Goal: Task Accomplishment & Management: Use online tool/utility

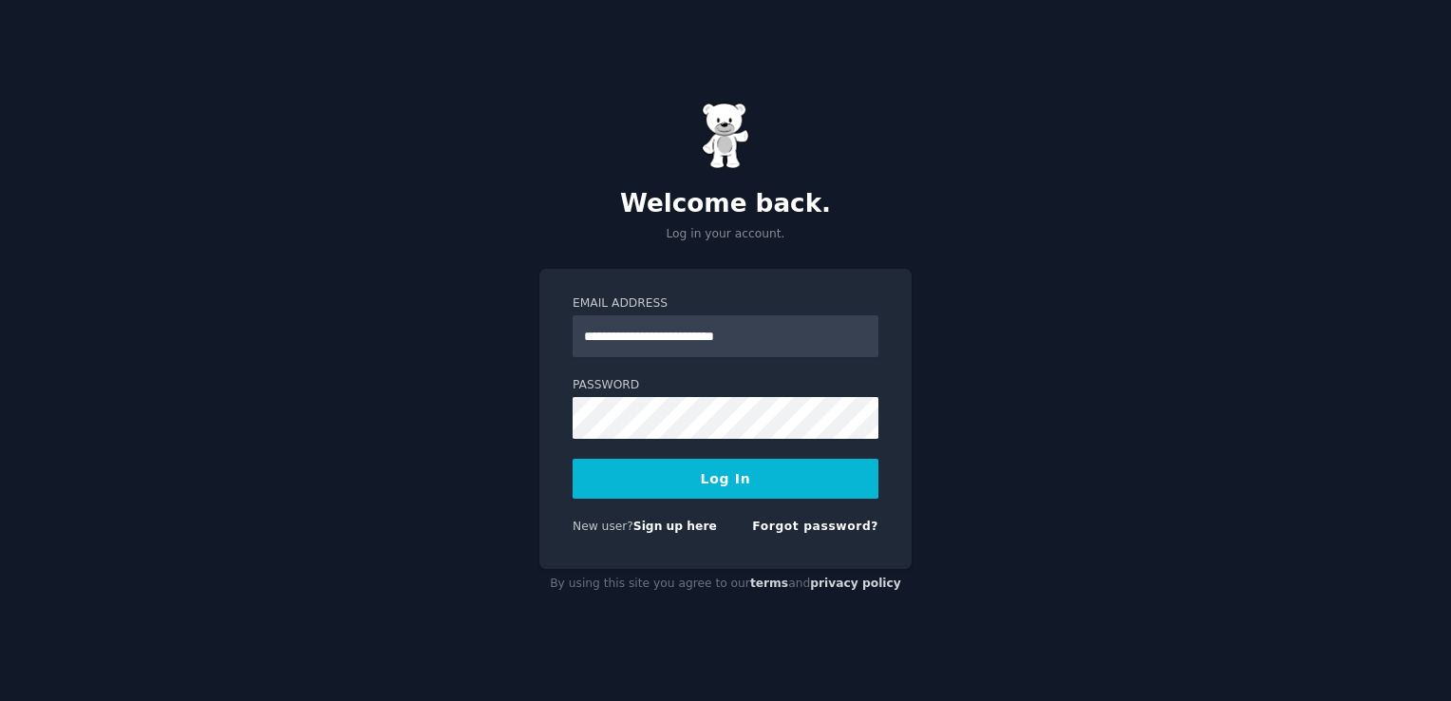
click at [699, 483] on button "Log In" at bounding box center [726, 479] width 306 height 40
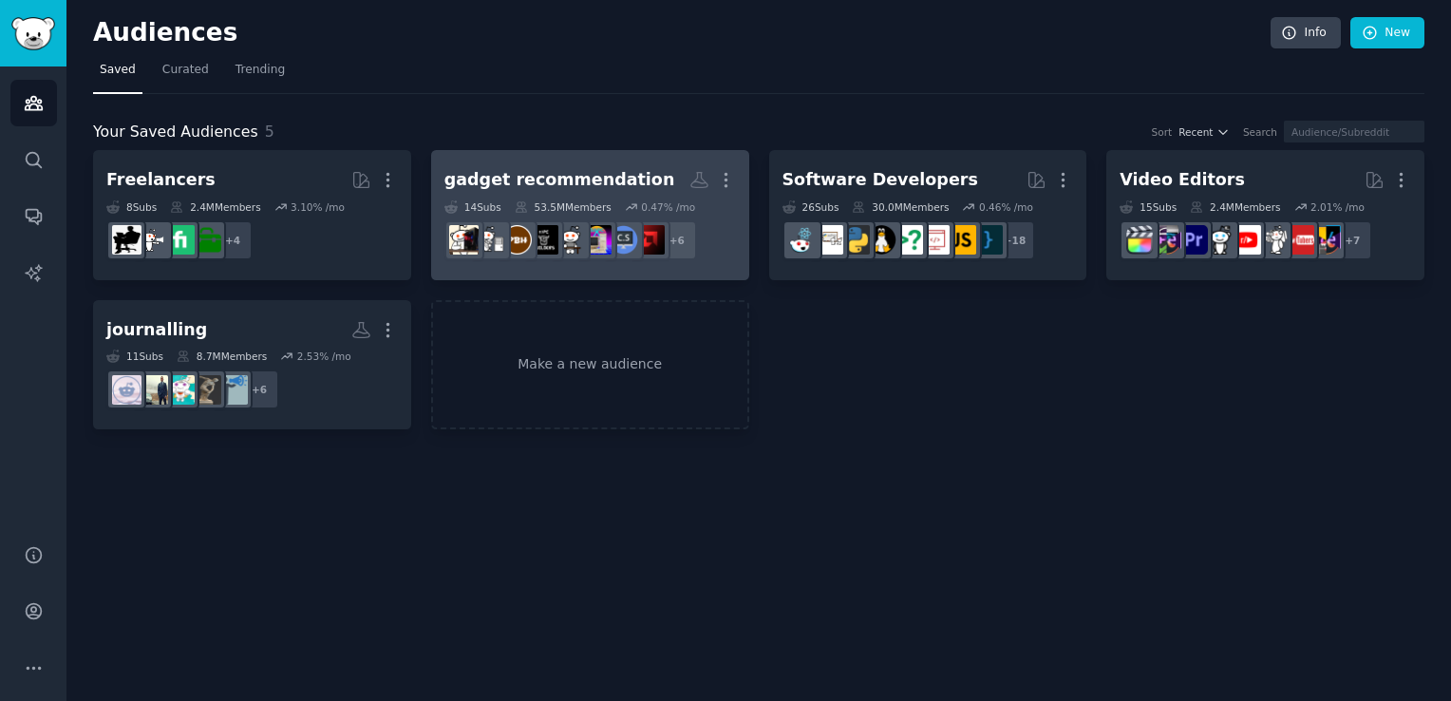
click at [592, 180] on div "gadget recommendation" at bounding box center [559, 180] width 231 height 24
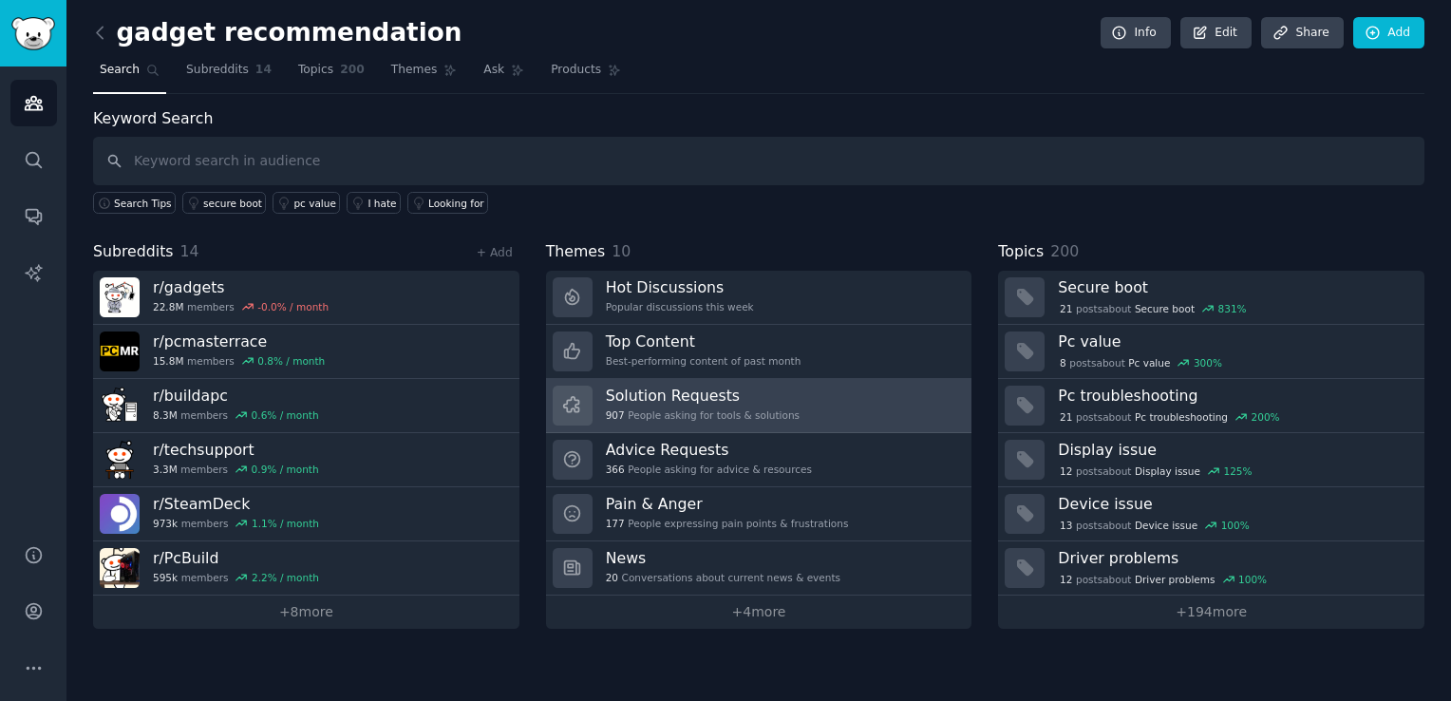
click at [688, 398] on h3 "Solution Requests" at bounding box center [703, 396] width 194 height 20
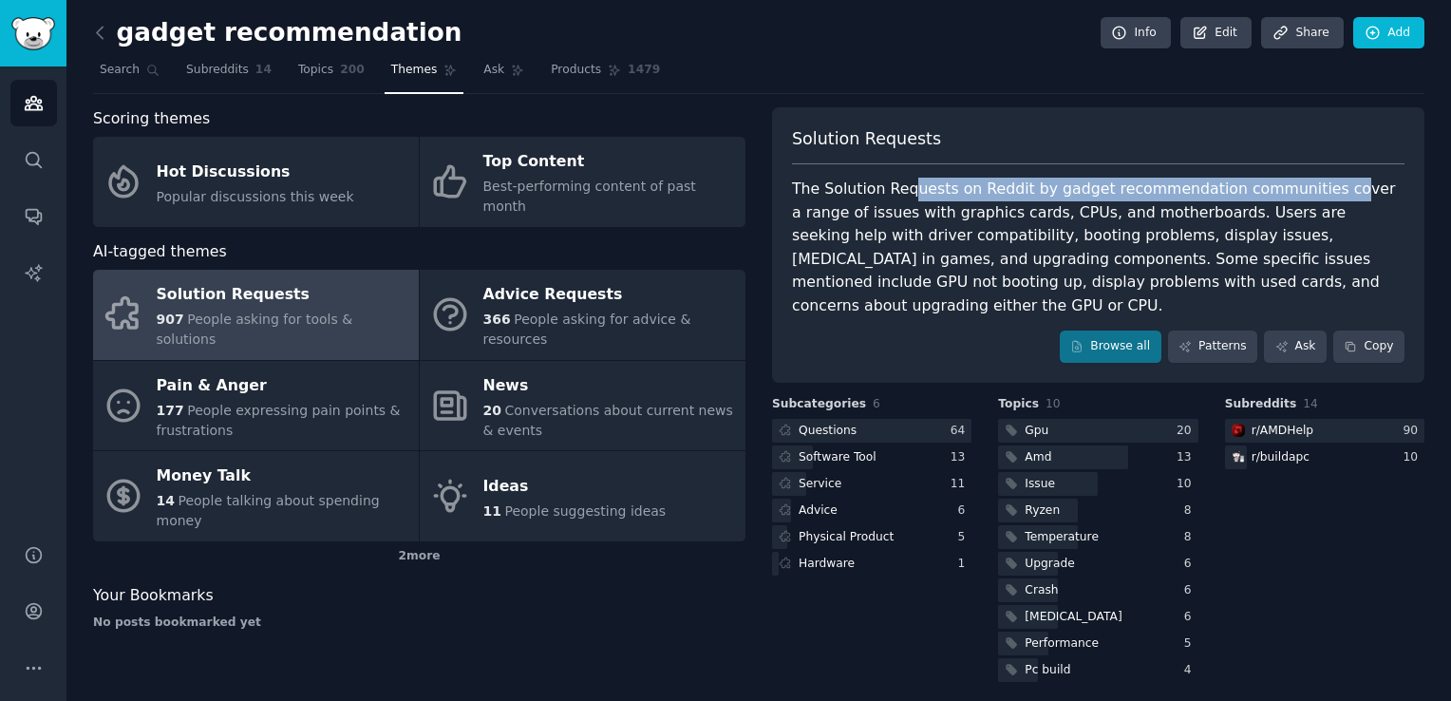
drag, startPoint x: 901, startPoint y: 196, endPoint x: 1301, endPoint y: 191, distance: 399.8
click at [1302, 191] on div "The Solution Requests on Reddit by gadget recommendation communities cover a ra…" at bounding box center [1098, 248] width 613 height 140
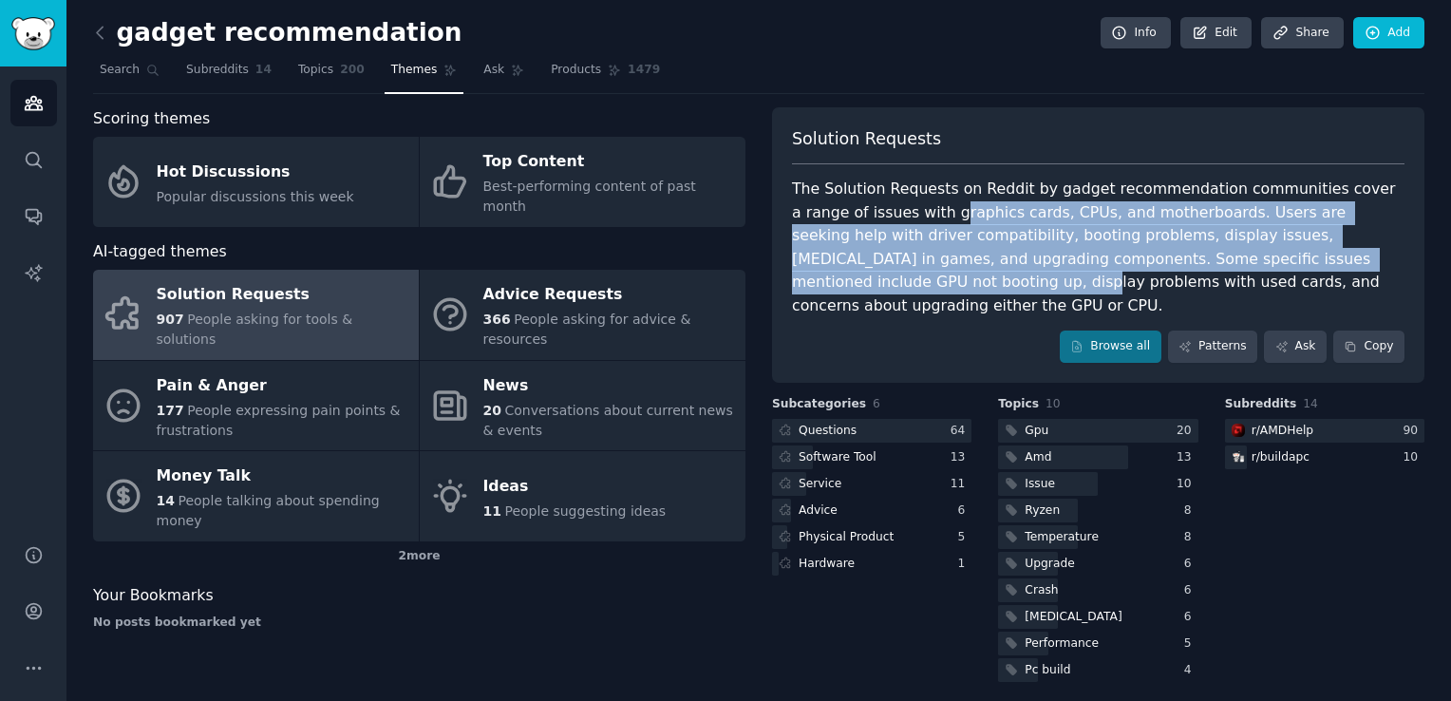
drag, startPoint x: 872, startPoint y: 215, endPoint x: 1340, endPoint y: 260, distance: 470.4
click at [1340, 260] on div "The Solution Requests on Reddit by gadget recommendation communities cover a ra…" at bounding box center [1098, 248] width 613 height 140
click at [1142, 330] on link "Browse all" at bounding box center [1111, 346] width 102 height 32
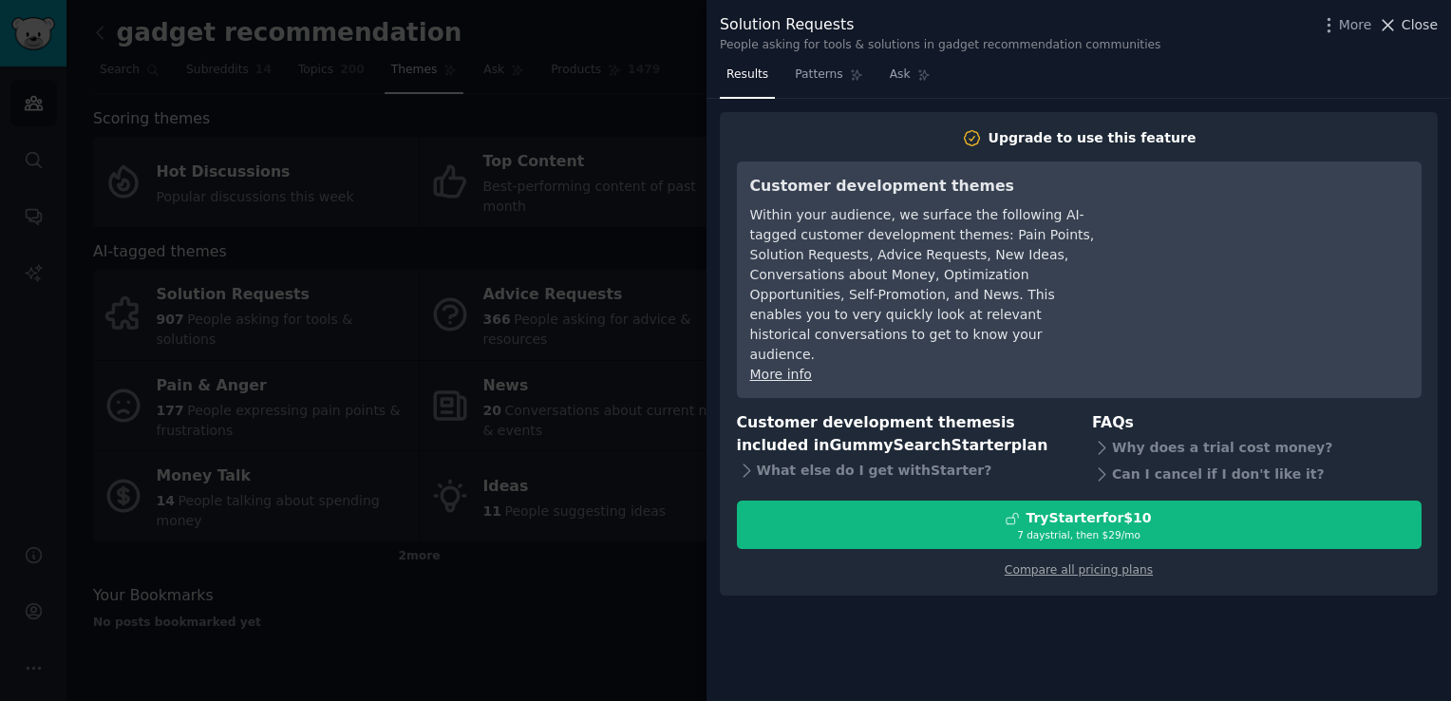
click at [1398, 24] on icon at bounding box center [1388, 25] width 20 height 20
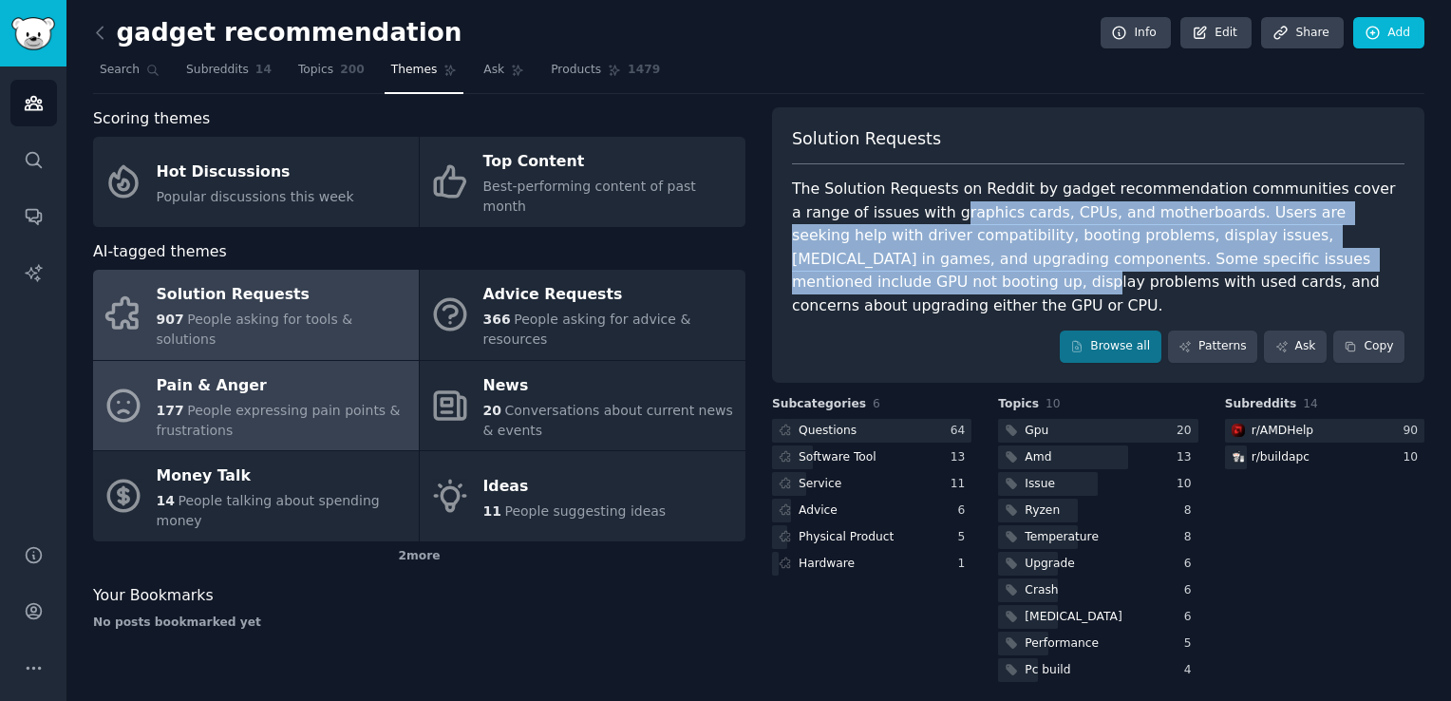
click at [249, 370] on div "Pain & Anger" at bounding box center [283, 385] width 253 height 30
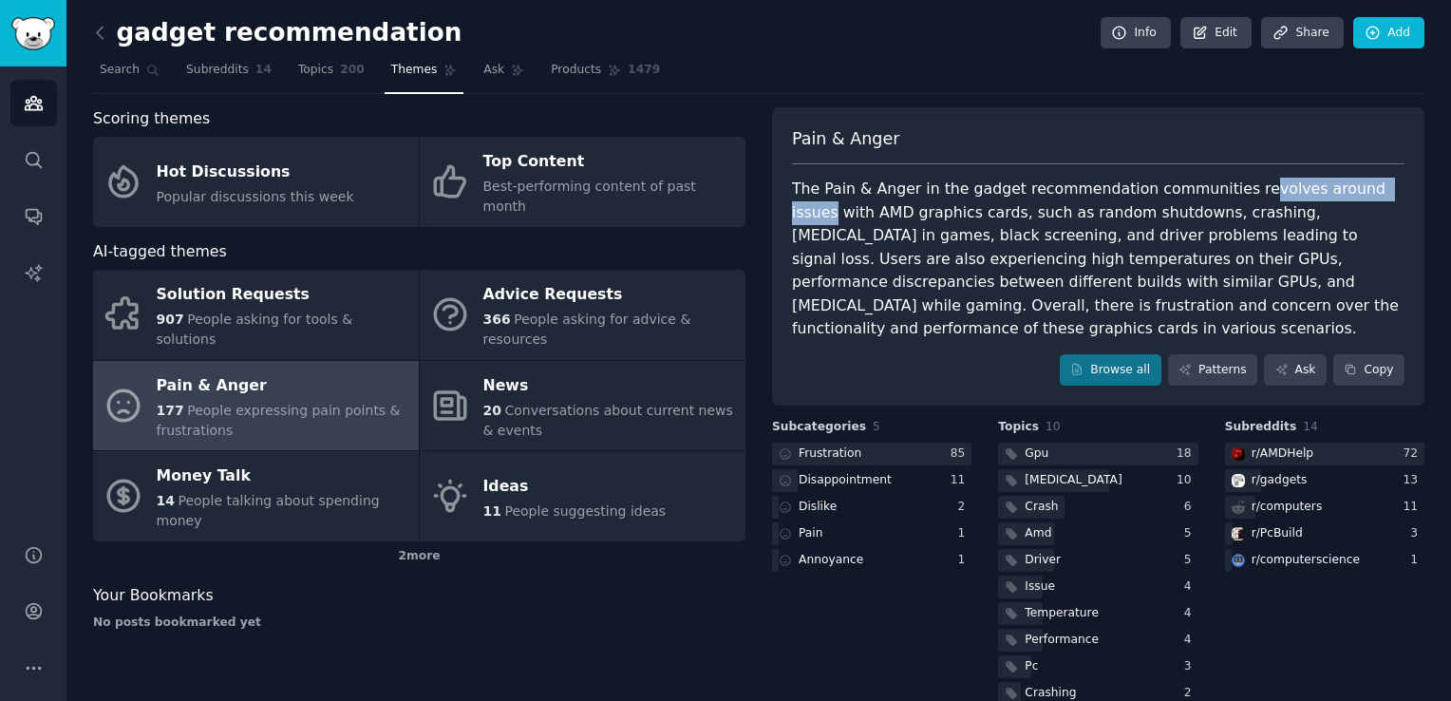
drag, startPoint x: 1219, startPoint y: 194, endPoint x: 1353, endPoint y: 194, distance: 133.9
click at [1353, 194] on div "The Pain & Anger in the gadget recommendation communities revolves around issue…" at bounding box center [1098, 259] width 613 height 163
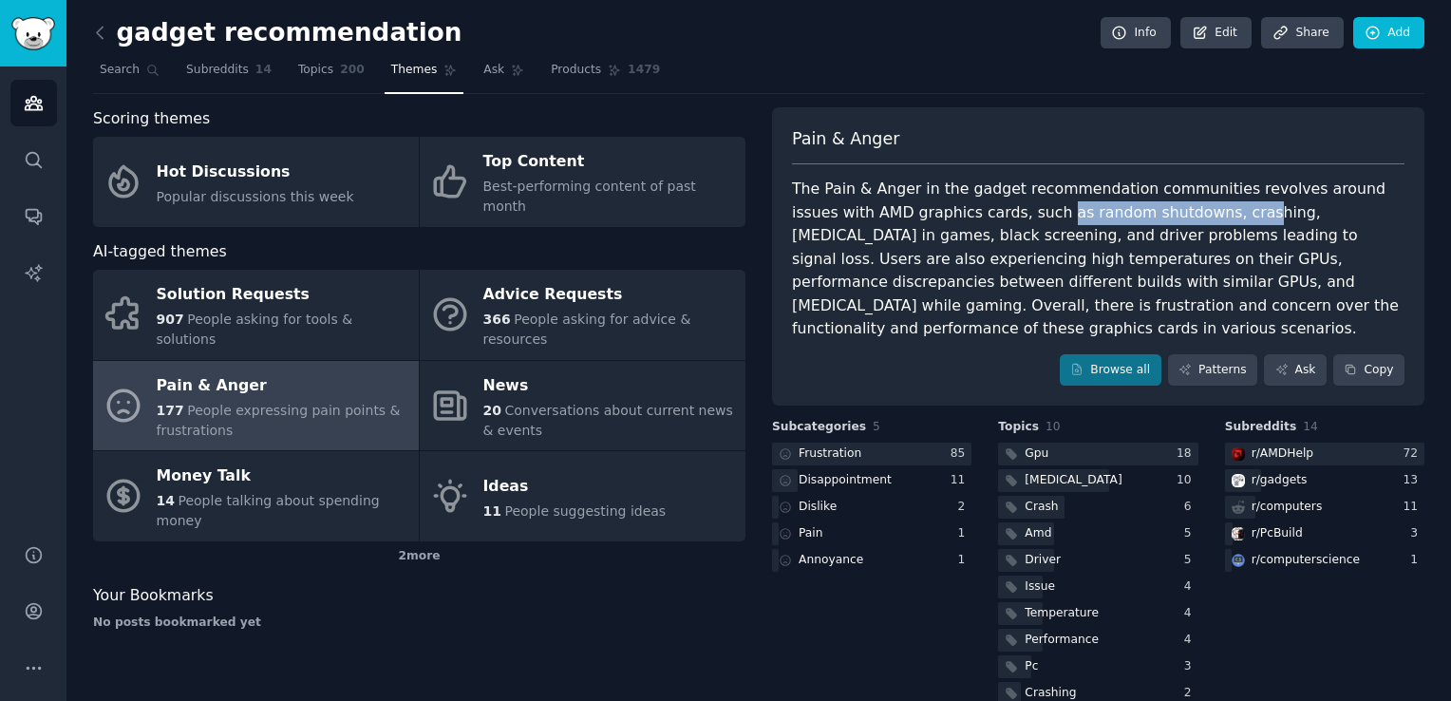
drag, startPoint x: 963, startPoint y: 201, endPoint x: 1147, endPoint y: 207, distance: 184.3
click at [1147, 207] on div "The Pain & Anger in the gadget recommendation communities revolves around issue…" at bounding box center [1098, 259] width 613 height 163
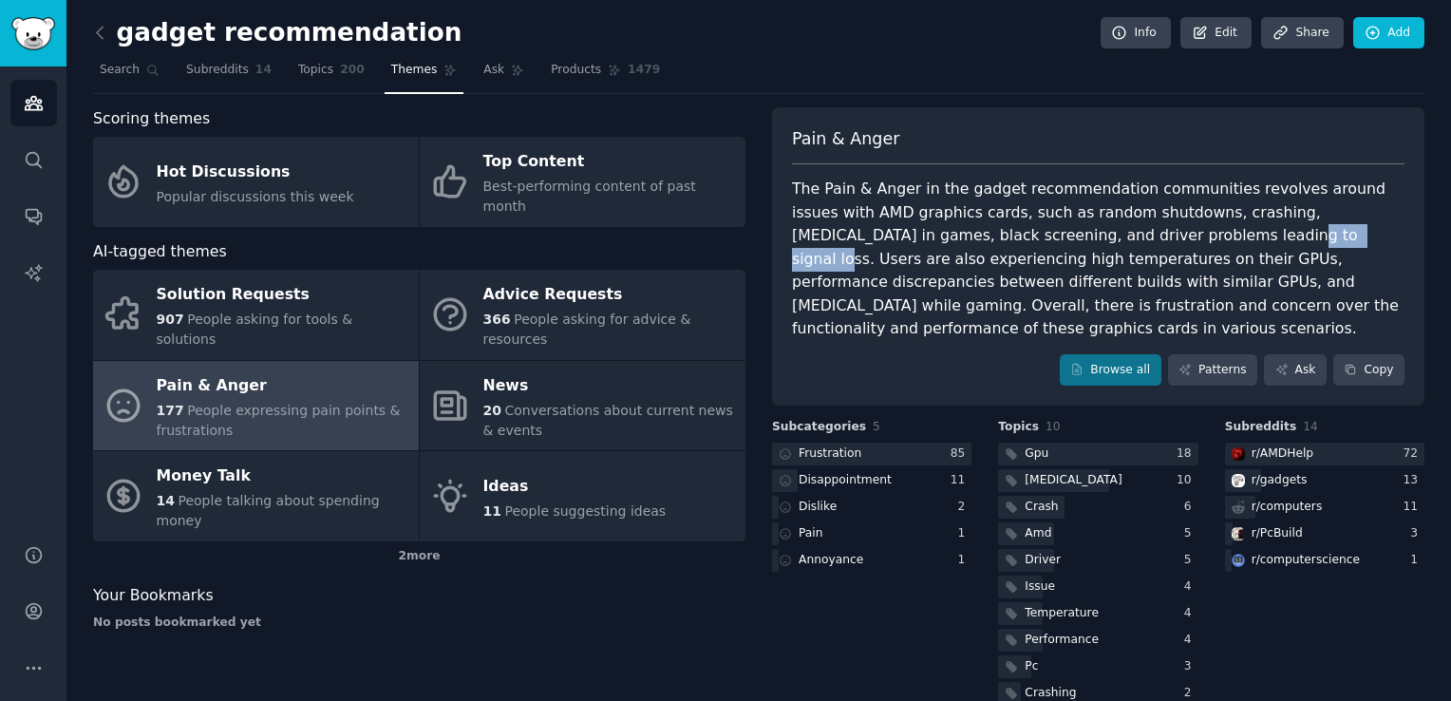
drag, startPoint x: 1060, startPoint y: 230, endPoint x: 1170, endPoint y: 231, distance: 110.2
click at [1155, 230] on div "The Pain & Anger in the gadget recommendation communities revolves around issue…" at bounding box center [1098, 259] width 613 height 163
drag, startPoint x: 1102, startPoint y: 272, endPoint x: 1177, endPoint y: 276, distance: 75.2
click at [1170, 275] on div "The Pain & Anger in the gadget recommendation communities revolves around issue…" at bounding box center [1098, 259] width 613 height 163
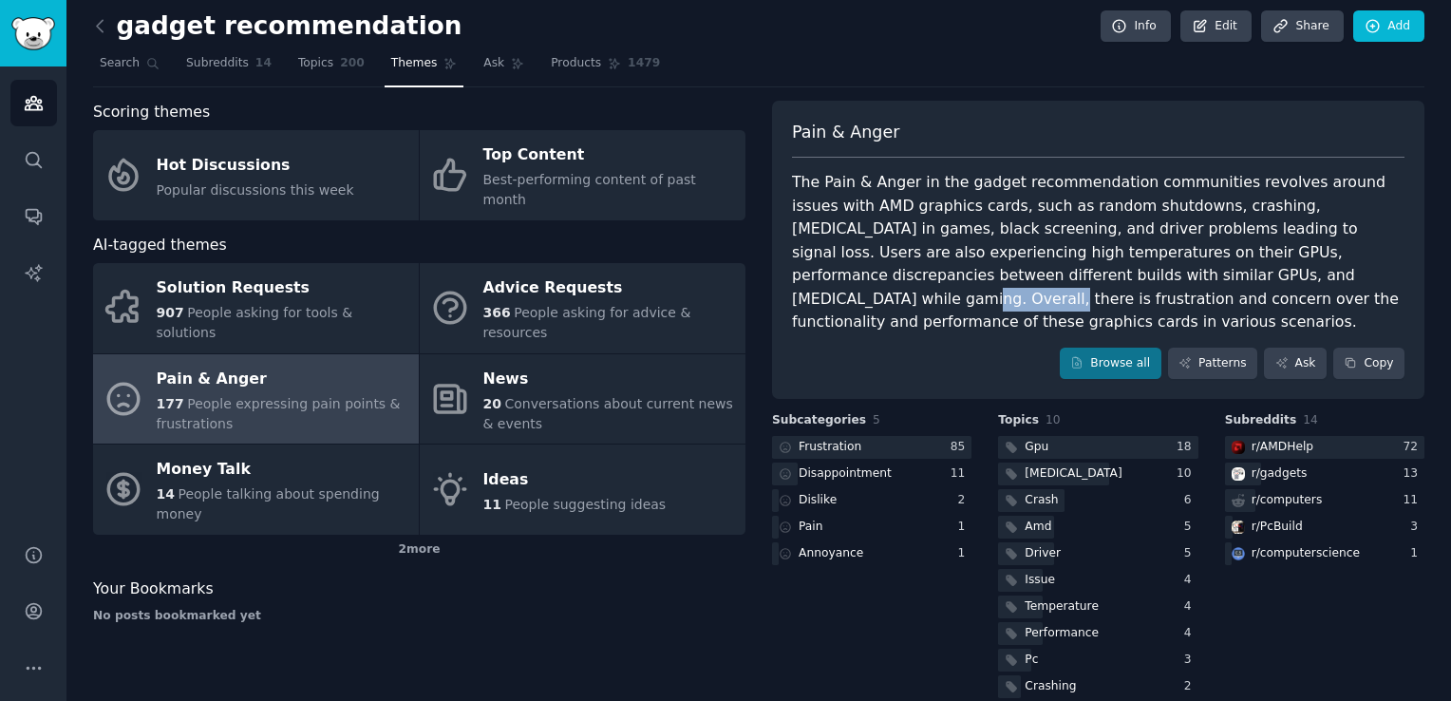
scroll to position [8, 0]
click at [893, 435] on div at bounding box center [871, 447] width 199 height 24
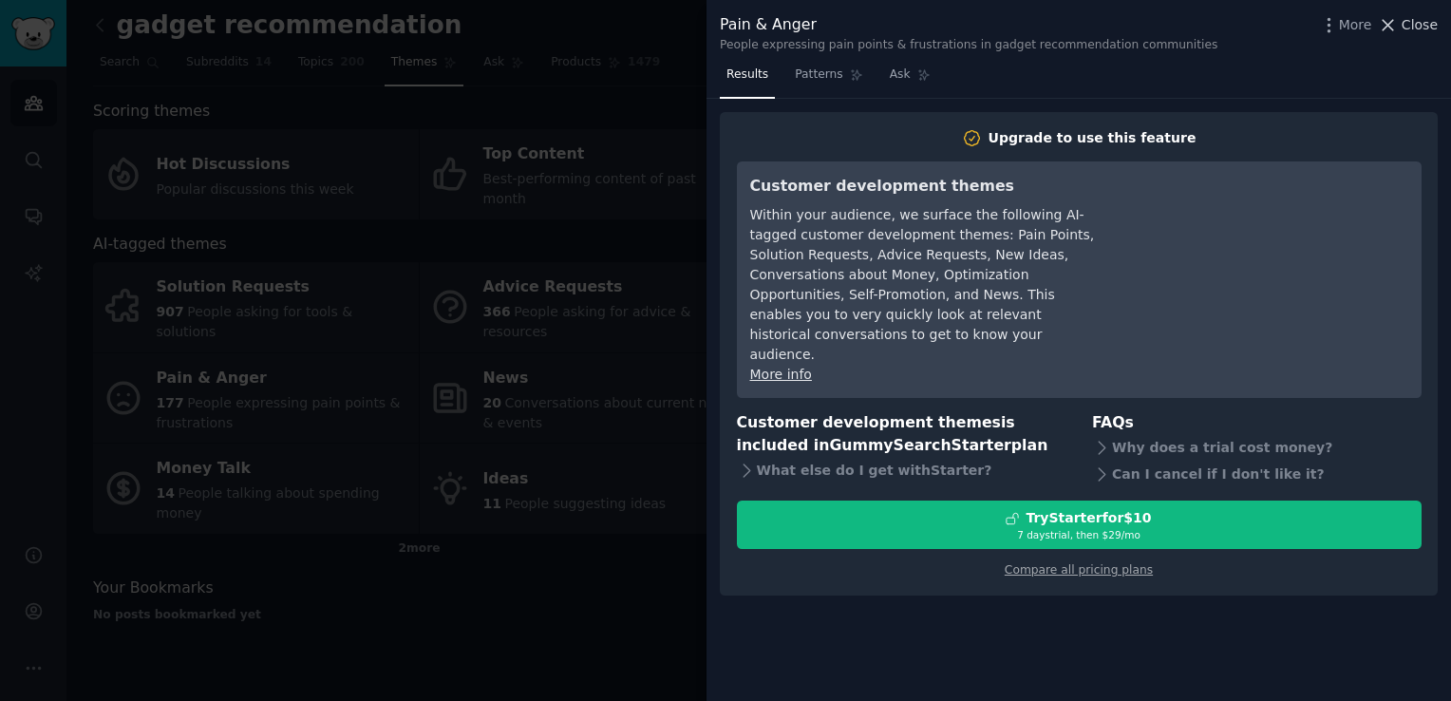
click at [1398, 17] on icon at bounding box center [1388, 25] width 20 height 20
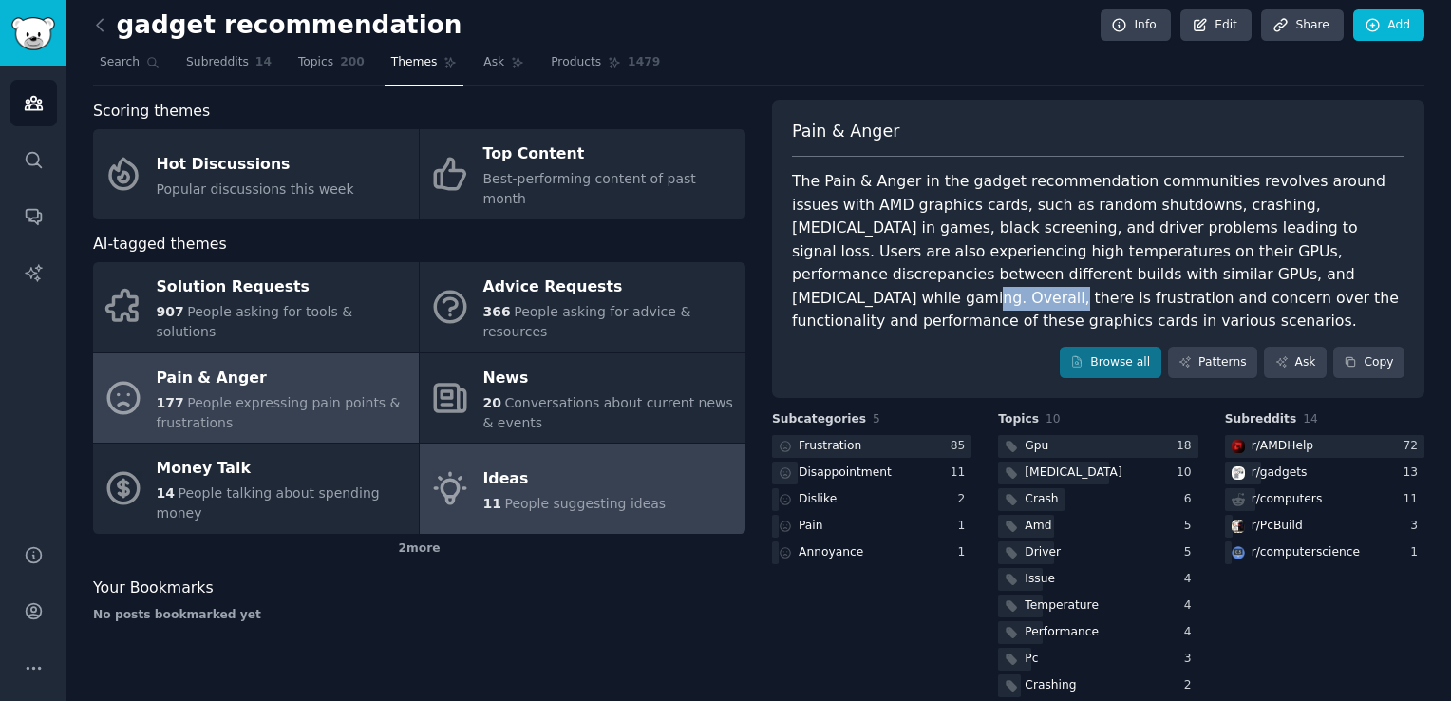
click at [507, 463] on div "Ideas" at bounding box center [574, 478] width 183 height 30
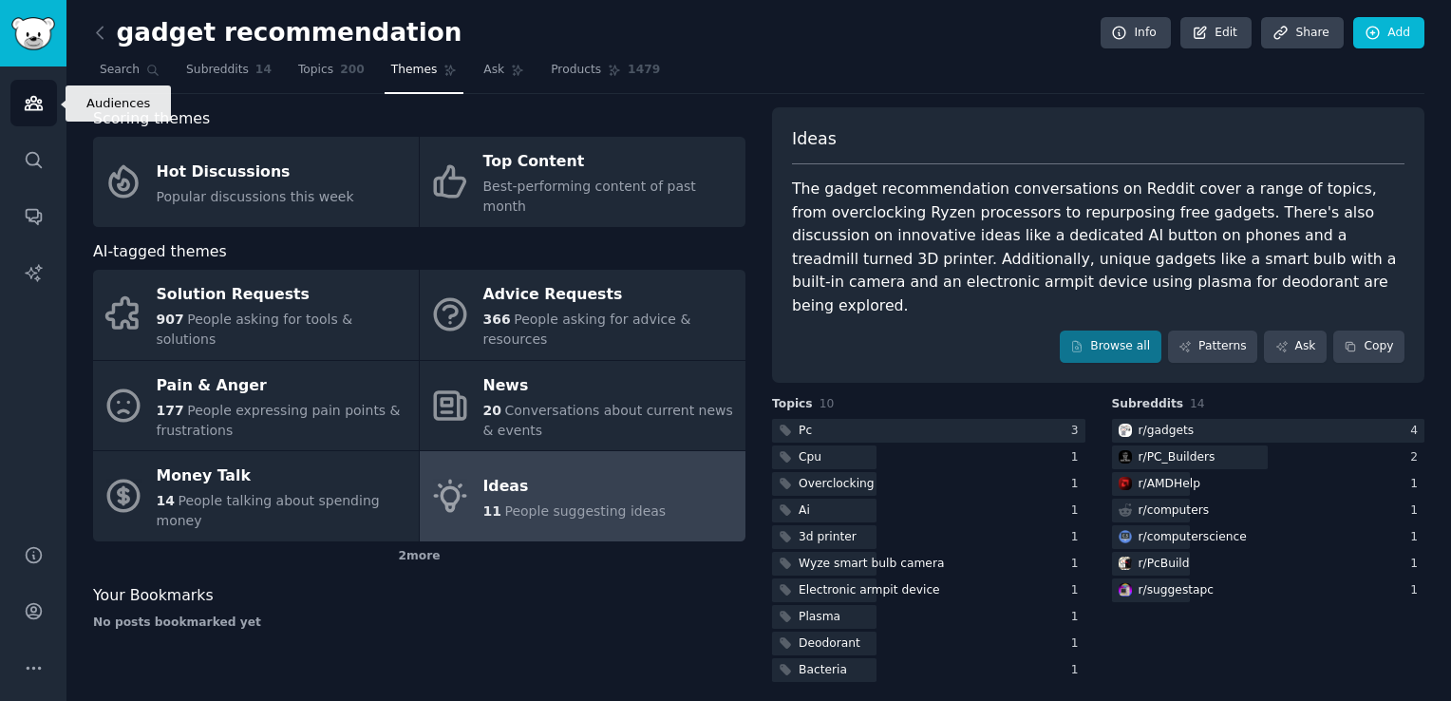
click at [27, 108] on icon "Sidebar" at bounding box center [34, 103] width 20 height 20
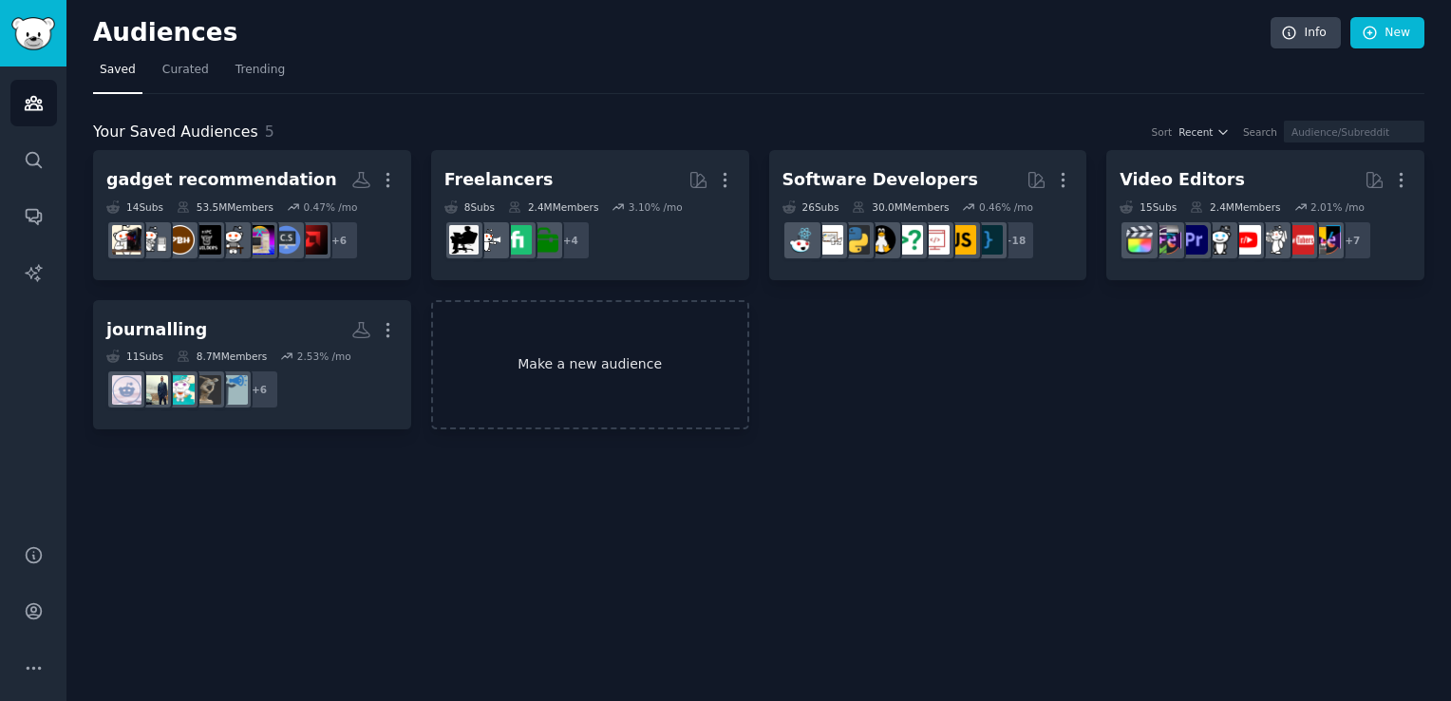
click at [551, 379] on link "Make a new audience" at bounding box center [590, 365] width 318 height 130
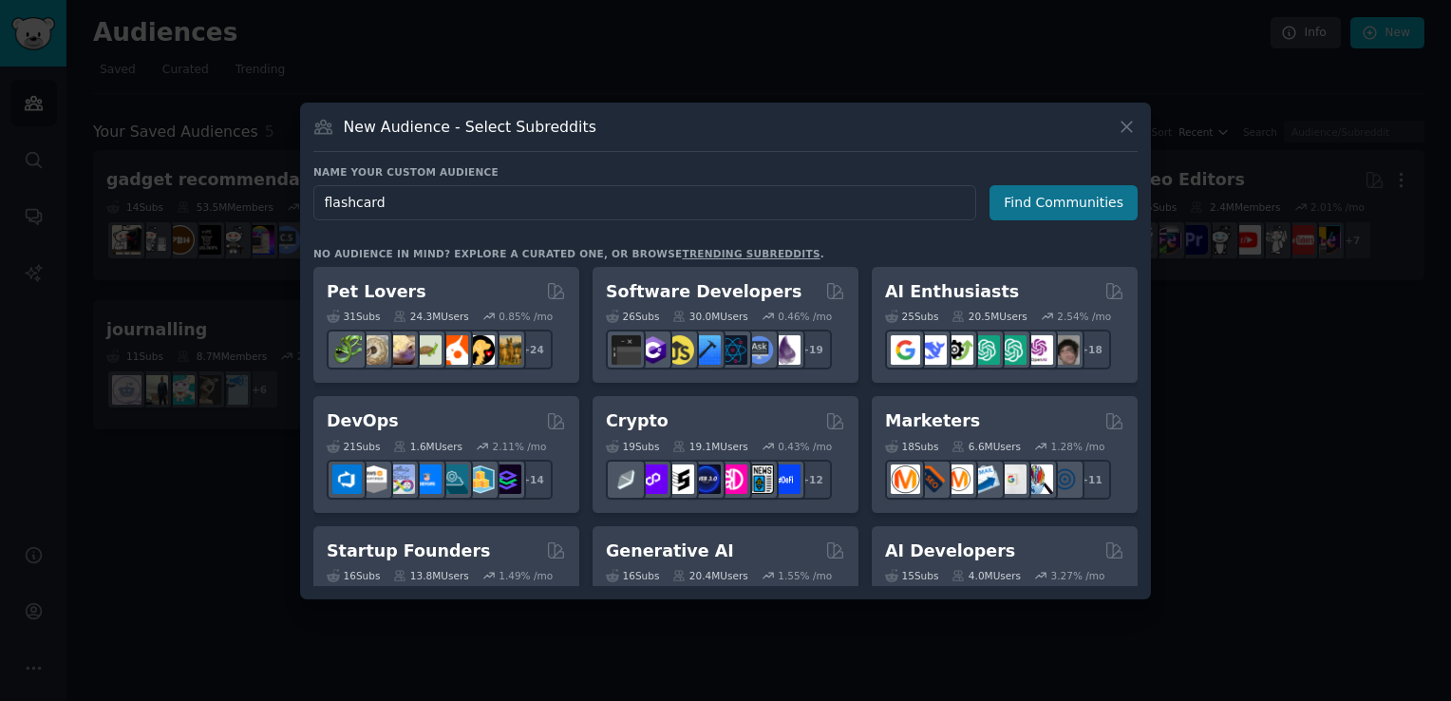
type input "flashcard"
click at [1023, 212] on button "Find Communities" at bounding box center [1064, 202] width 148 height 35
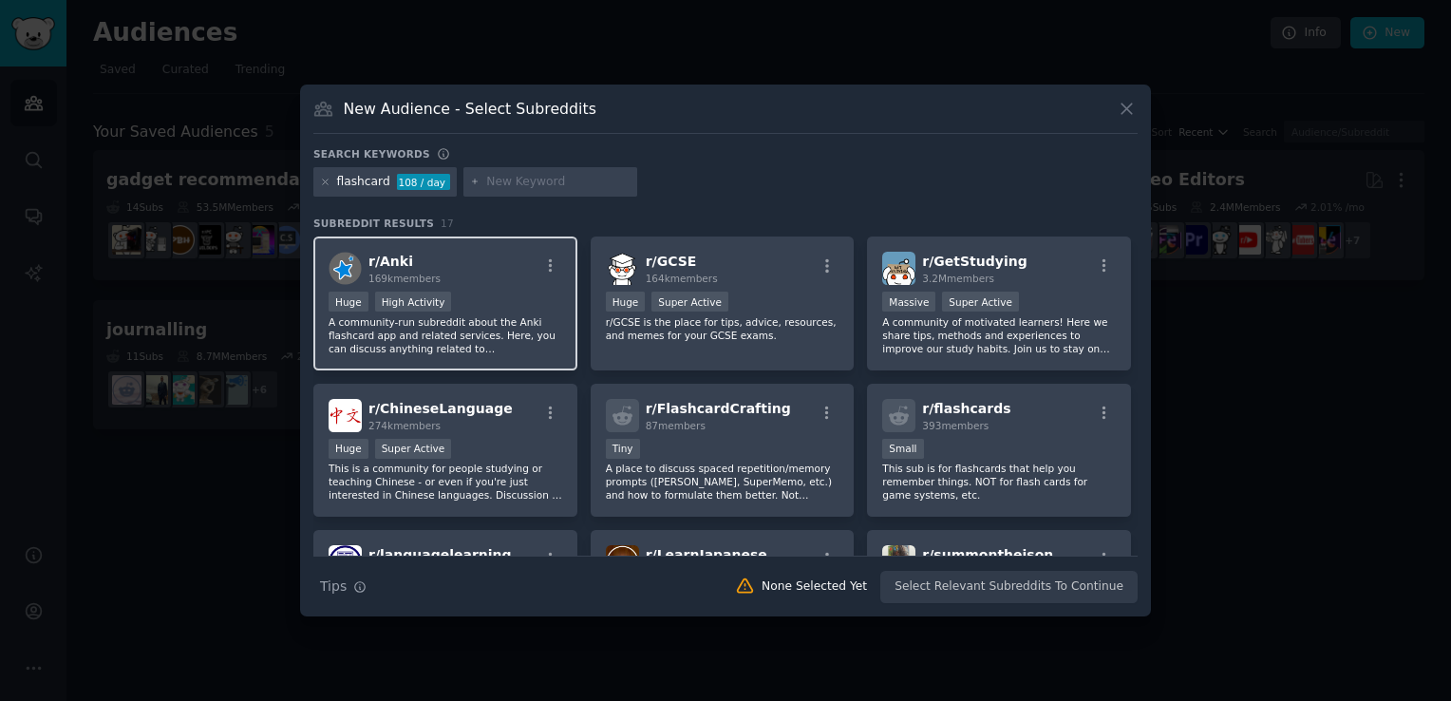
click at [506, 287] on div "r/ Anki 169k members Huge High Activity A community-run subreddit about the Ank…" at bounding box center [445, 303] width 264 height 134
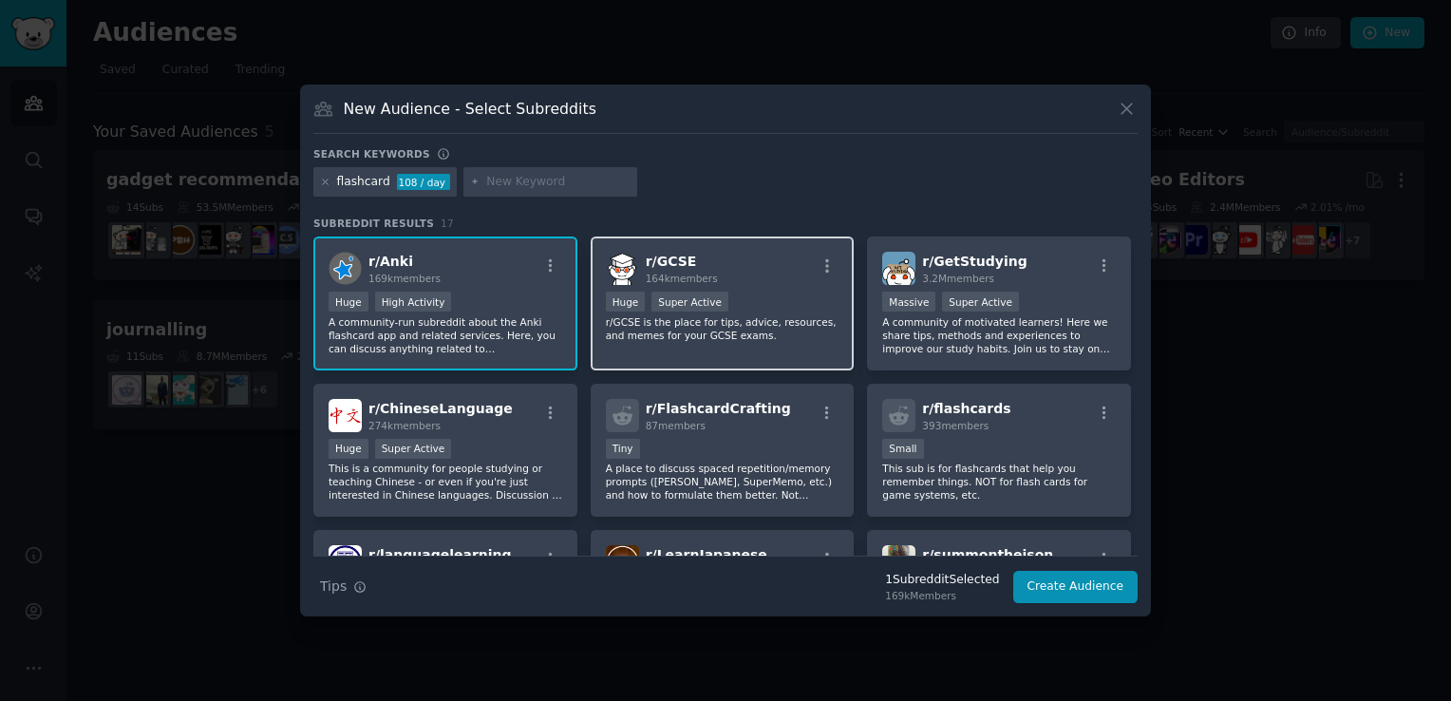
click at [790, 298] on div ">= 95th percentile for submissions / day Huge Super Active" at bounding box center [723, 304] width 234 height 24
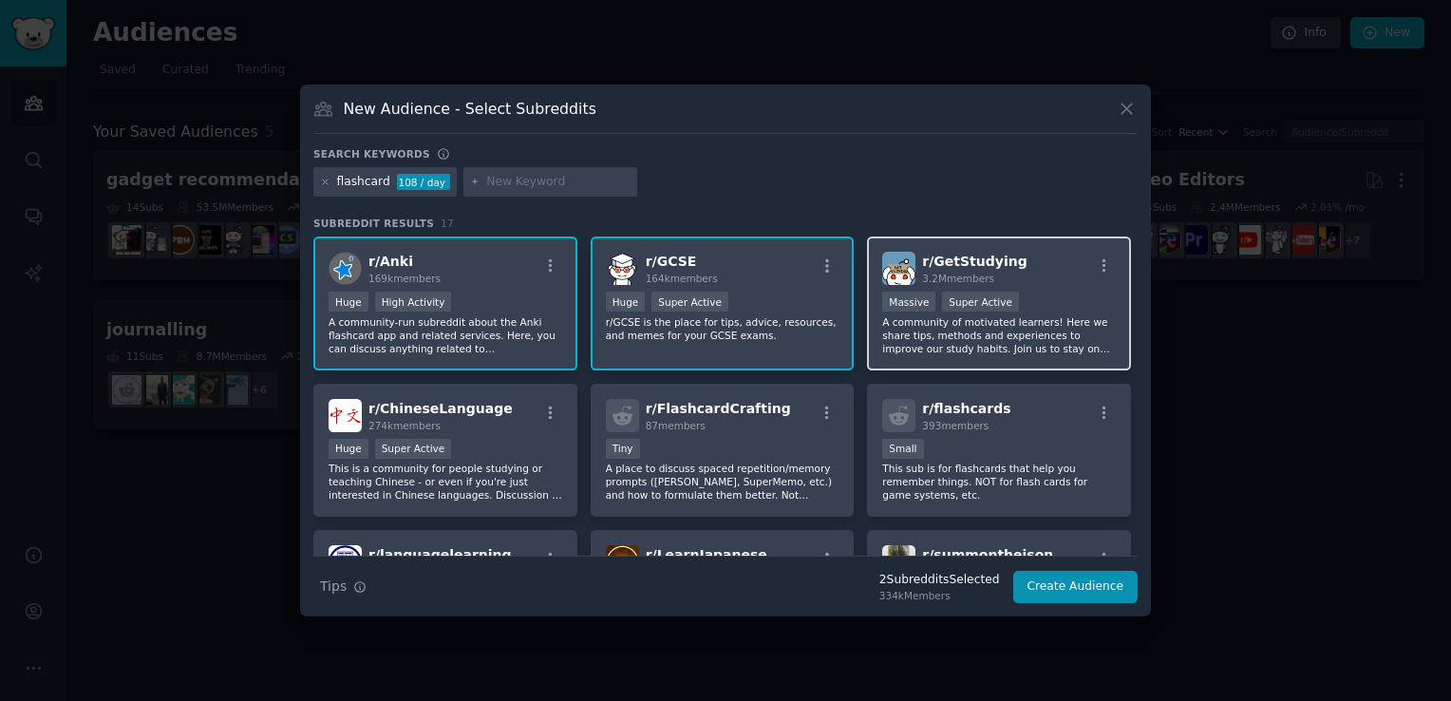
click at [1047, 303] on div "1,000,000+ members Massive Super Active" at bounding box center [999, 304] width 234 height 24
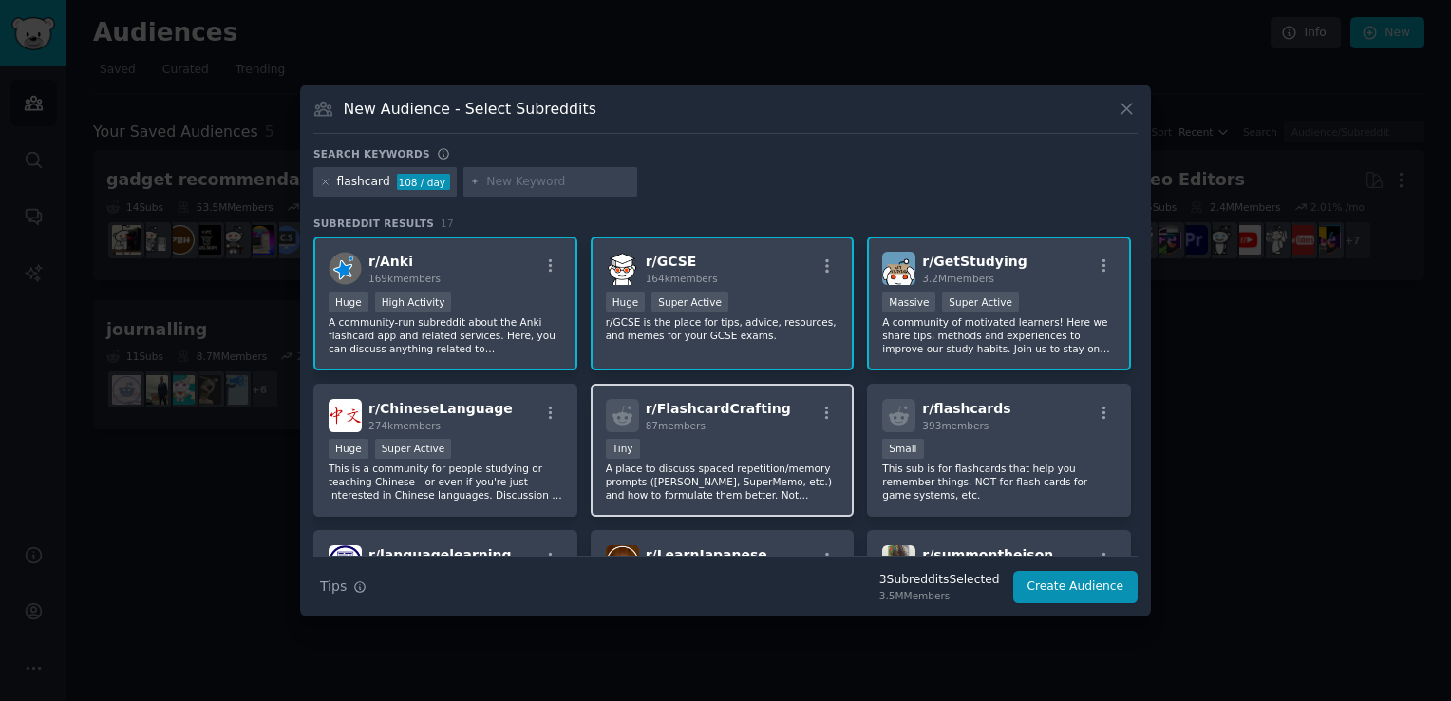
click at [775, 433] on div "r/ FlashcardCrafting 87 members Tiny A place to discuss spaced repetition/memor…" at bounding box center [723, 451] width 264 height 134
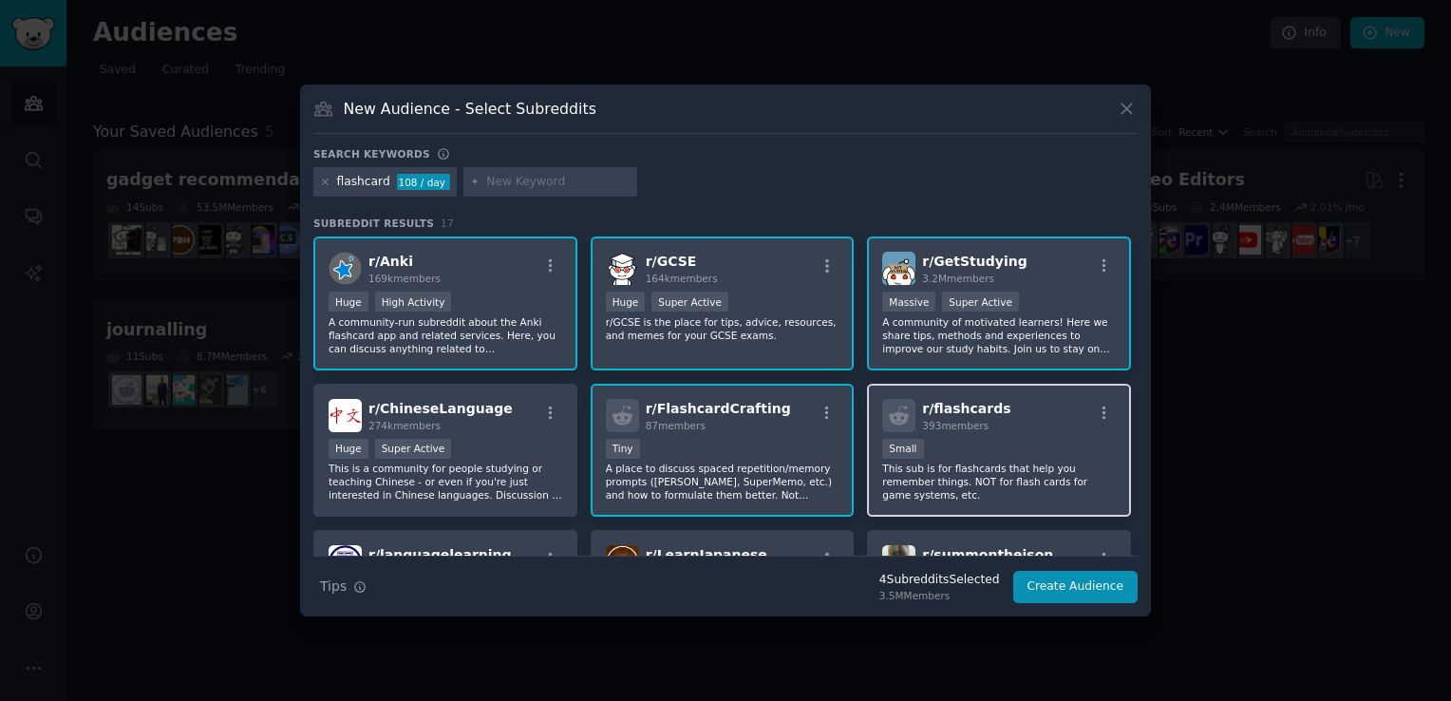
click at [980, 434] on div "r/ flashcards 393 members 100 - 1000 members Small This sub is for flashcards t…" at bounding box center [999, 451] width 264 height 134
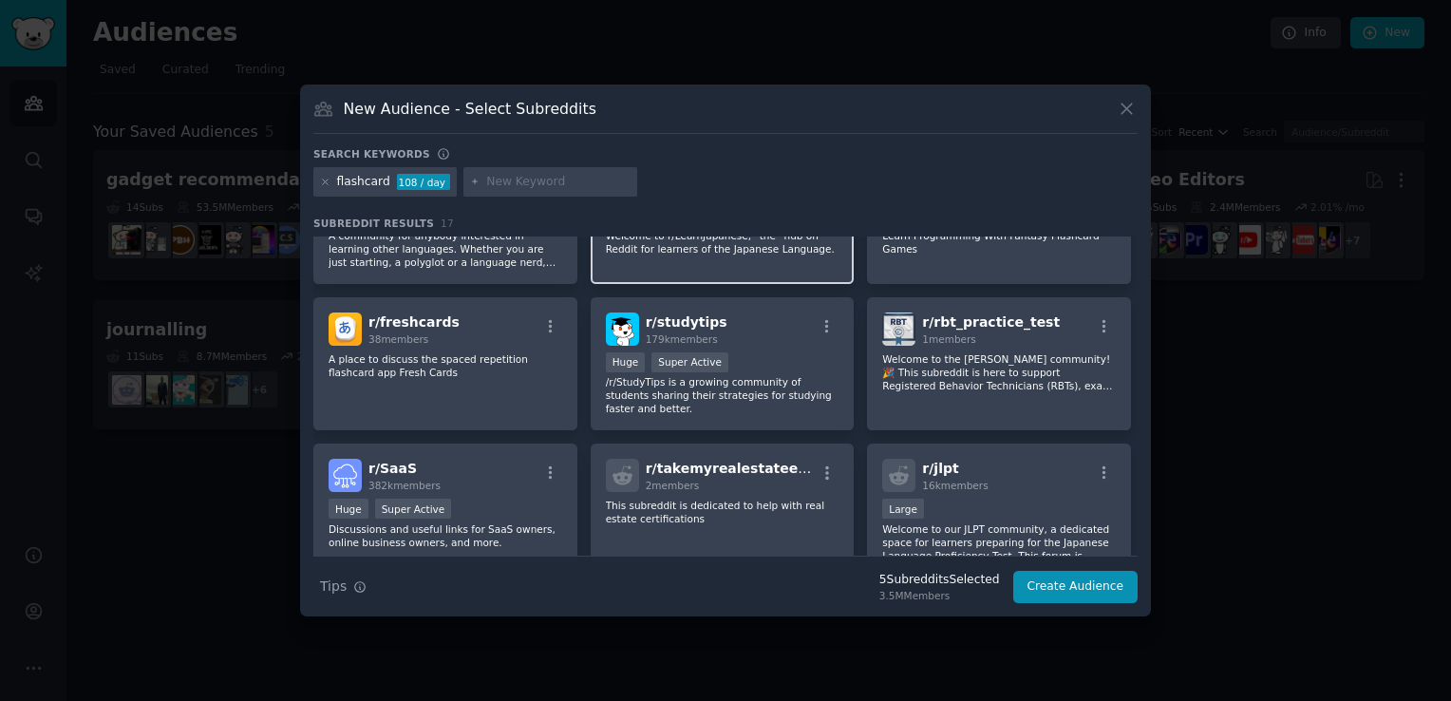
scroll to position [475, 0]
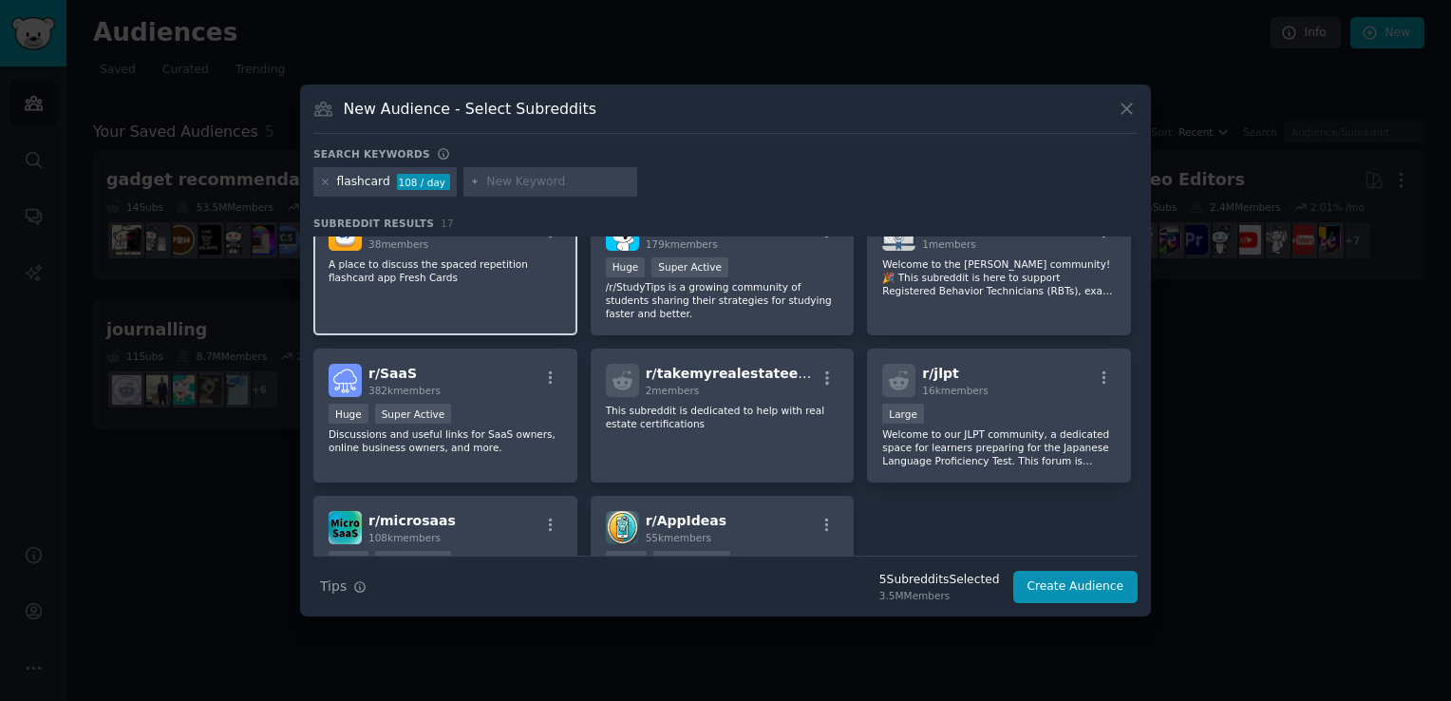
click at [487, 313] on div "r/ freshcards 38 members A place to discuss the spaced repetition flashcard app…" at bounding box center [445, 269] width 264 height 134
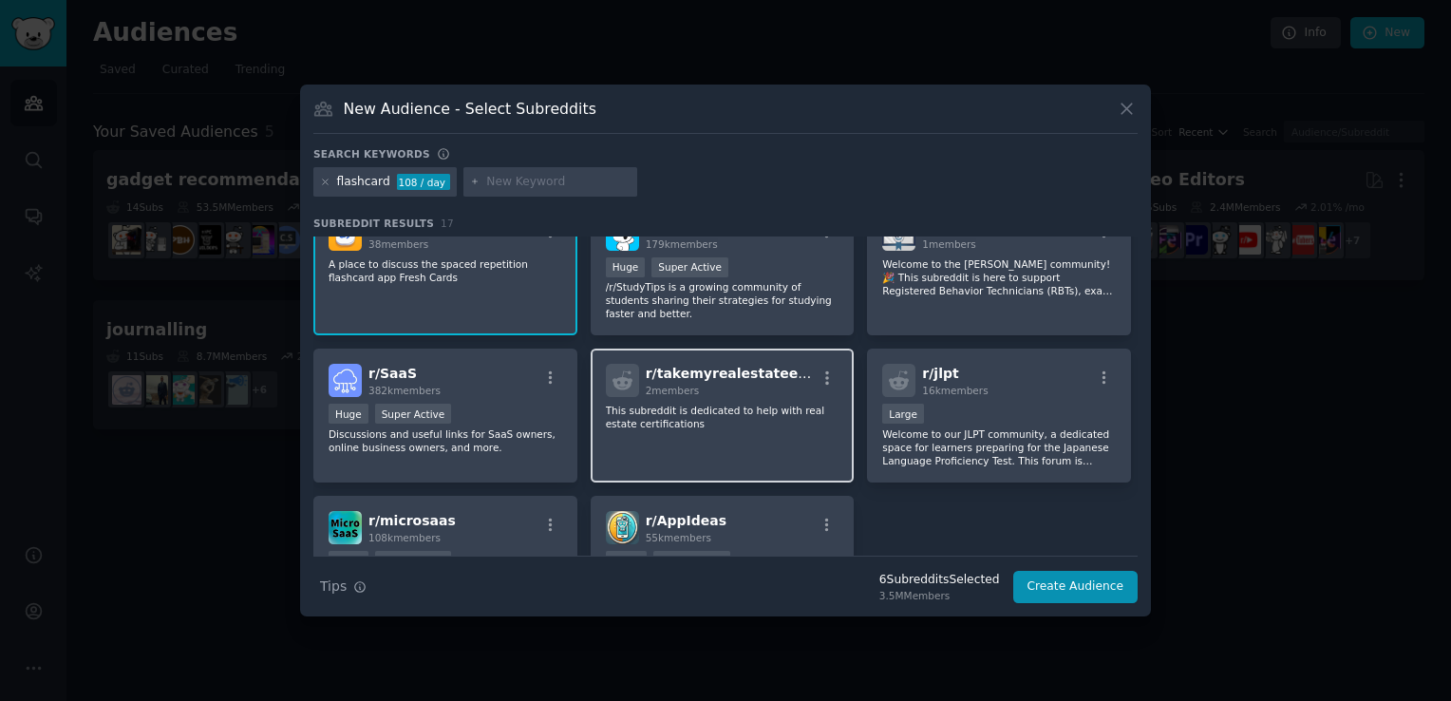
scroll to position [380, 0]
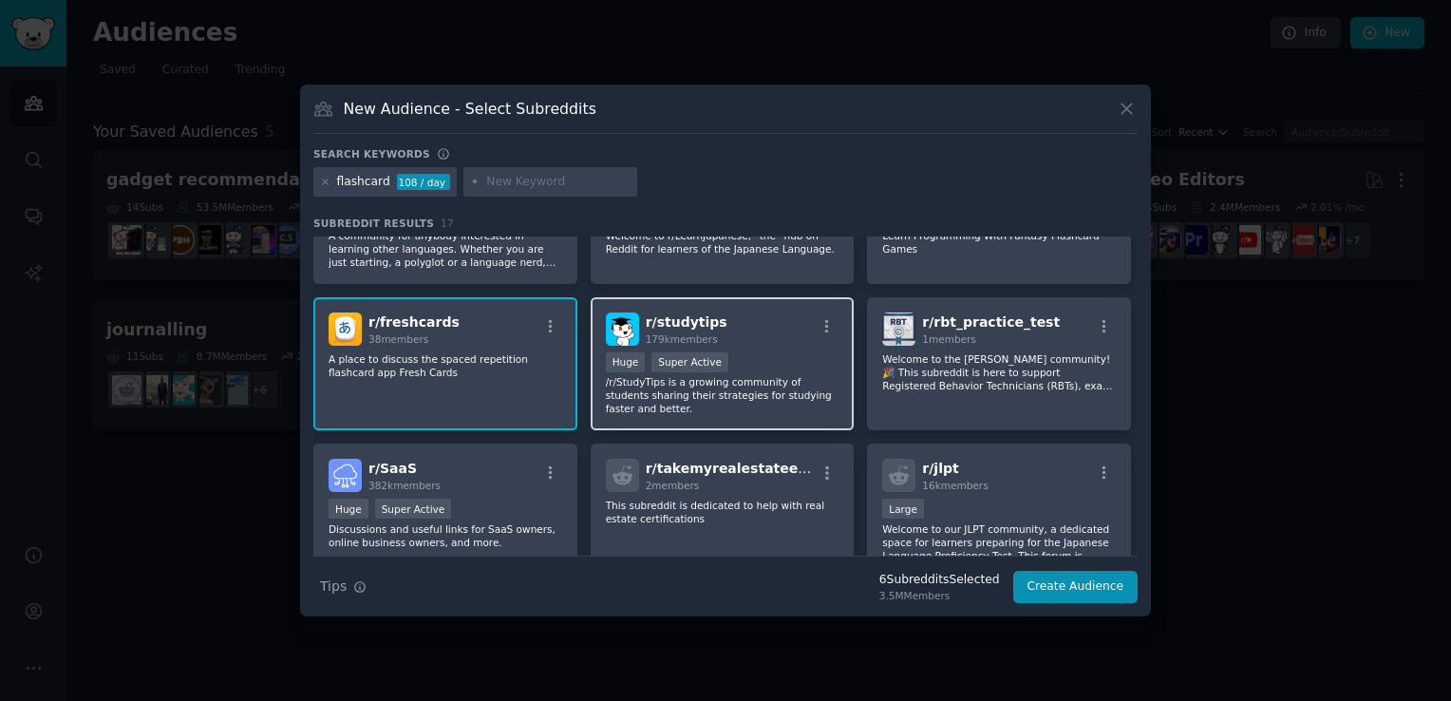
click at [772, 356] on div ">= 95th percentile for submissions / day Huge Super Active" at bounding box center [723, 364] width 234 height 24
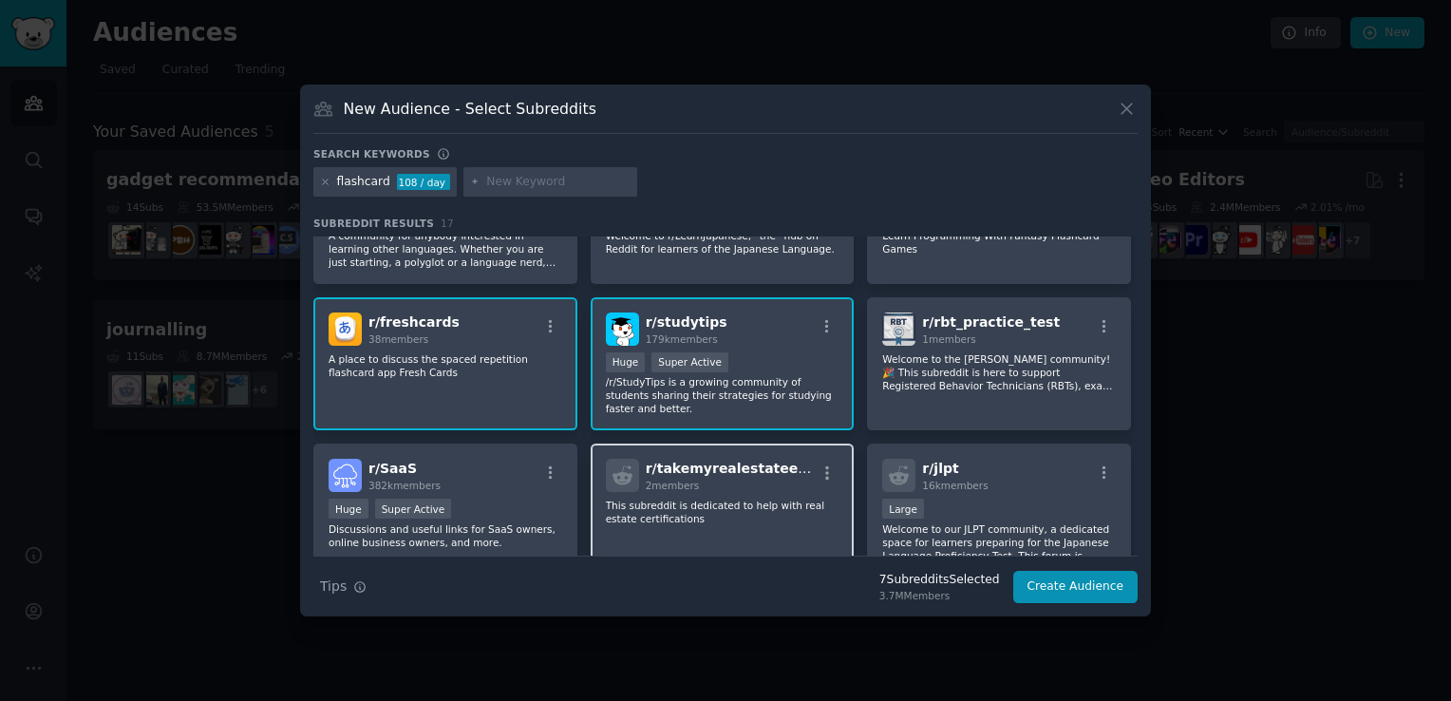
scroll to position [475, 0]
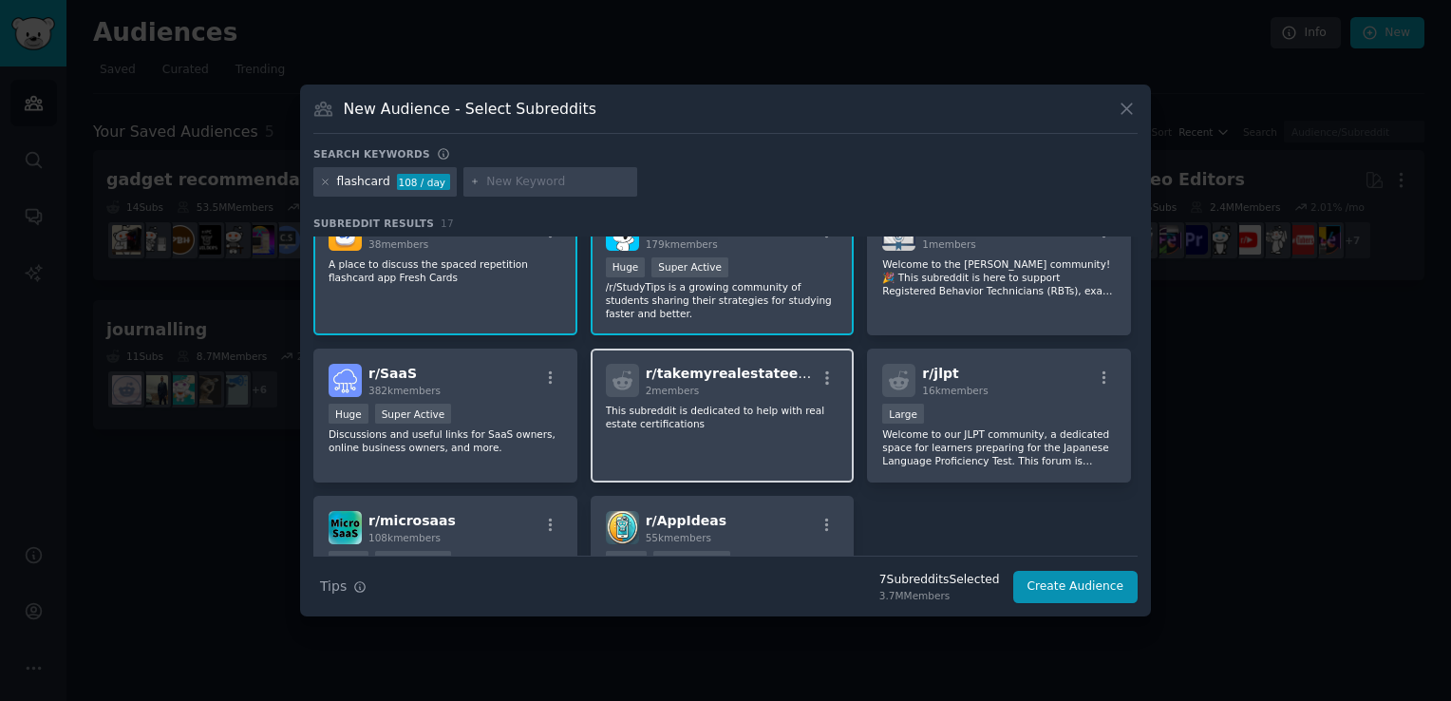
click at [707, 432] on div "r/ takemyrealestateexam 2 members This subreddit is dedicated to help with real…" at bounding box center [723, 416] width 264 height 134
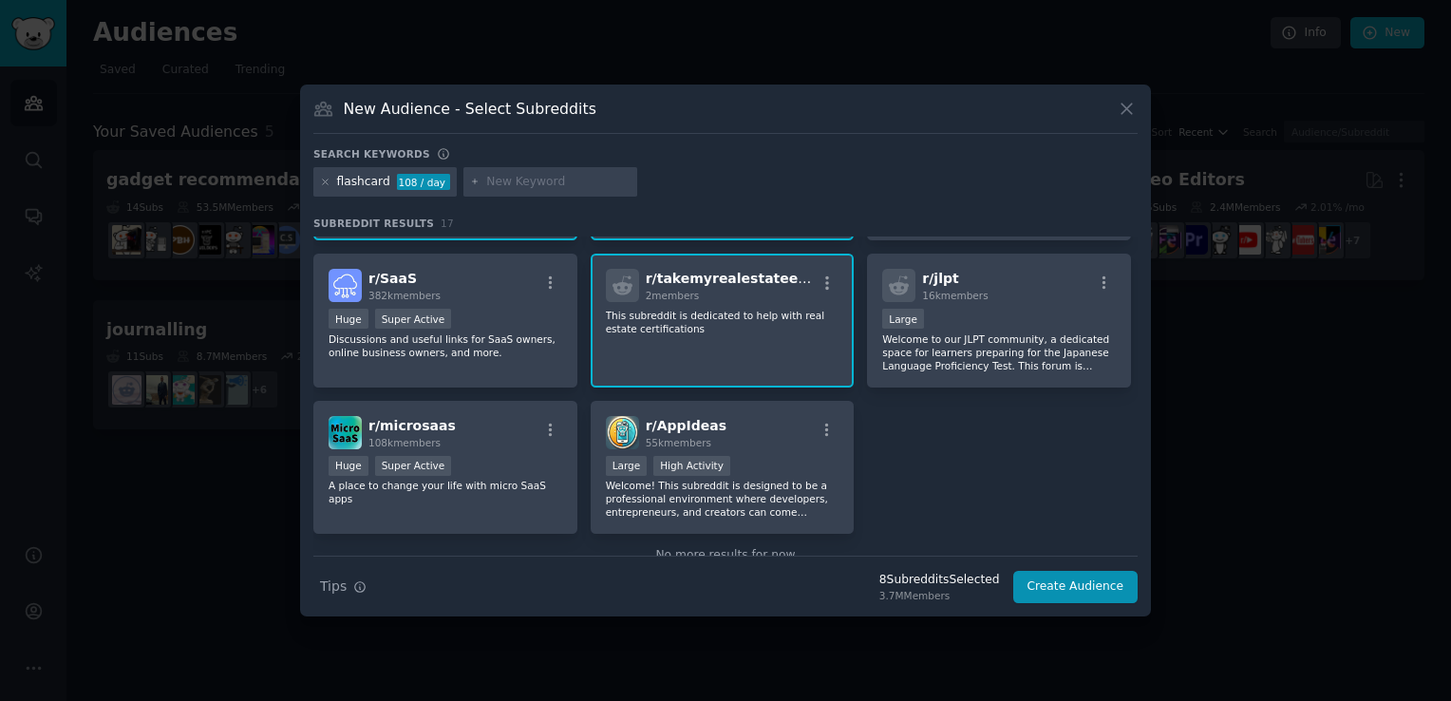
scroll to position [609, 0]
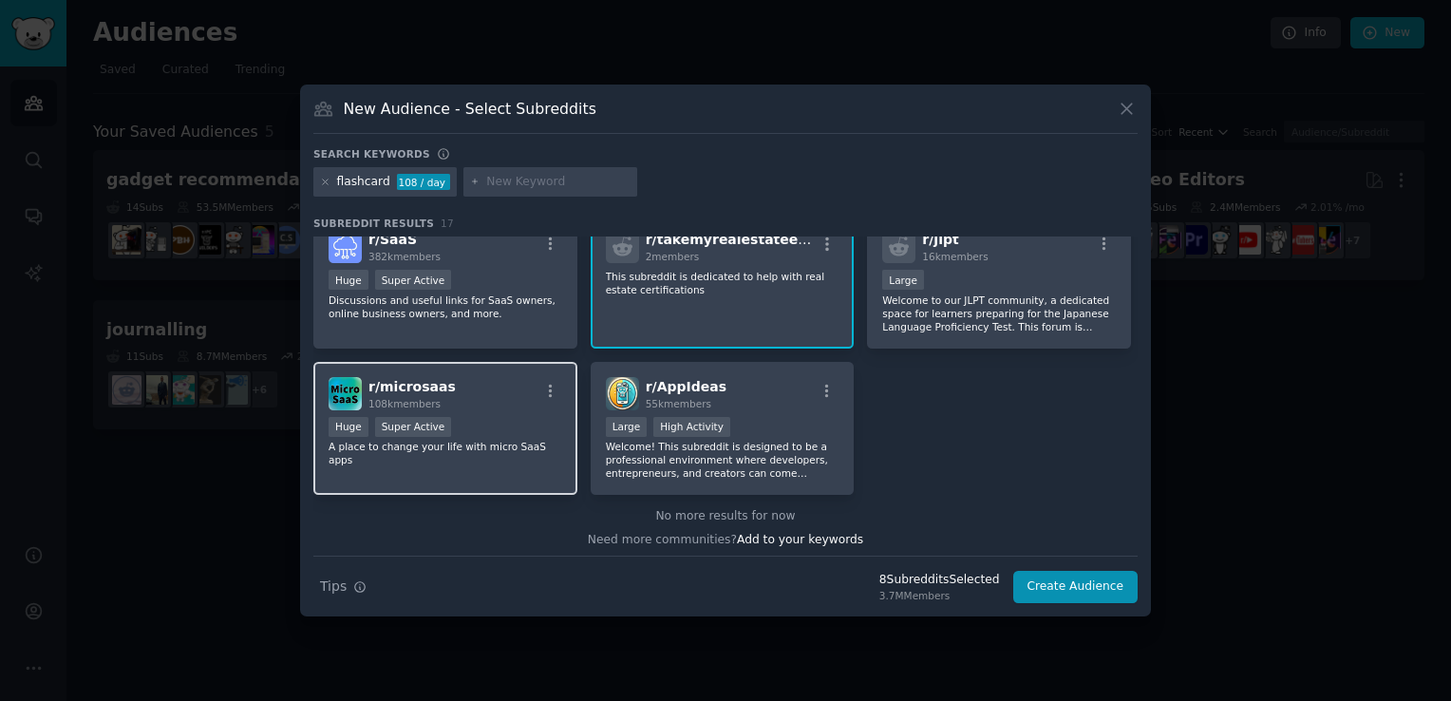
click at [523, 406] on div "r/ microsaas 108k members Huge Super Active A place to change your life with mi…" at bounding box center [445, 429] width 264 height 134
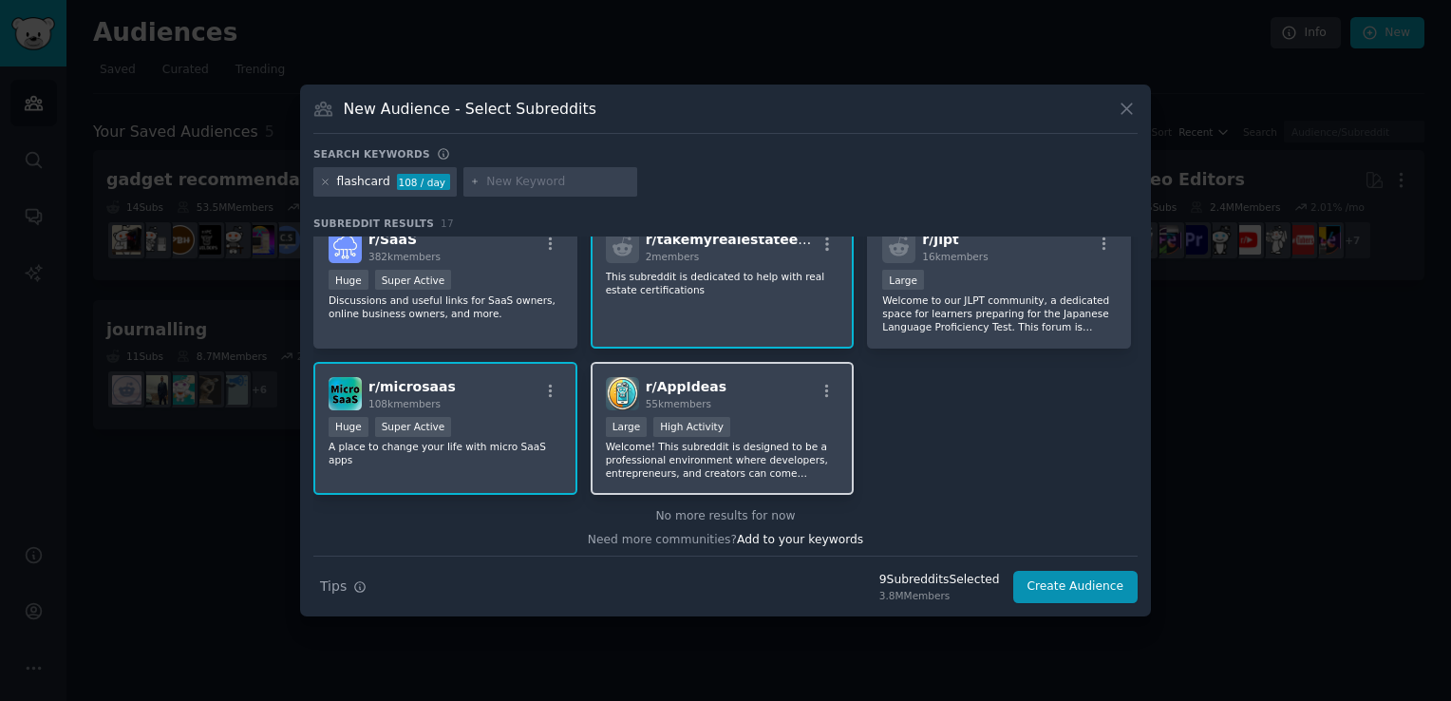
click at [786, 417] on div ">= 80th percentile for submissions / day Large High Activity" at bounding box center [723, 429] width 234 height 24
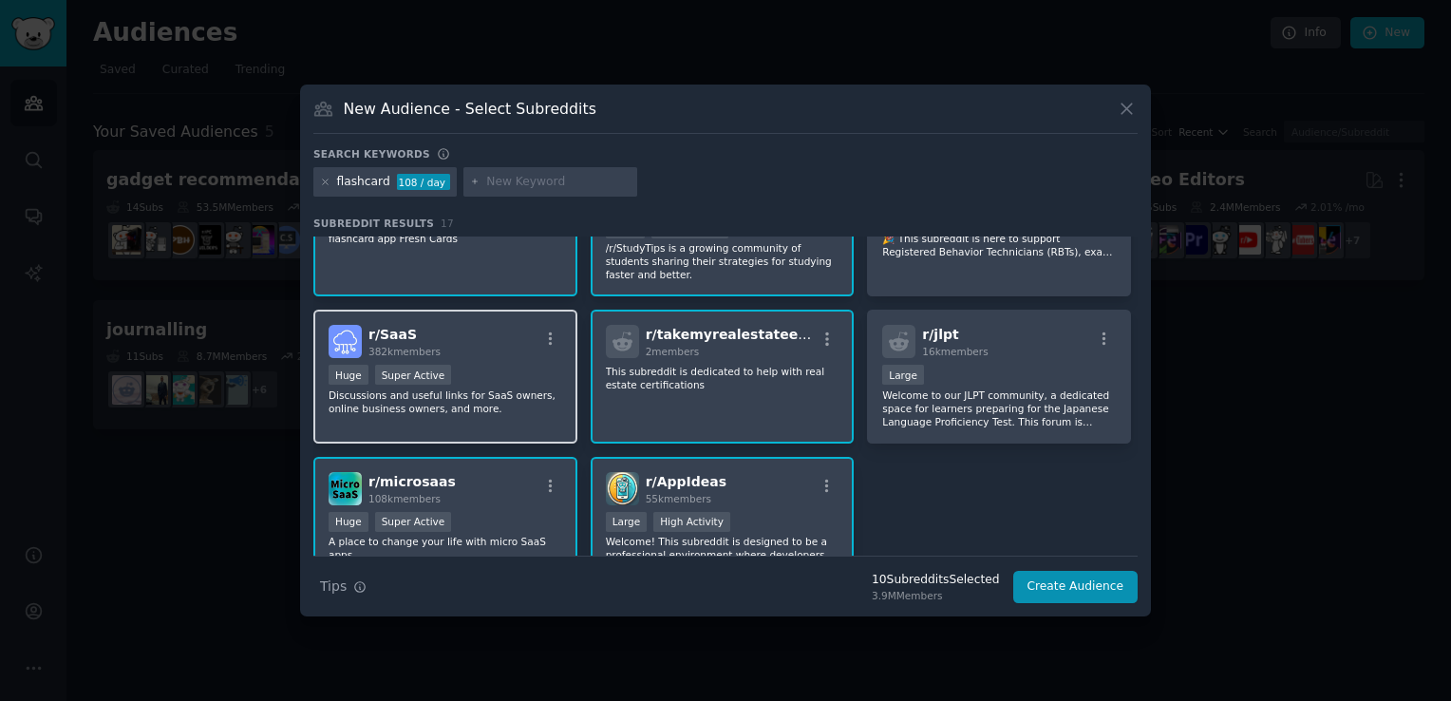
click at [519, 368] on div "Huge Super Active" at bounding box center [446, 377] width 234 height 24
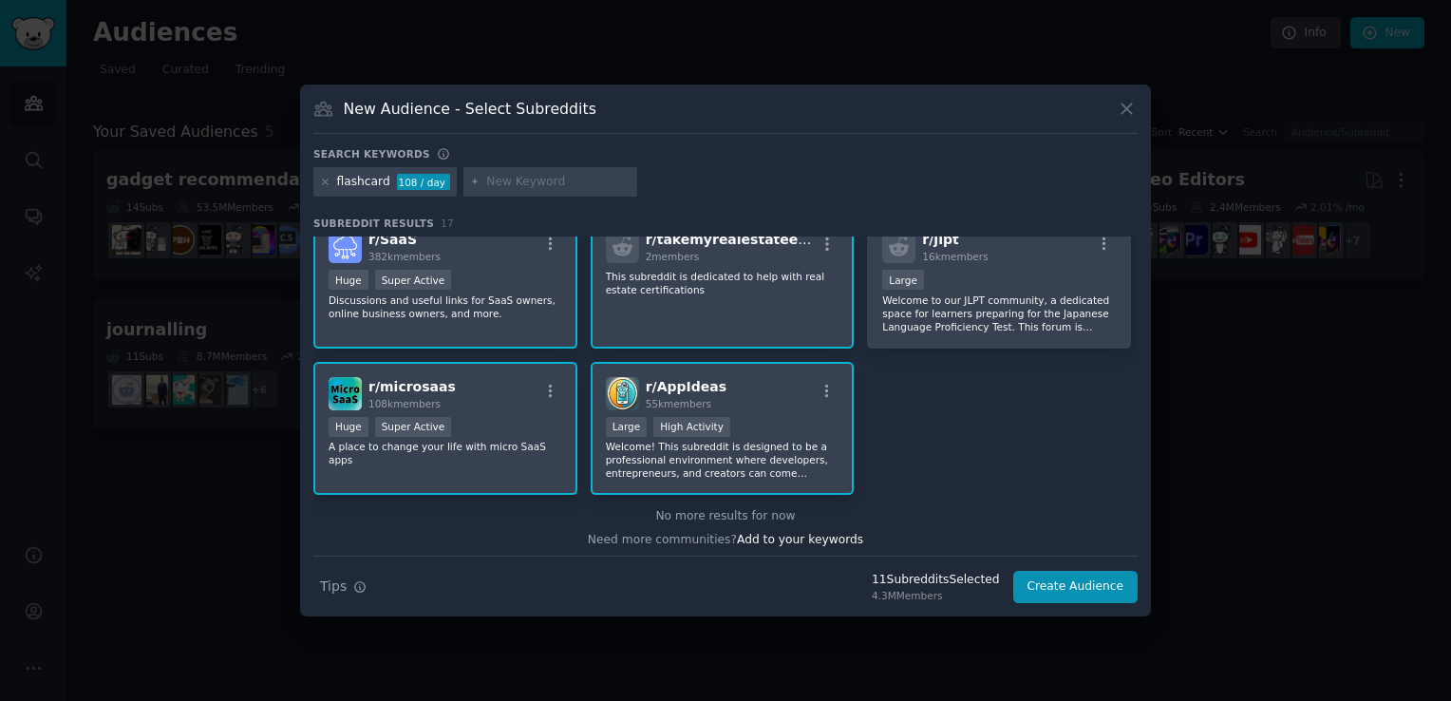
click at [802, 410] on div "r/ AppIdeas 55k members >= 80th percentile for submissions / day Large High Act…" at bounding box center [723, 429] width 264 height 134
click at [517, 386] on div "r/ microsaas 108k members" at bounding box center [446, 393] width 234 height 33
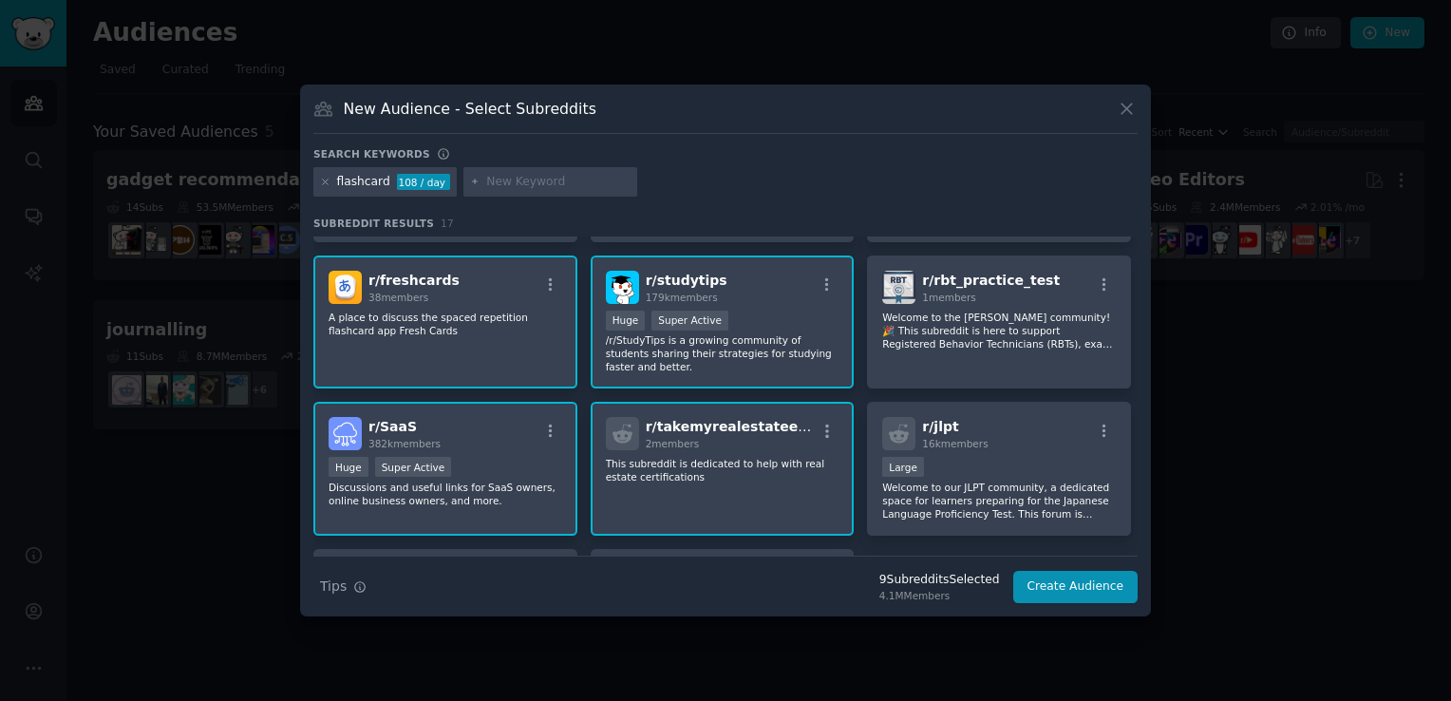
scroll to position [419, 0]
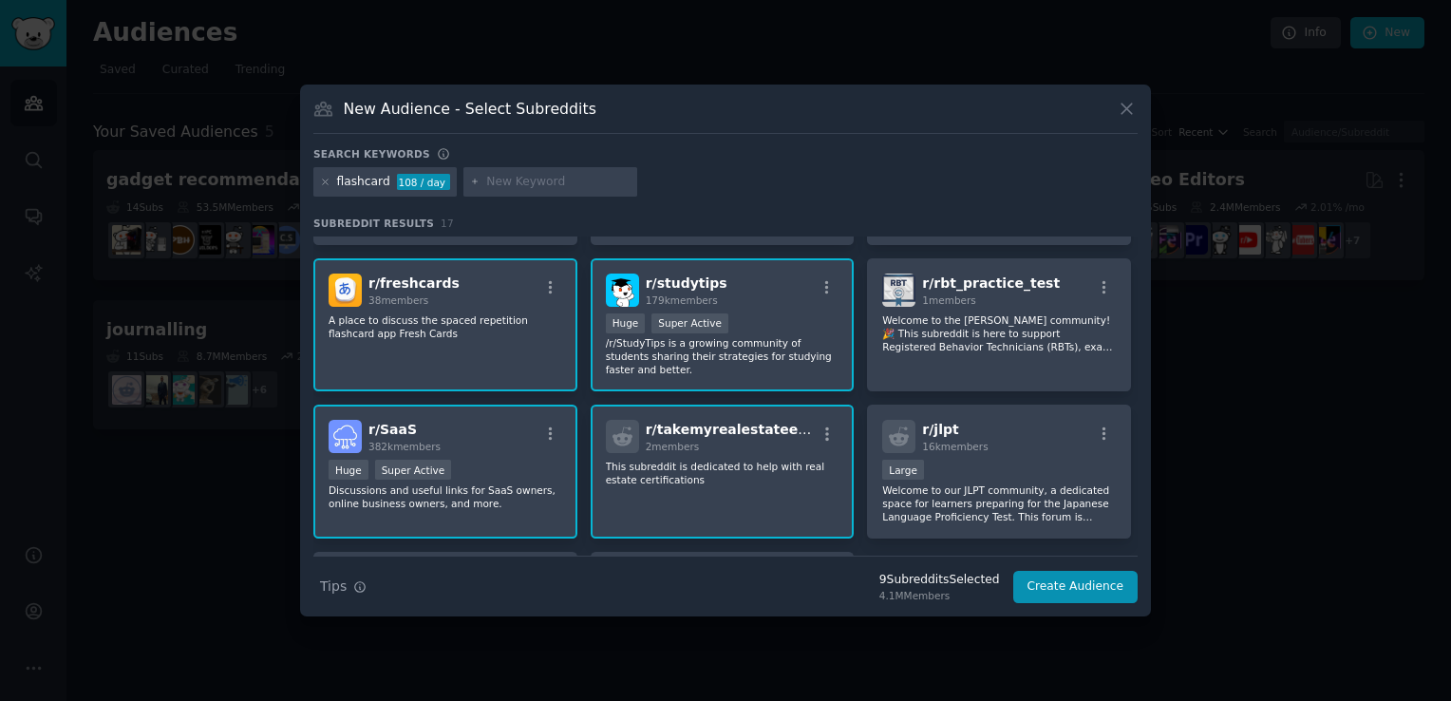
click at [481, 431] on div "r/ SaaS 382k members" at bounding box center [446, 436] width 234 height 33
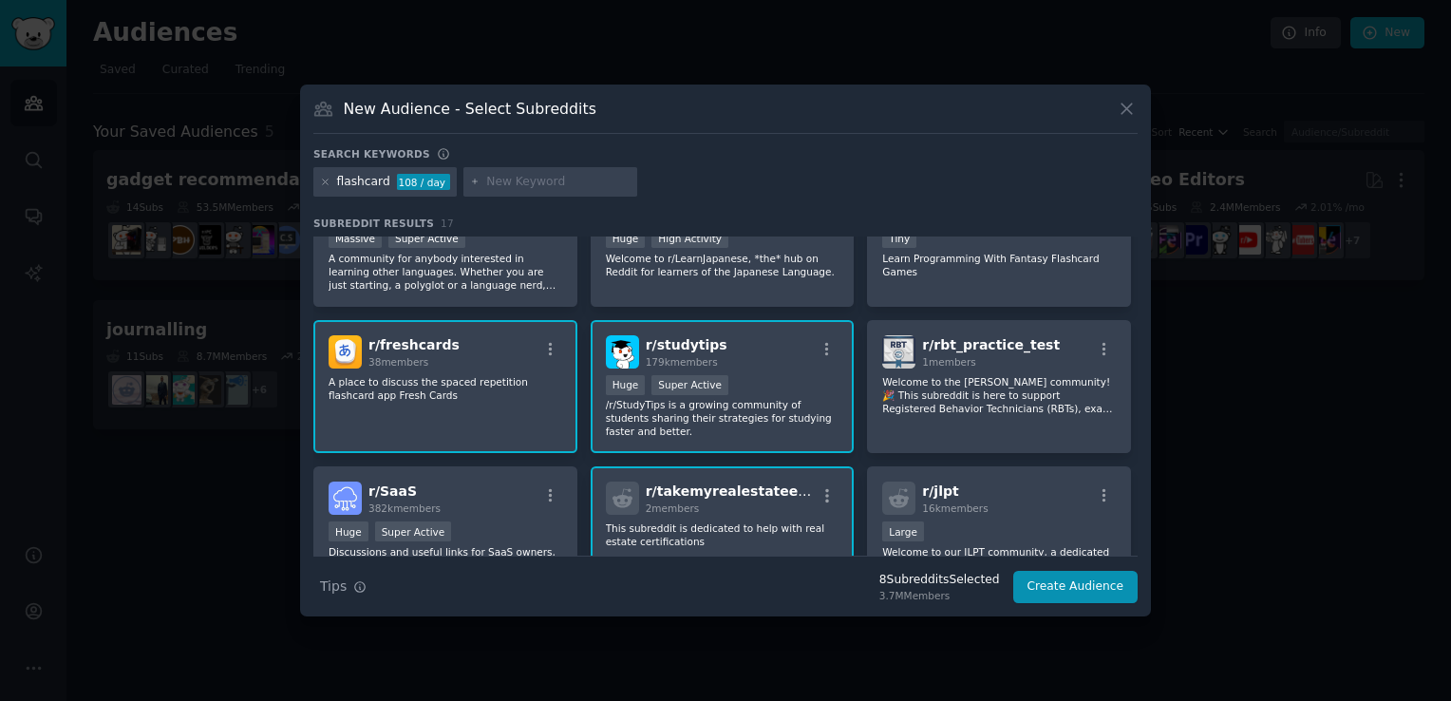
scroll to position [324, 0]
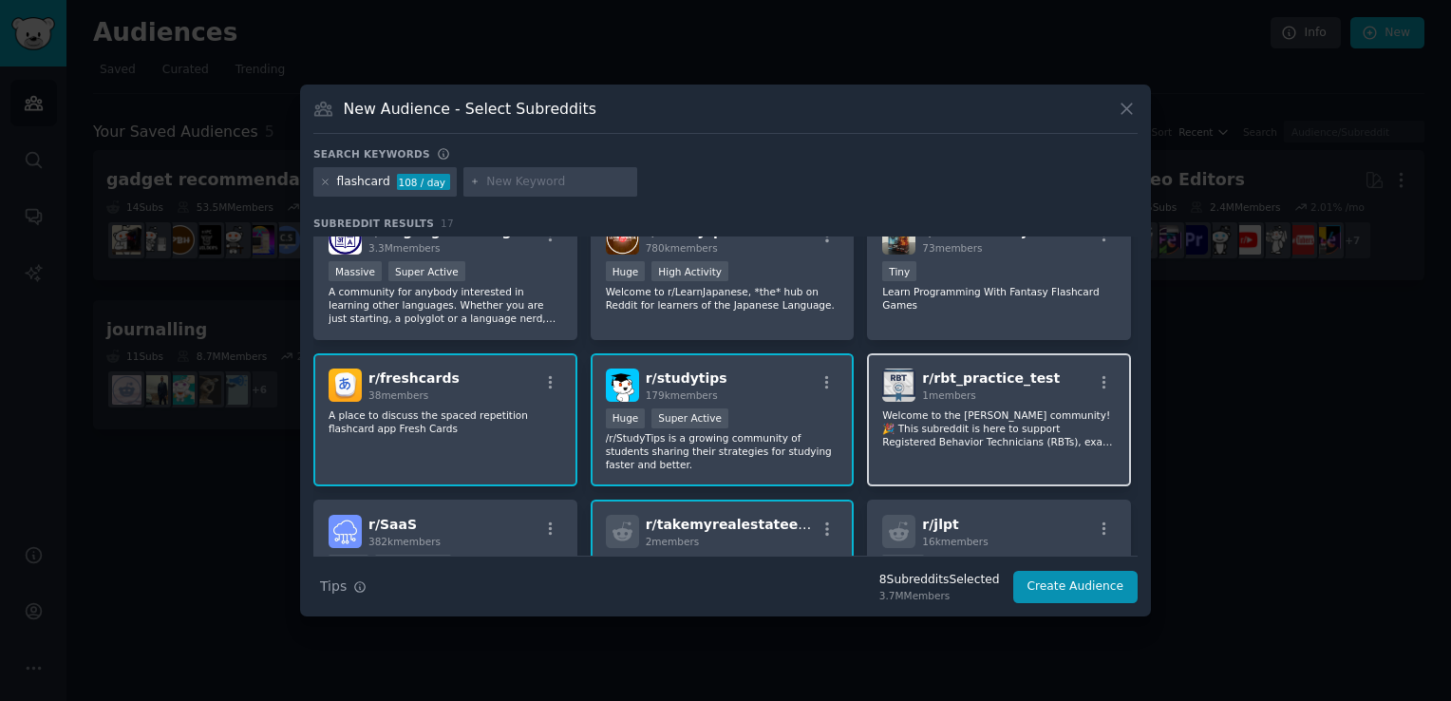
click at [1028, 378] on div "r/ rbt_practice_test 1 members" at bounding box center [999, 384] width 234 height 33
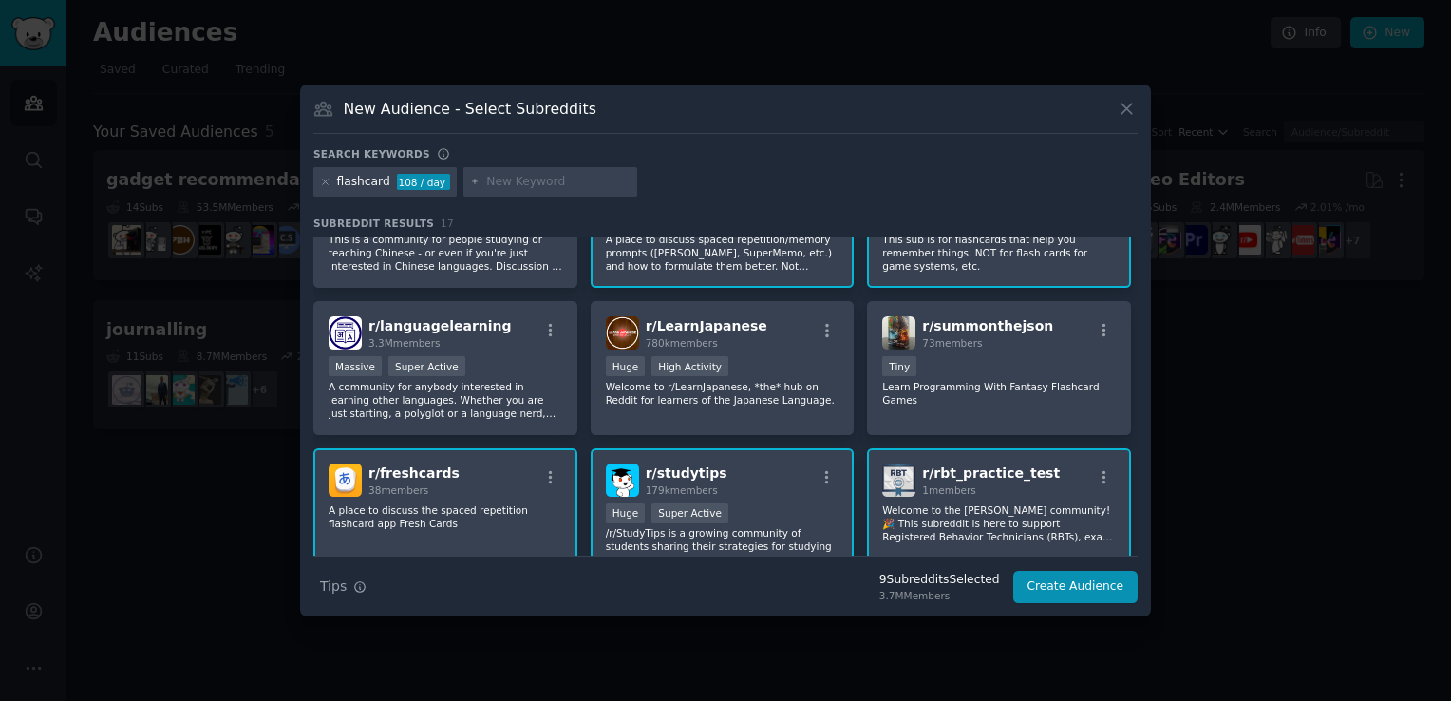
scroll to position [134, 0]
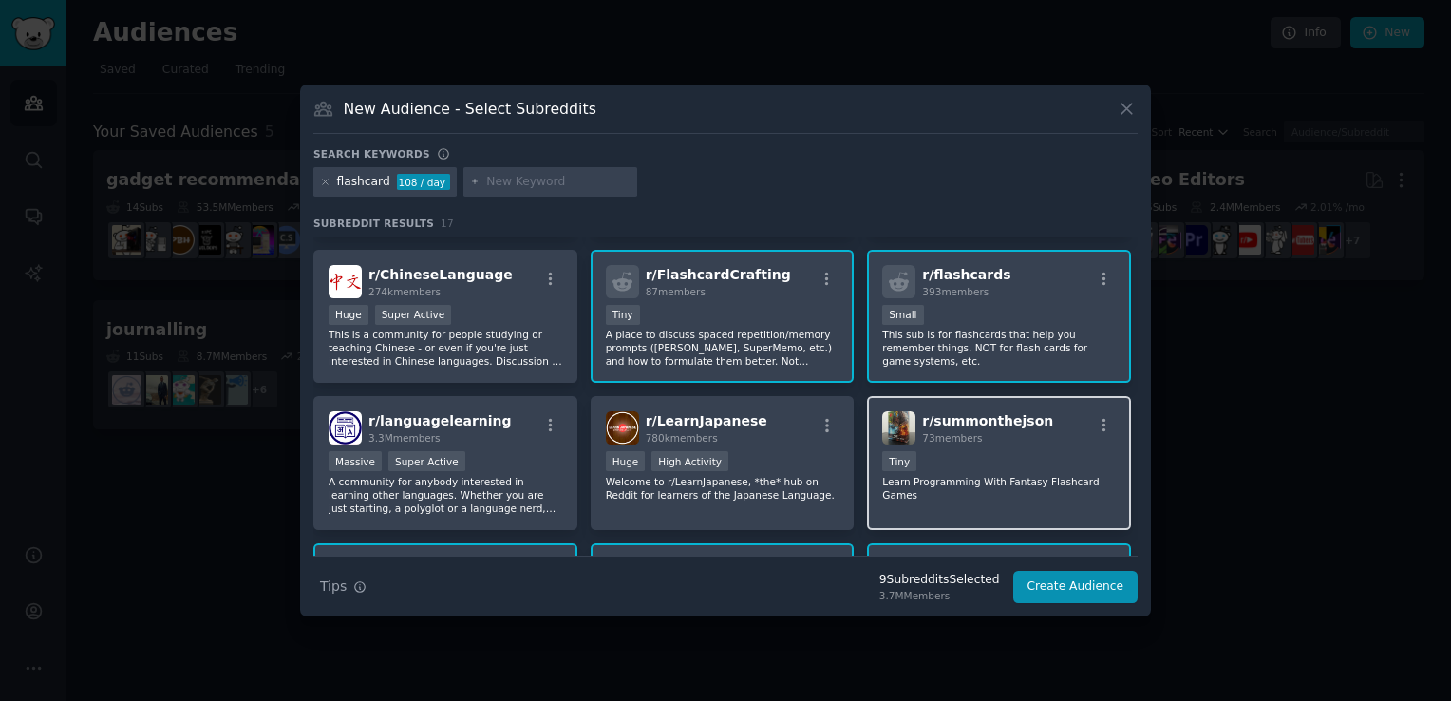
click at [1010, 457] on div "Tiny" at bounding box center [999, 463] width 234 height 24
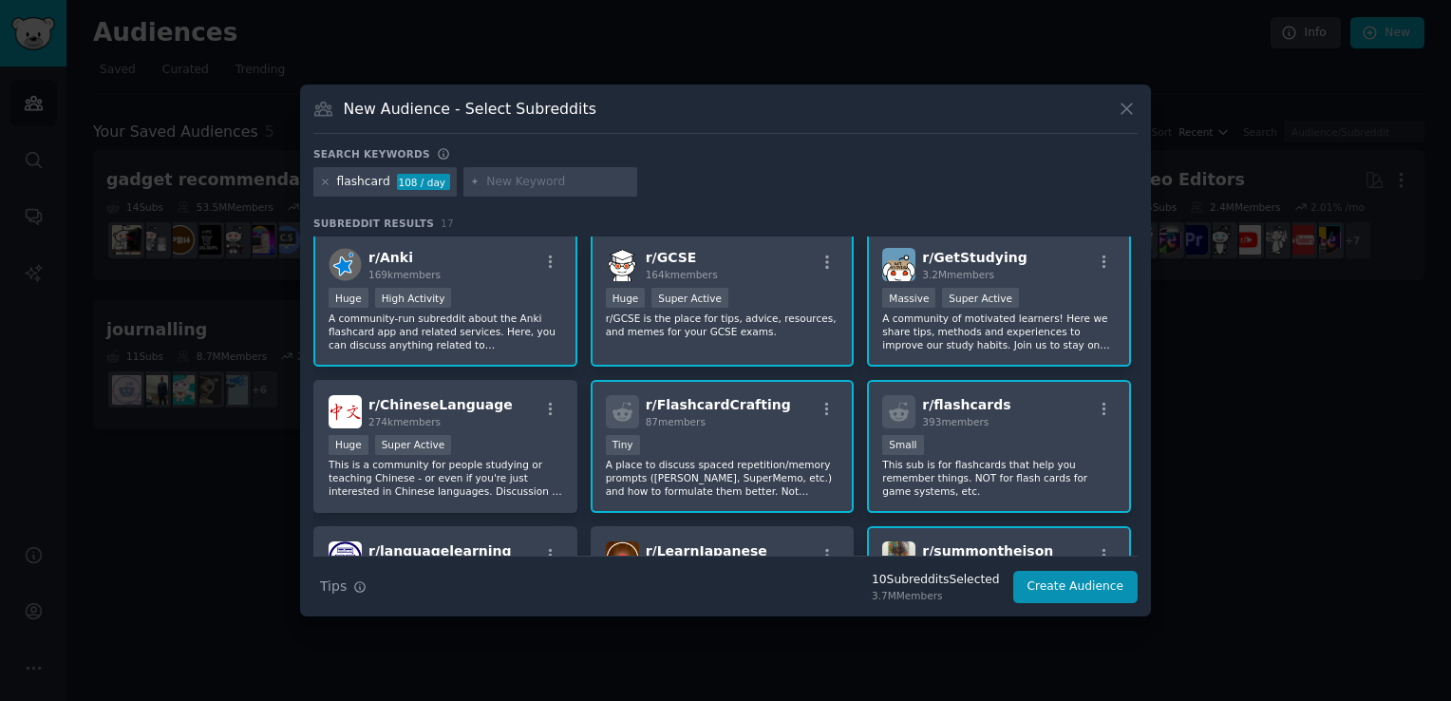
scroll to position [0, 0]
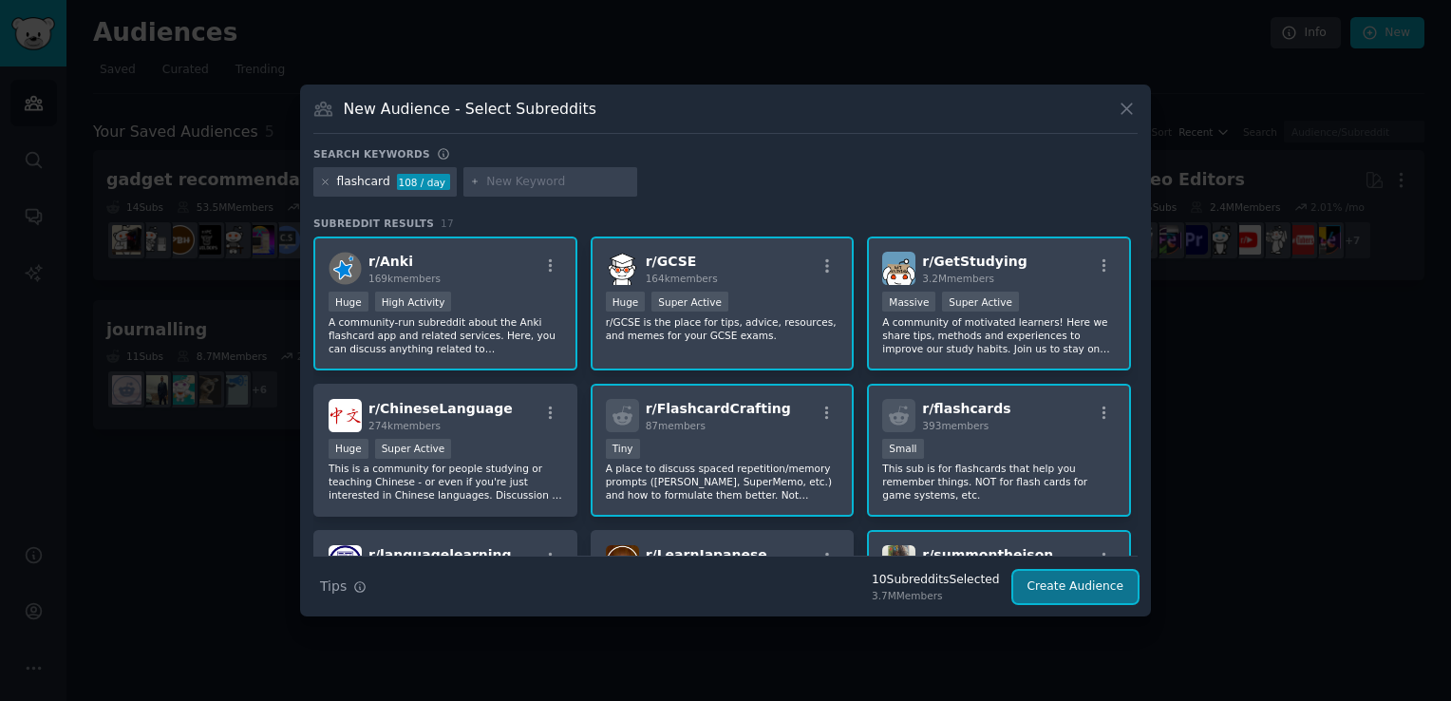
click at [1058, 583] on button "Create Audience" at bounding box center [1075, 587] width 125 height 32
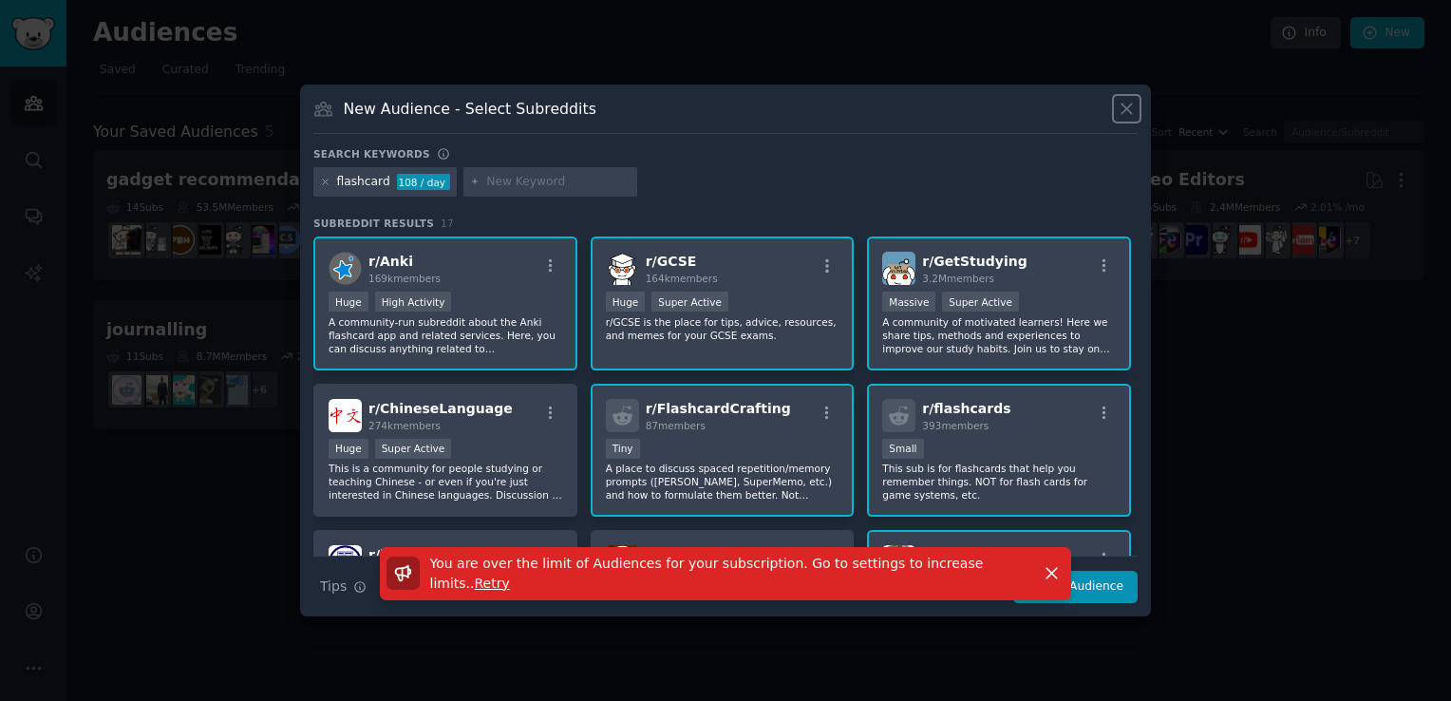
click at [1117, 116] on icon at bounding box center [1127, 109] width 20 height 20
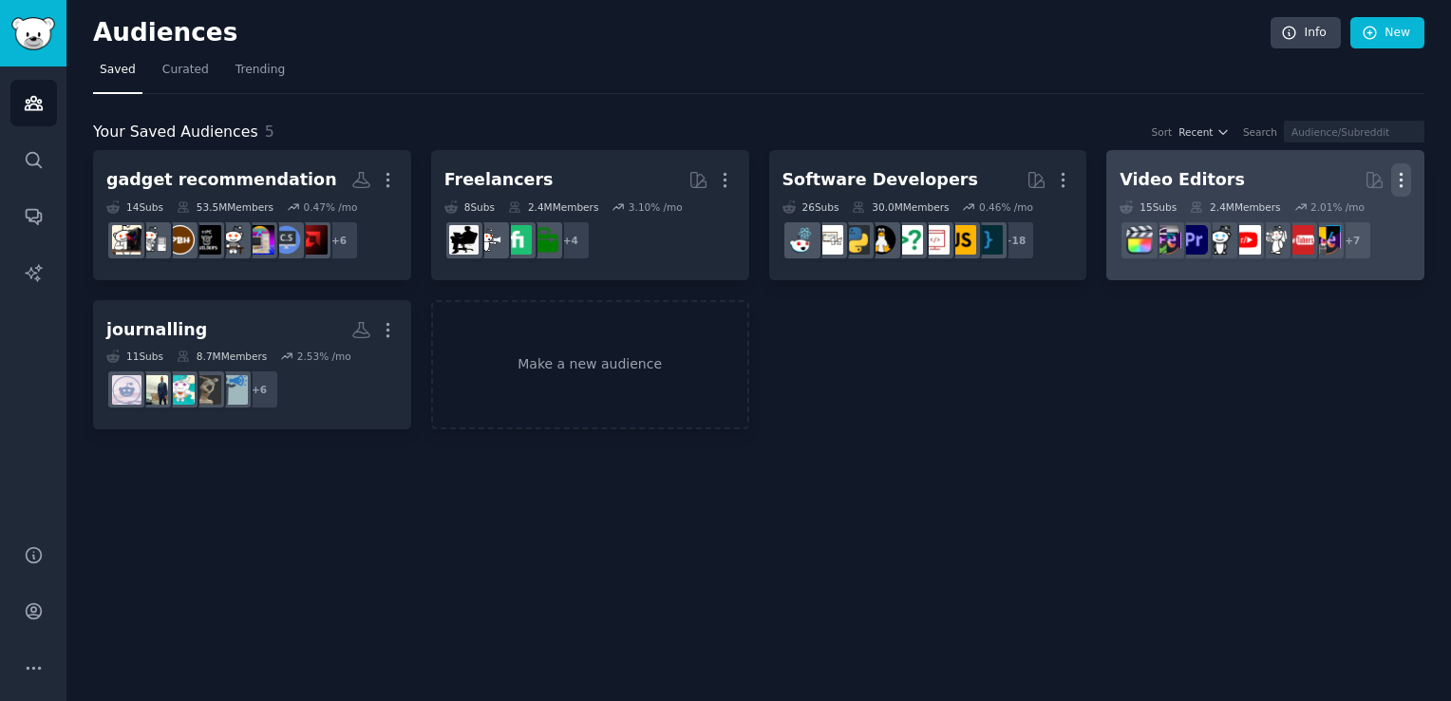
click at [1398, 184] on icon "button" at bounding box center [1401, 180] width 20 height 20
click at [1349, 217] on p "Delete" at bounding box center [1350, 220] width 44 height 20
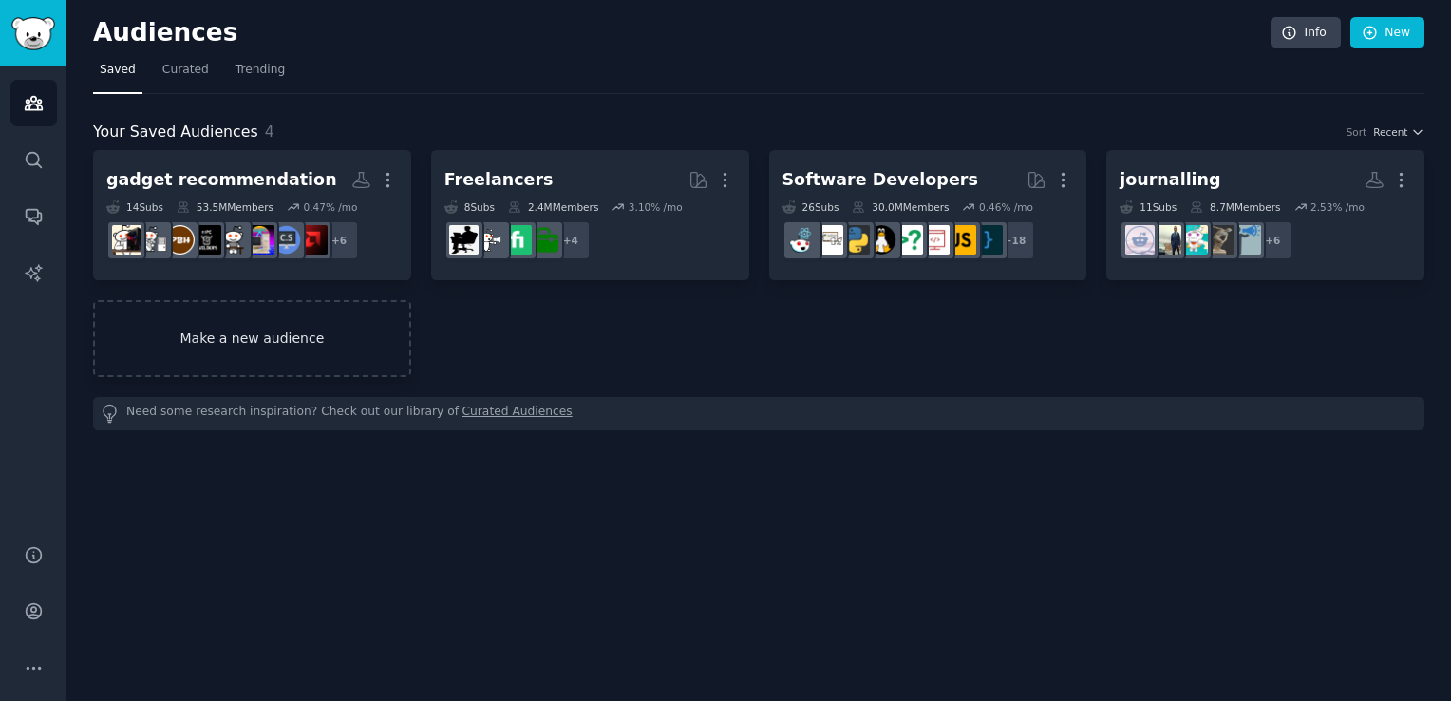
click at [277, 326] on link "Make a new audience" at bounding box center [252, 338] width 318 height 77
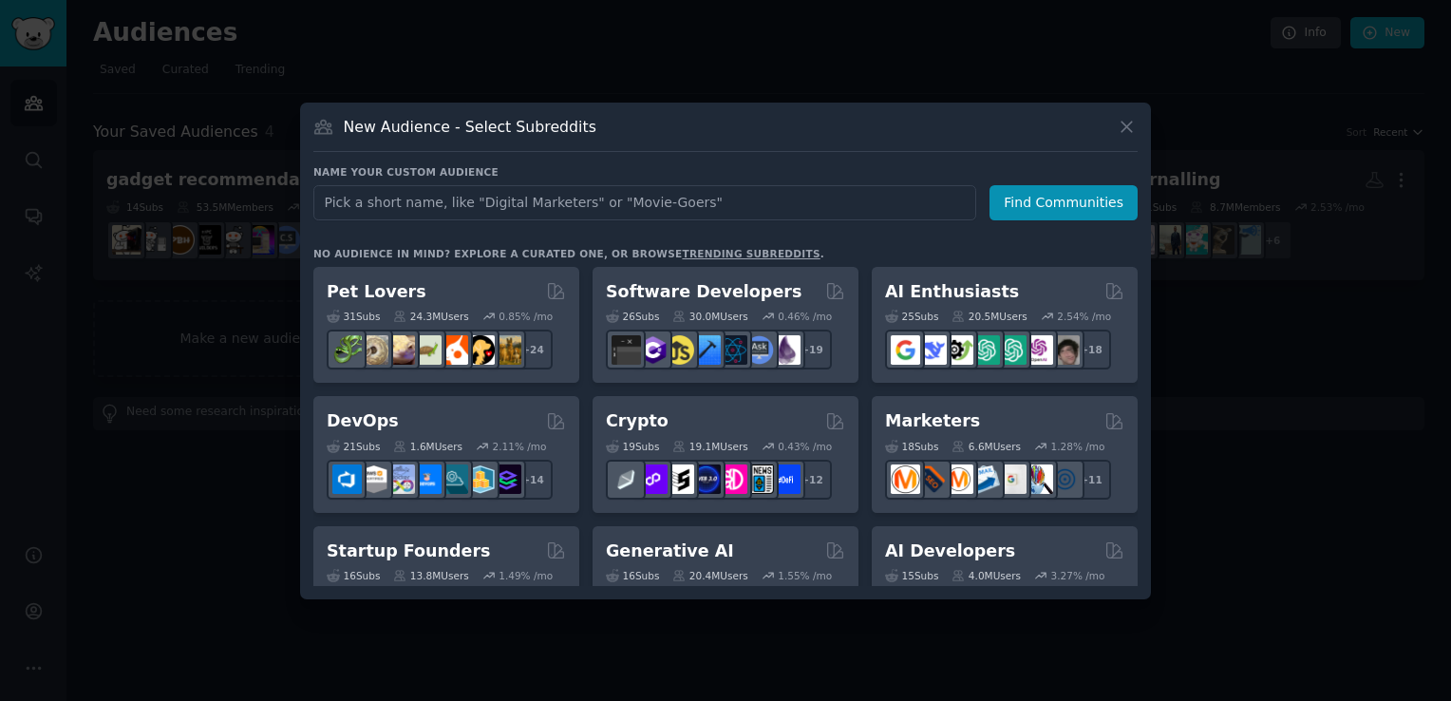
click at [558, 207] on input "text" at bounding box center [644, 202] width 663 height 35
type input "flashcard"
click at [1080, 199] on button "Find Communities" at bounding box center [1064, 202] width 148 height 35
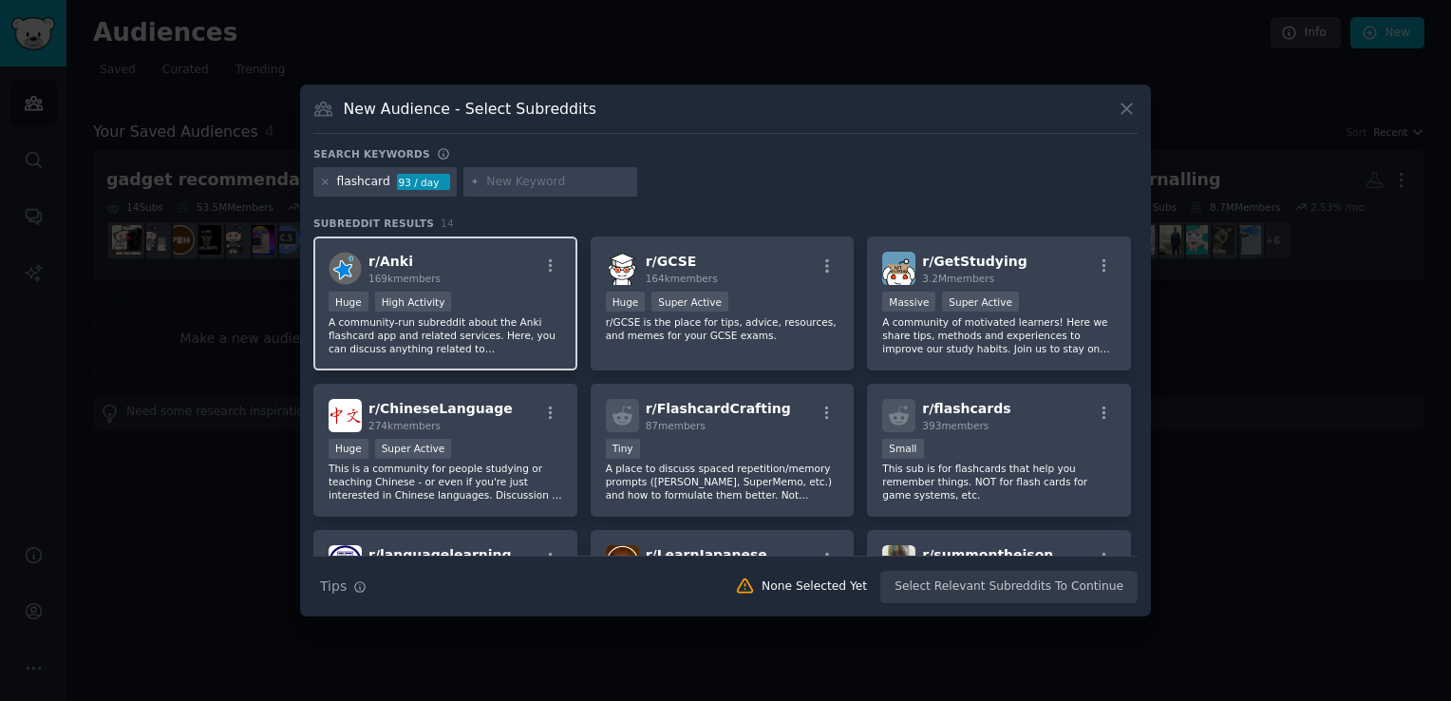
click at [481, 263] on div "r/ Anki 169k members" at bounding box center [446, 268] width 234 height 33
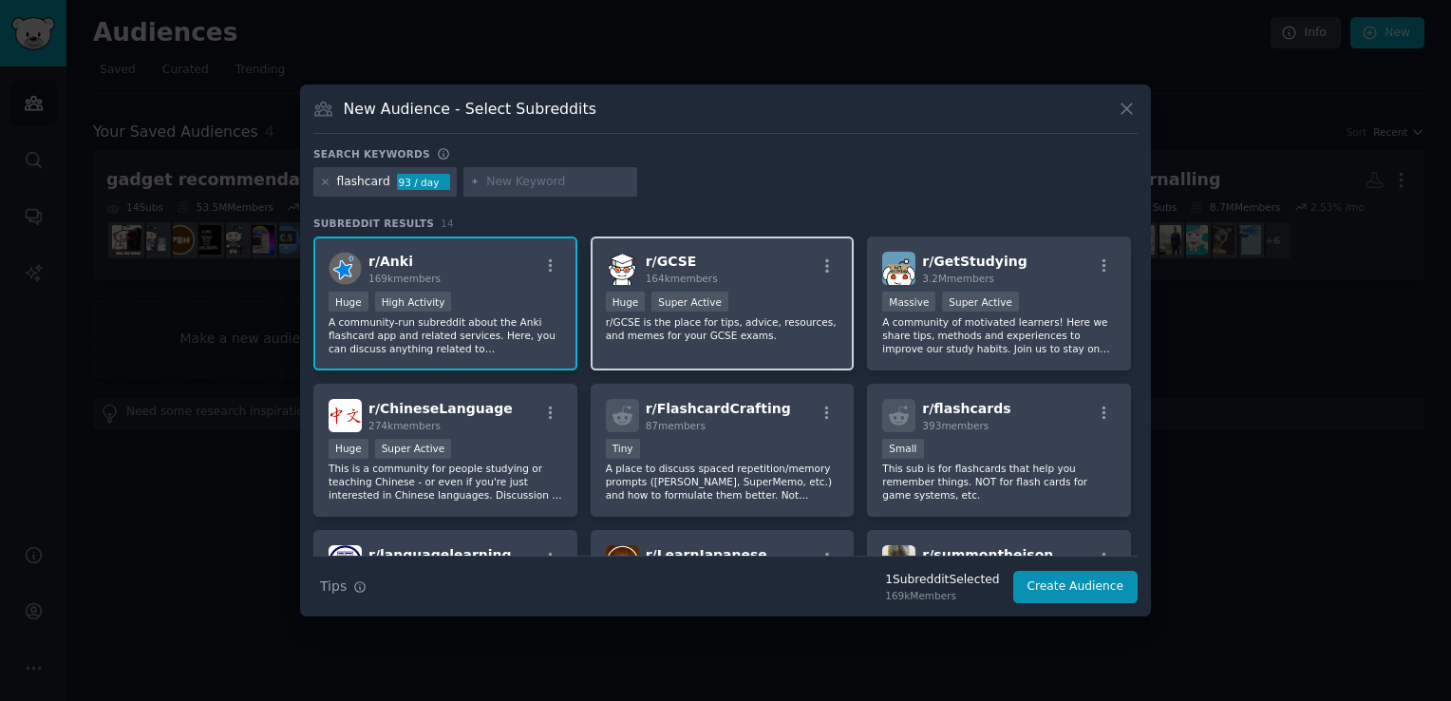
click at [745, 263] on div "r/ GCSE 164k members" at bounding box center [723, 268] width 234 height 33
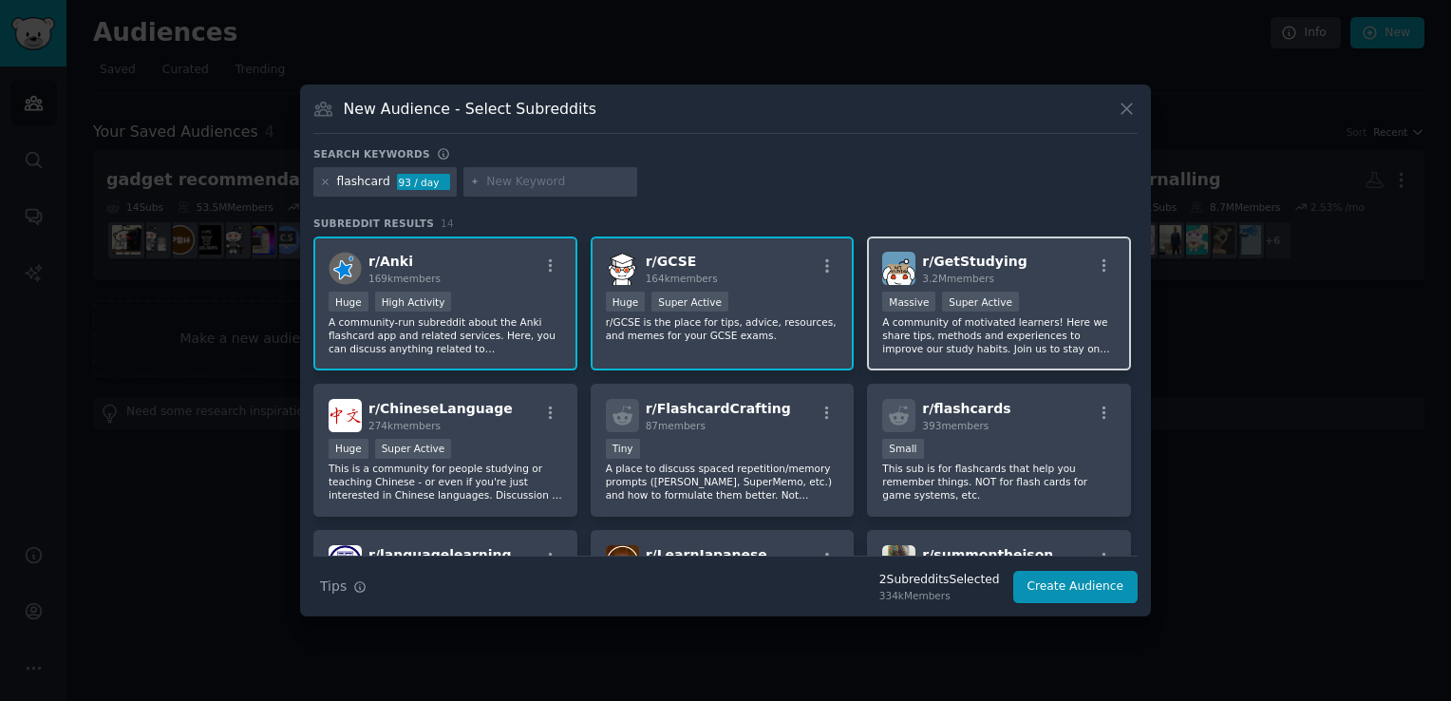
click at [967, 273] on span "3.2M members" at bounding box center [958, 278] width 72 height 11
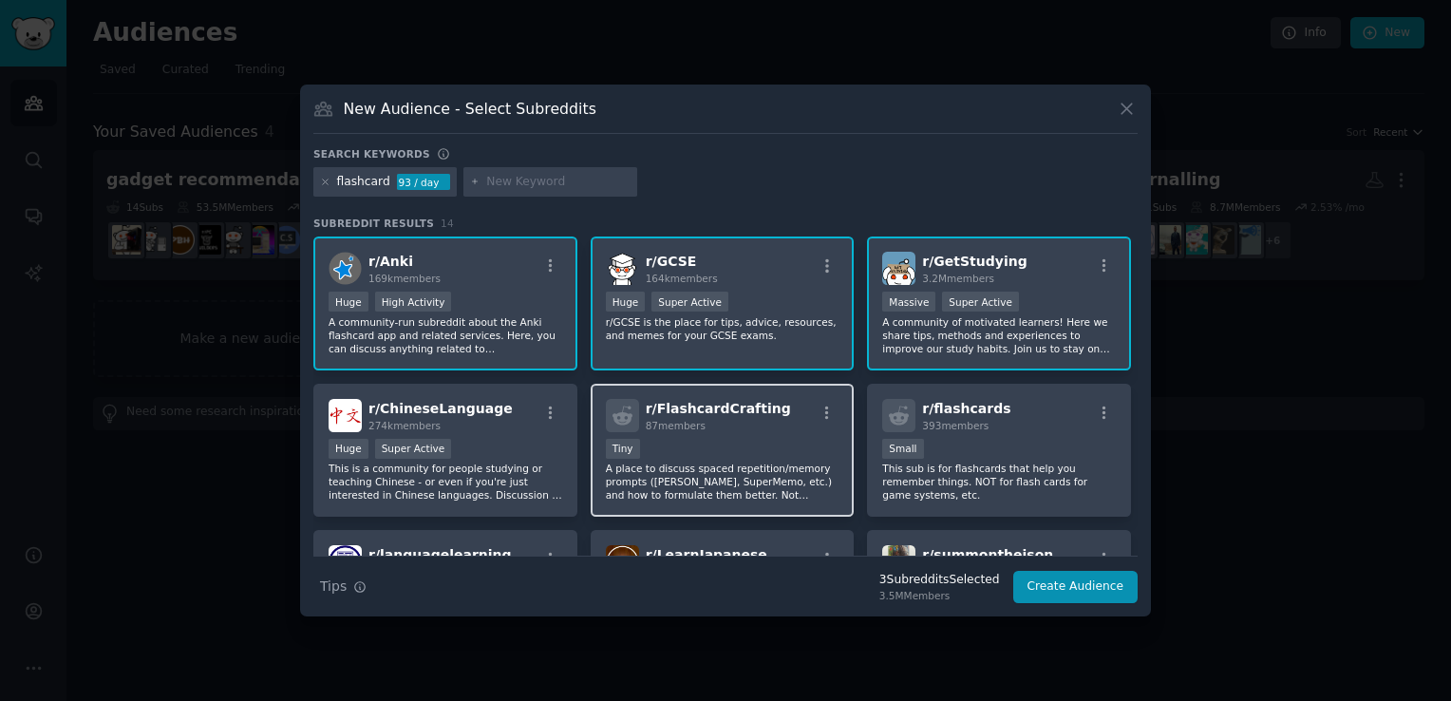
click at [751, 419] on div "87 members" at bounding box center [718, 425] width 145 height 13
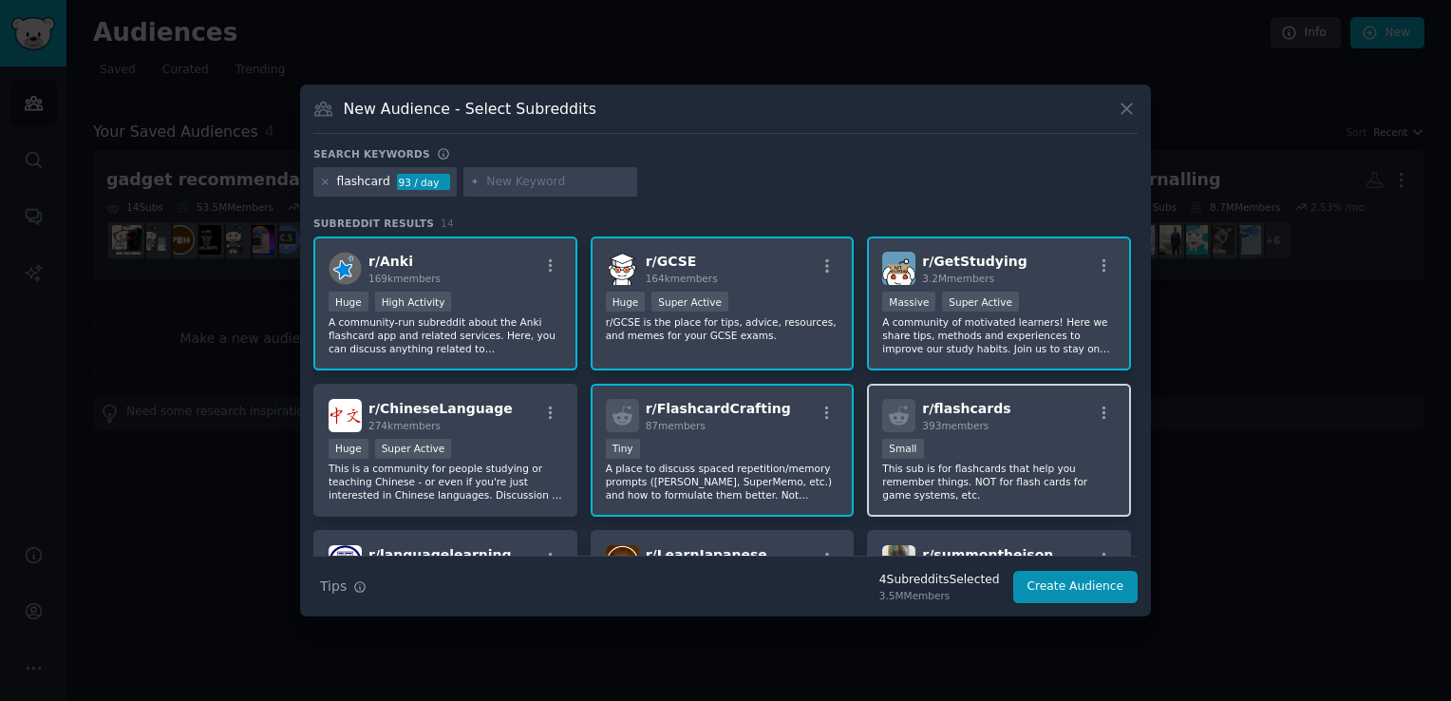
click at [968, 430] on span "393 members" at bounding box center [955, 425] width 66 height 11
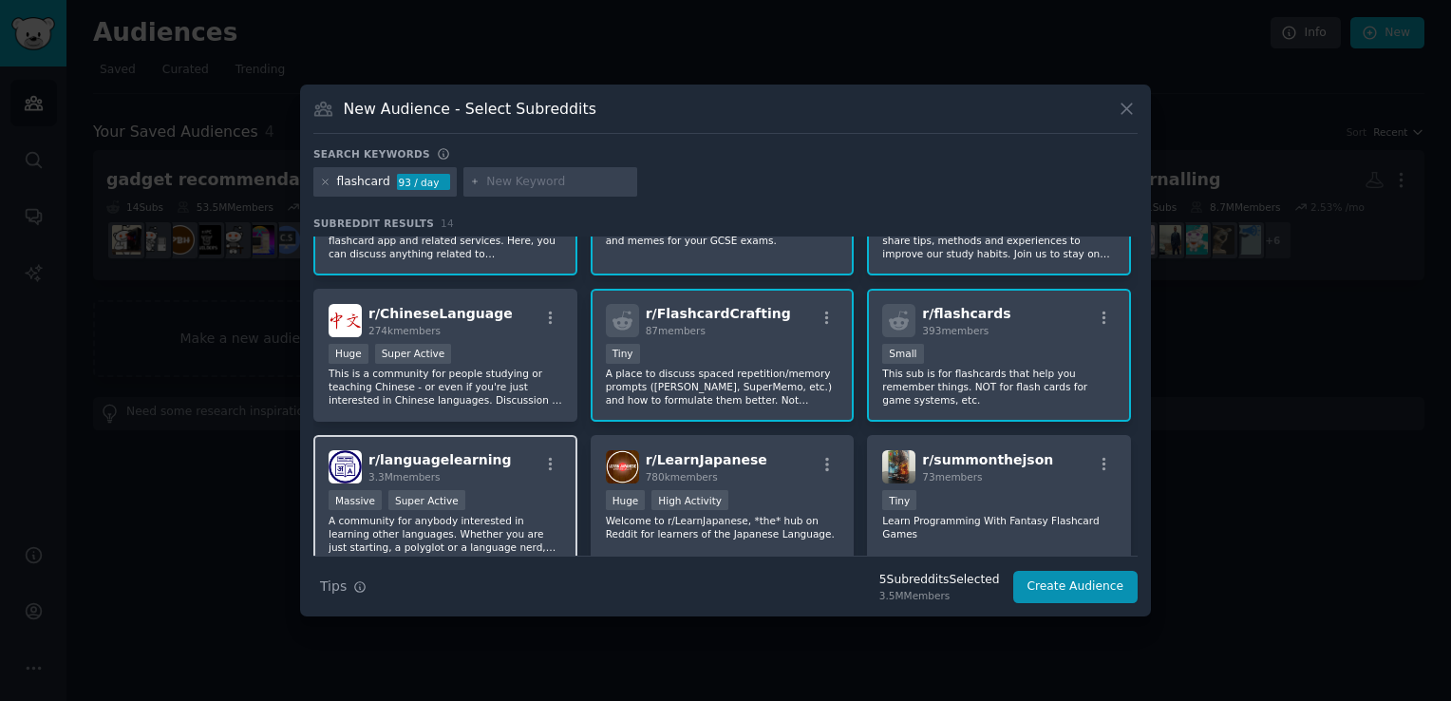
scroll to position [190, 0]
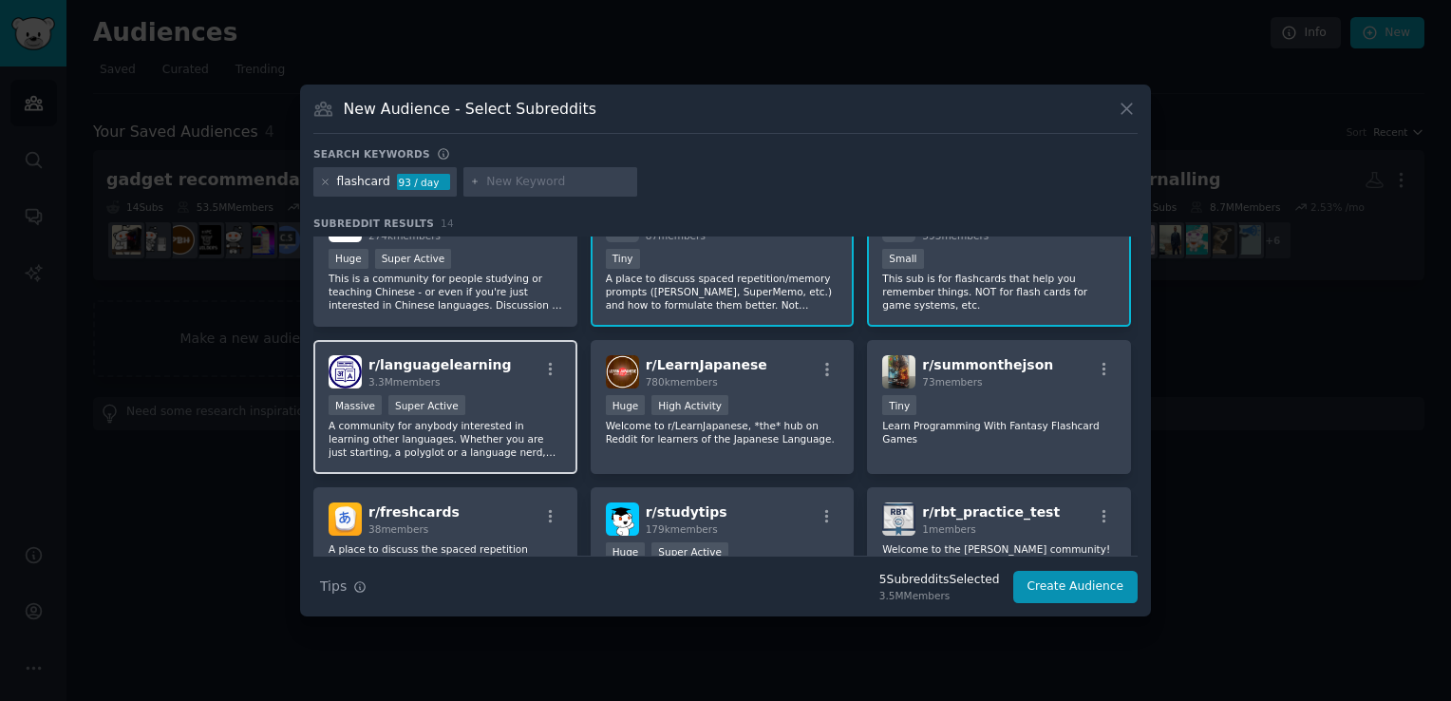
click at [511, 397] on div "Massive Super Active" at bounding box center [446, 407] width 234 height 24
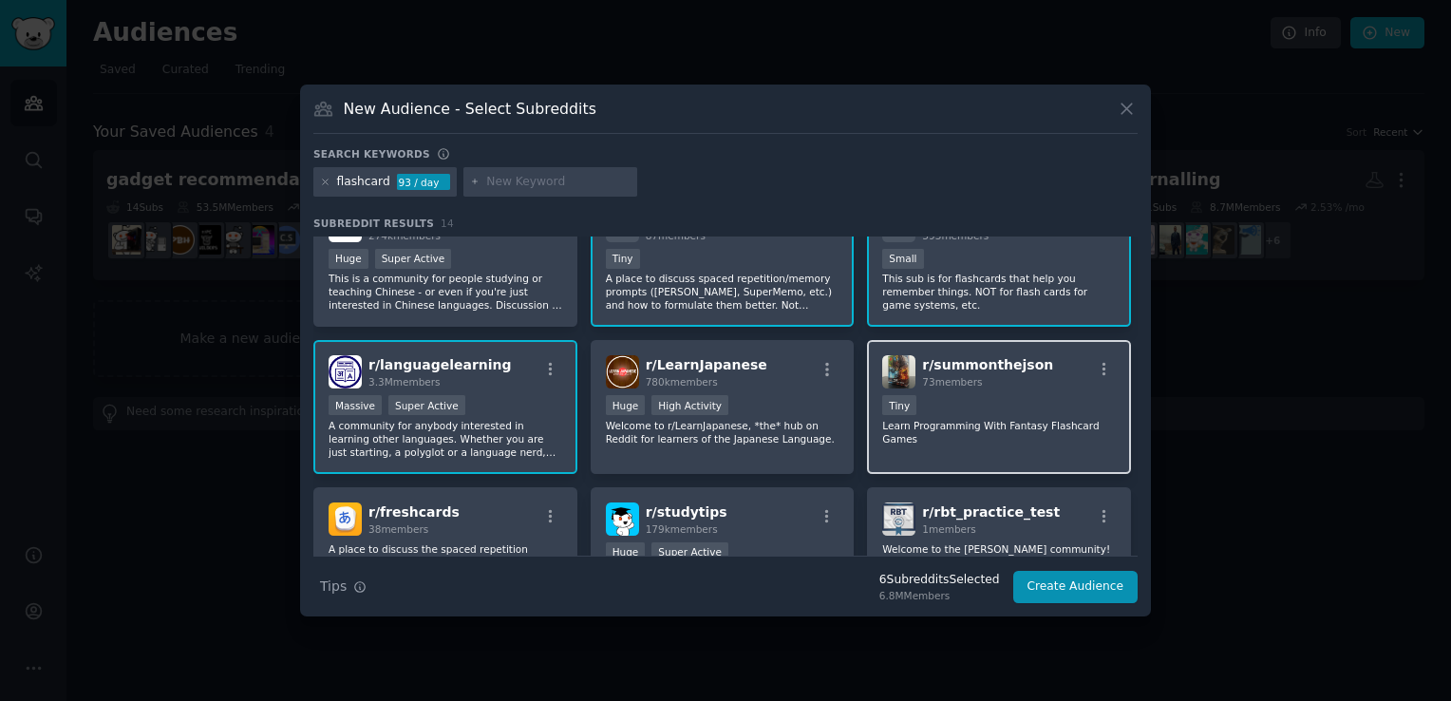
click at [983, 383] on div "73 members" at bounding box center [987, 381] width 131 height 13
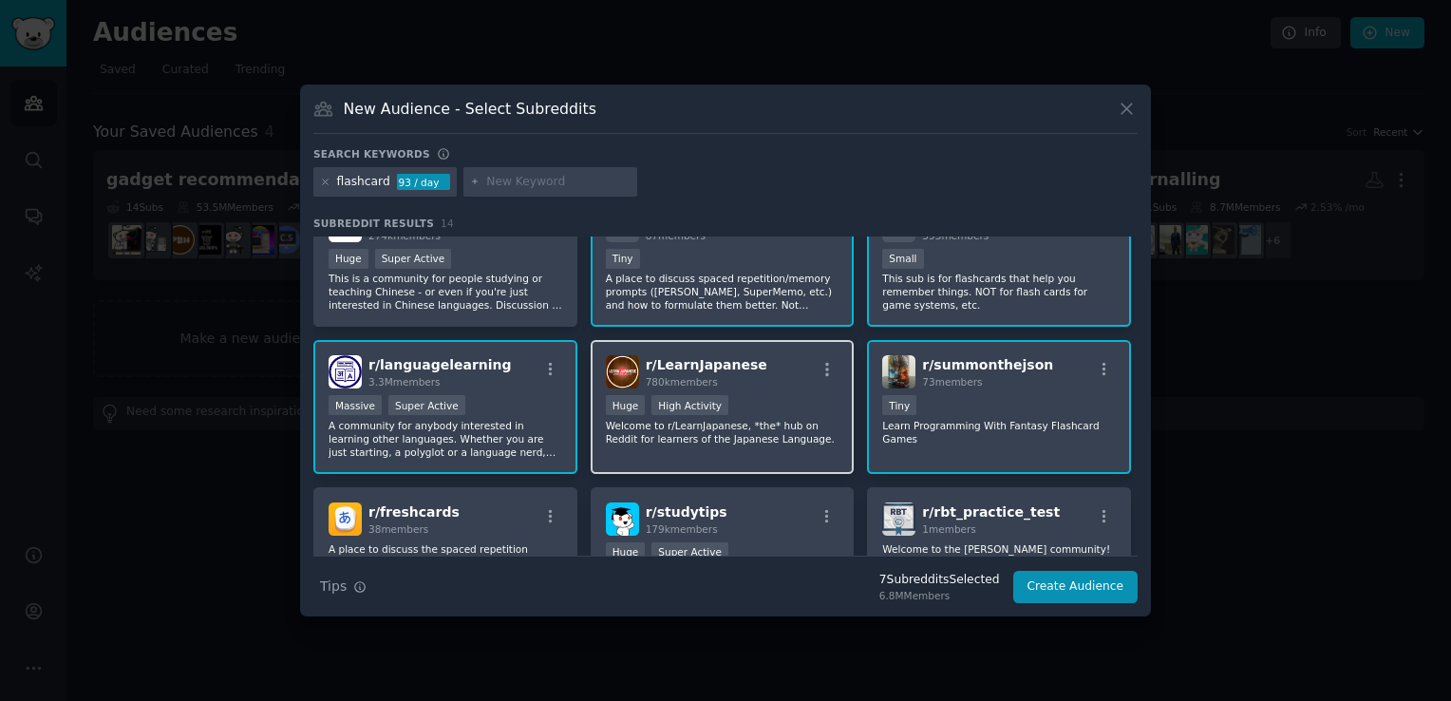
scroll to position [285, 0]
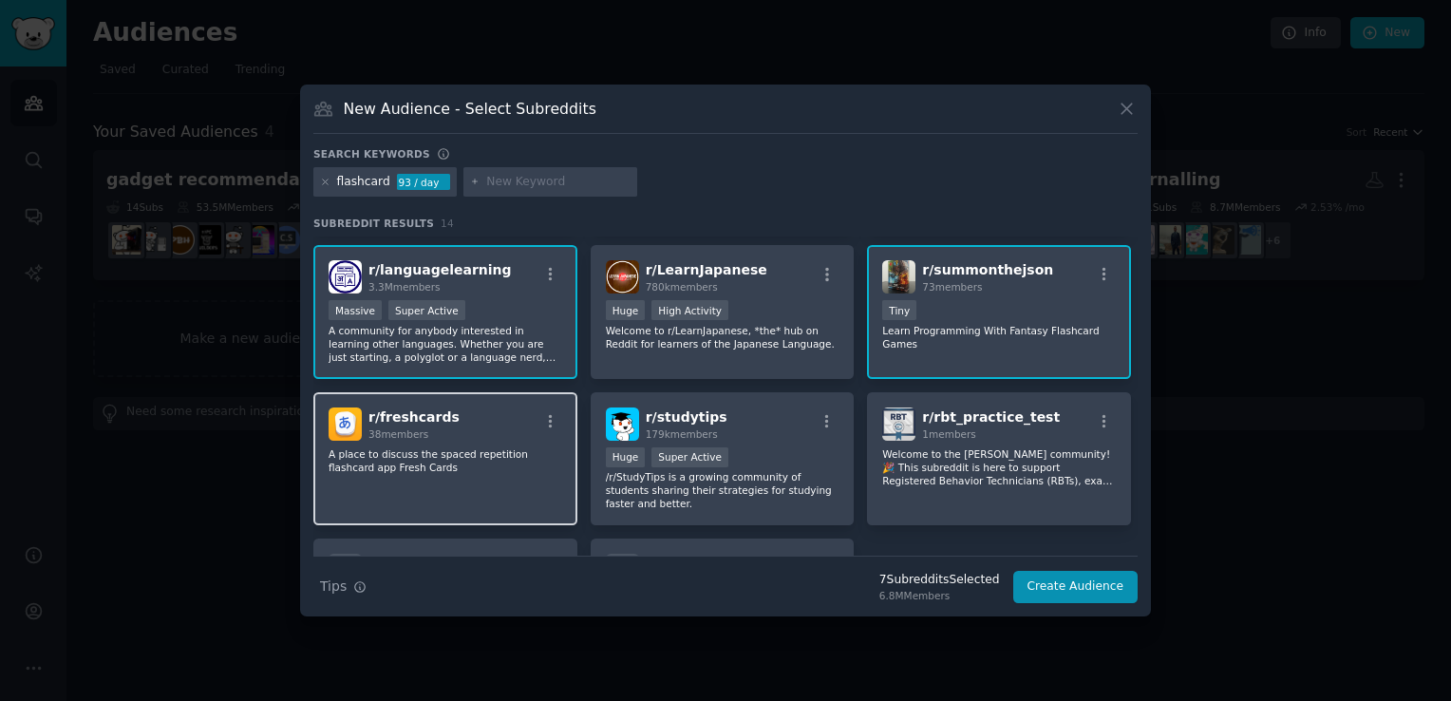
click at [503, 424] on div "r/ freshcards 38 members" at bounding box center [446, 423] width 234 height 33
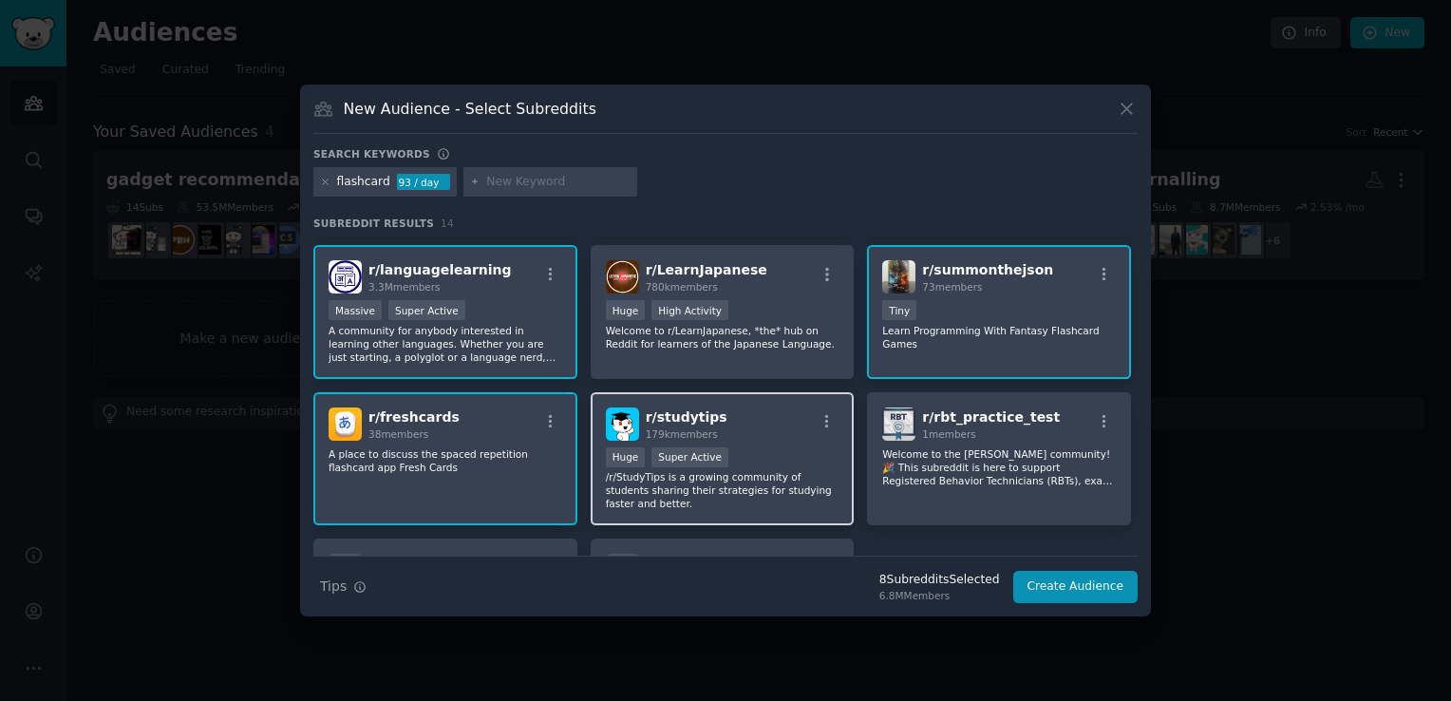
click at [752, 439] on div "r/ studytips 179k members >= 95th percentile for submissions / day Huge Super A…" at bounding box center [723, 459] width 264 height 134
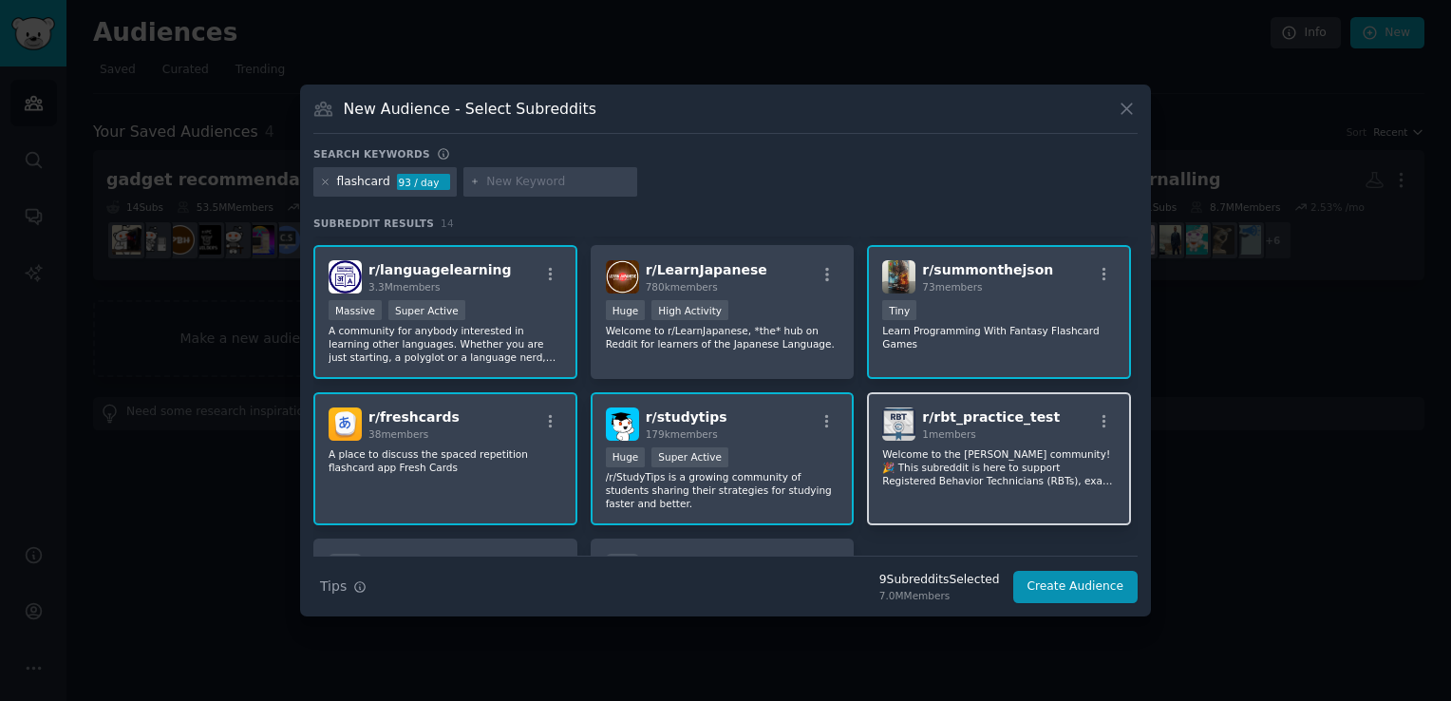
click at [993, 439] on div "r/ rbt_practice_test 1 members Welcome to the RBT community! 🎉 This subreddit i…" at bounding box center [999, 459] width 264 height 134
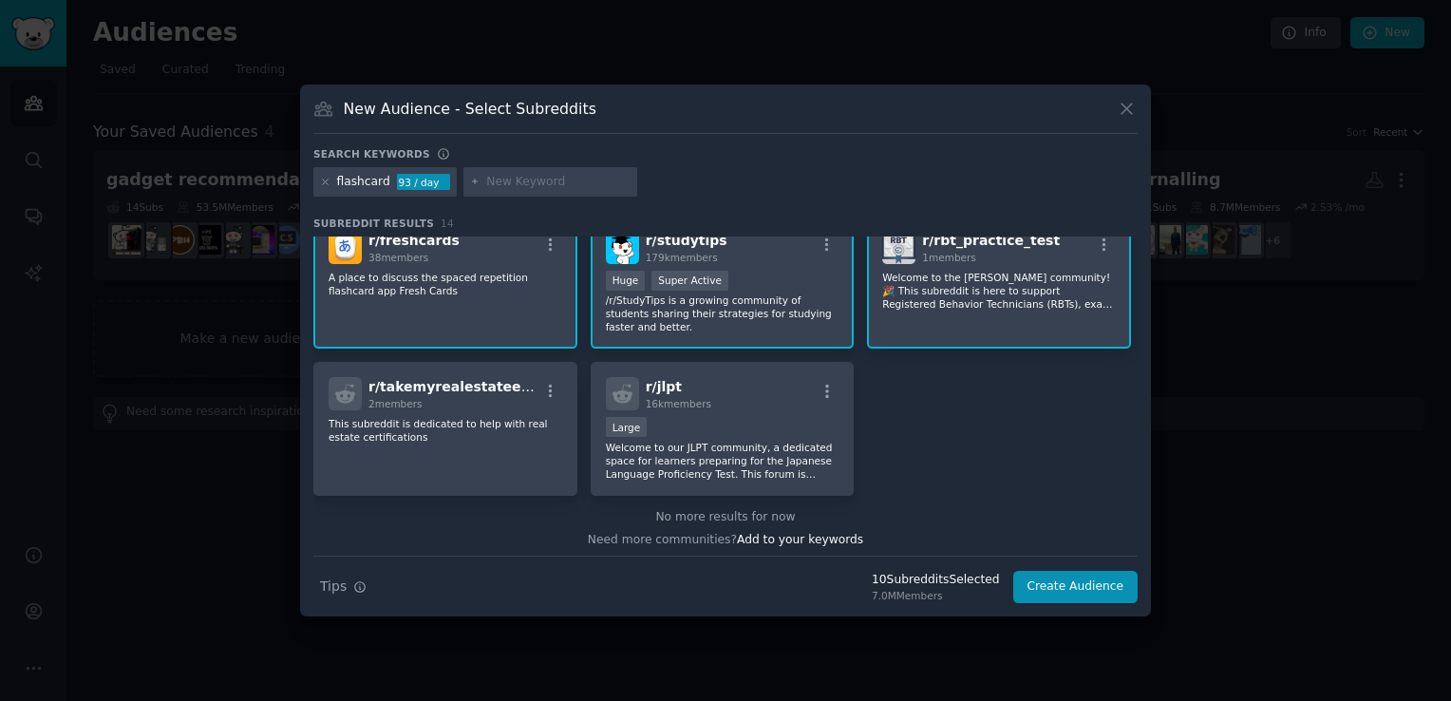
scroll to position [463, 0]
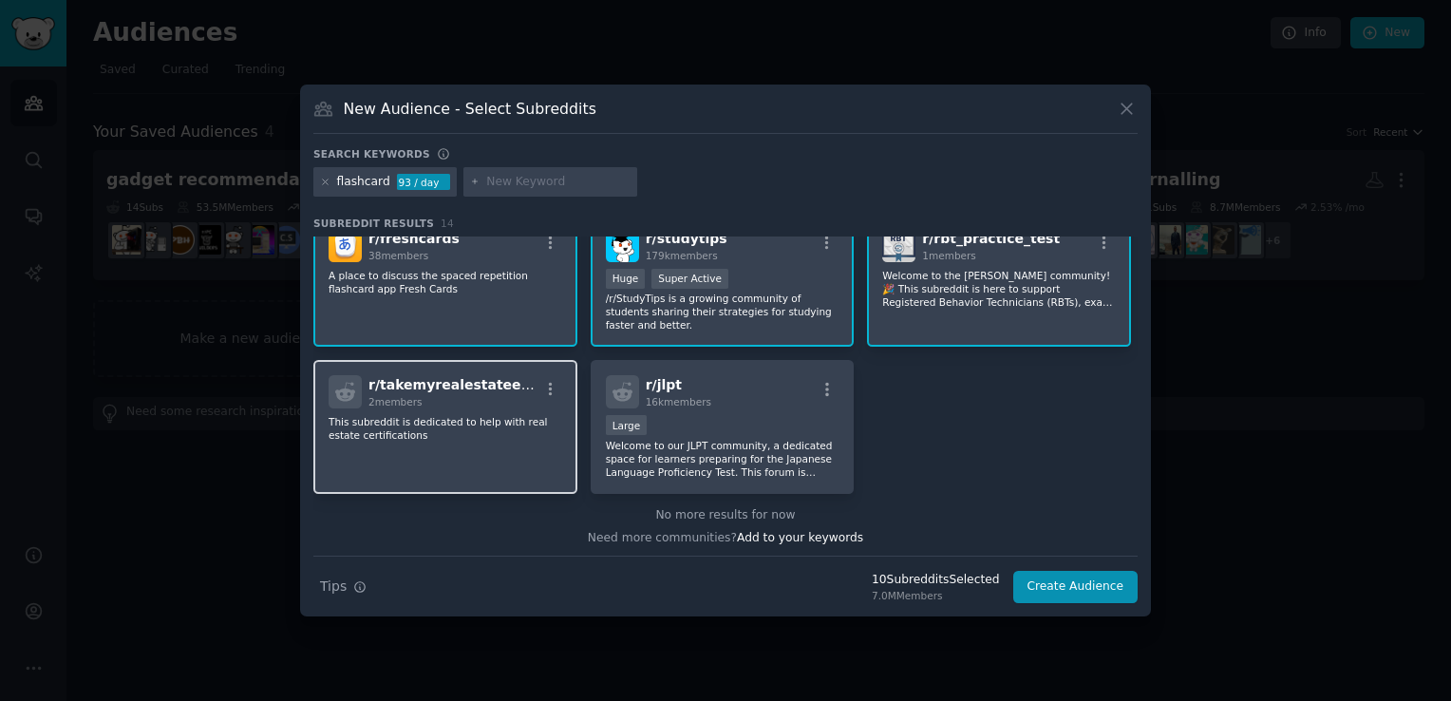
click at [460, 445] on div "r/ takemyrealestateexam 2 members This subreddit is dedicated to help with real…" at bounding box center [445, 427] width 264 height 134
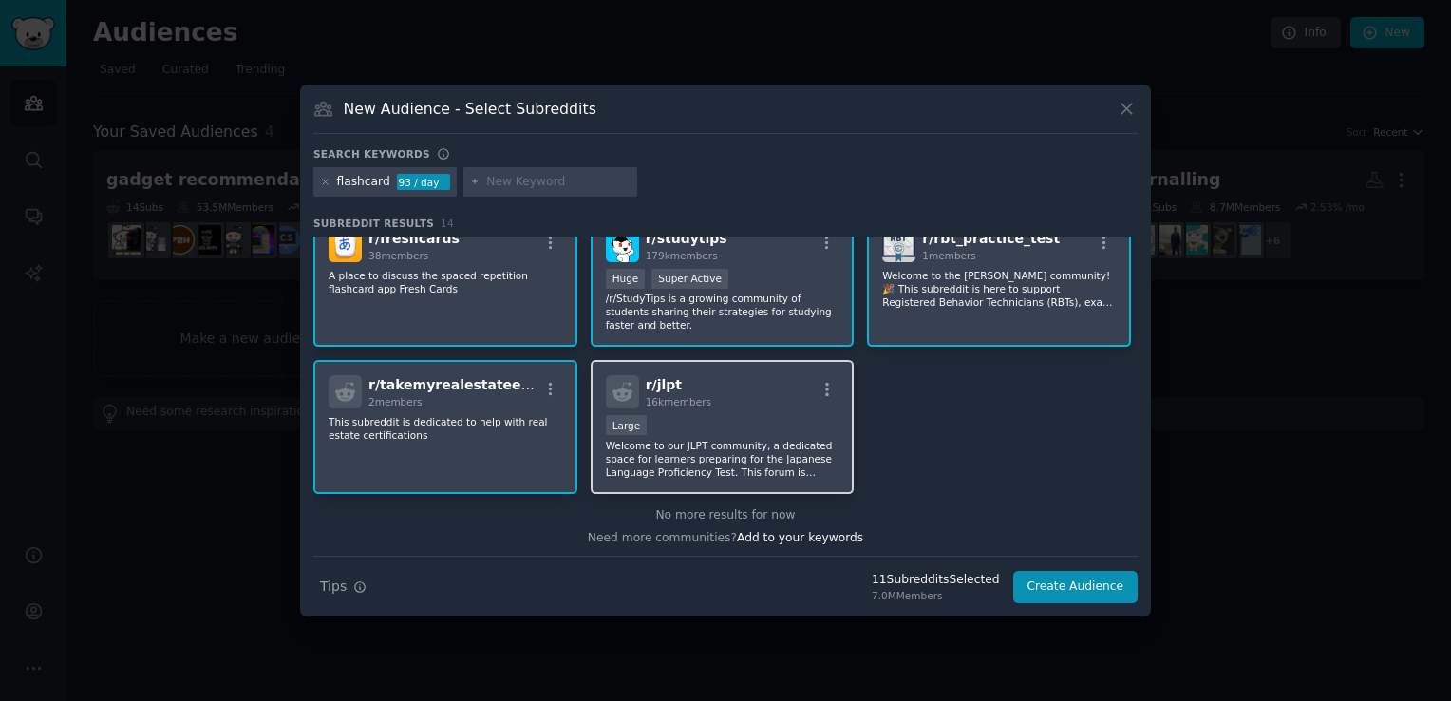
click at [703, 420] on div "10,000 - 100,000 members Large" at bounding box center [723, 427] width 234 height 24
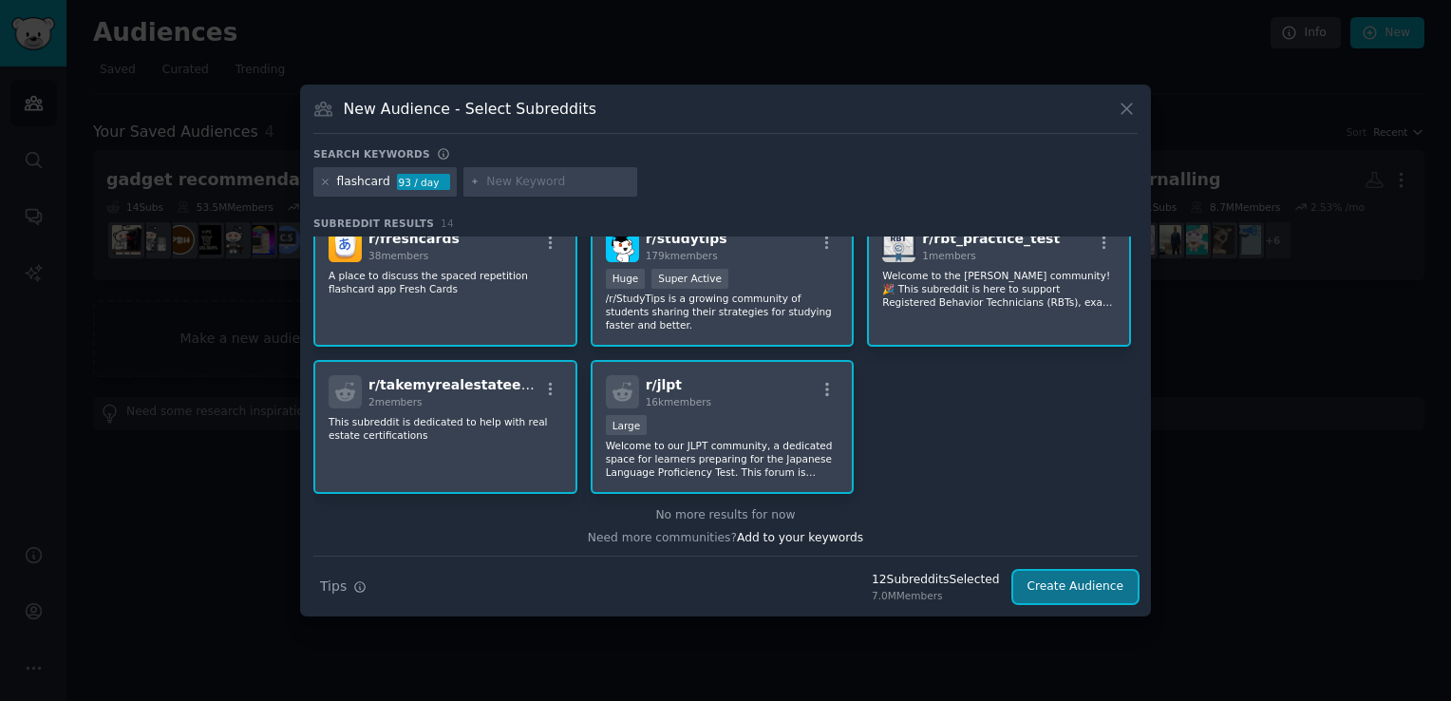
click at [1072, 589] on button "Create Audience" at bounding box center [1075, 587] width 125 height 32
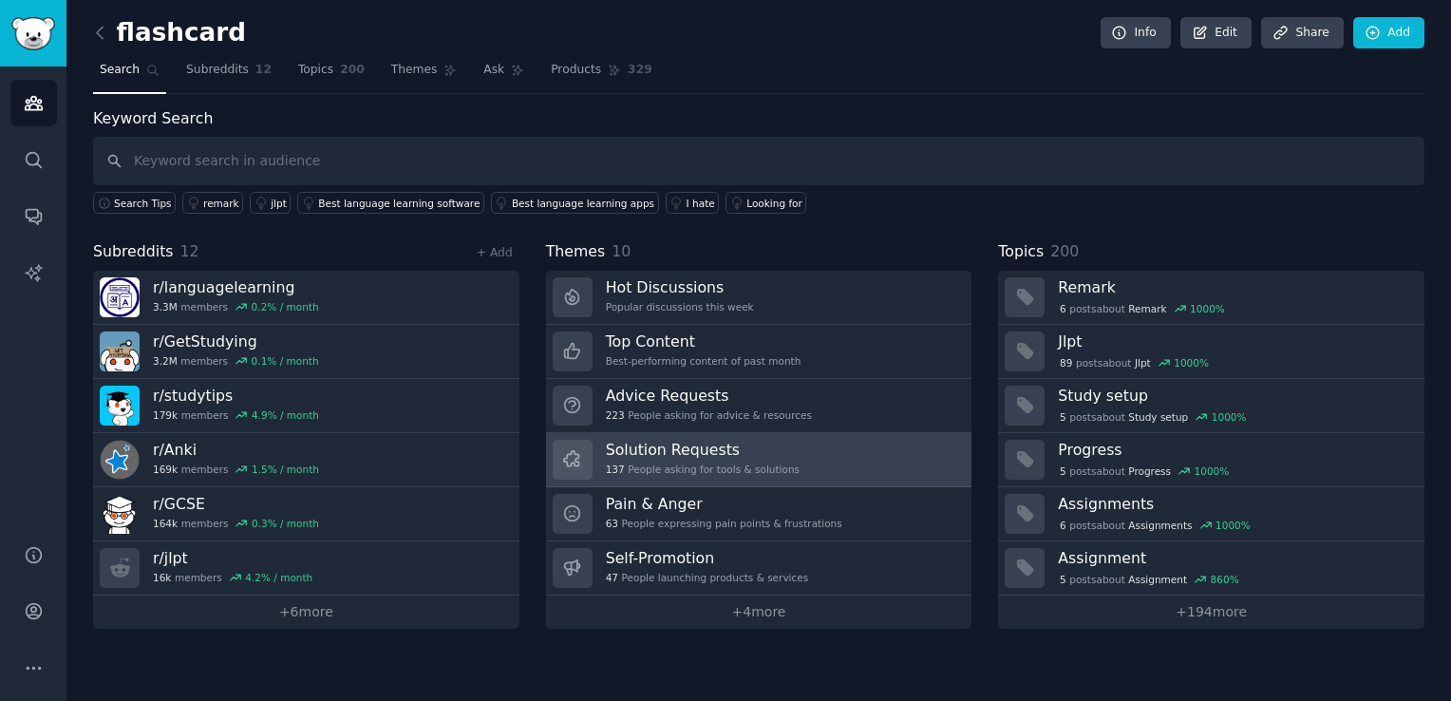
click at [659, 446] on h3 "Solution Requests" at bounding box center [703, 450] width 194 height 20
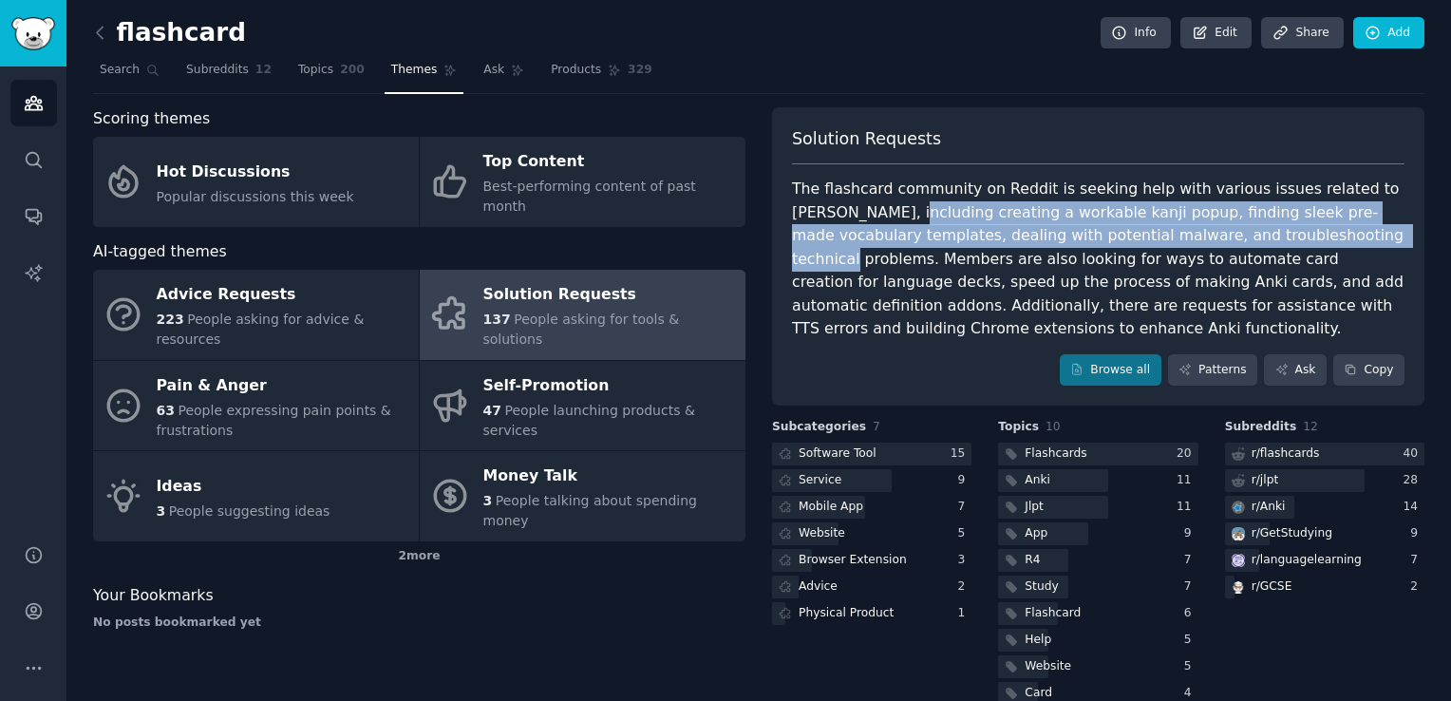
drag, startPoint x: 855, startPoint y: 217, endPoint x: 1265, endPoint y: 237, distance: 410.8
click at [1265, 237] on div "The flashcard community on Reddit is seeking help with various issues related t…" at bounding box center [1098, 259] width 613 height 163
click at [899, 443] on div at bounding box center [871, 455] width 199 height 24
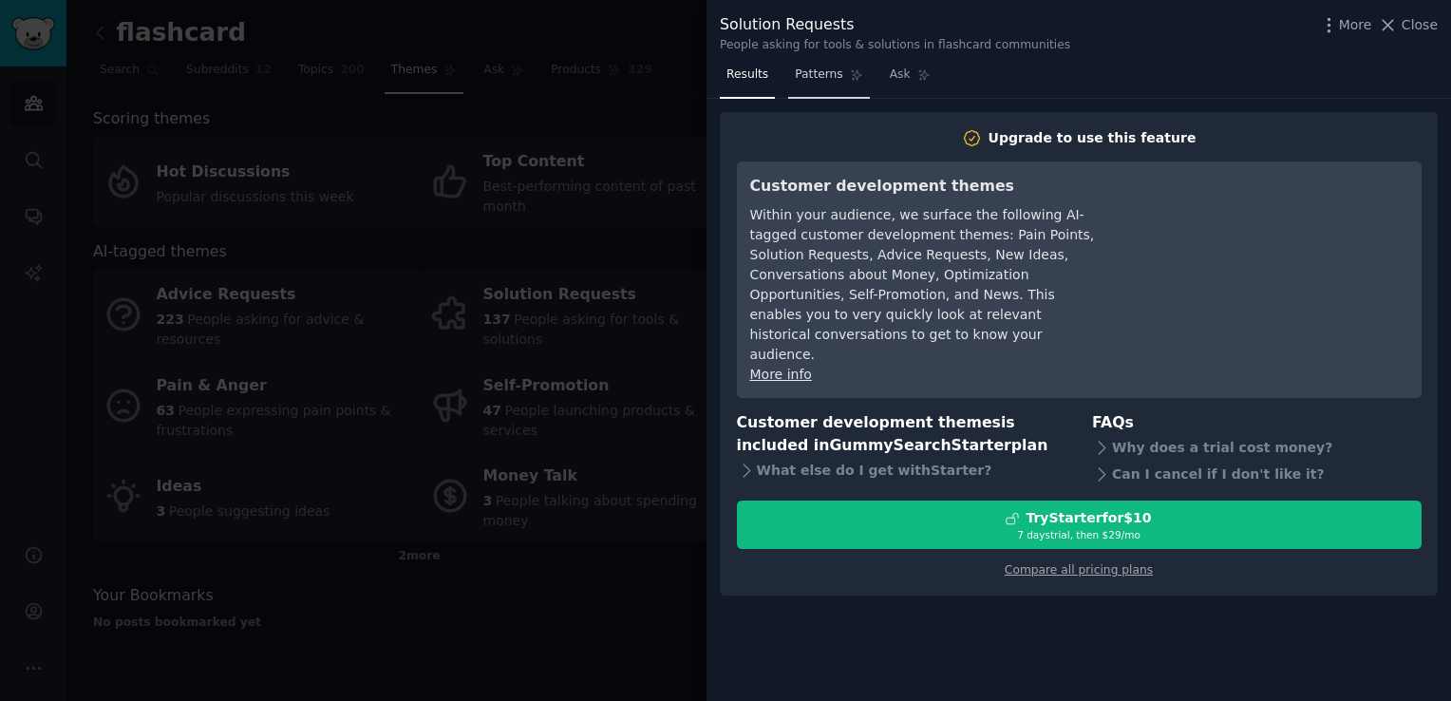
click at [821, 80] on span "Patterns" at bounding box center [818, 74] width 47 height 17
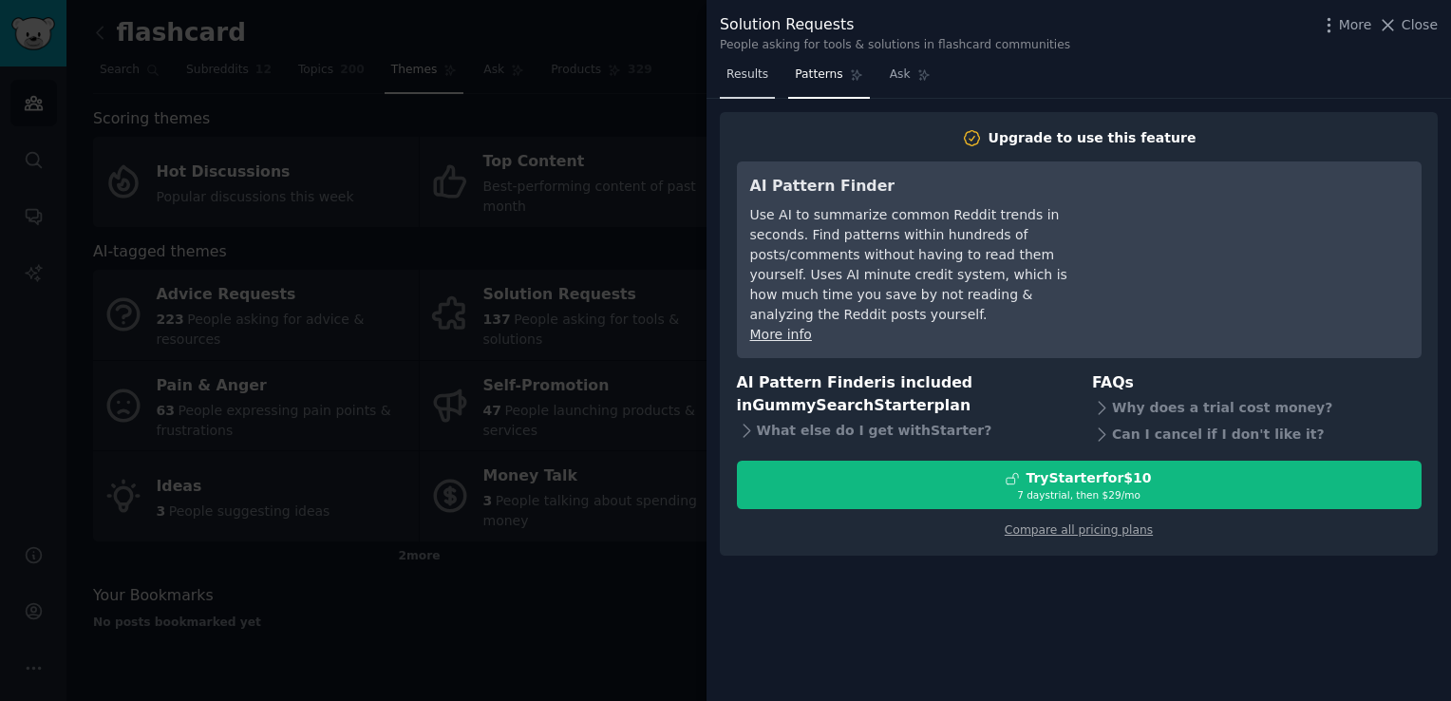
click at [752, 72] on span "Results" at bounding box center [747, 74] width 42 height 17
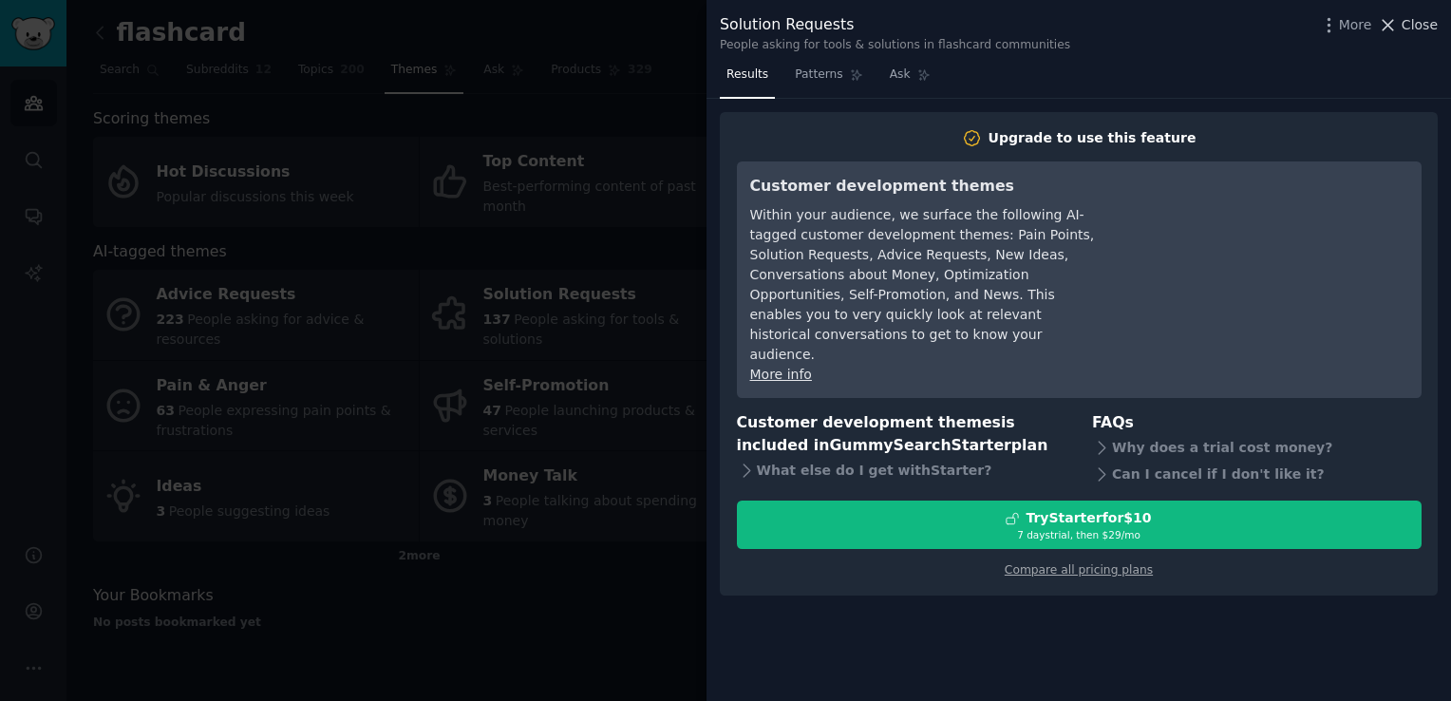
click at [1387, 27] on icon at bounding box center [1388, 25] width 20 height 20
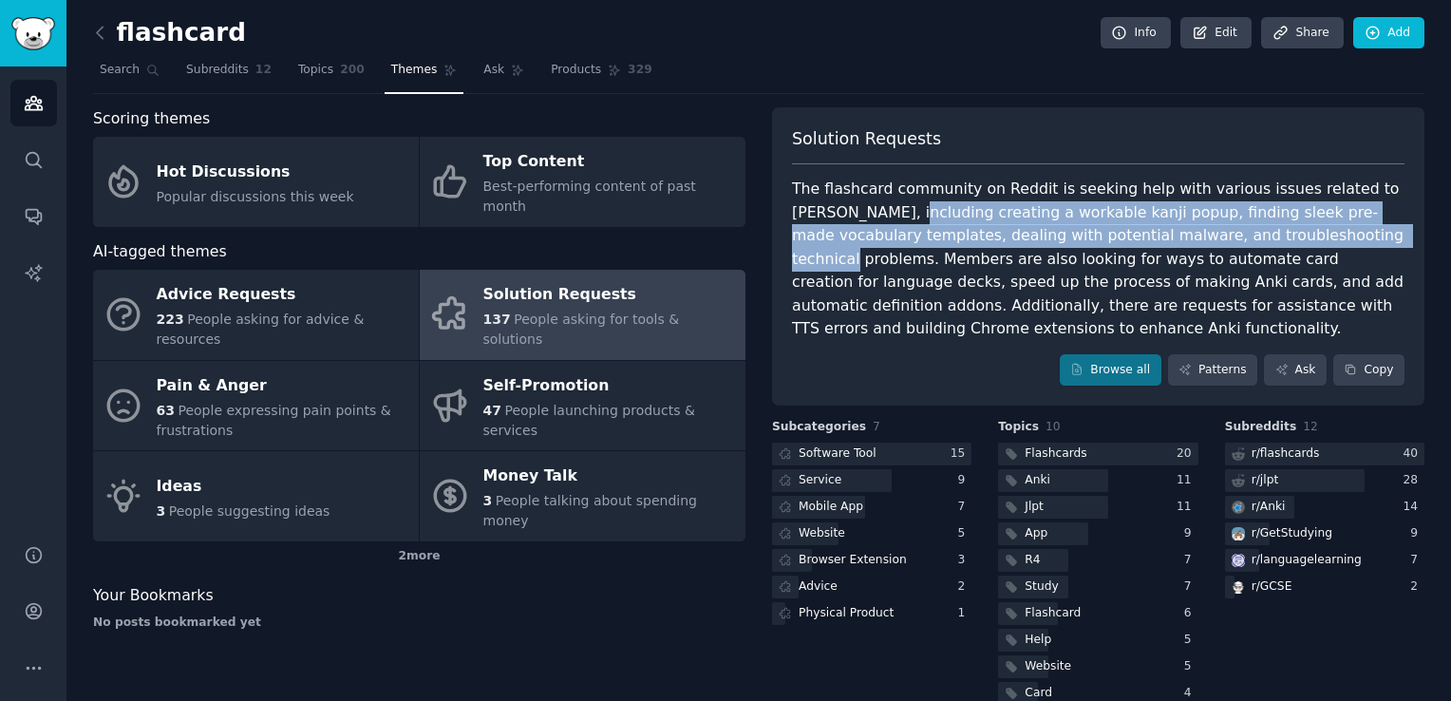
scroll to position [8, 0]
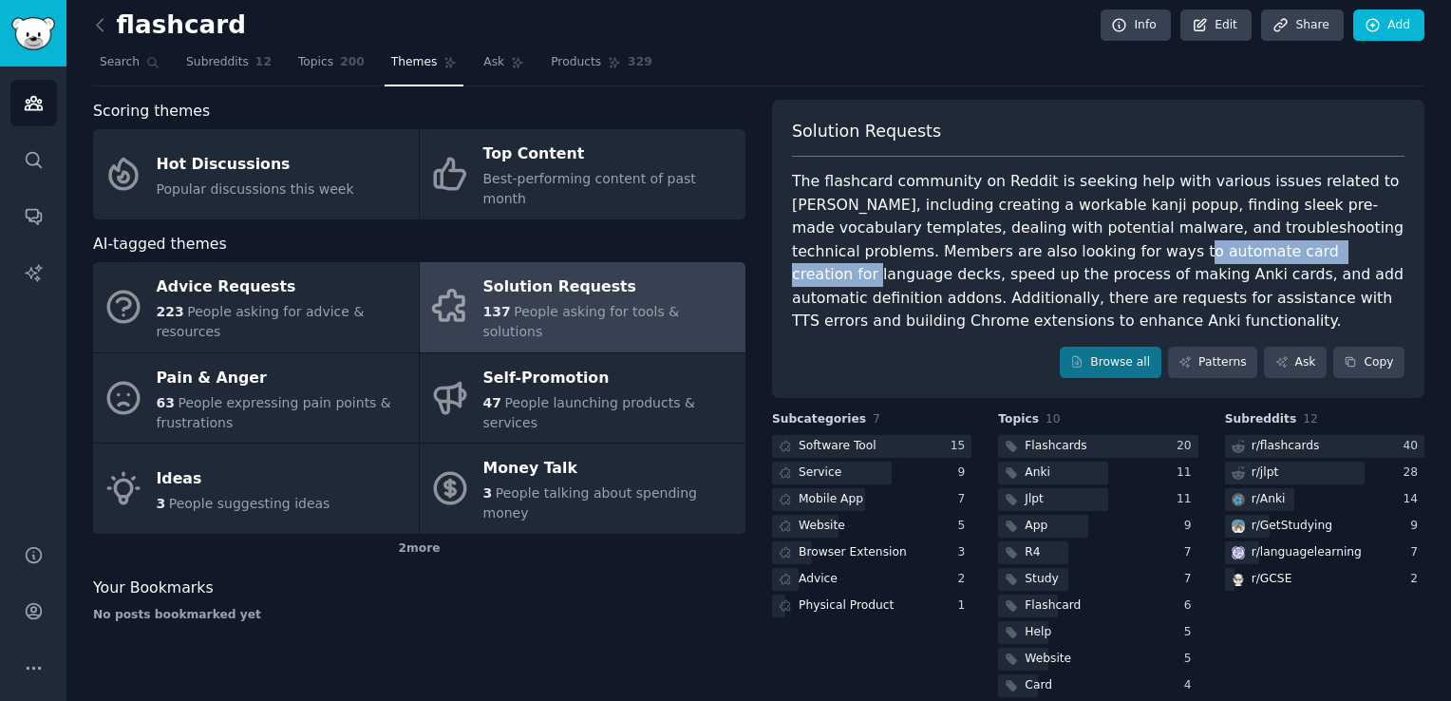
drag, startPoint x: 973, startPoint y: 258, endPoint x: 1171, endPoint y: 256, distance: 197.5
click at [1171, 256] on div "The flashcard community on Reddit is seeking help with various issues related t…" at bounding box center [1098, 251] width 613 height 163
click at [1252, 438] on div "r/ flashcards" at bounding box center [1286, 446] width 68 height 17
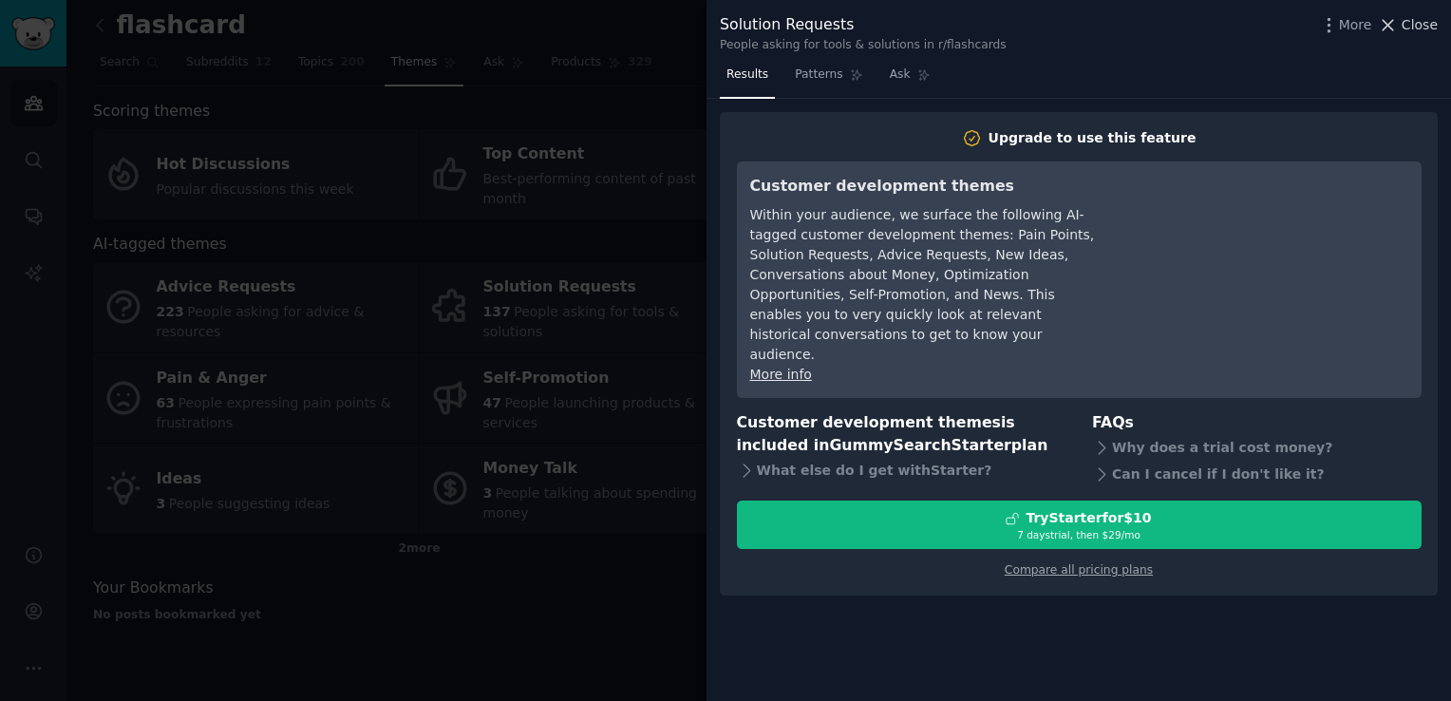
click at [1397, 23] on icon at bounding box center [1388, 25] width 20 height 20
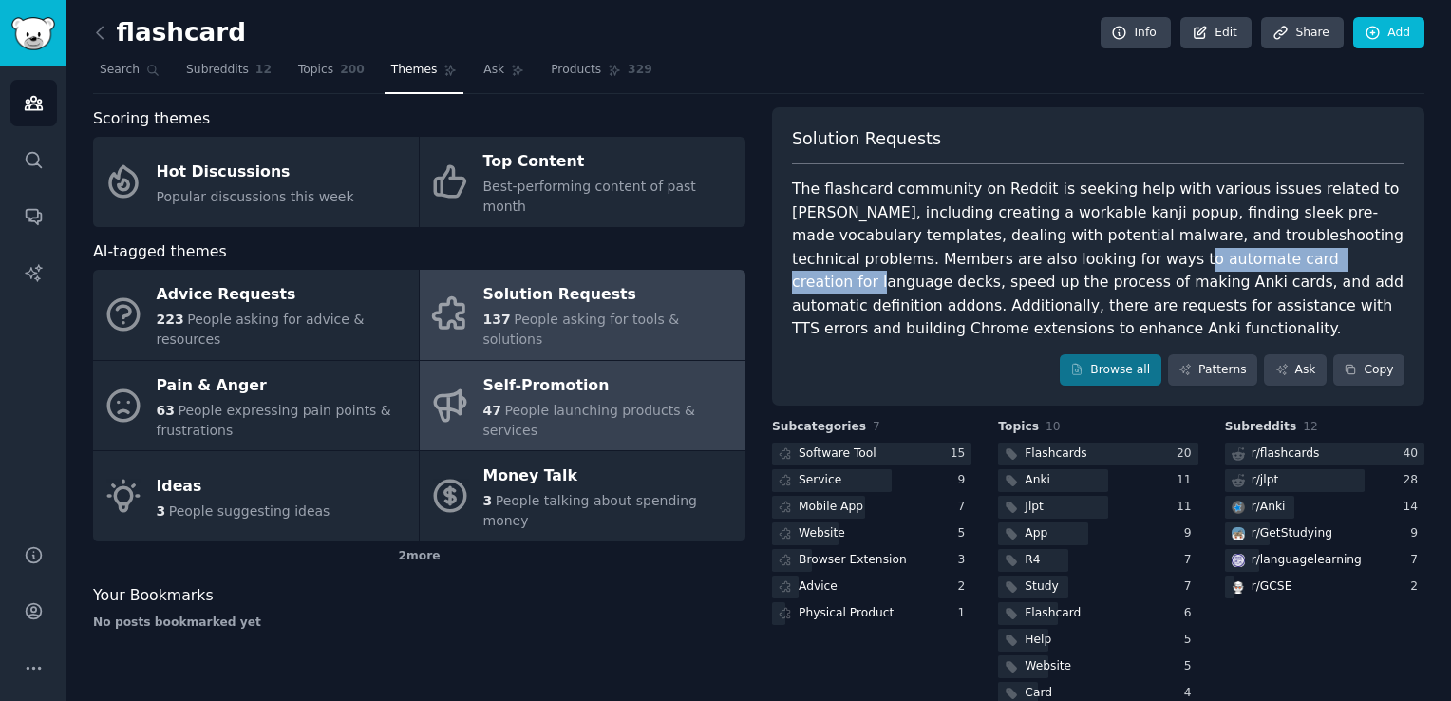
click at [500, 370] on div "Self-Promotion" at bounding box center [609, 385] width 253 height 30
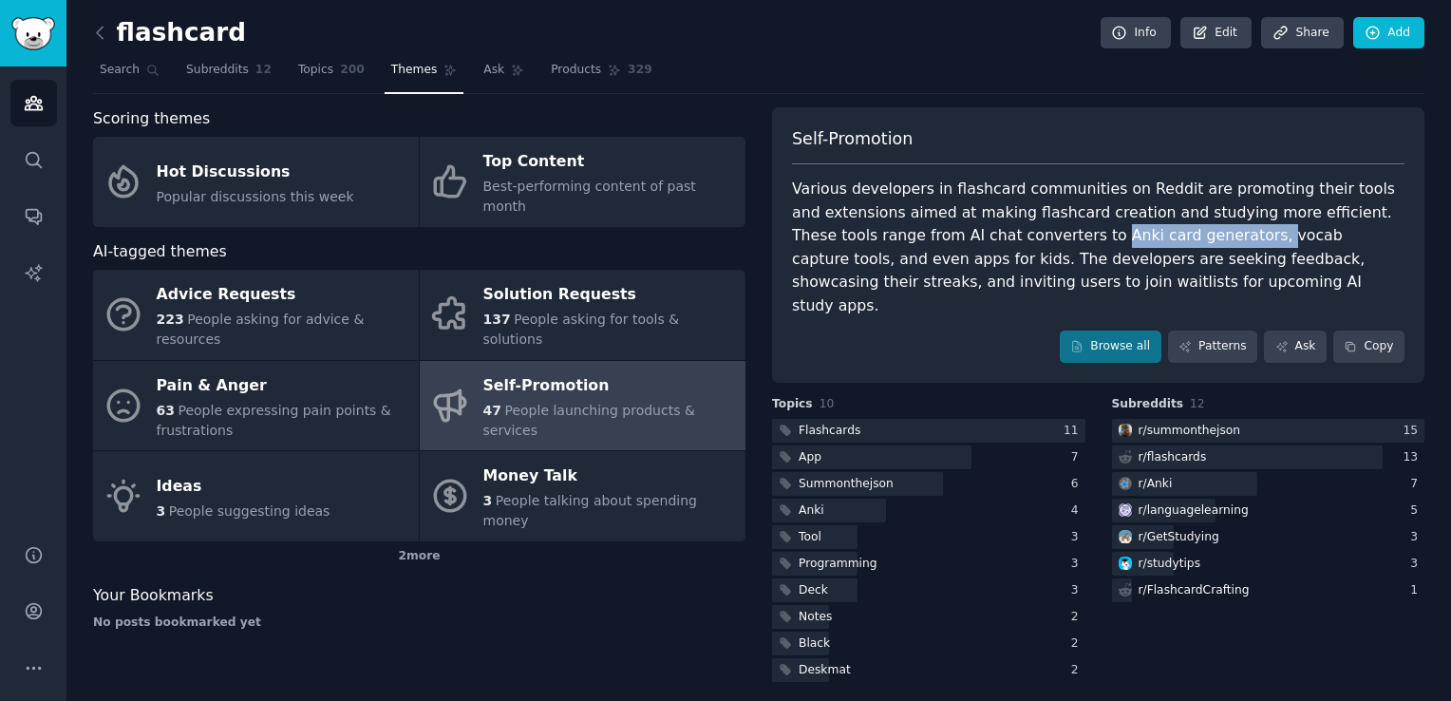
drag, startPoint x: 1009, startPoint y: 234, endPoint x: 1155, endPoint y: 235, distance: 146.3
click at [1155, 235] on div "Various developers in flashcard communities on Reddit are promoting their tools…" at bounding box center [1098, 248] width 613 height 140
click at [855, 419] on div at bounding box center [928, 431] width 313 height 24
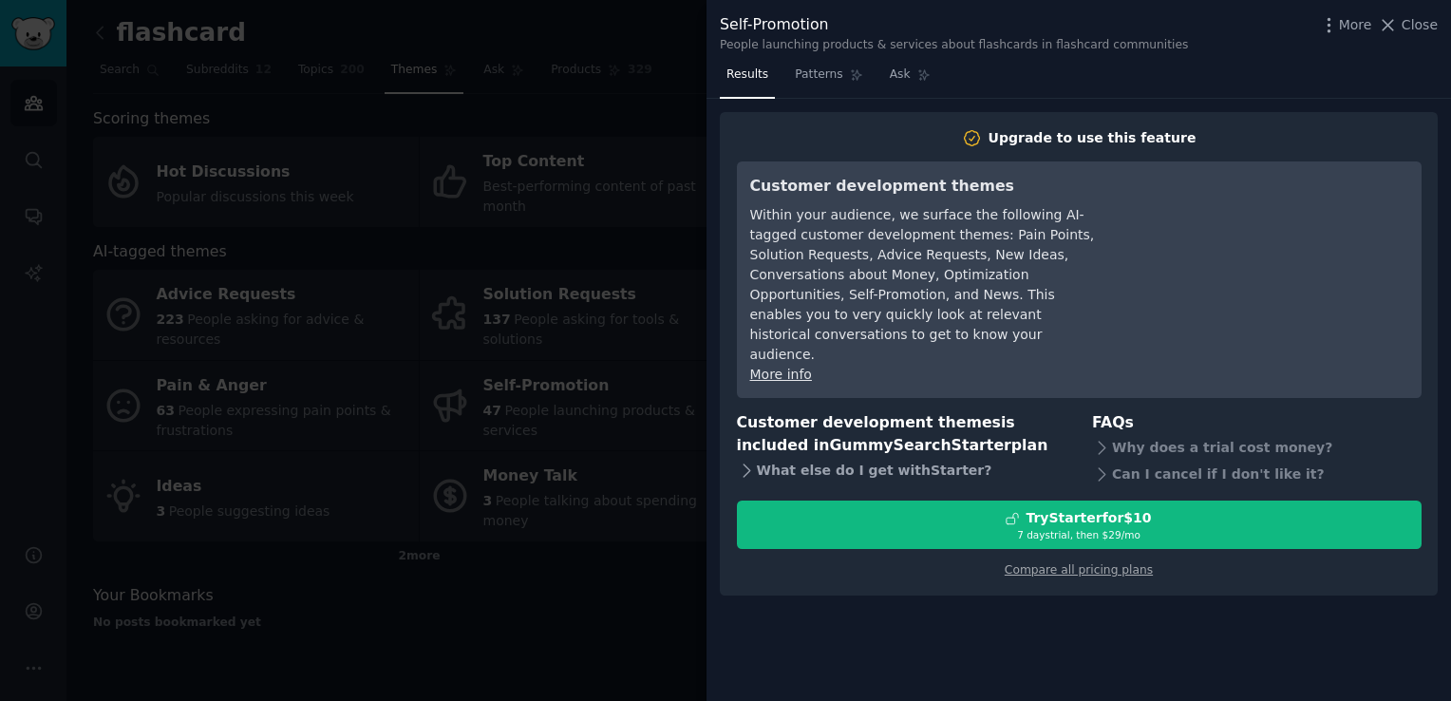
click at [754, 461] on icon at bounding box center [747, 471] width 20 height 20
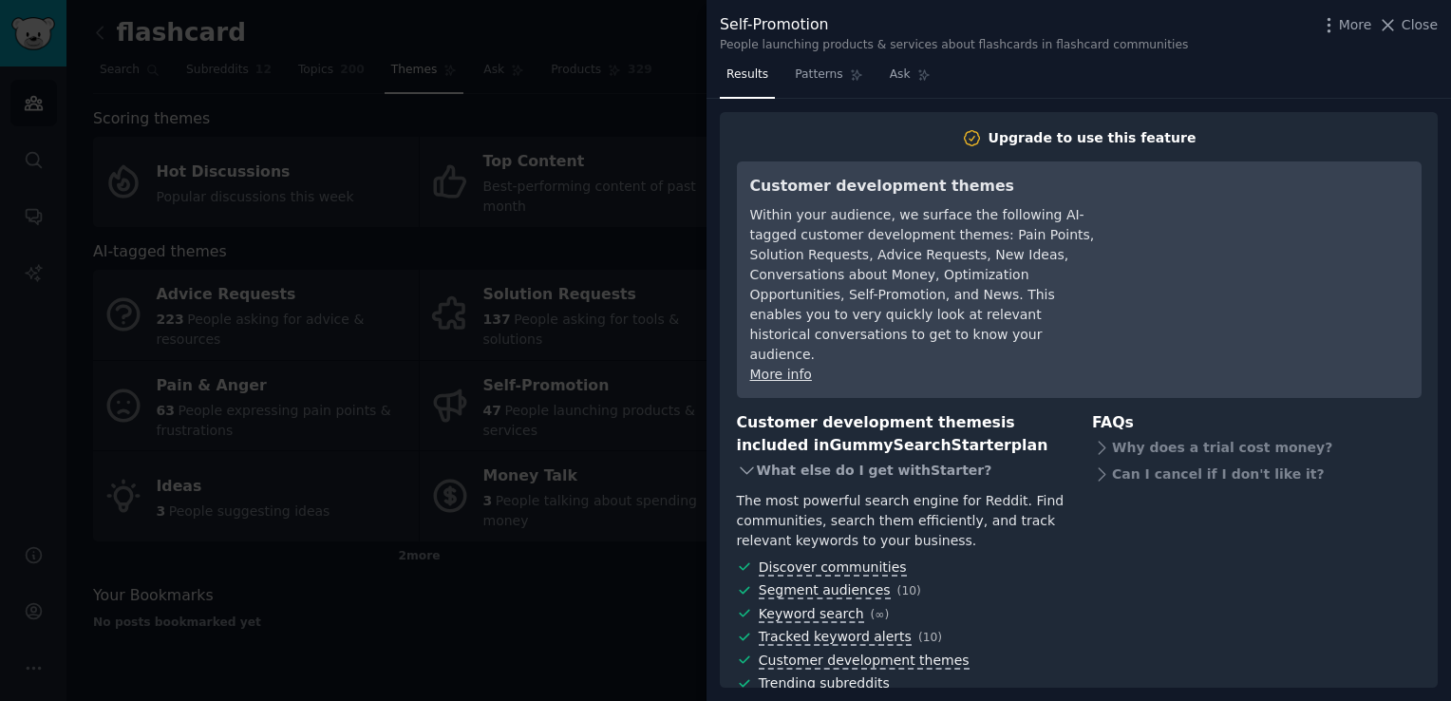
click at [744, 461] on icon at bounding box center [747, 471] width 20 height 20
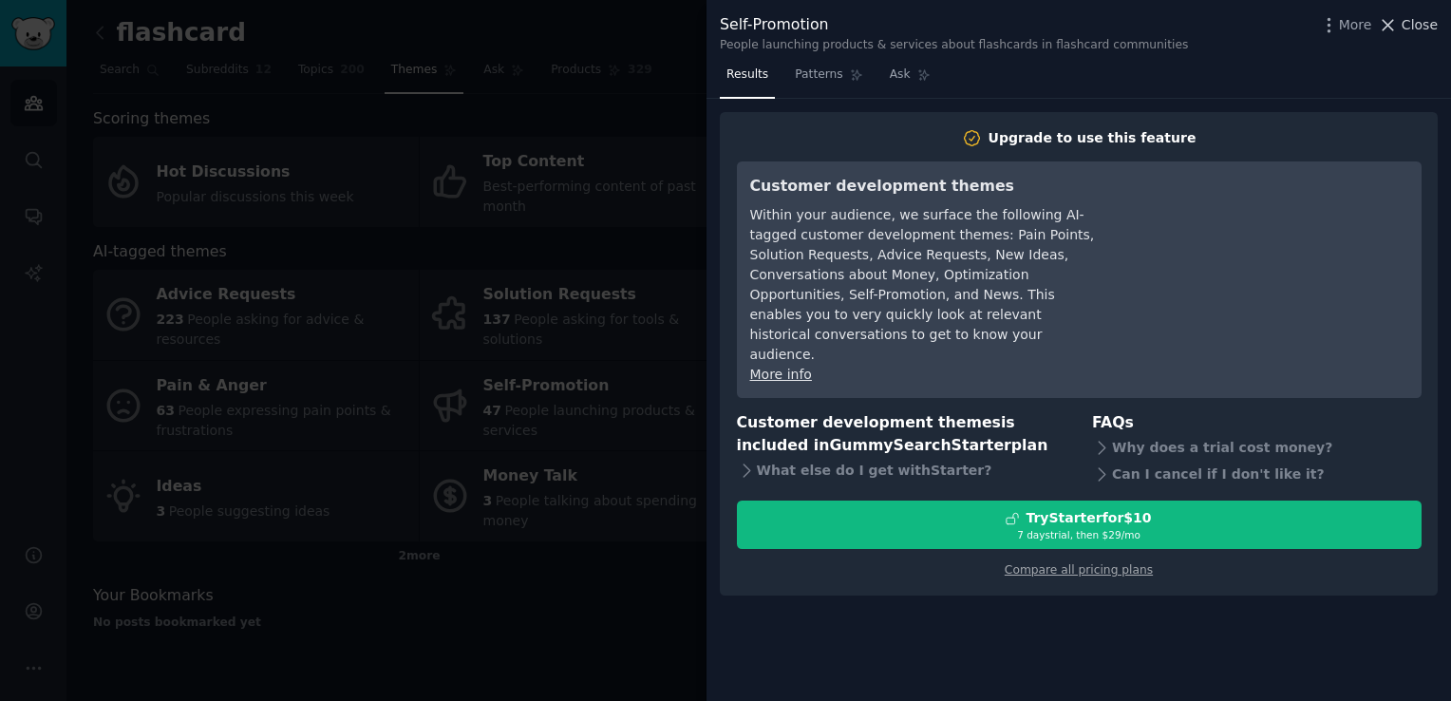
click at [1417, 30] on span "Close" at bounding box center [1420, 25] width 36 height 20
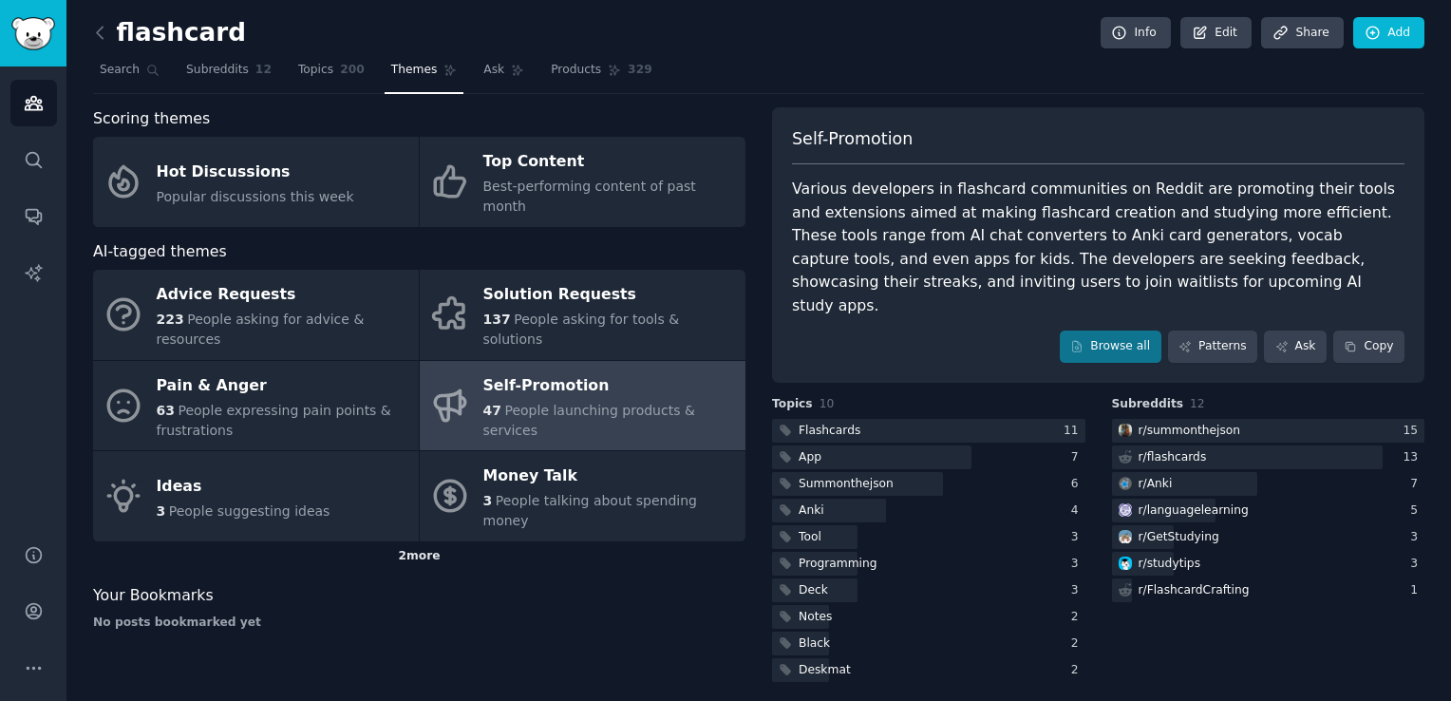
click at [432, 541] on div "2 more" at bounding box center [419, 556] width 652 height 30
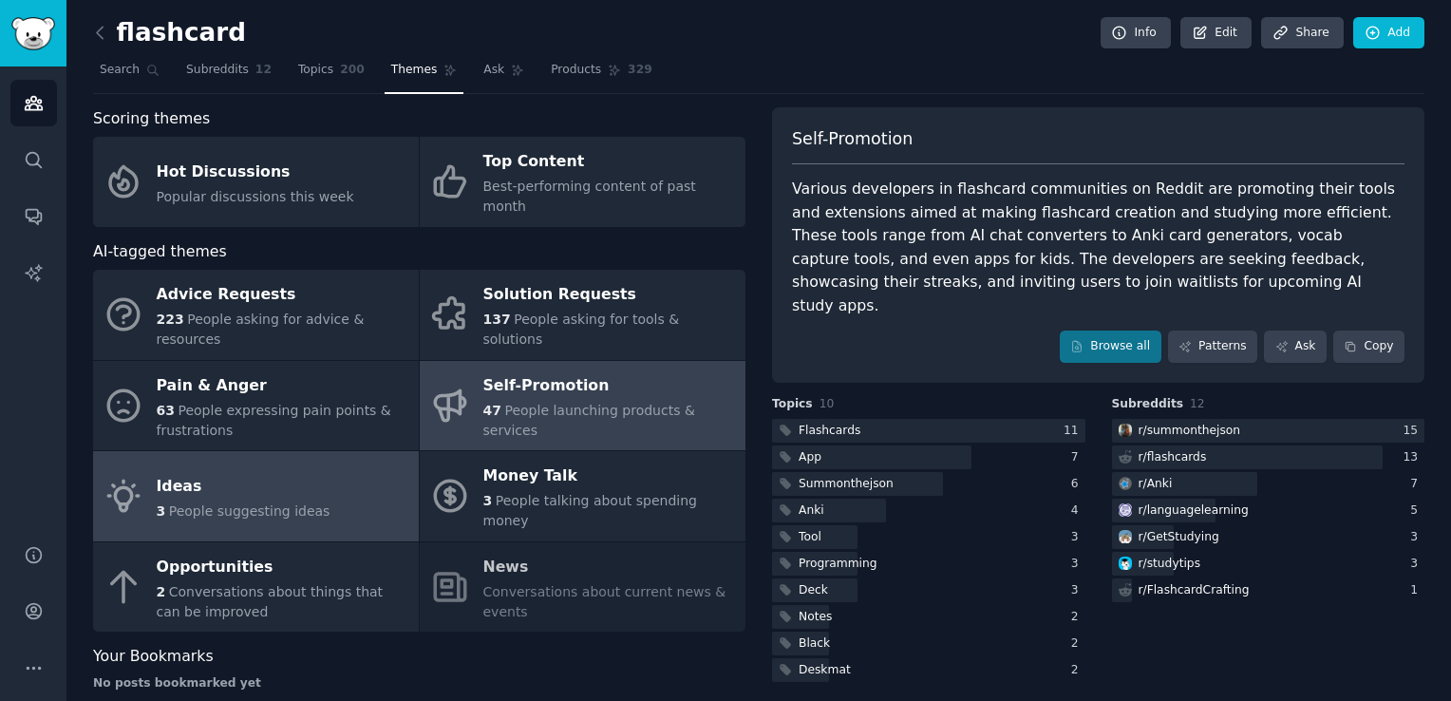
click at [272, 501] on div "3 People suggesting ideas" at bounding box center [244, 511] width 174 height 20
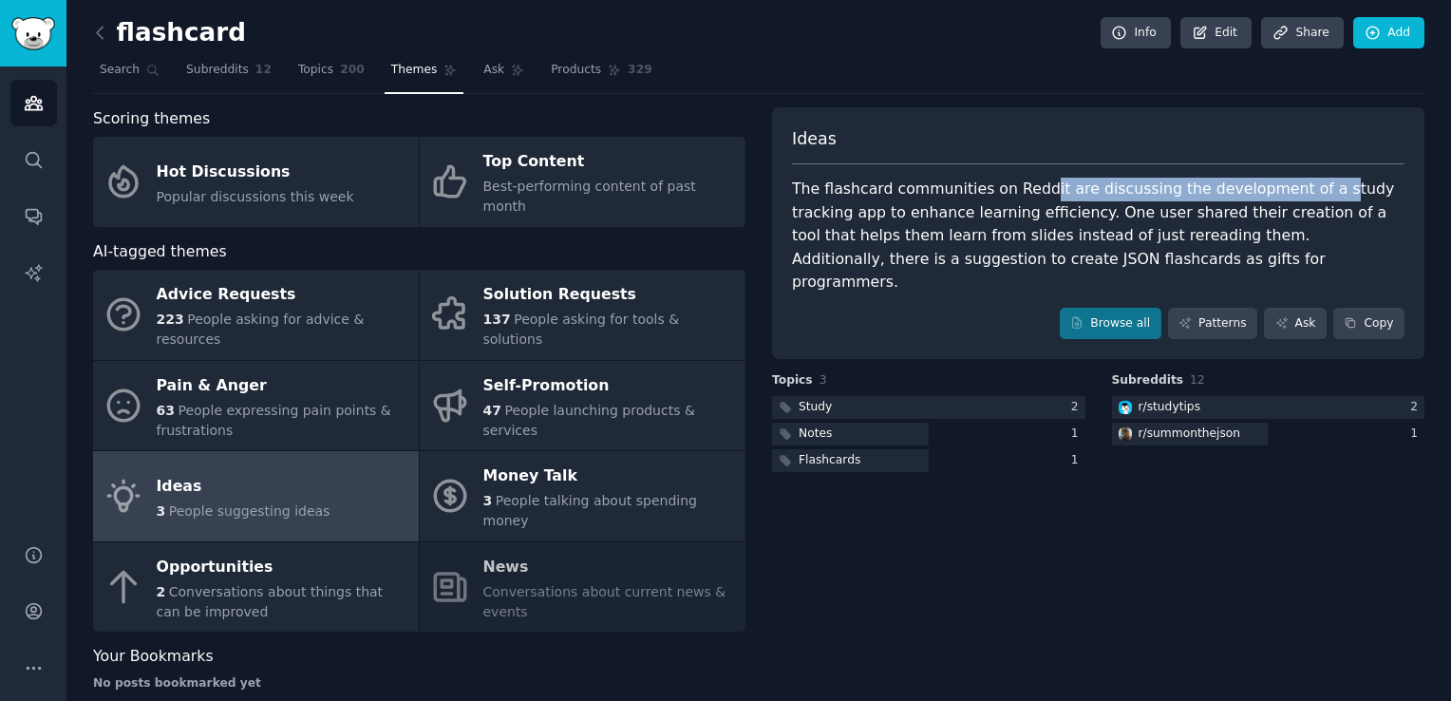
drag, startPoint x: 1029, startPoint y: 185, endPoint x: 1292, endPoint y: 185, distance: 262.1
click at [1292, 185] on div "The flashcard communities on Reddit are discussing the development of a study t…" at bounding box center [1098, 236] width 613 height 117
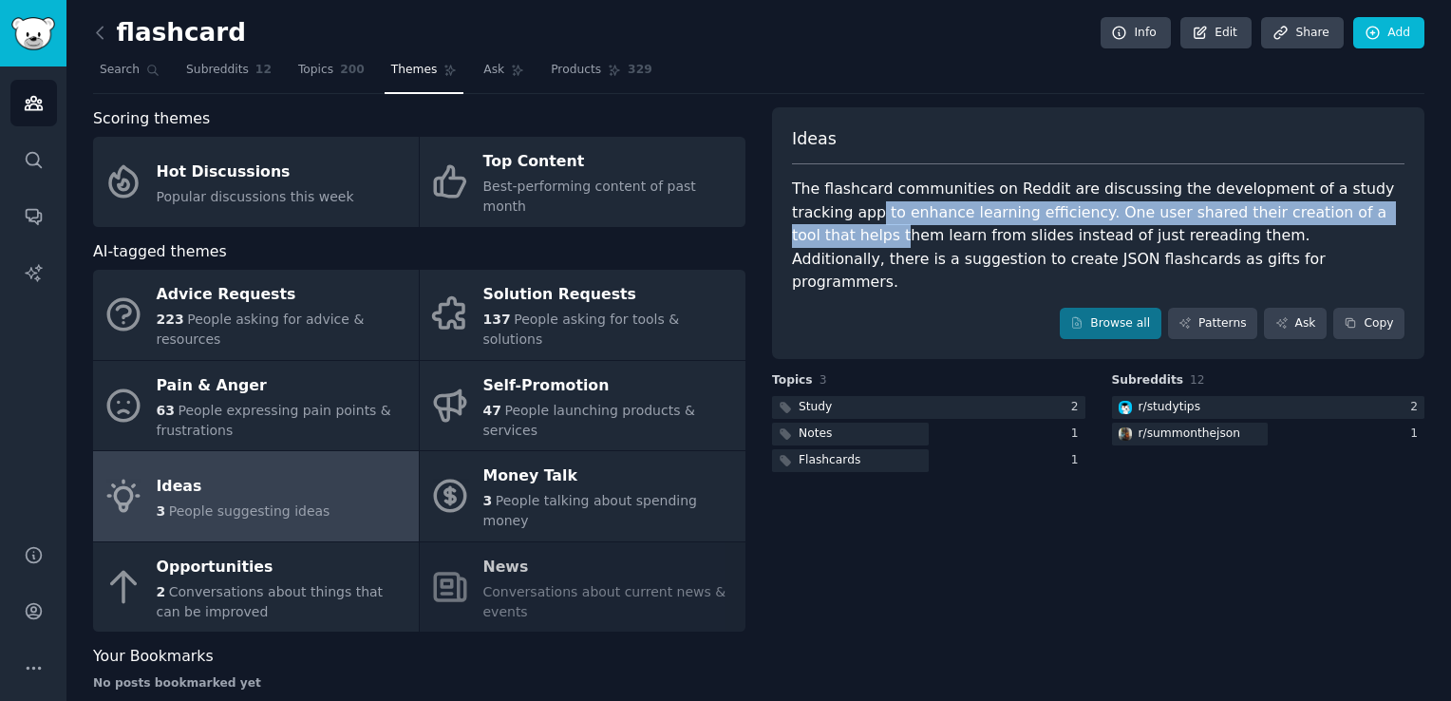
drag, startPoint x: 817, startPoint y: 212, endPoint x: 1267, endPoint y: 226, distance: 450.4
click at [1363, 214] on div "The flashcard communities on Reddit are discussing the development of a study t…" at bounding box center [1098, 236] width 613 height 117
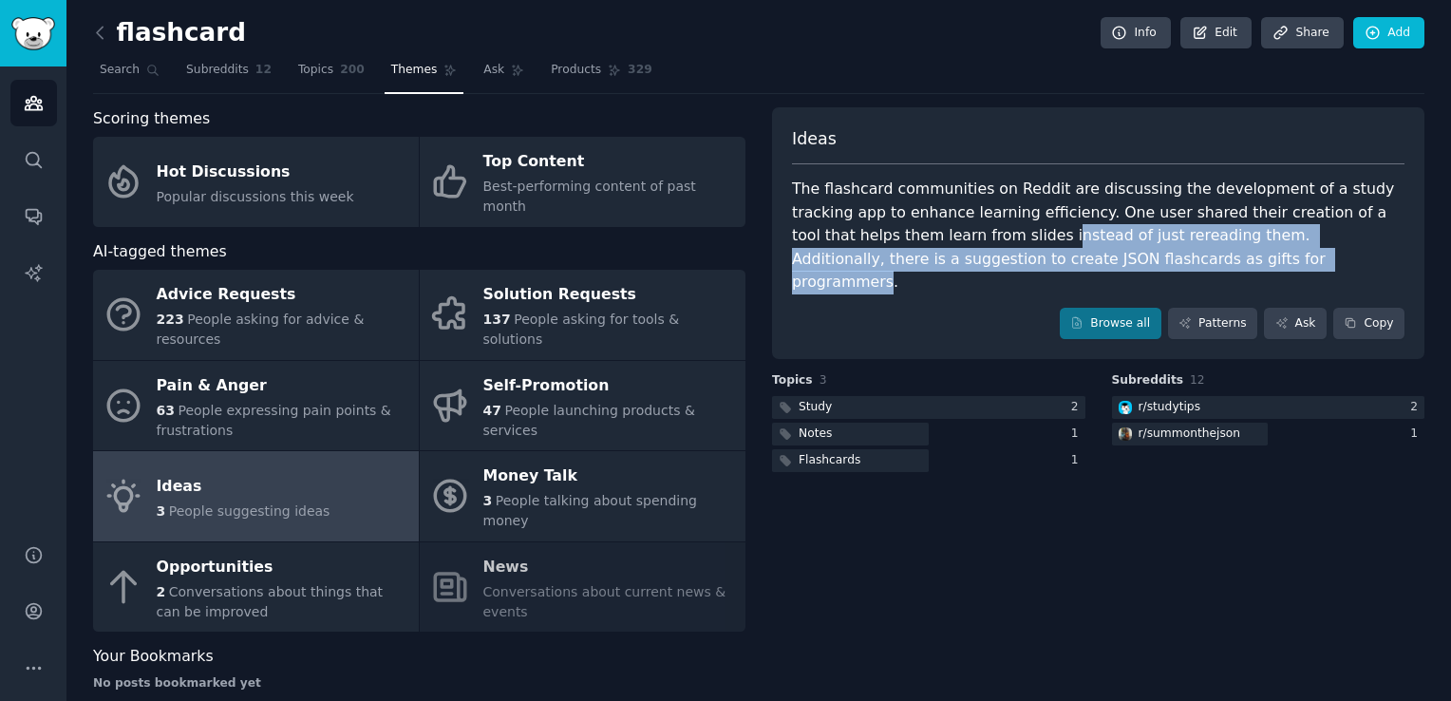
drag, startPoint x: 912, startPoint y: 239, endPoint x: 1064, endPoint y: 252, distance: 152.4
click at [1064, 252] on div "The flashcard communities on Reddit are discussing the development of a study t…" at bounding box center [1098, 236] width 613 height 117
click at [1018, 255] on div "The flashcard communities on Reddit are discussing the development of a study t…" at bounding box center [1098, 236] width 613 height 117
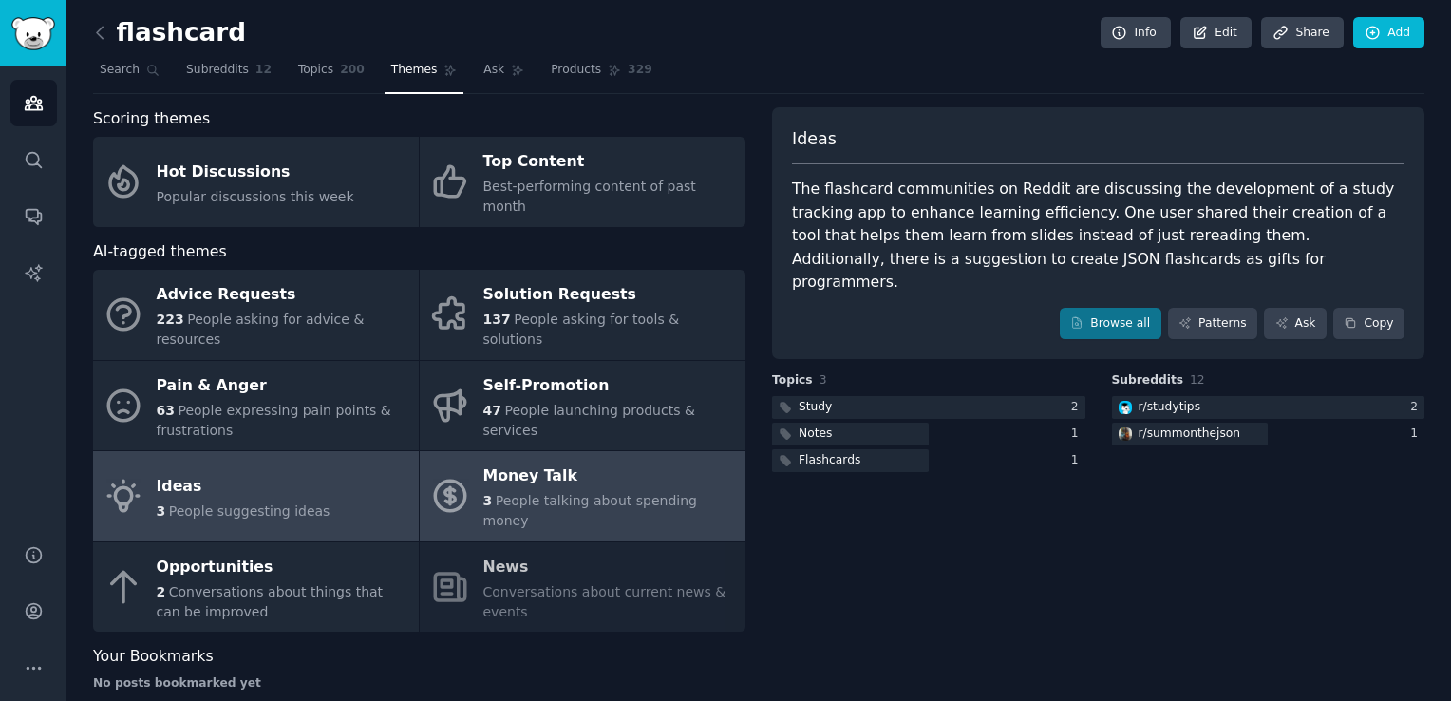
click at [542, 493] on span "People talking about spending money" at bounding box center [590, 510] width 214 height 35
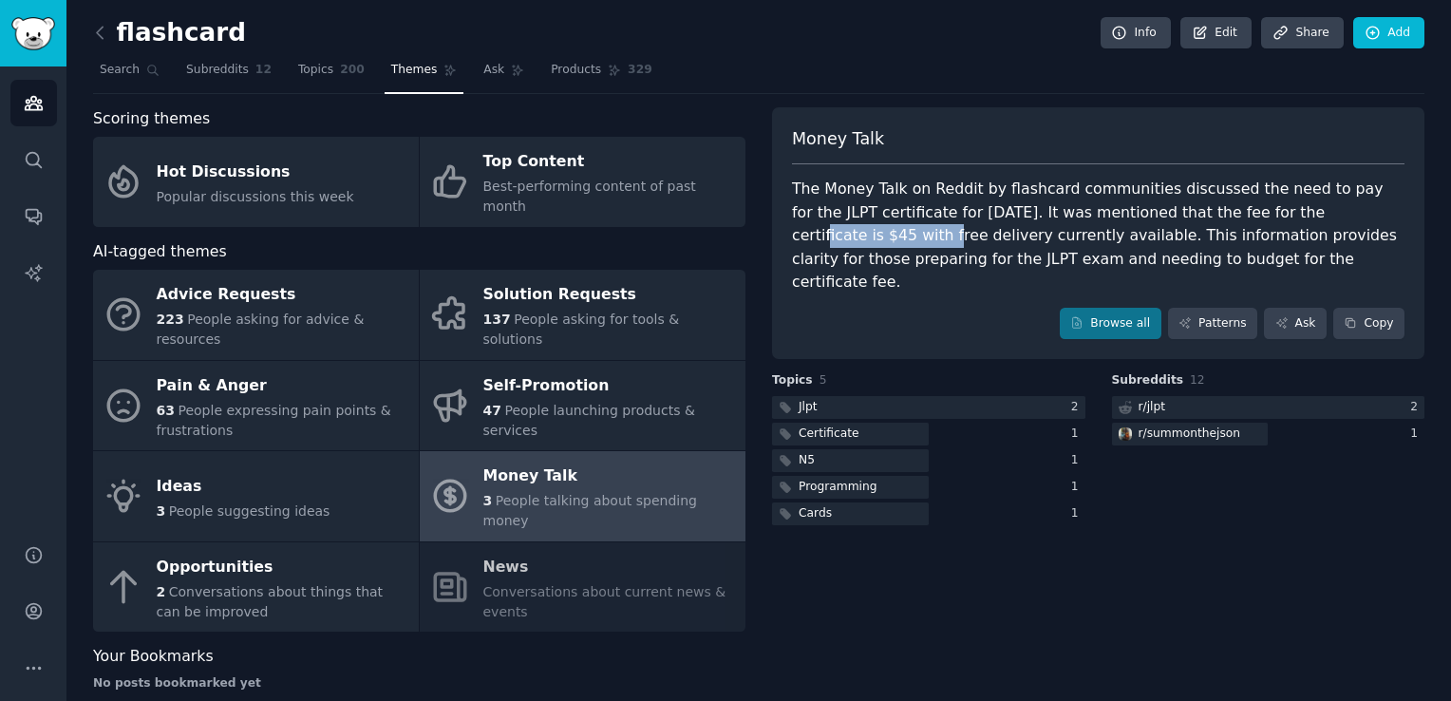
drag, startPoint x: 1217, startPoint y: 210, endPoint x: 1330, endPoint y: 210, distance: 113.0
click at [1330, 210] on div "The Money Talk on Reddit by flashcard communities discussed the need to pay for…" at bounding box center [1098, 236] width 613 height 117
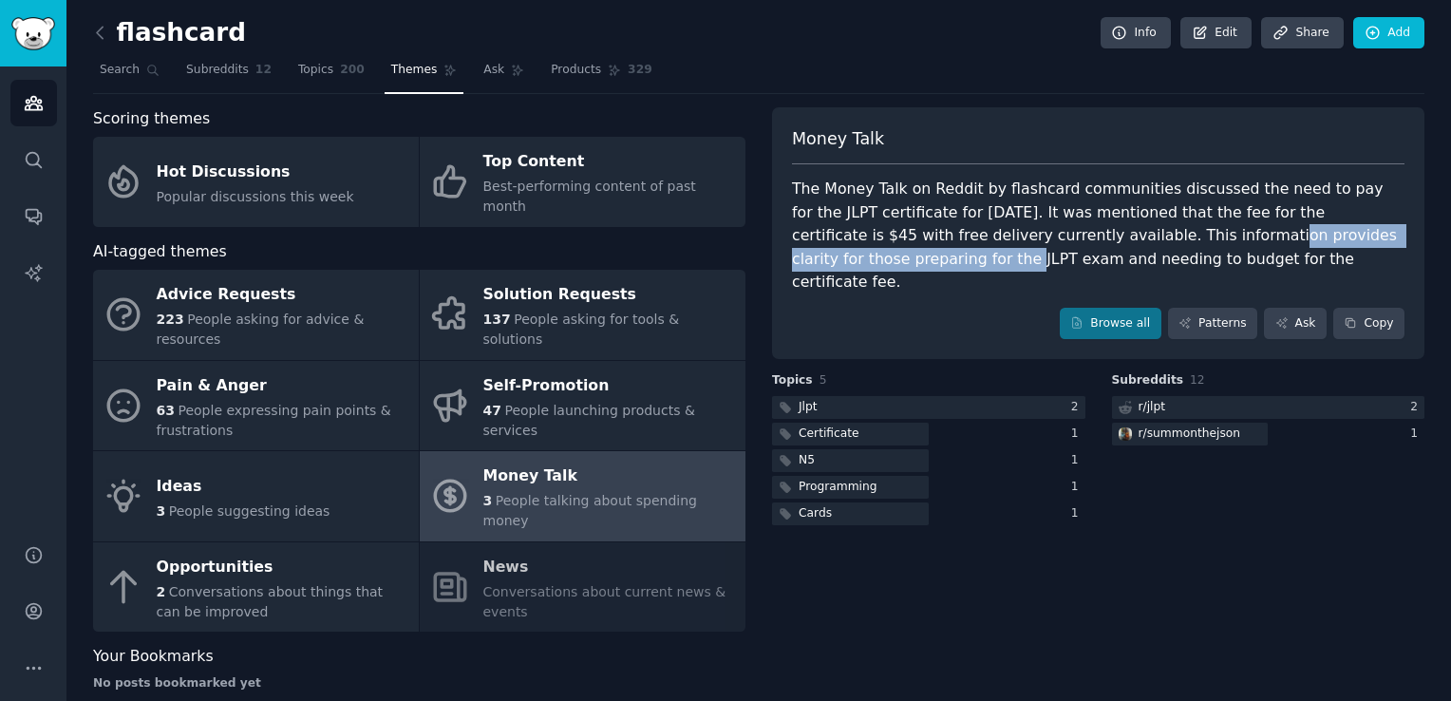
drag, startPoint x: 1047, startPoint y: 235, endPoint x: 1353, endPoint y: 234, distance: 306.7
click at [1353, 234] on div "The Money Talk on Reddit by flashcard communities discussed the need to pay for…" at bounding box center [1098, 236] width 613 height 117
drag, startPoint x: 900, startPoint y: 256, endPoint x: 1132, endPoint y: 268, distance: 232.0
click at [1132, 268] on div "The Money Talk on Reddit by flashcard communities discussed the need to pay for…" at bounding box center [1098, 236] width 613 height 117
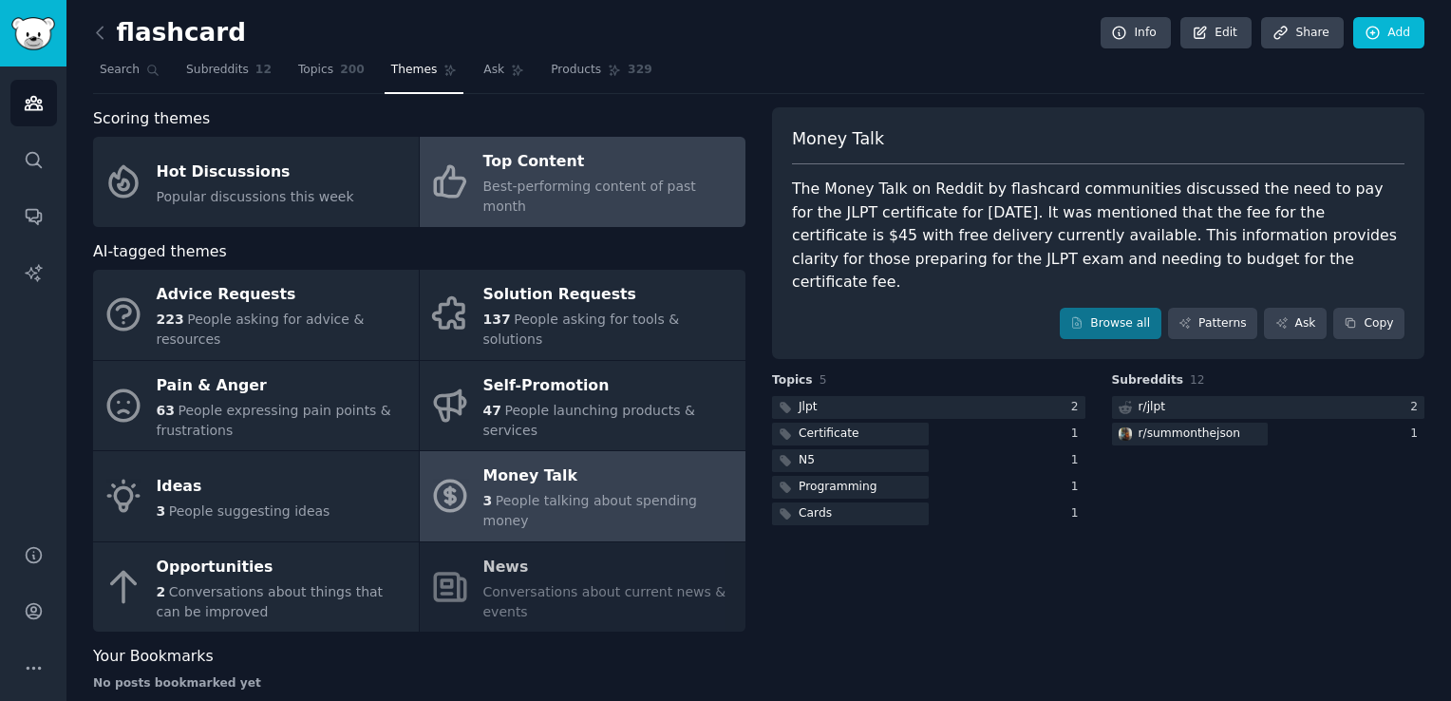
click at [568, 182] on span "Best-performing content of past month" at bounding box center [589, 196] width 213 height 35
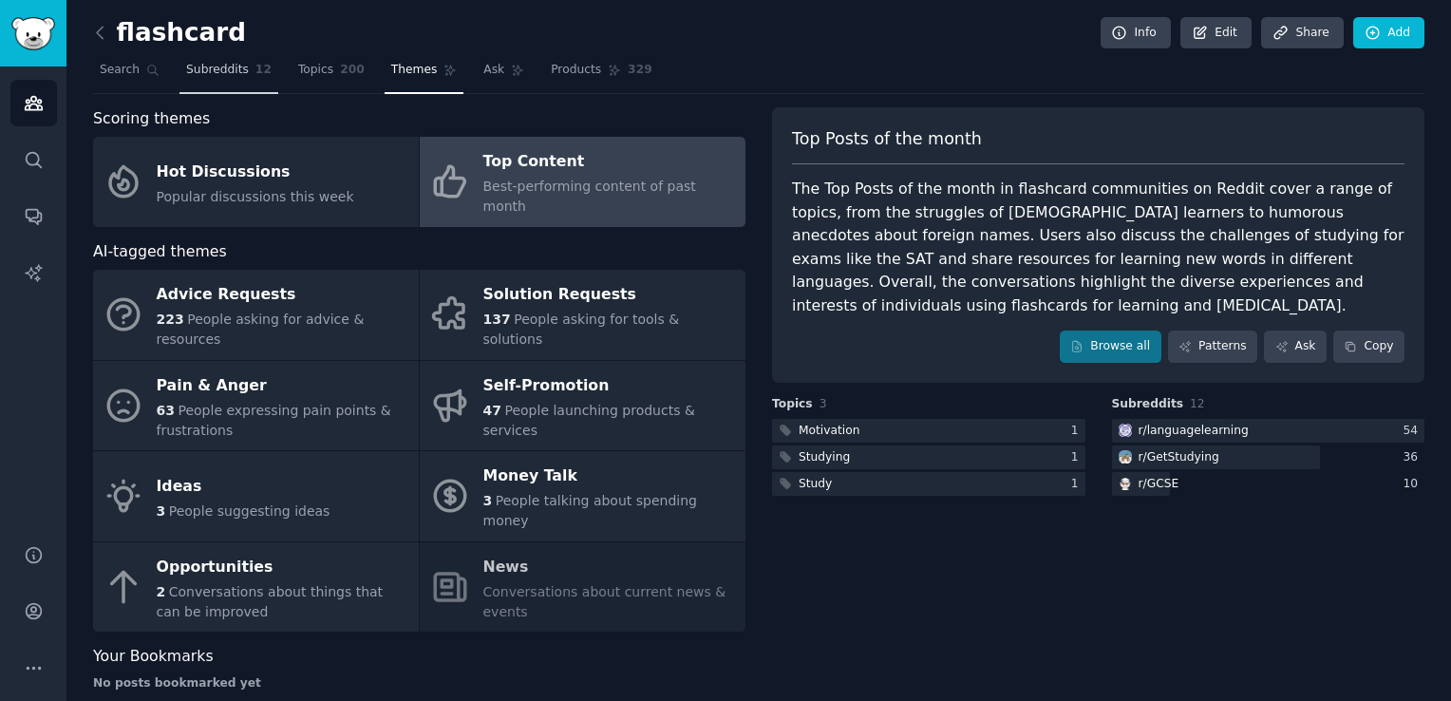
click at [232, 77] on span "Subreddits" at bounding box center [217, 70] width 63 height 17
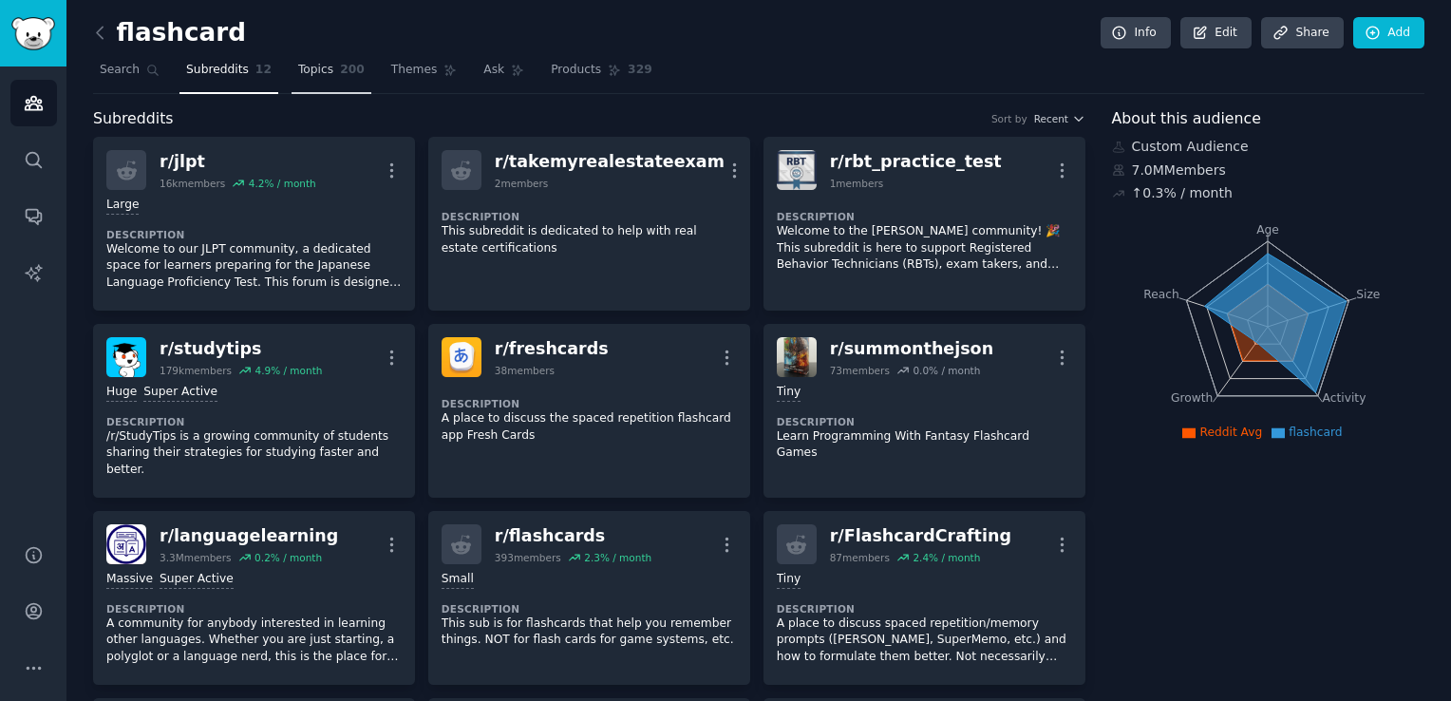
click at [318, 68] on link "Topics 200" at bounding box center [332, 74] width 80 height 39
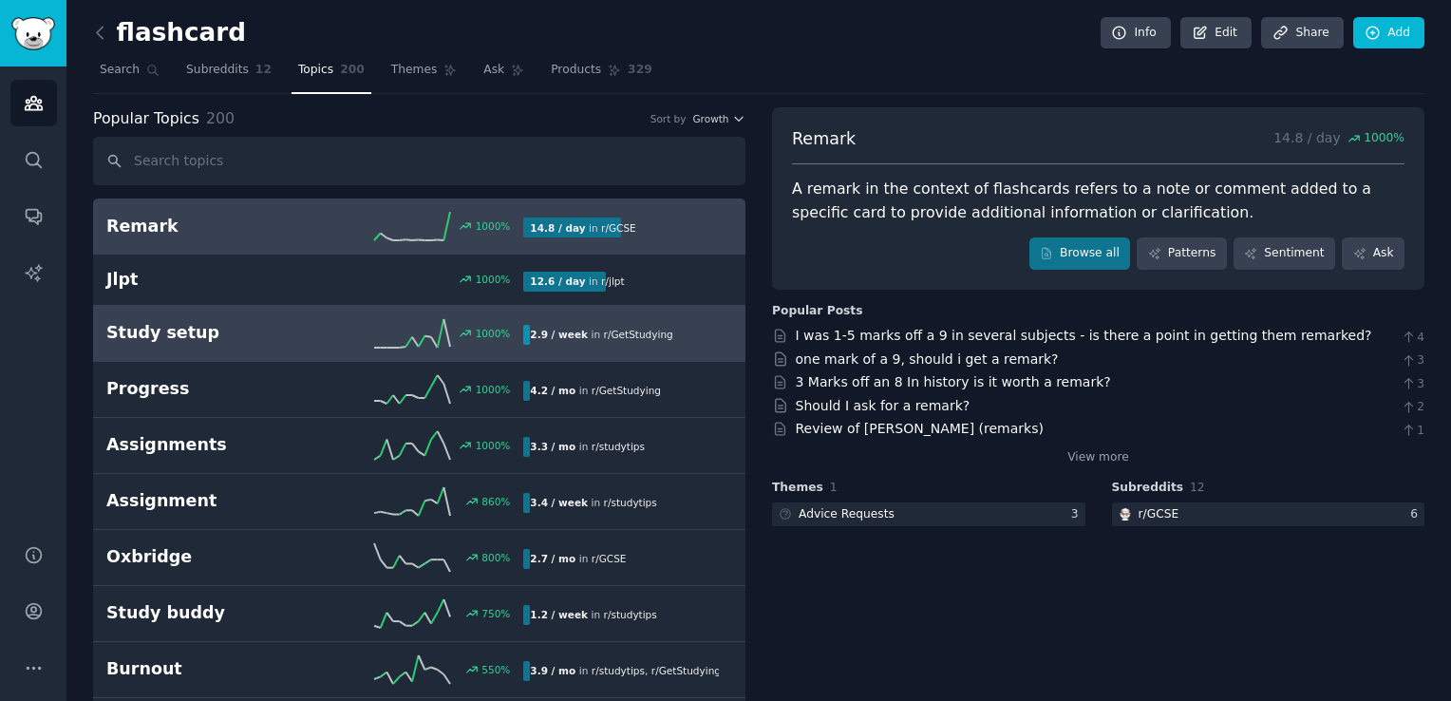
click at [282, 315] on link "Study setup 1000 % 2.9 / week in r/ GetStudying" at bounding box center [419, 334] width 652 height 56
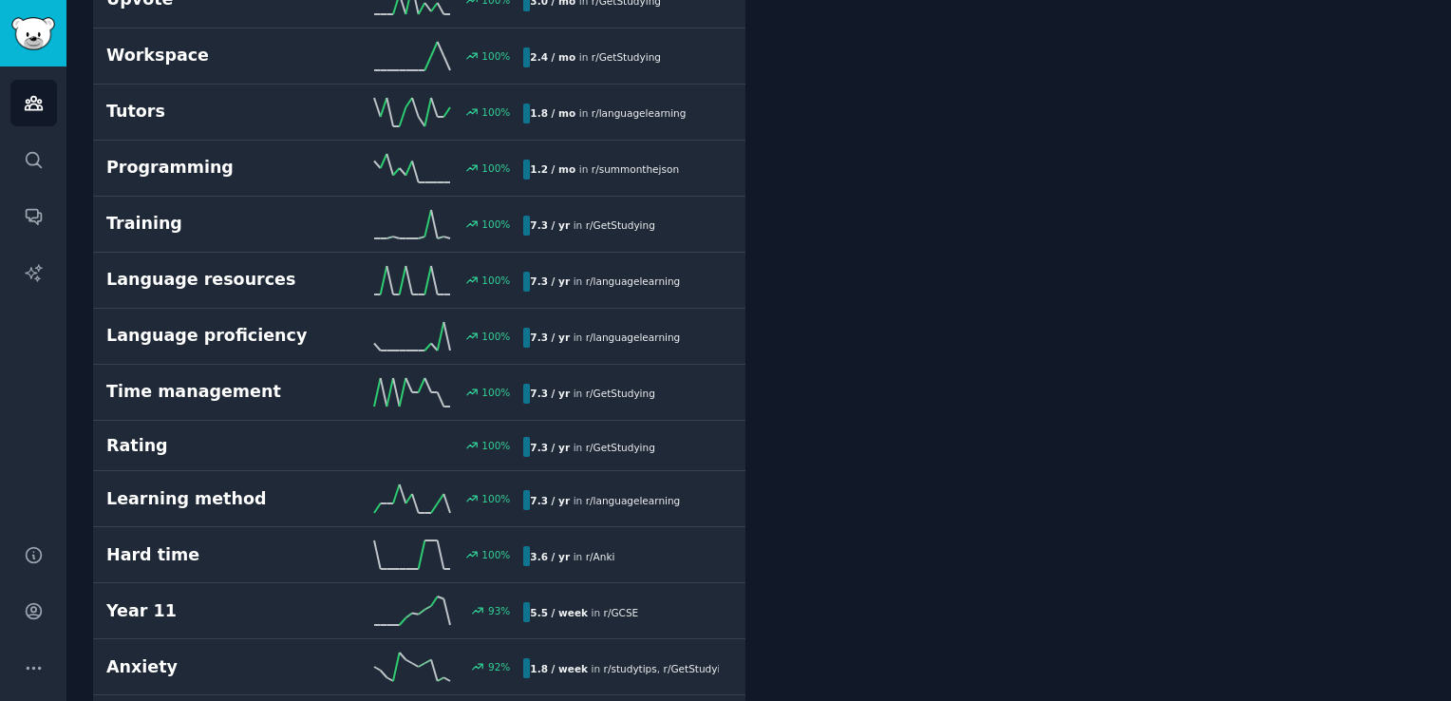
scroll to position [2849, 0]
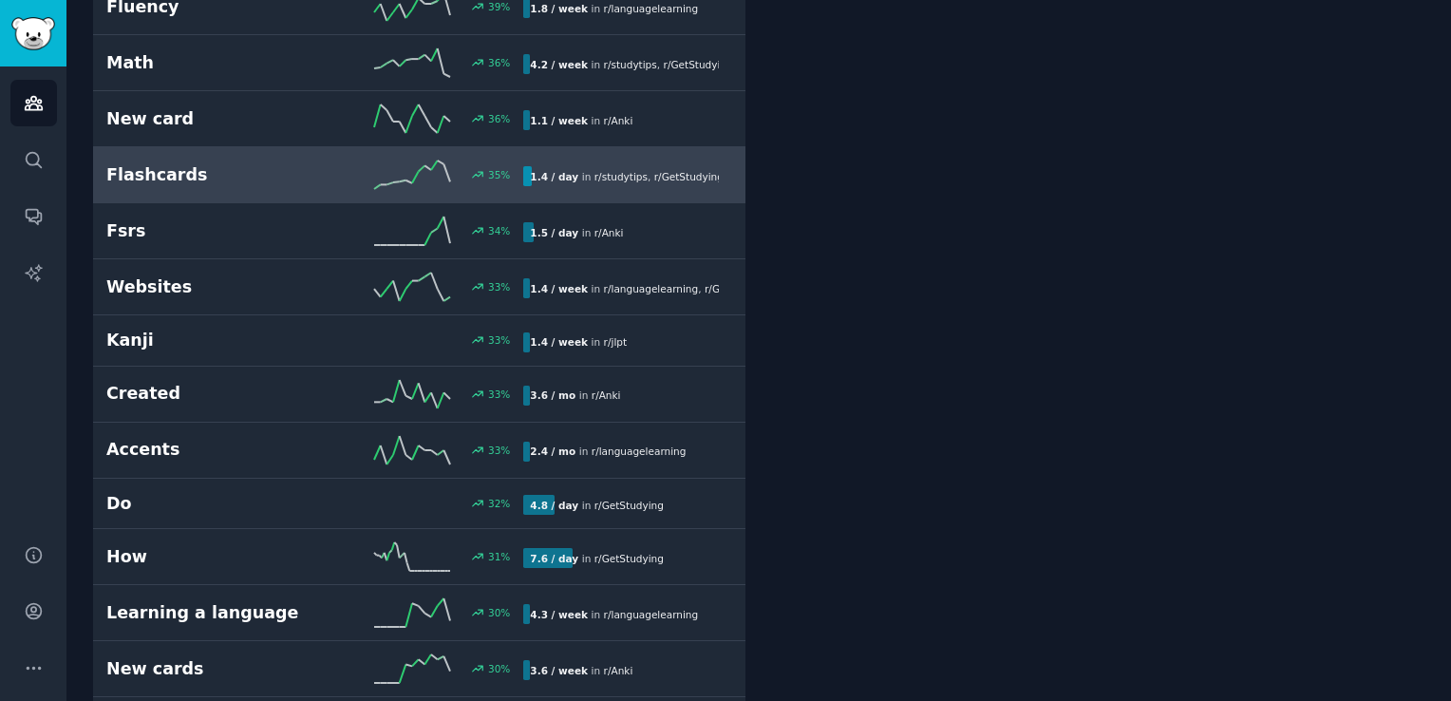
click at [339, 160] on div "35 %" at bounding box center [419, 174] width 209 height 28
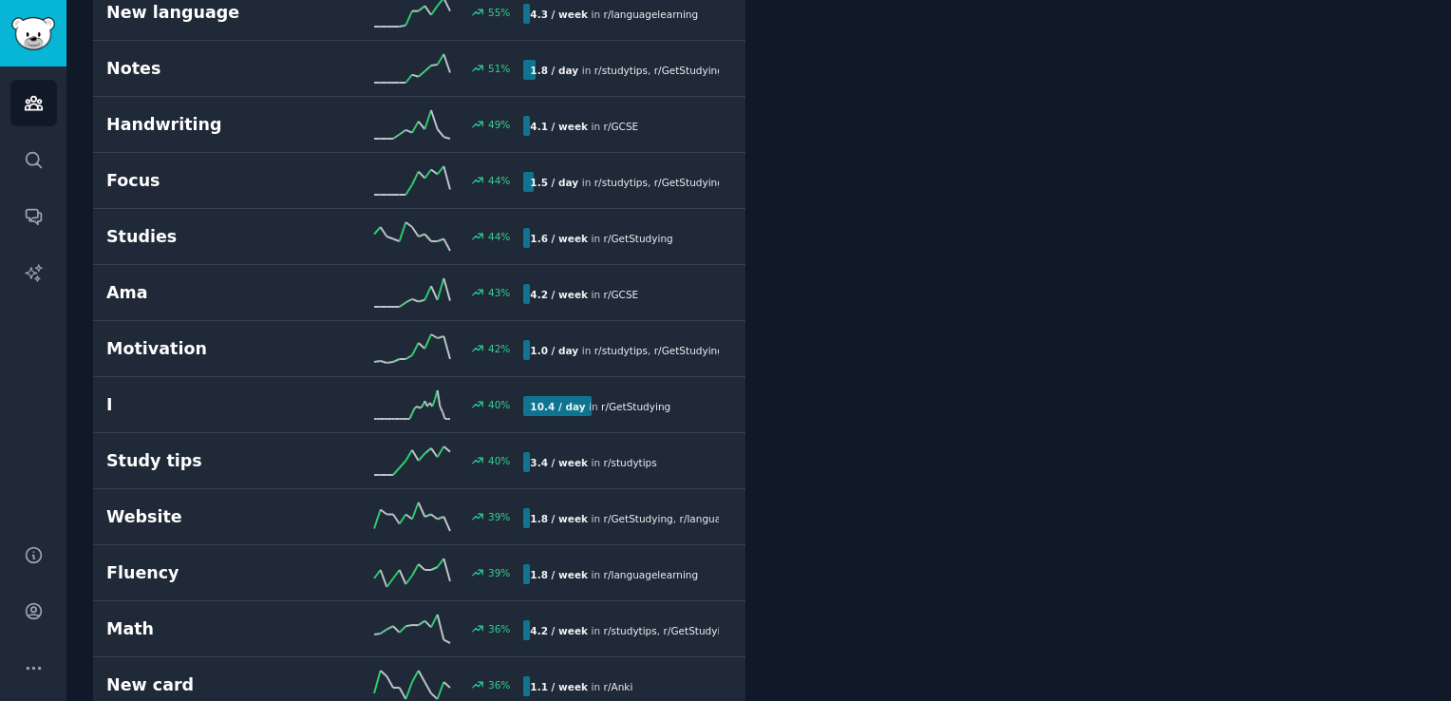
scroll to position [4179, 0]
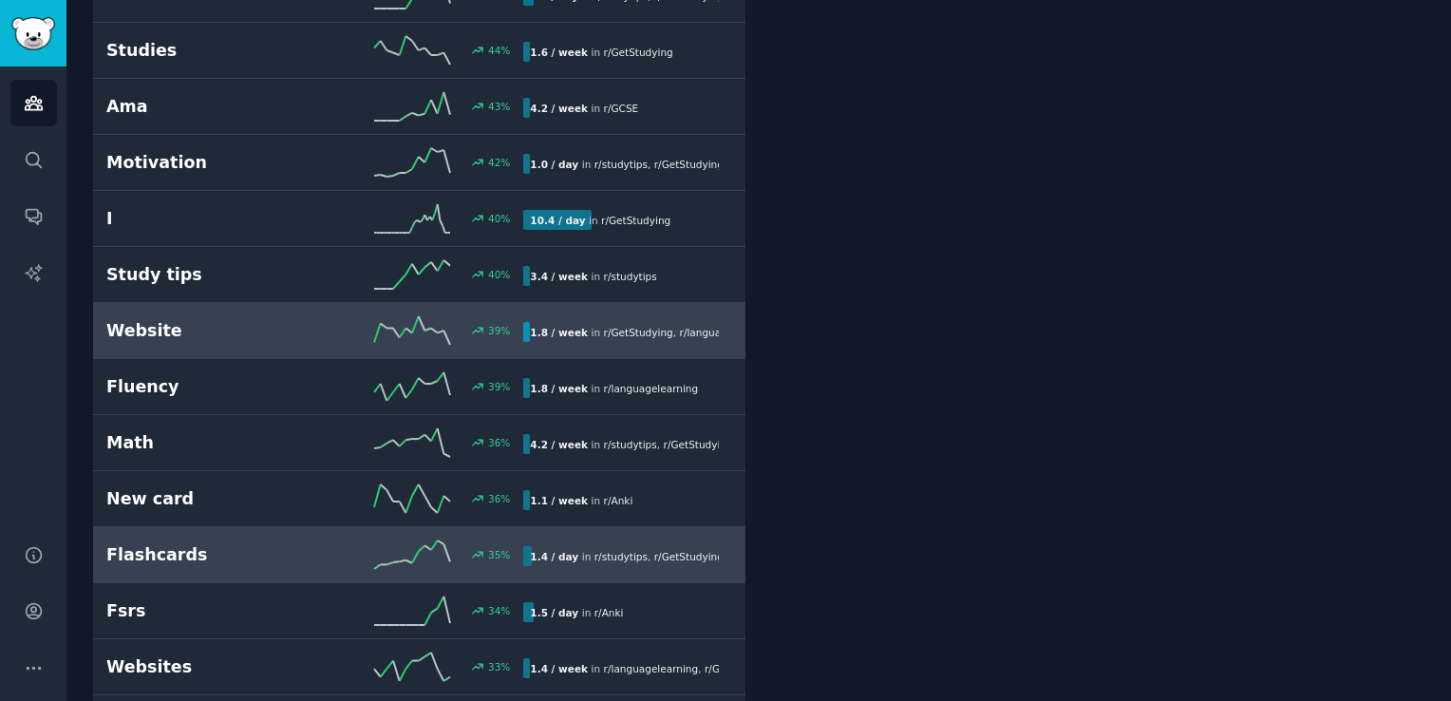
click at [290, 319] on h2 "Website" at bounding box center [210, 331] width 209 height 24
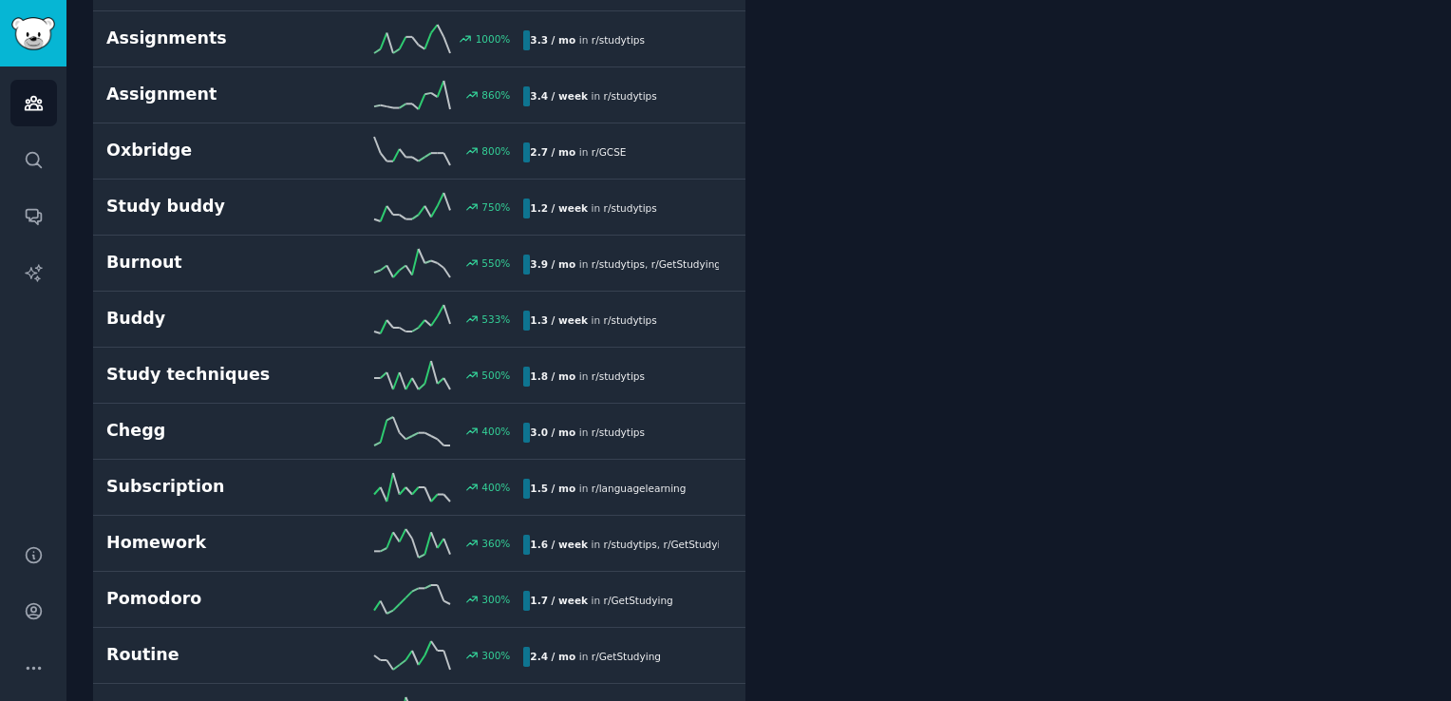
scroll to position [105, 0]
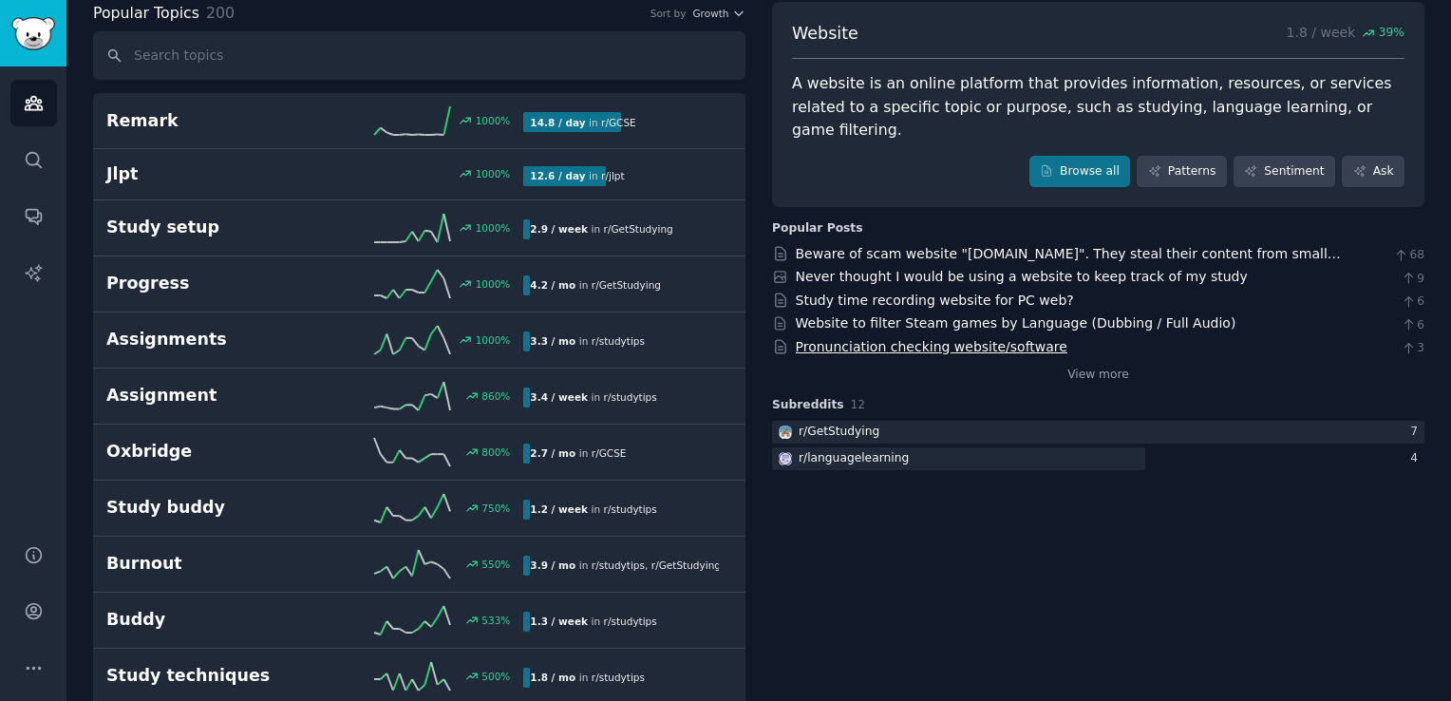
click at [881, 339] on link "Pronunciation checking website/software" at bounding box center [932, 346] width 272 height 15
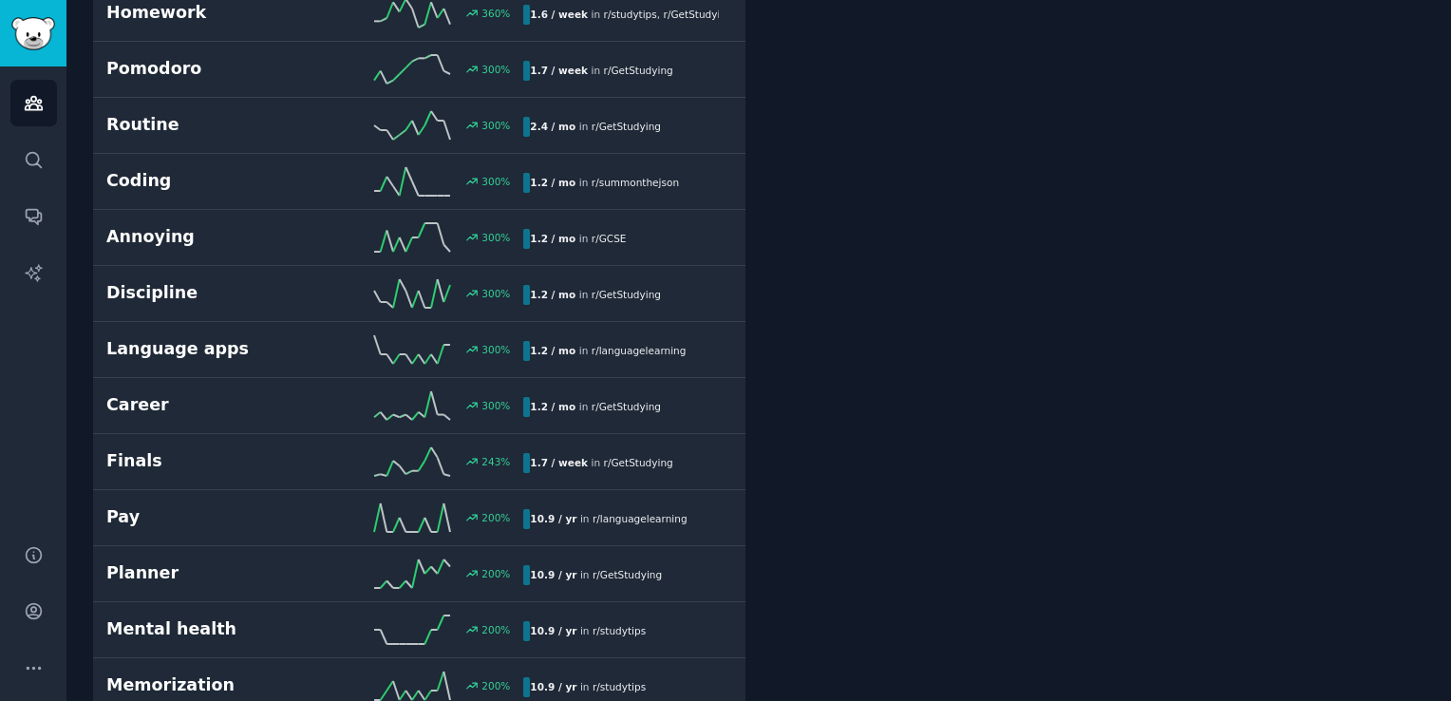
scroll to position [865, 0]
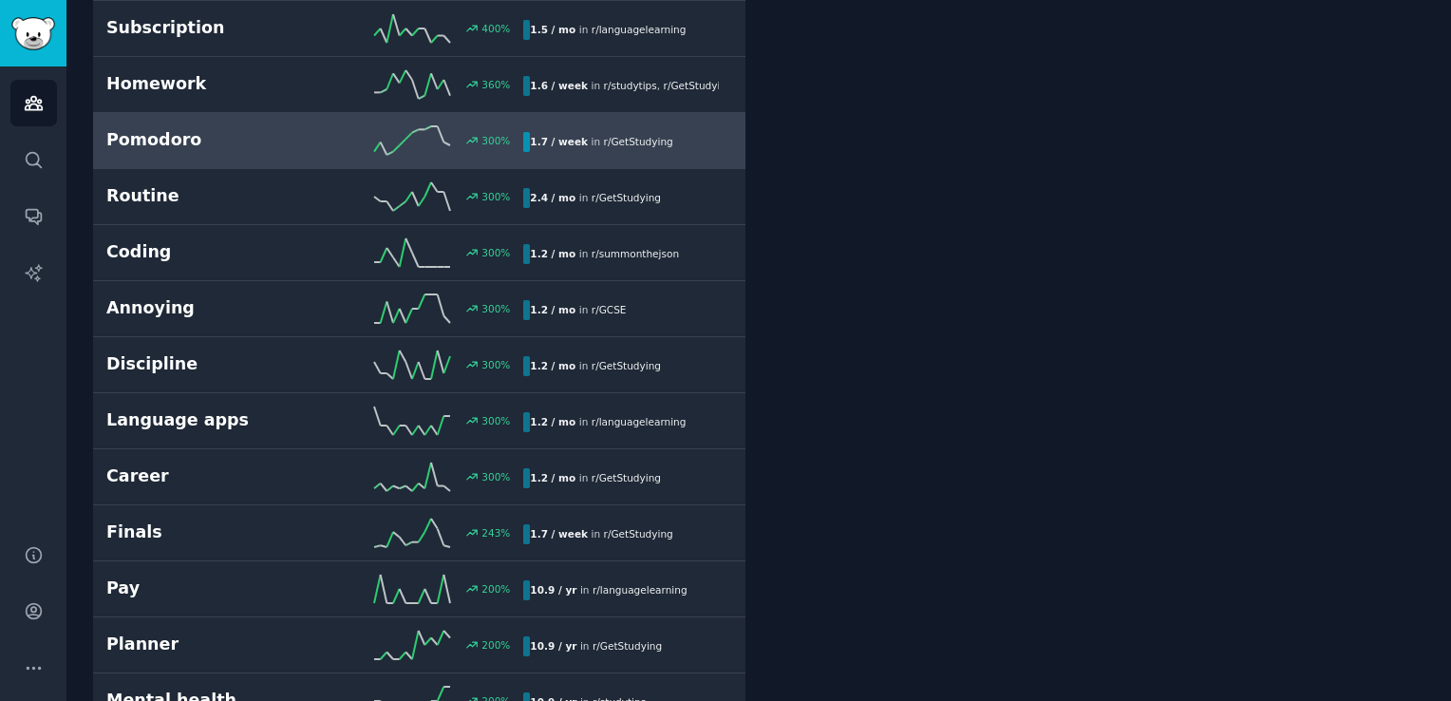
click at [198, 142] on h2 "Pomodoro" at bounding box center [210, 140] width 209 height 24
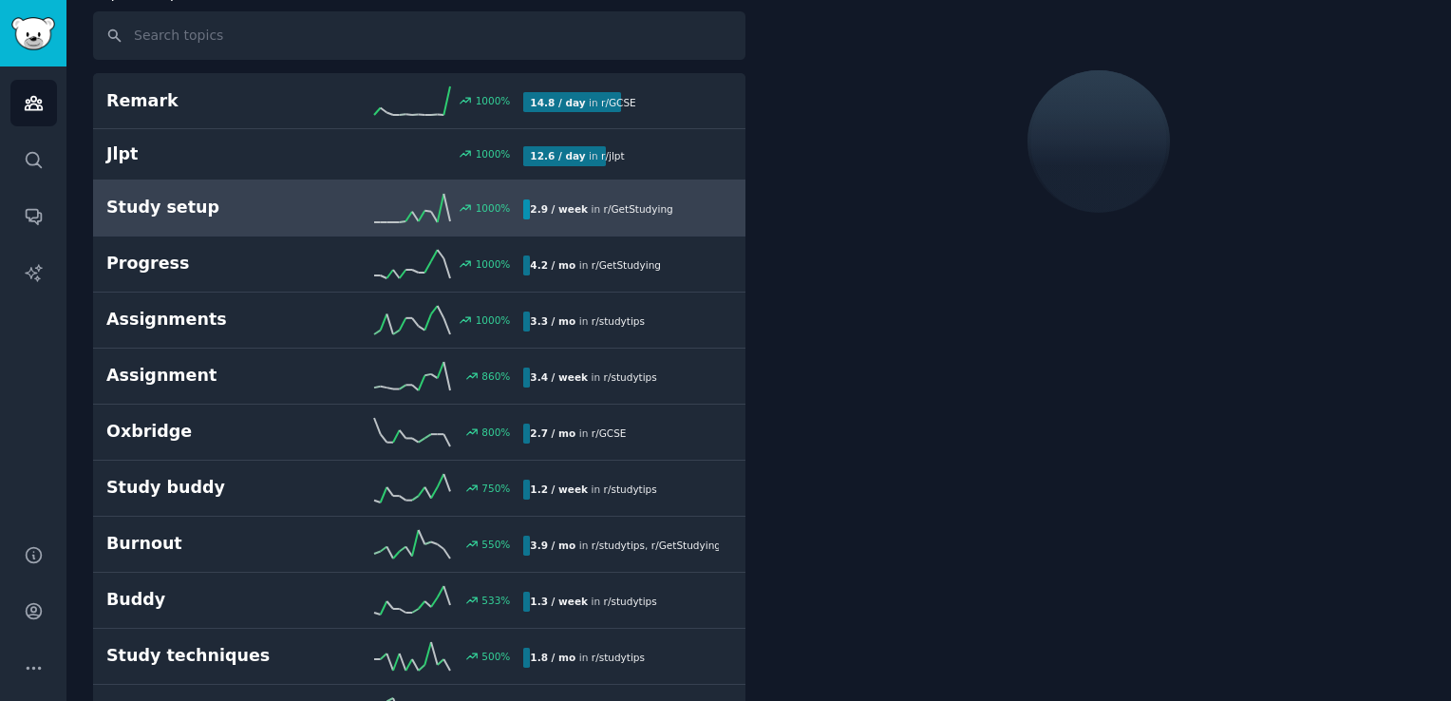
scroll to position [105, 0]
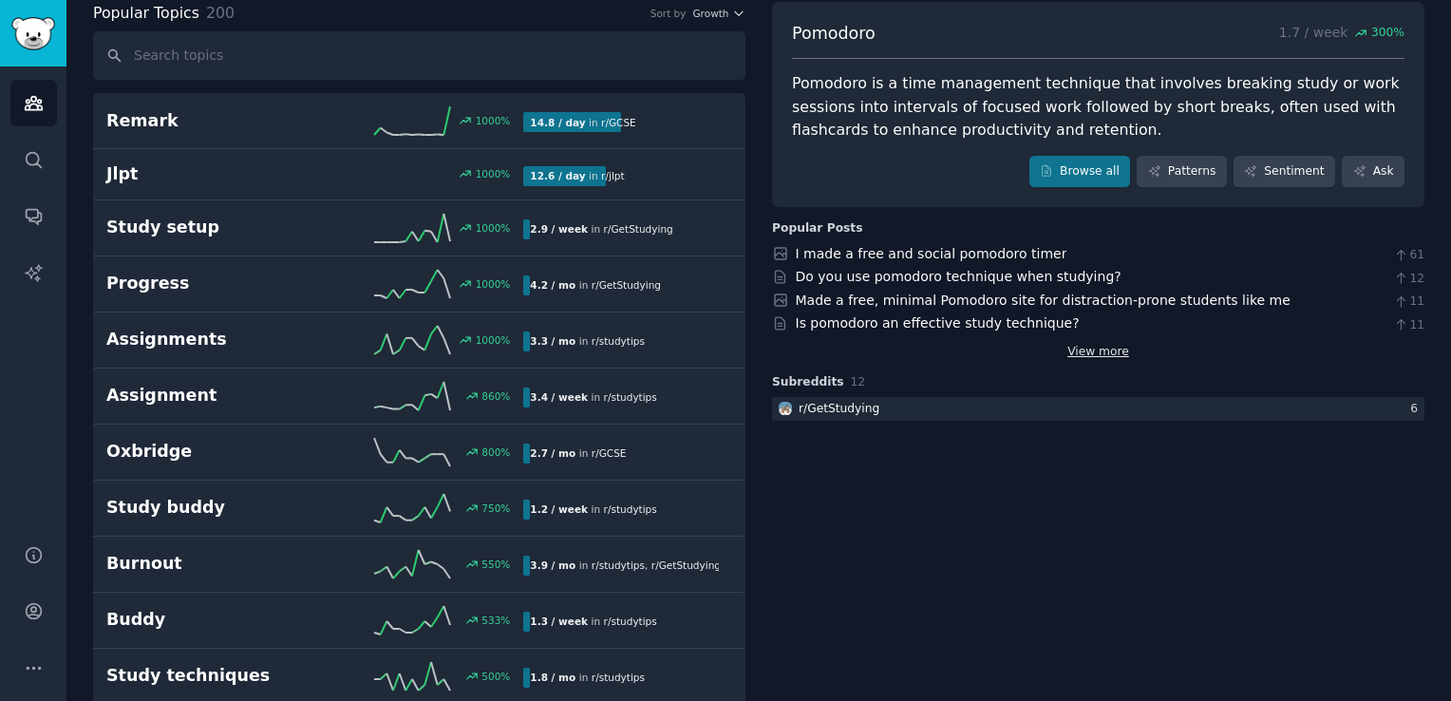
click at [1076, 351] on link "View more" at bounding box center [1098, 352] width 62 height 17
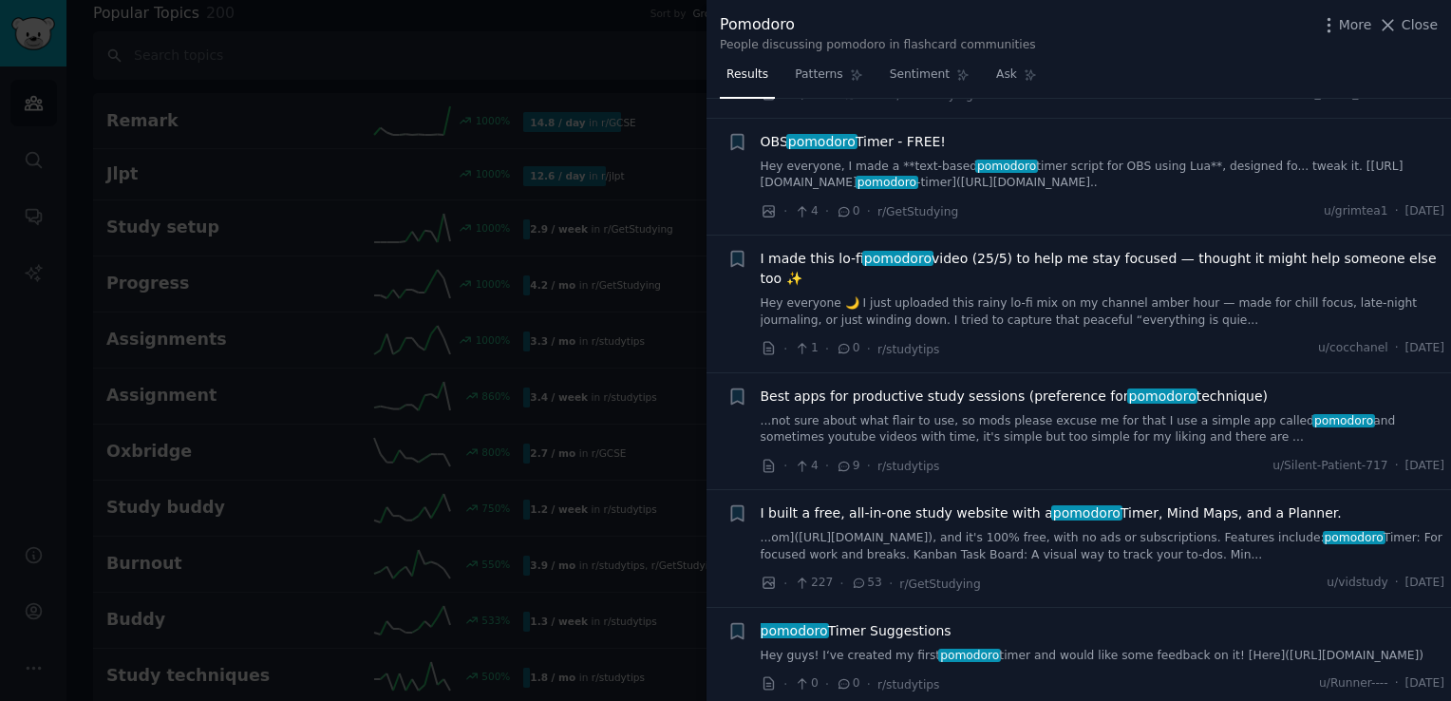
scroll to position [3609, 0]
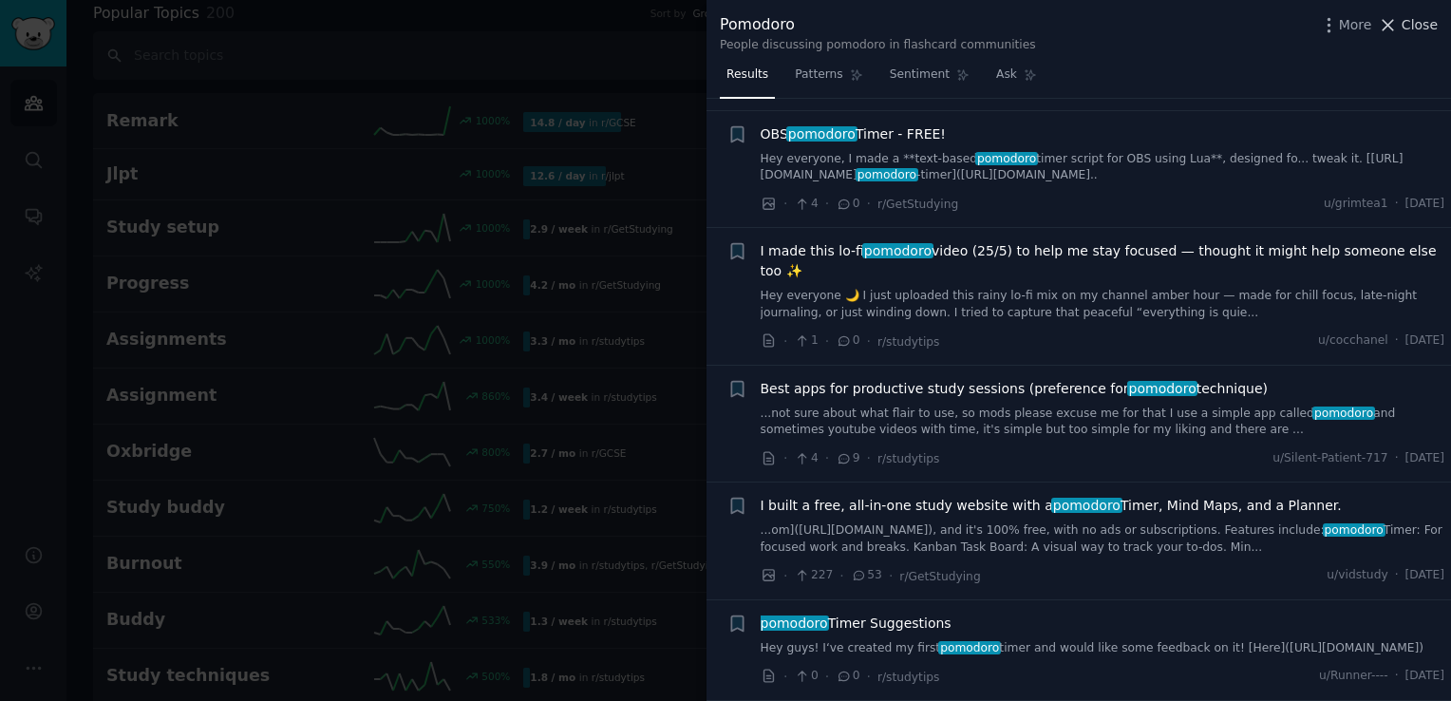
click at [1406, 32] on span "Close" at bounding box center [1420, 25] width 36 height 20
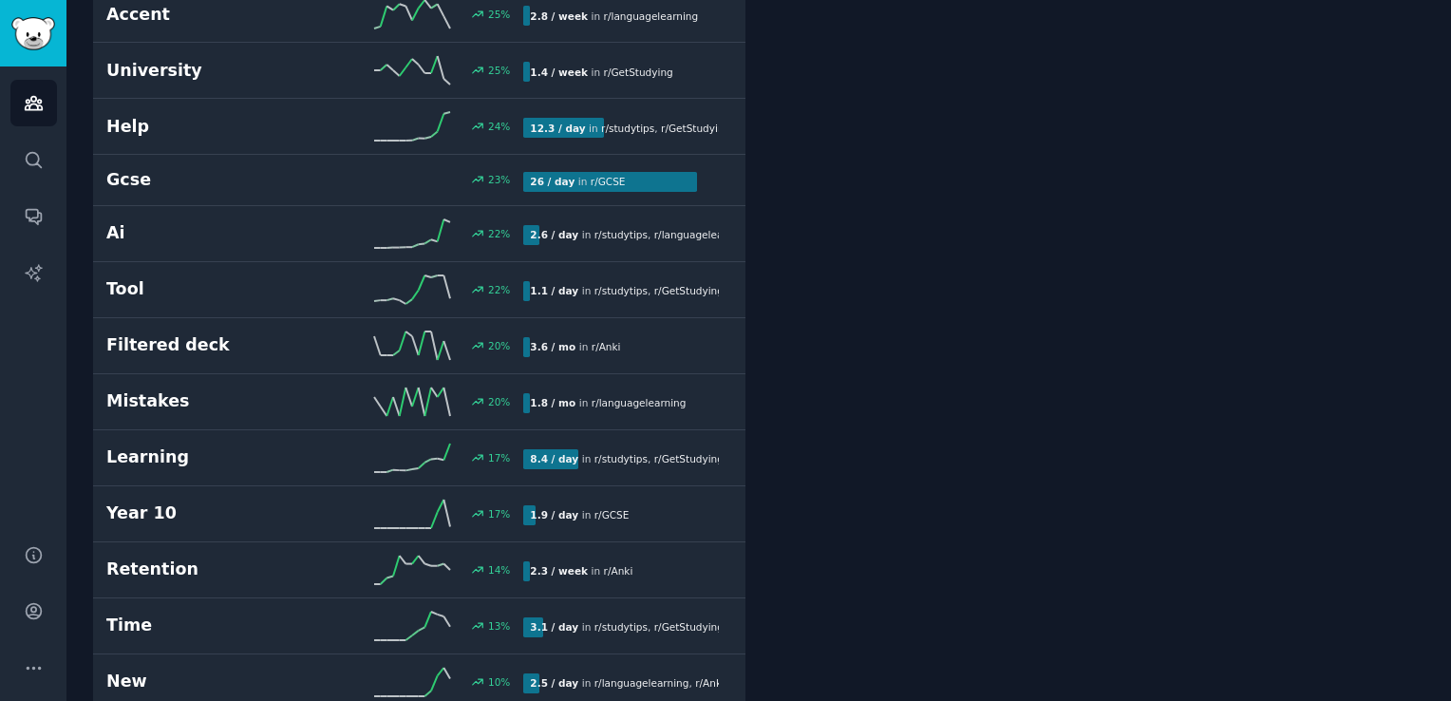
scroll to position [5078, 0]
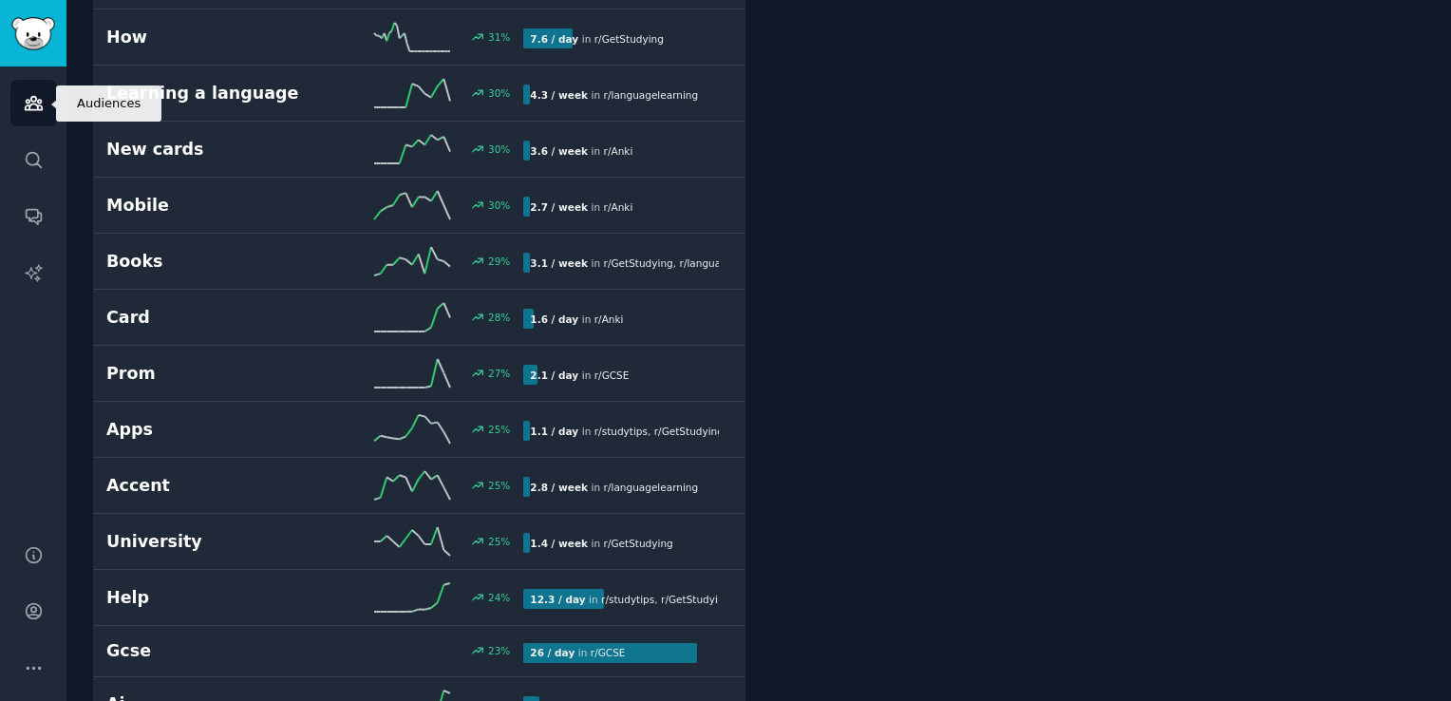
click at [49, 104] on link "Audiences" at bounding box center [33, 103] width 47 height 47
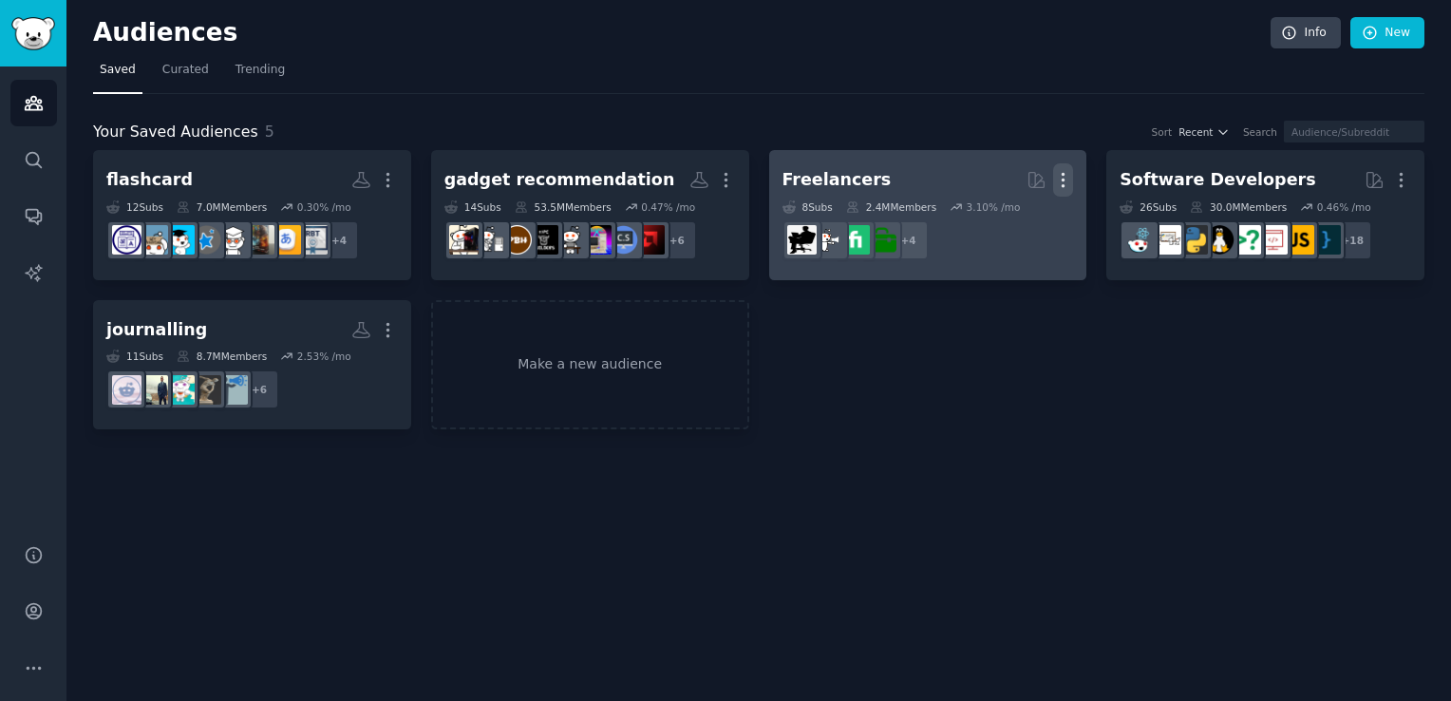
click at [1066, 179] on icon "button" at bounding box center [1063, 180] width 20 height 20
click at [1016, 215] on p "Delete" at bounding box center [1012, 220] width 44 height 20
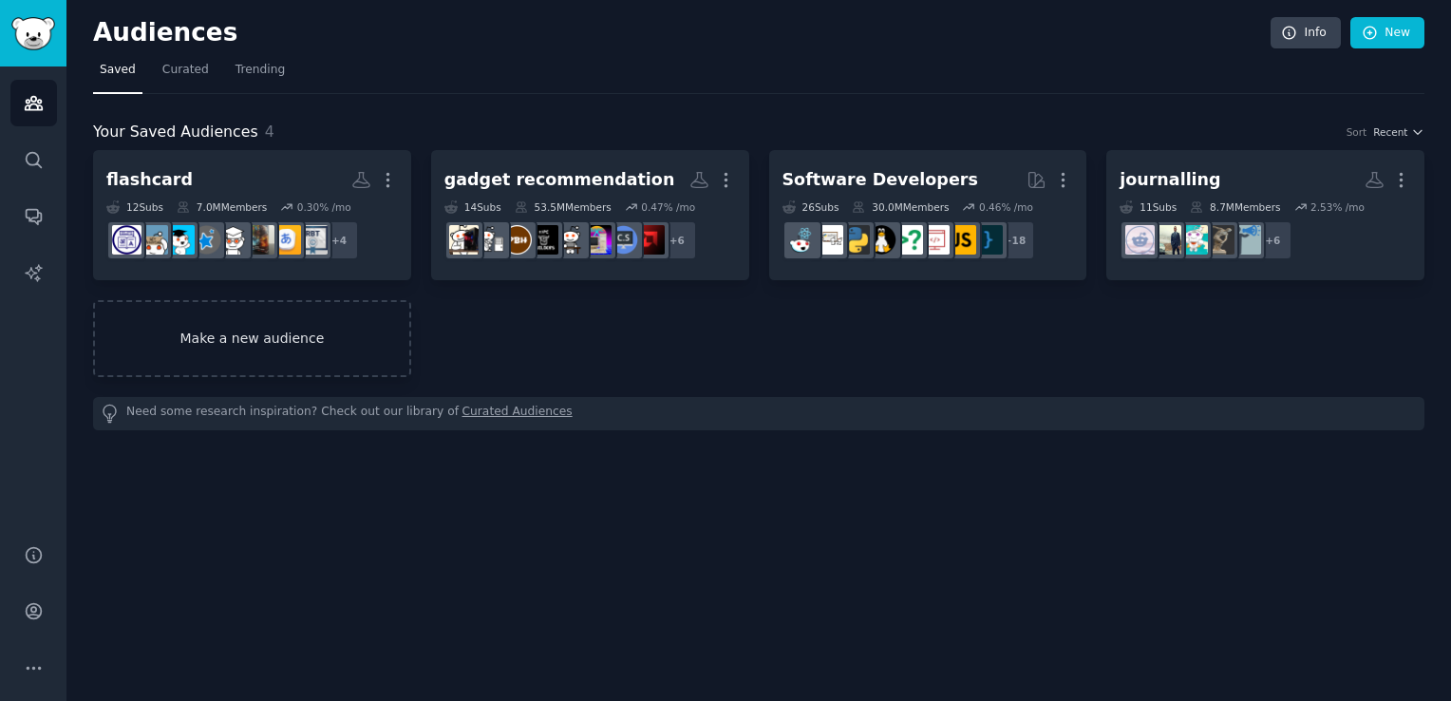
click at [328, 332] on link "Make a new audience" at bounding box center [252, 338] width 318 height 77
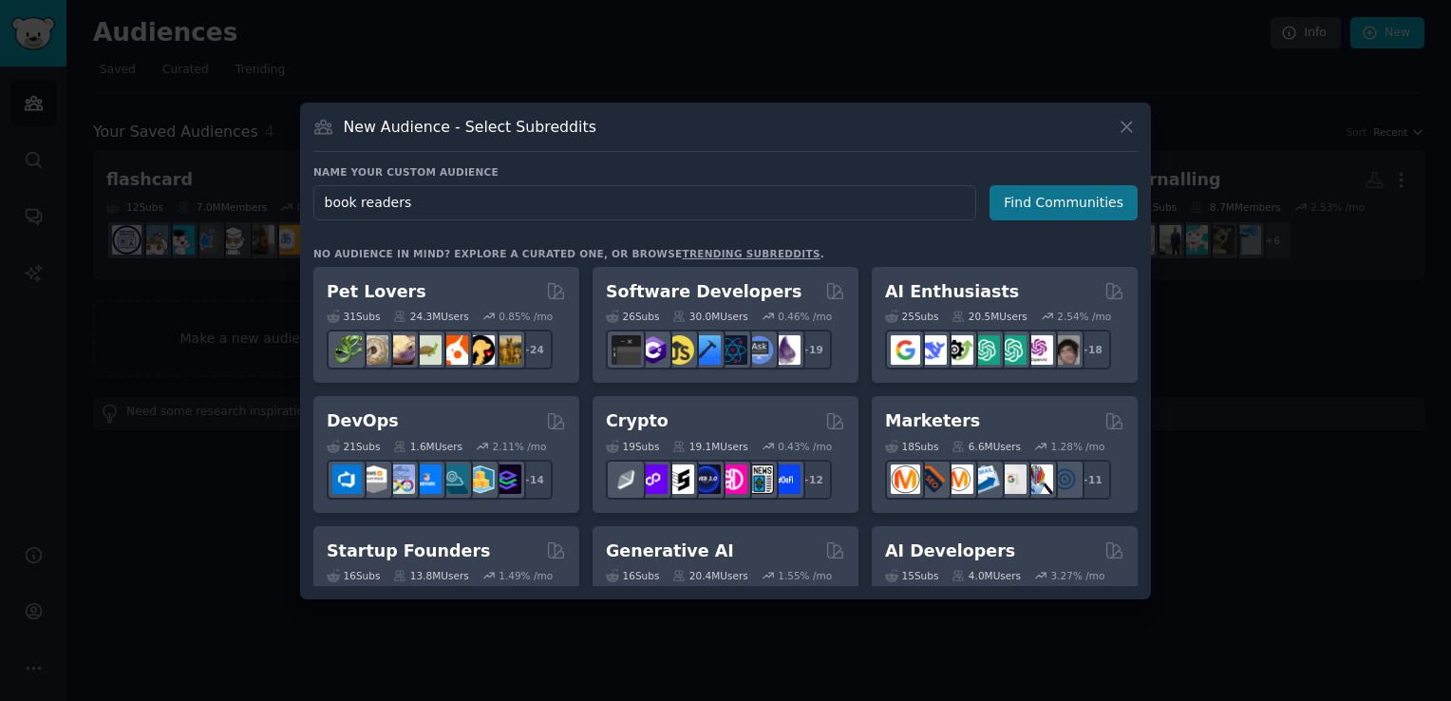
type input "book readers"
click at [1038, 199] on button "Find Communities" at bounding box center [1064, 202] width 148 height 35
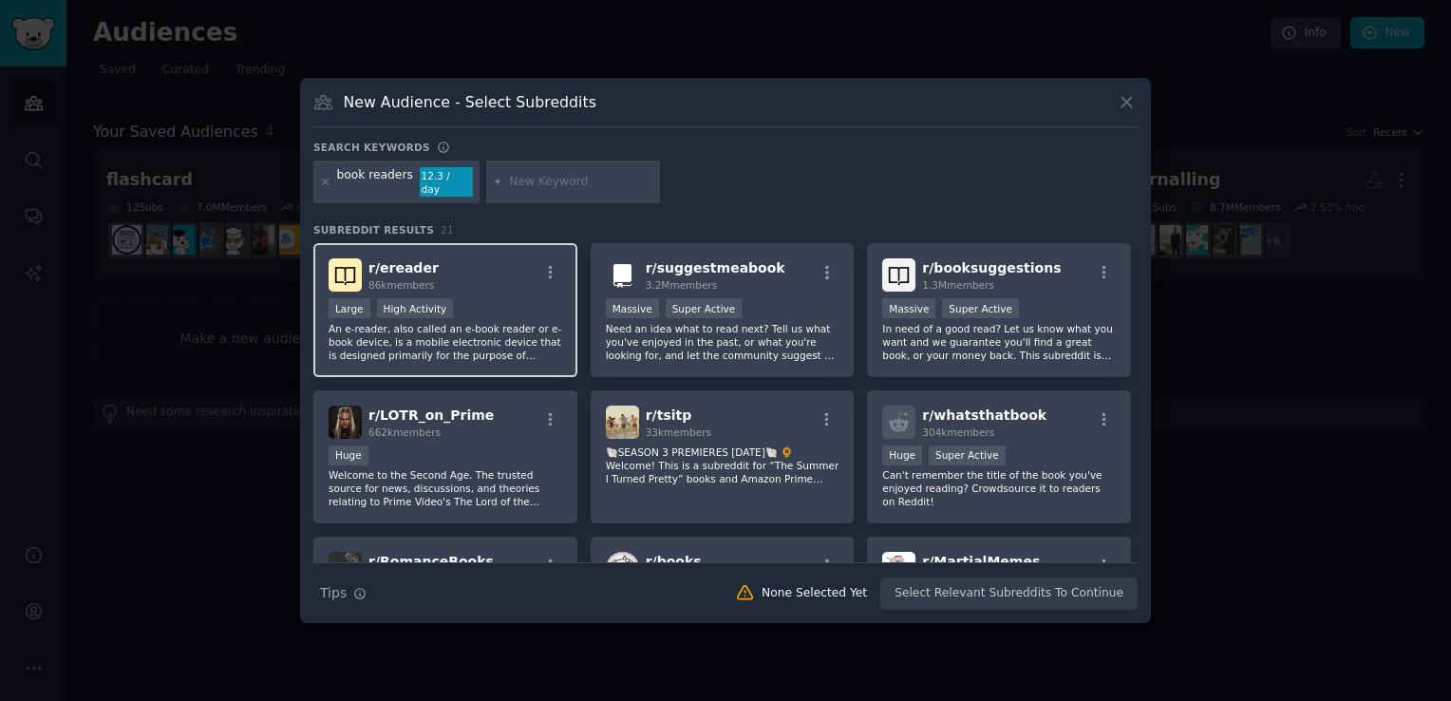
click at [505, 301] on div "Large High Activity" at bounding box center [446, 310] width 234 height 24
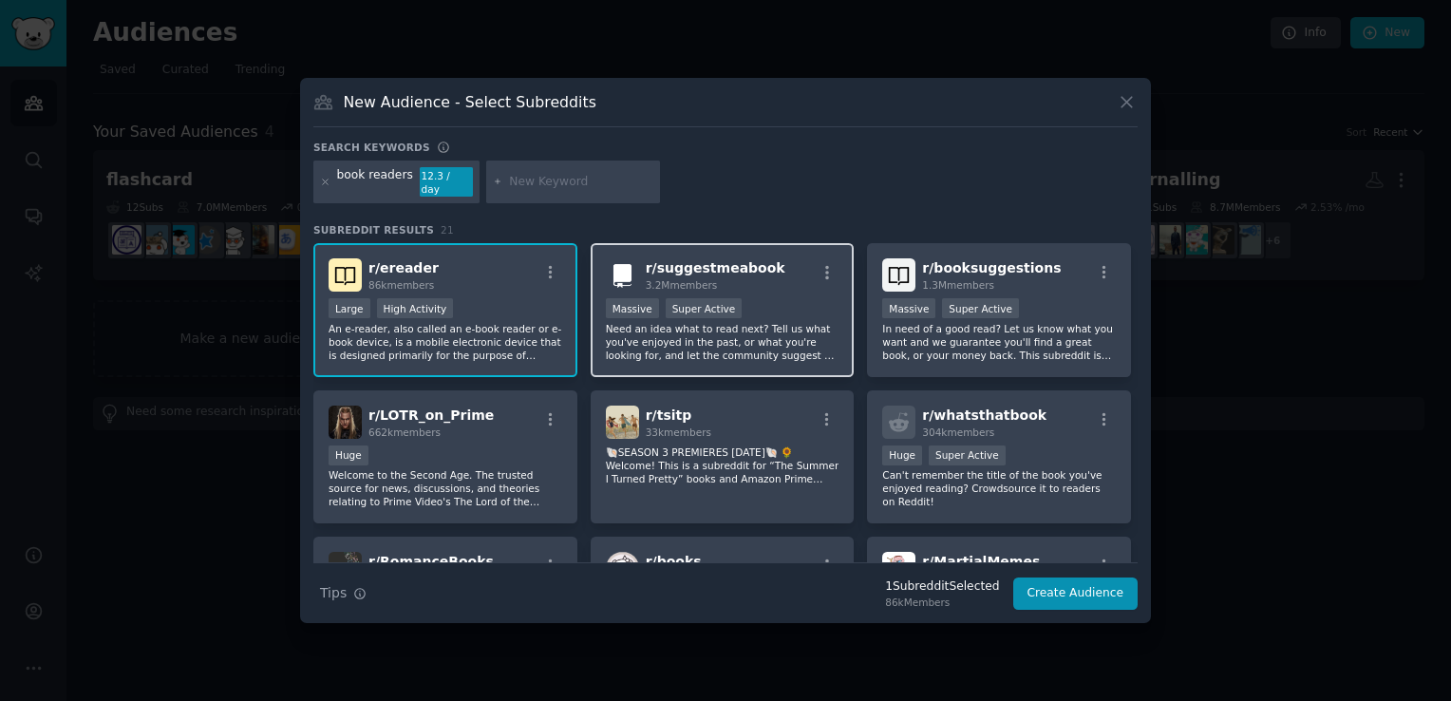
click at [748, 280] on div "3.2M members" at bounding box center [716, 284] width 140 height 13
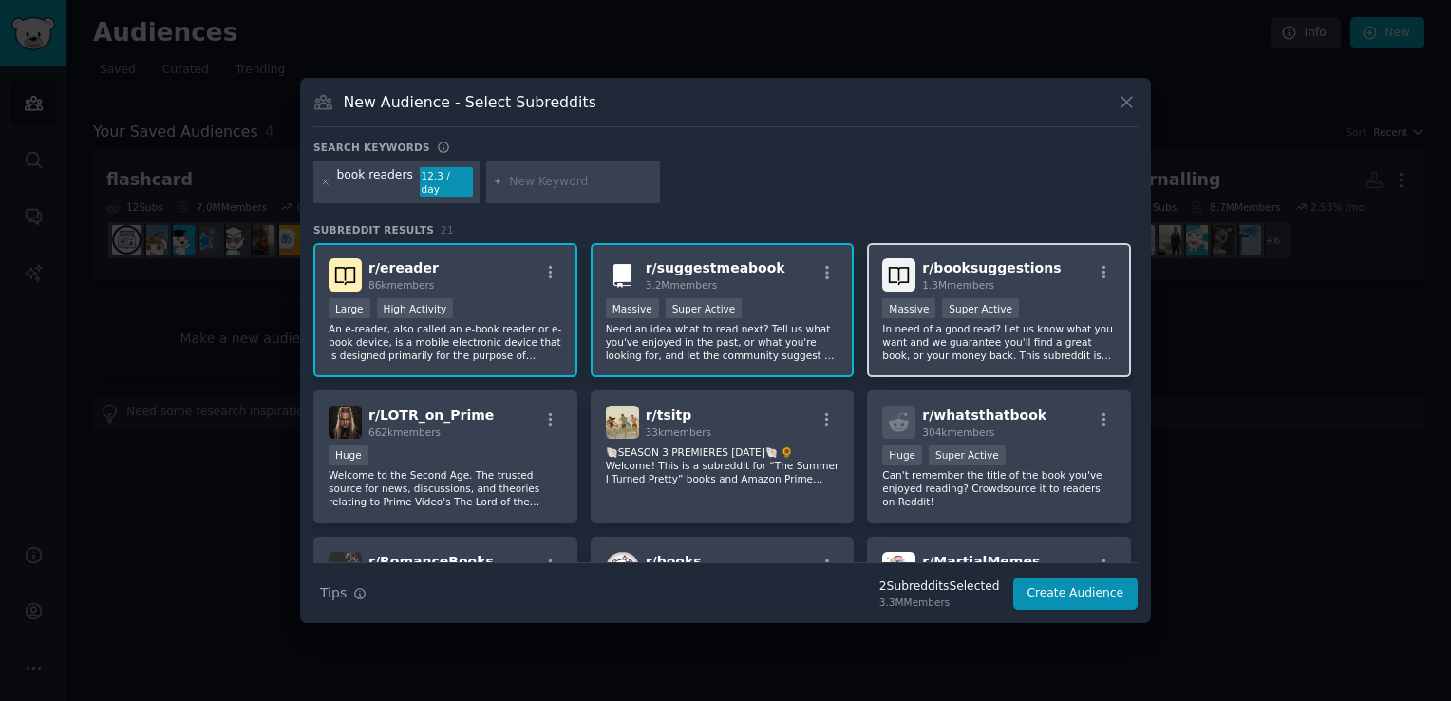
click at [1022, 278] on div "1.3M members" at bounding box center [991, 284] width 139 height 13
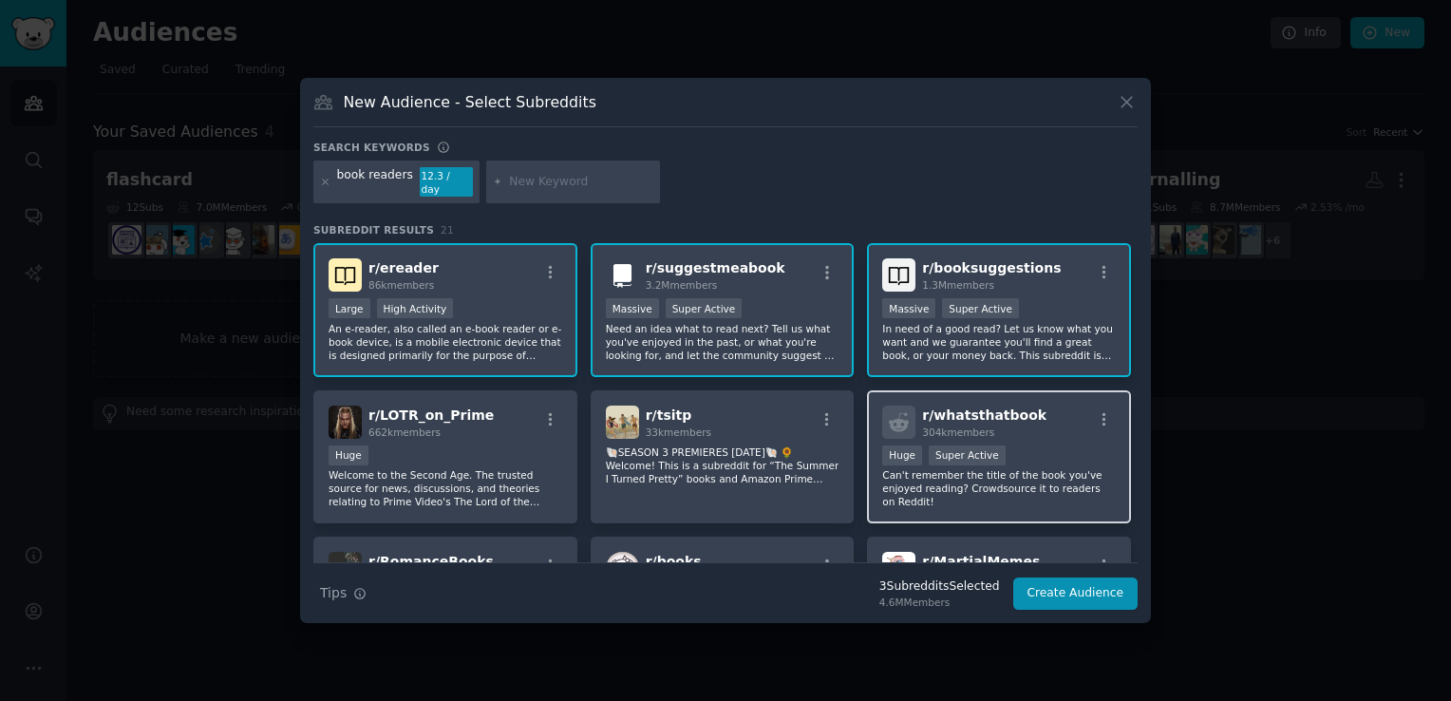
click at [997, 425] on div "304k members" at bounding box center [984, 431] width 124 height 13
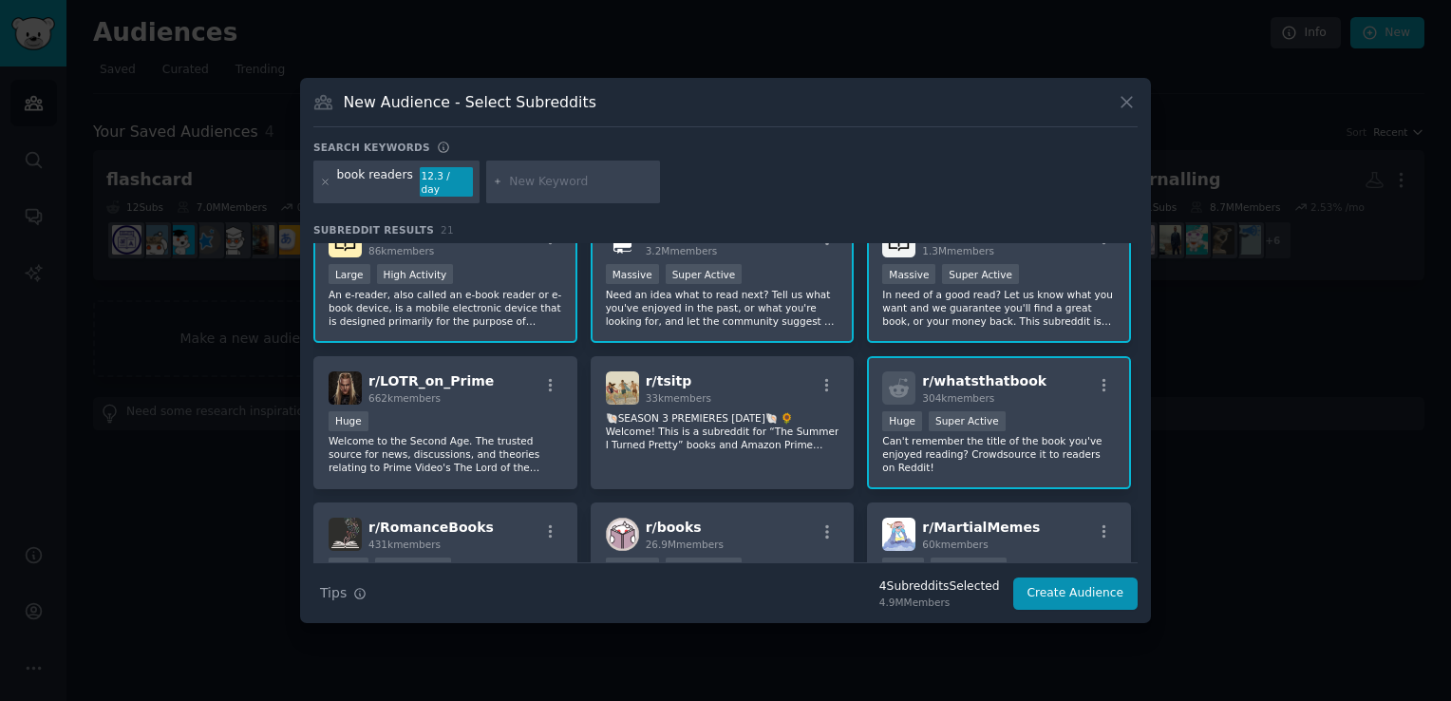
scroll to position [95, 0]
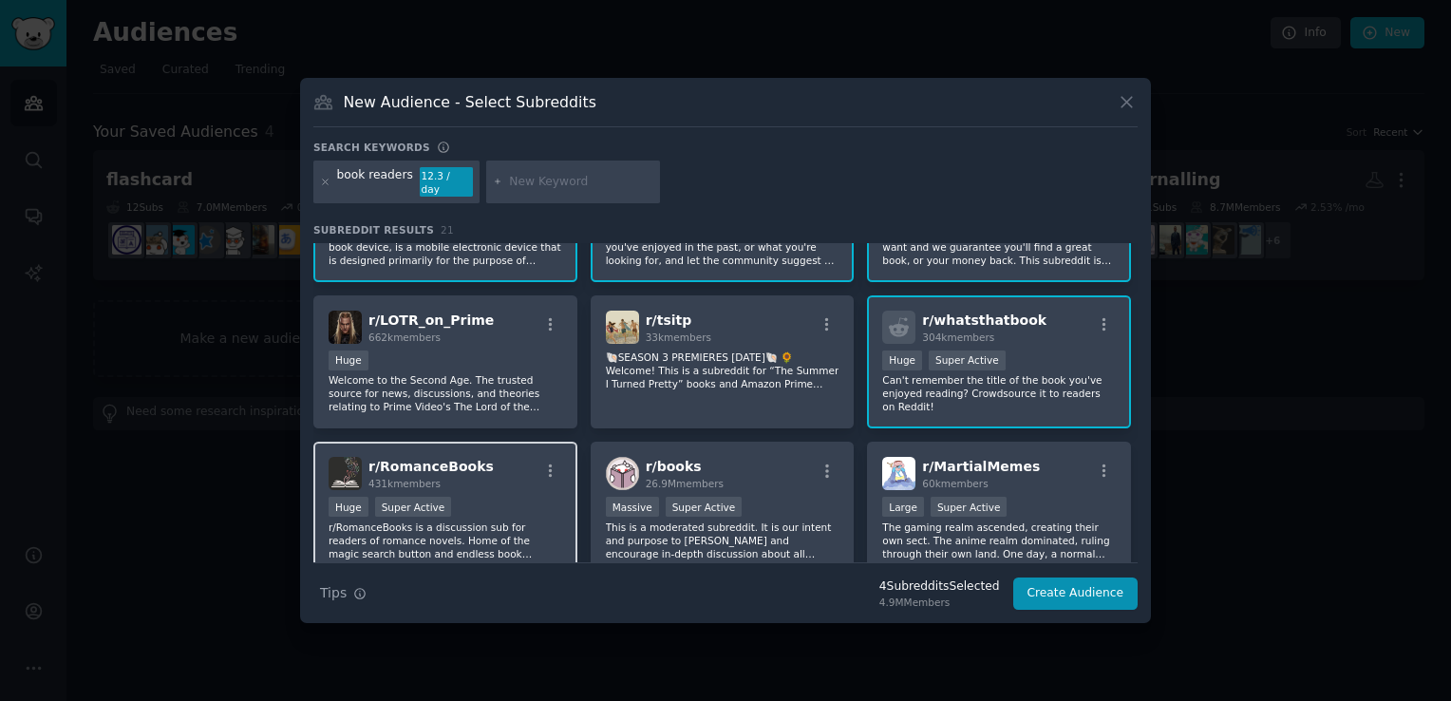
click at [520, 484] on div "r/ RomanceBooks 431k members Huge Super Active r/RomanceBooks is a discussion s…" at bounding box center [445, 509] width 264 height 134
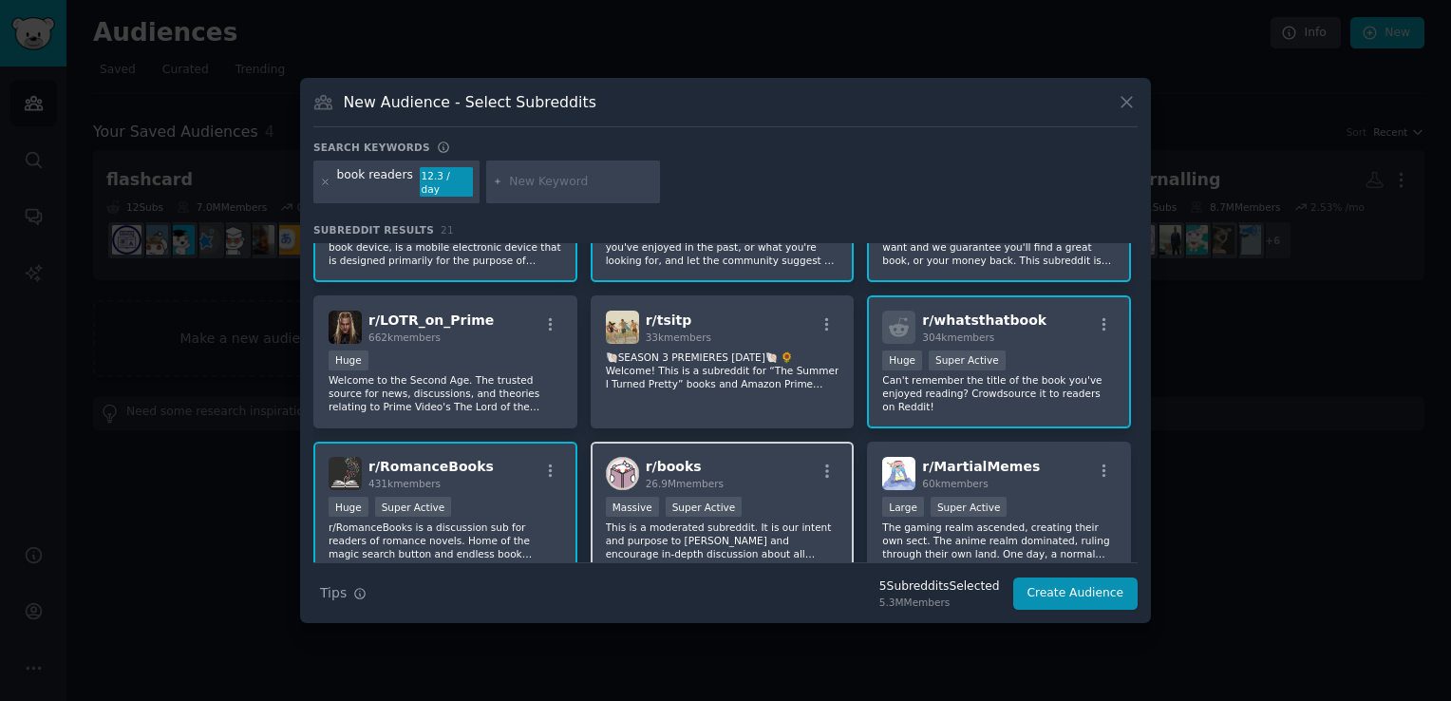
click at [732, 462] on div "r/ books 26.9M members" at bounding box center [723, 473] width 234 height 33
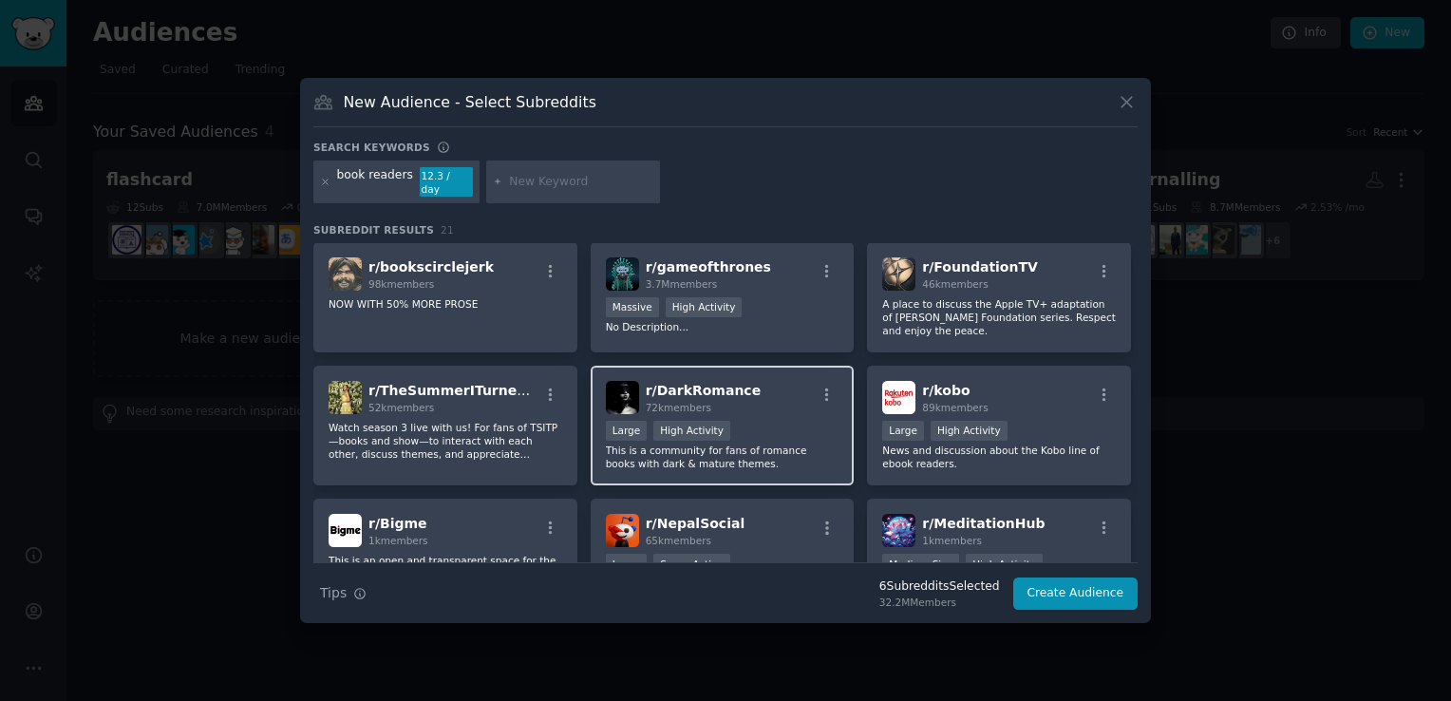
scroll to position [475, 0]
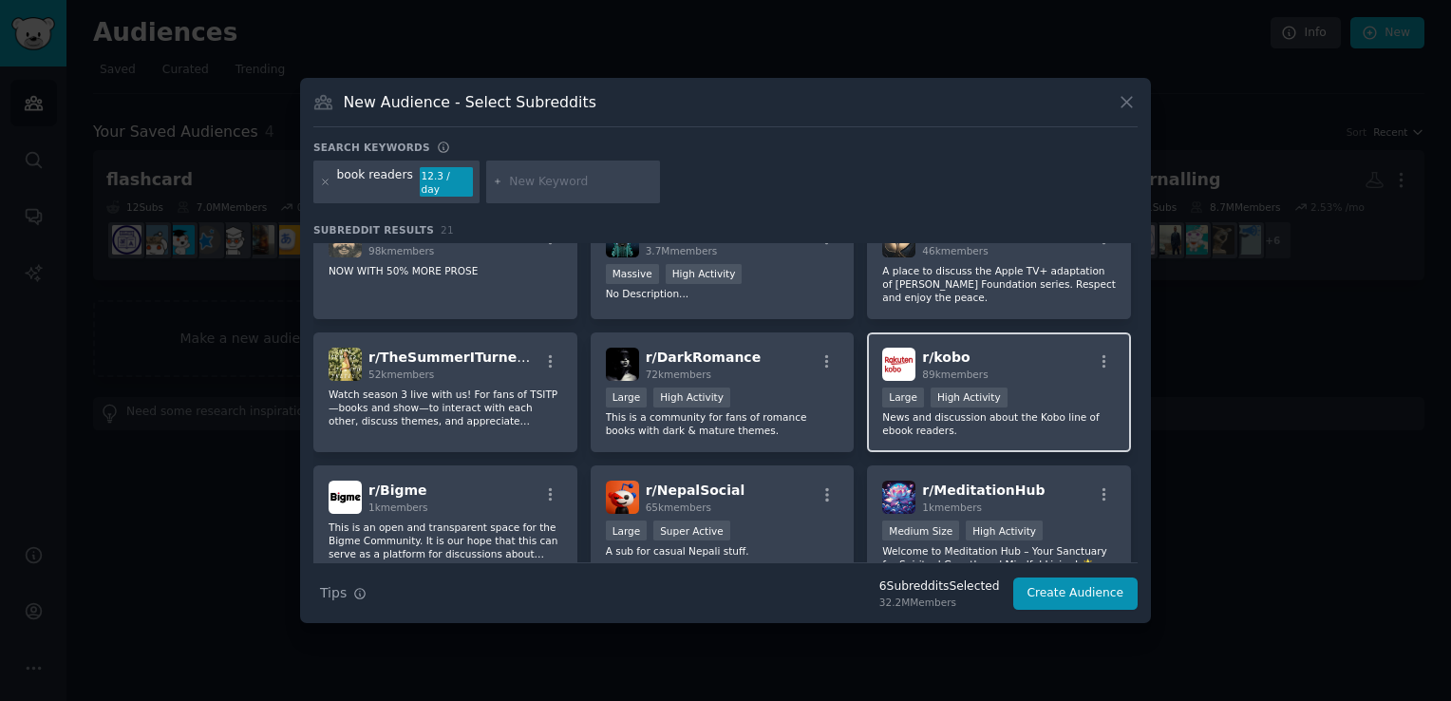
click at [923, 411] on p "News and discussion about the Kobo line of ebook readers." at bounding box center [999, 423] width 234 height 27
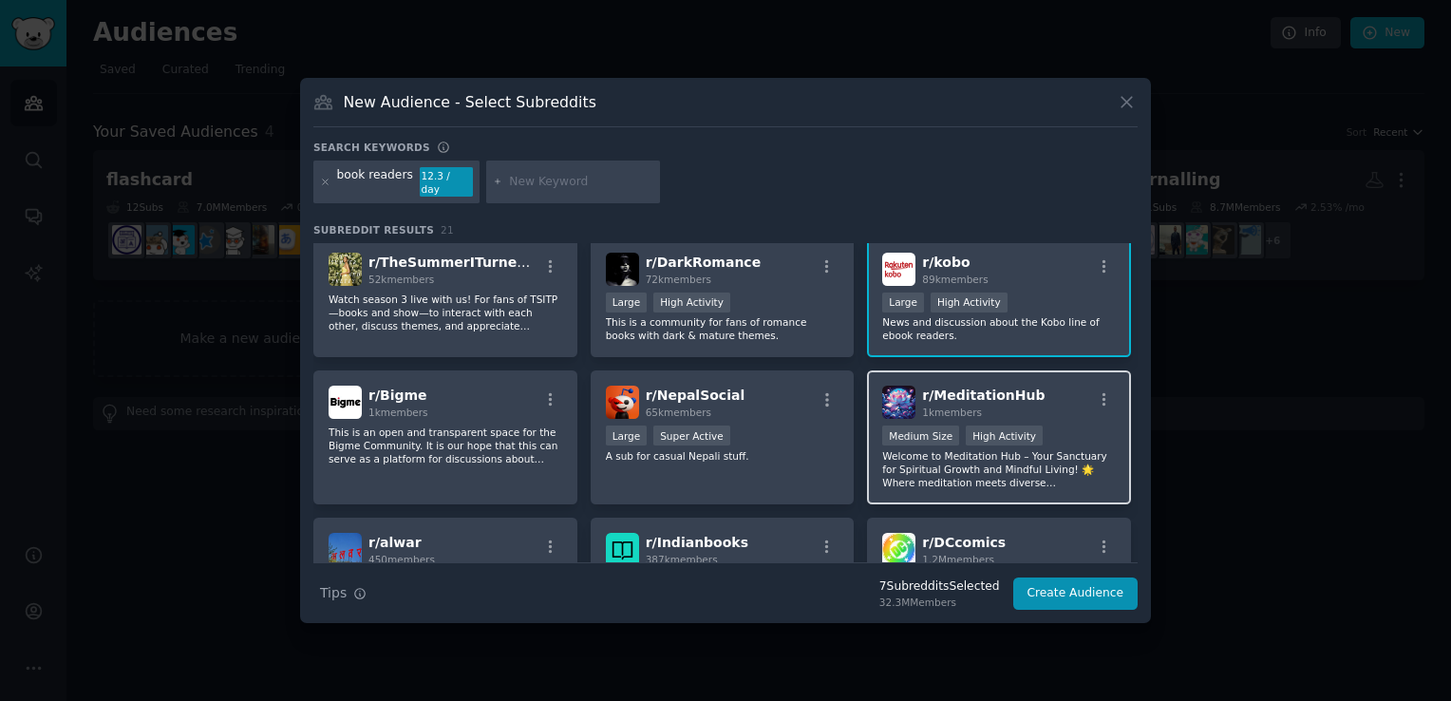
scroll to position [665, 0]
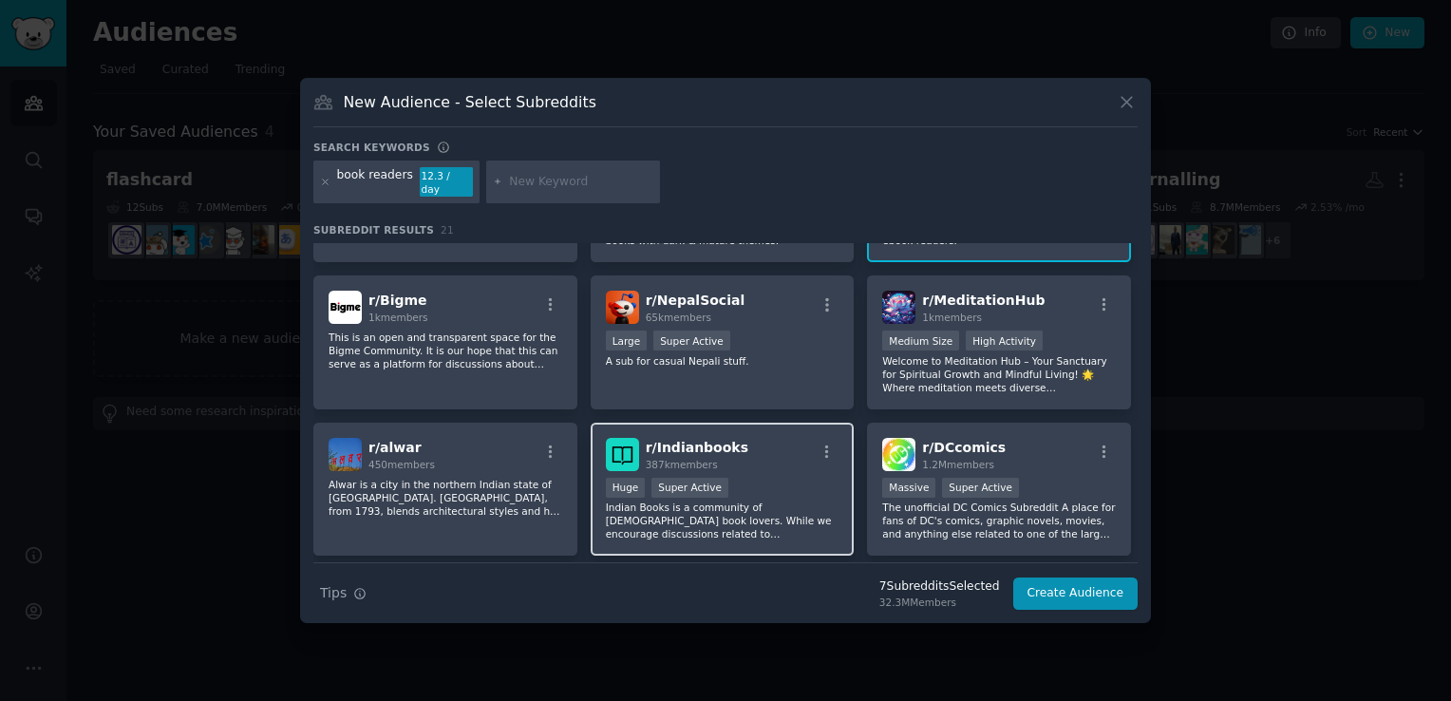
click at [770, 478] on div "Huge Super Active" at bounding box center [723, 490] width 234 height 24
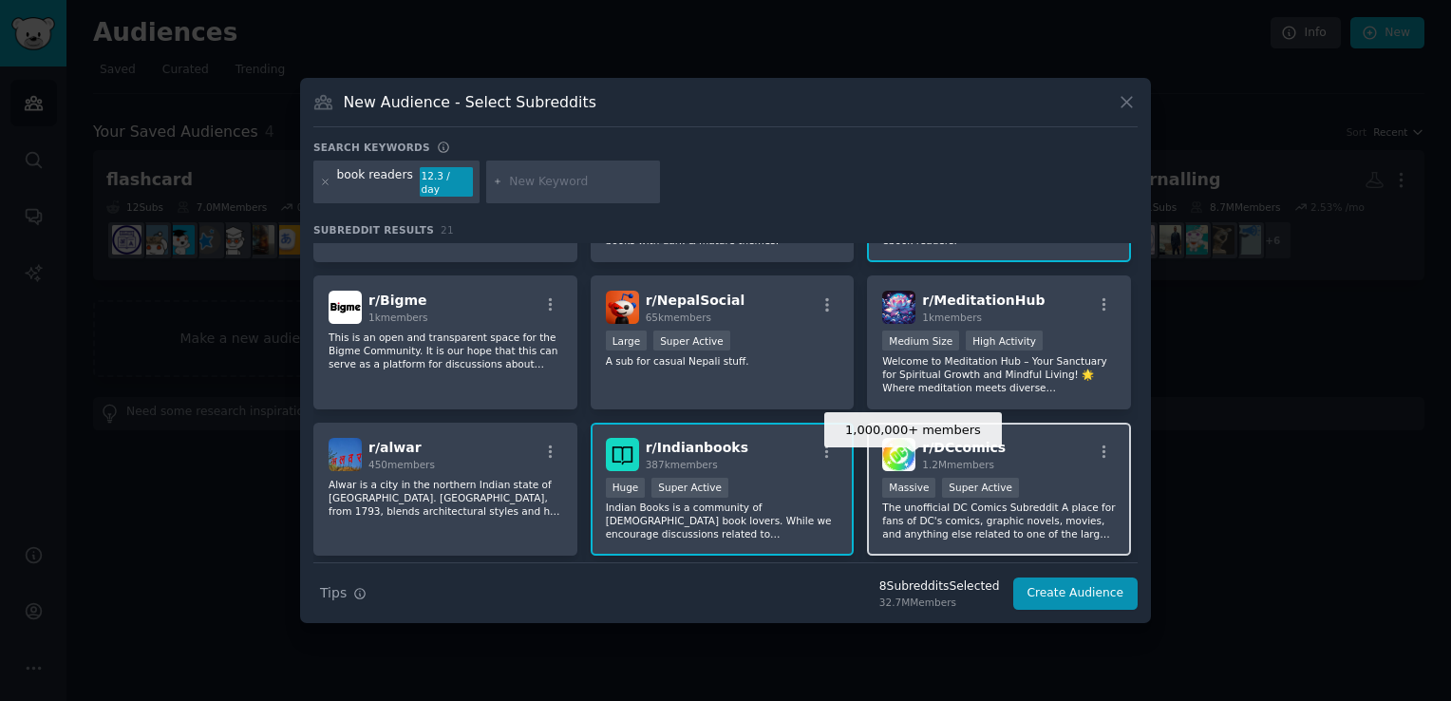
scroll to position [718, 0]
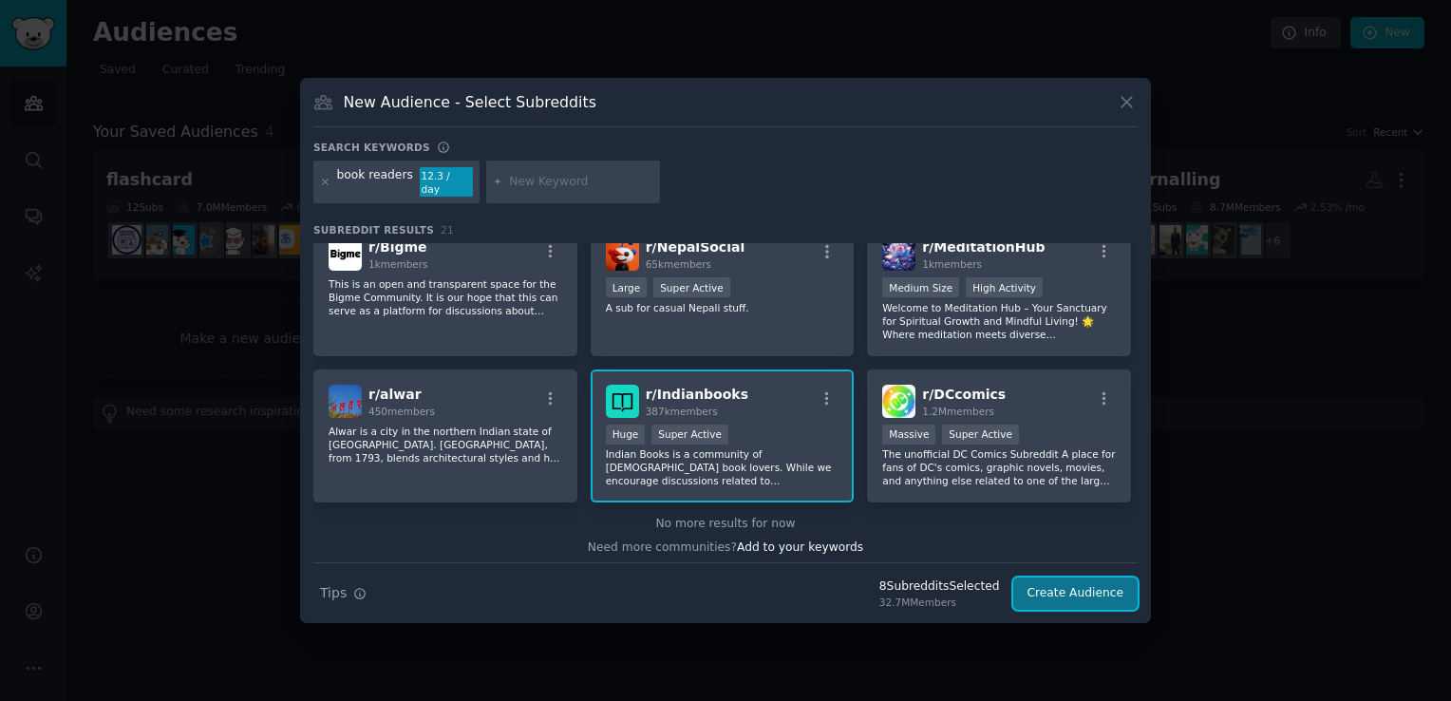
click at [1063, 577] on button "Create Audience" at bounding box center [1075, 593] width 125 height 32
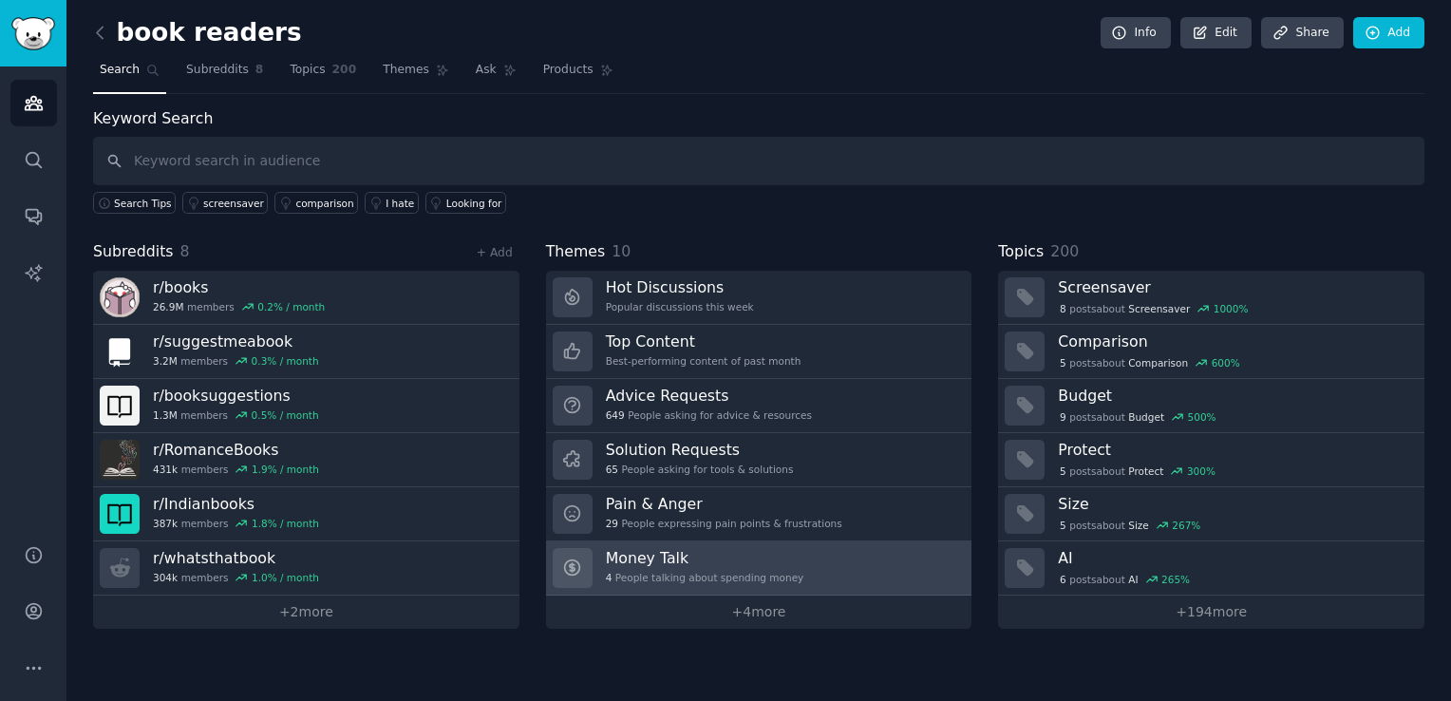
click at [744, 556] on h3 "Money Talk" at bounding box center [705, 558] width 198 height 20
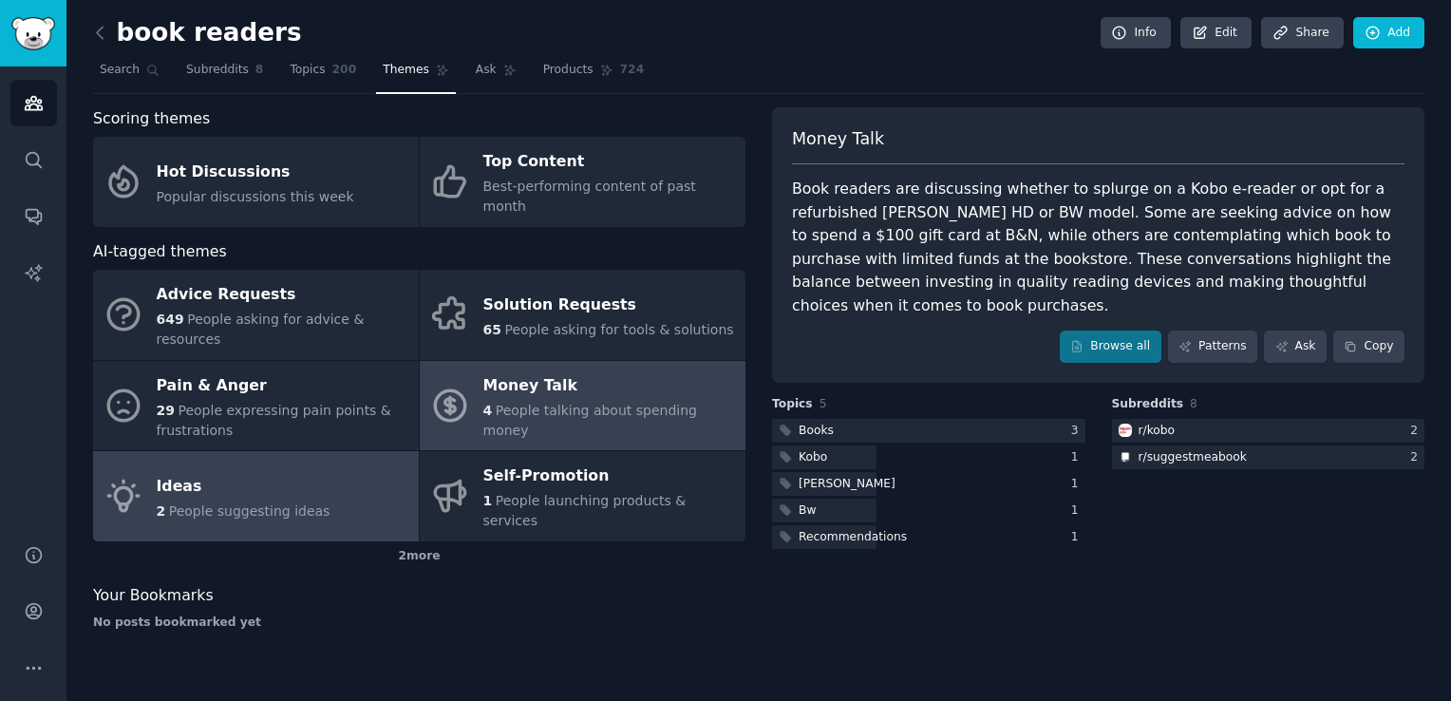
click at [260, 471] on div "Ideas" at bounding box center [244, 486] width 174 height 30
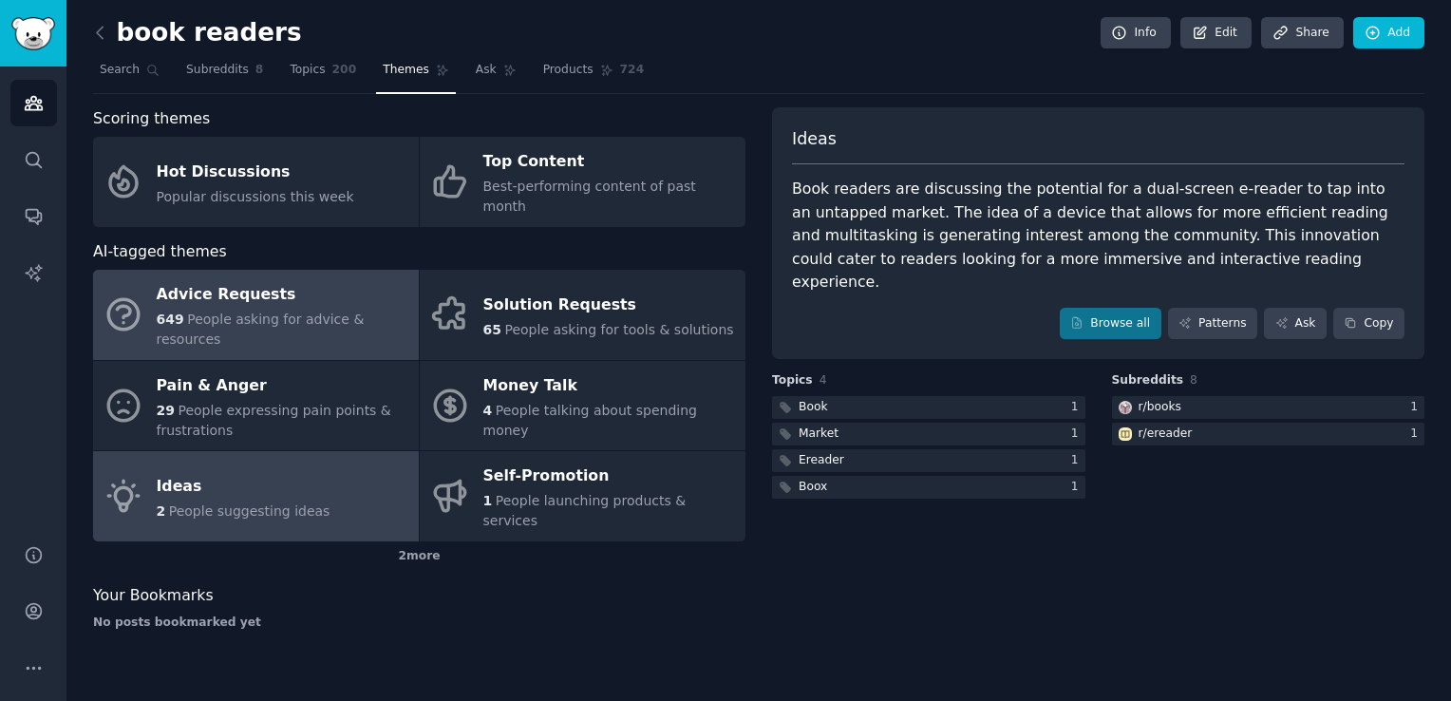
click at [306, 311] on span "People asking for advice & resources" at bounding box center [261, 328] width 208 height 35
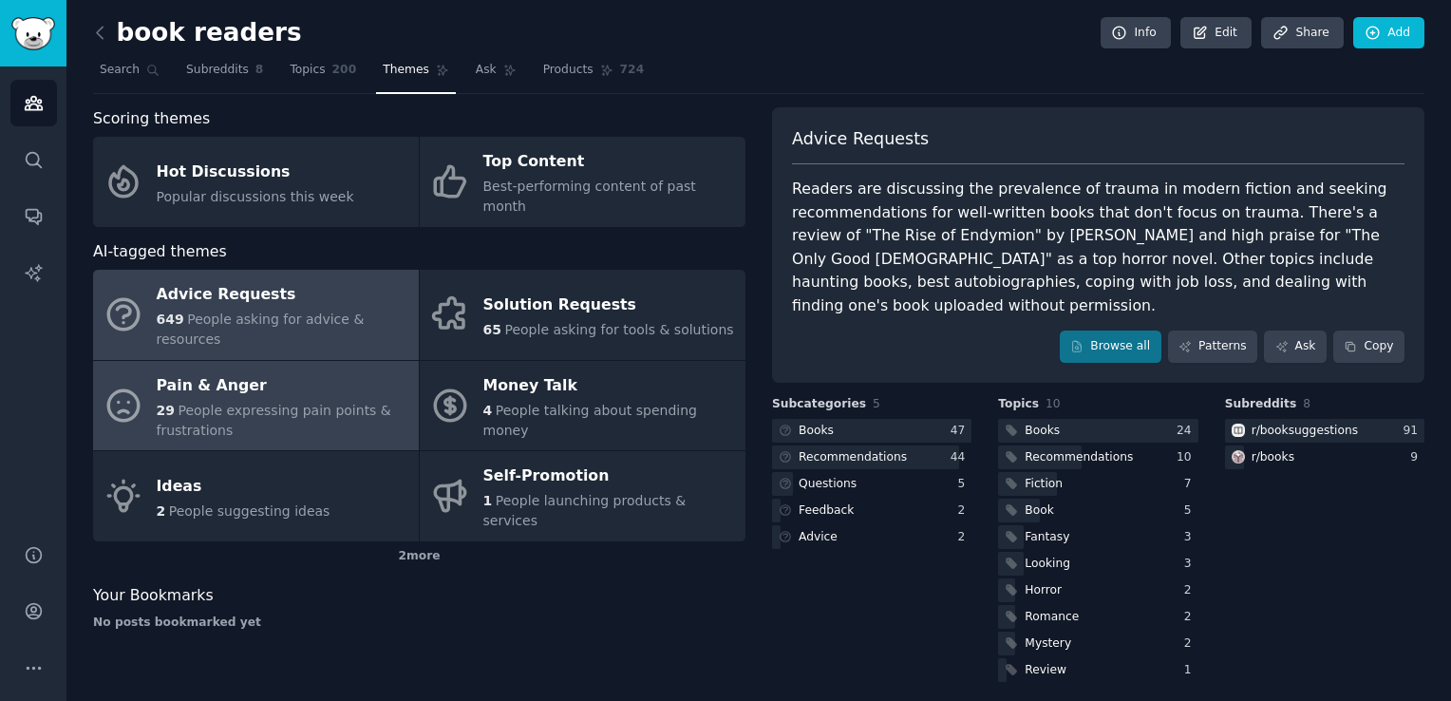
click at [323, 370] on div "Pain & Anger" at bounding box center [283, 385] width 253 height 30
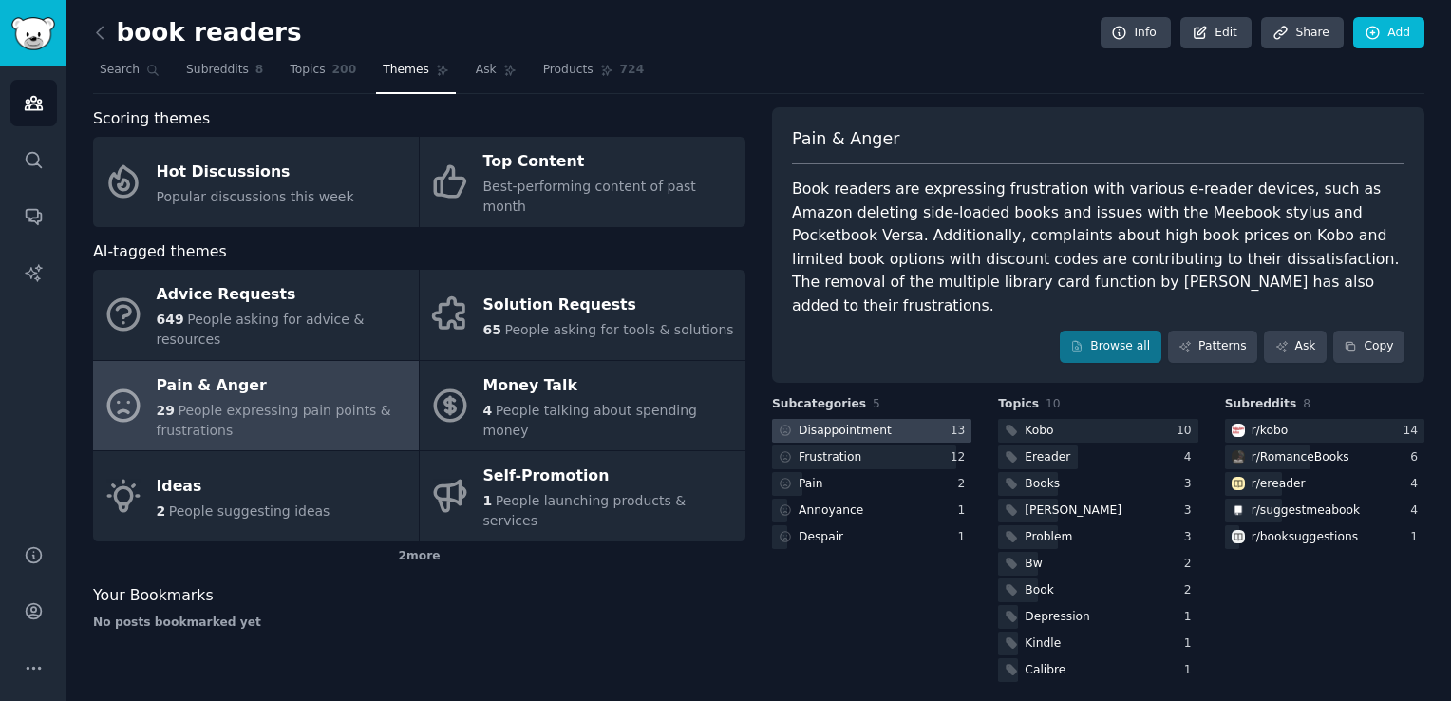
click at [888, 419] on div at bounding box center [871, 431] width 199 height 24
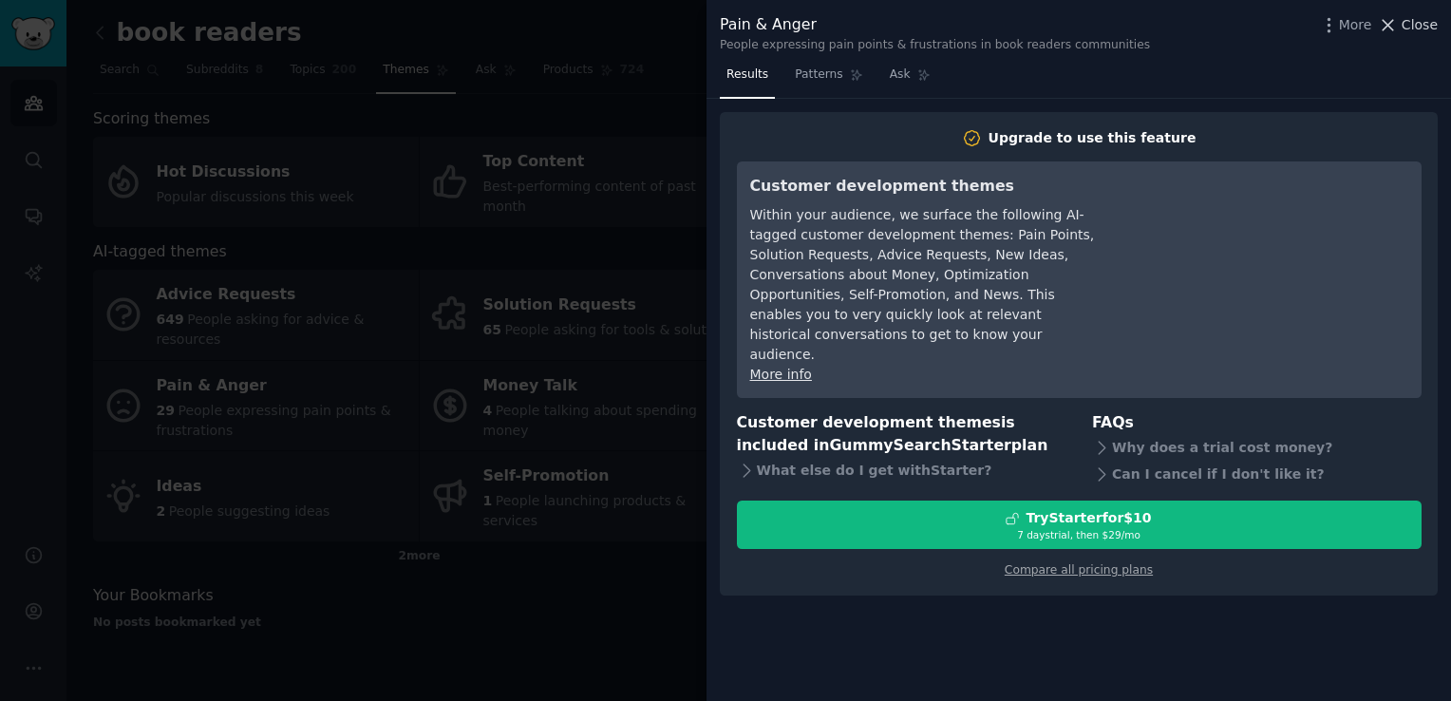
click at [1403, 19] on button "Close" at bounding box center [1408, 25] width 60 height 20
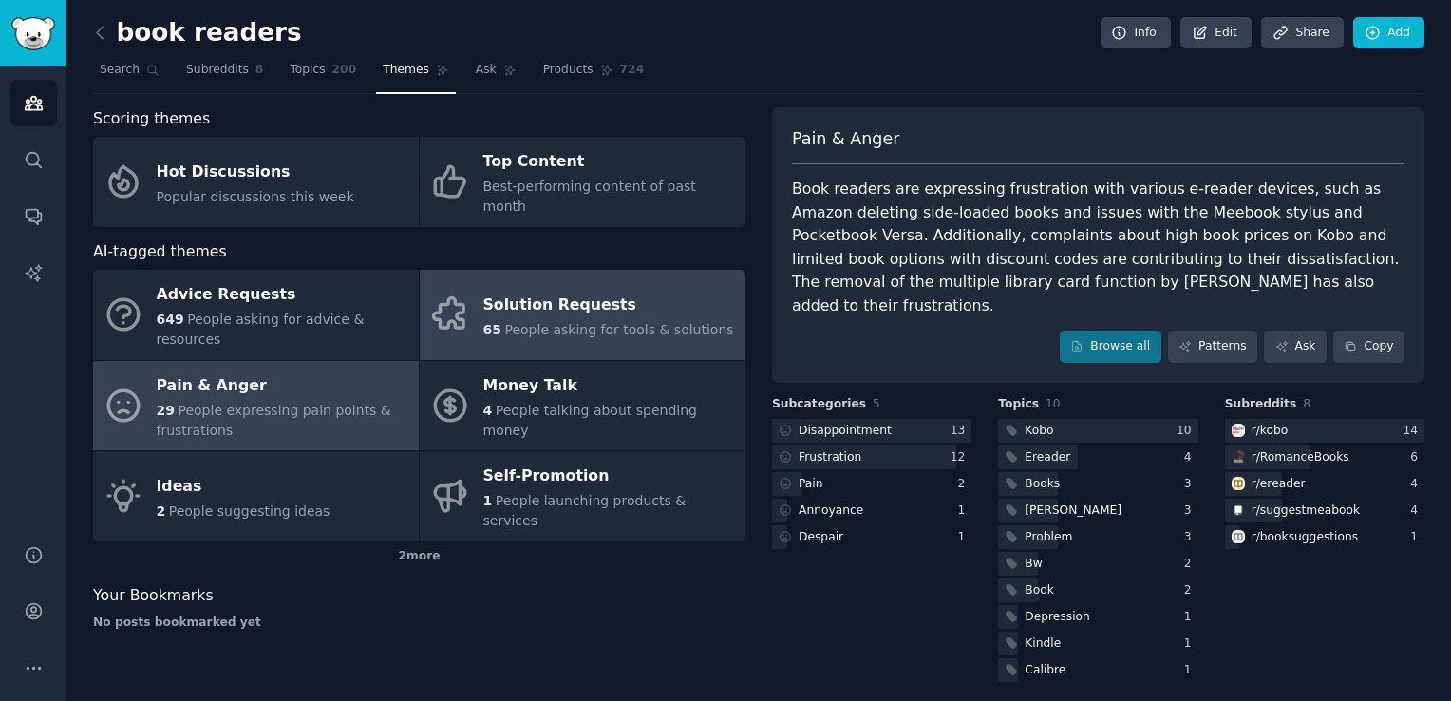
click at [515, 322] on span "People asking for tools & solutions" at bounding box center [618, 329] width 229 height 15
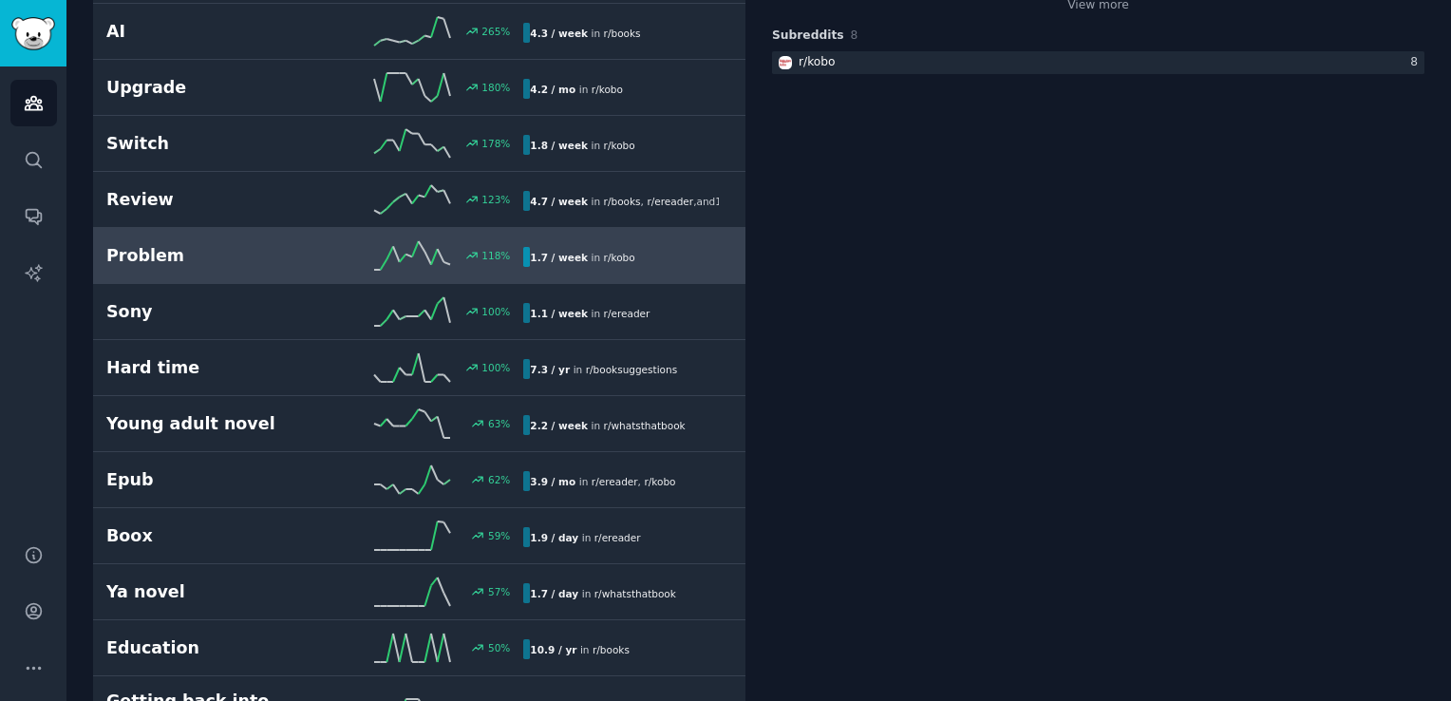
click at [325, 272] on link "Problem 118 % 1.7 / week in r/ kobo" at bounding box center [419, 256] width 652 height 56
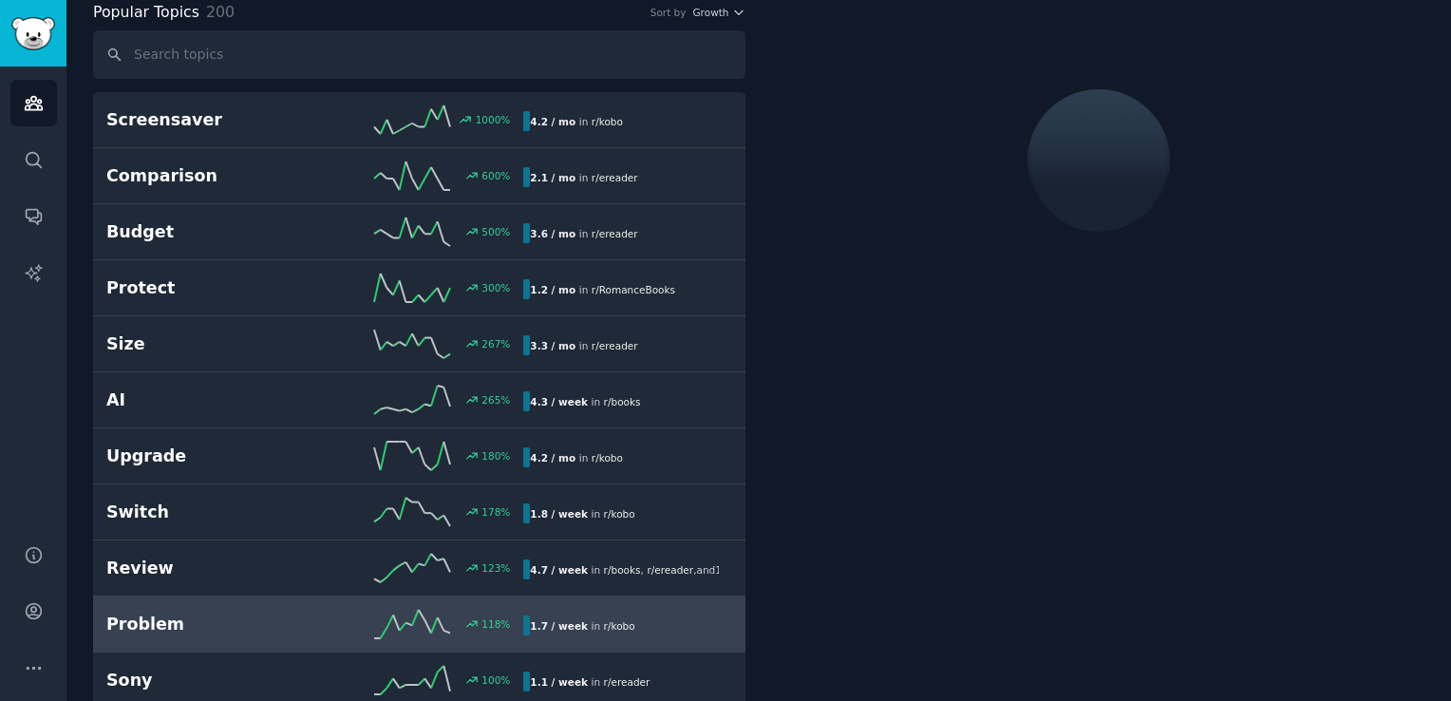
scroll to position [105, 0]
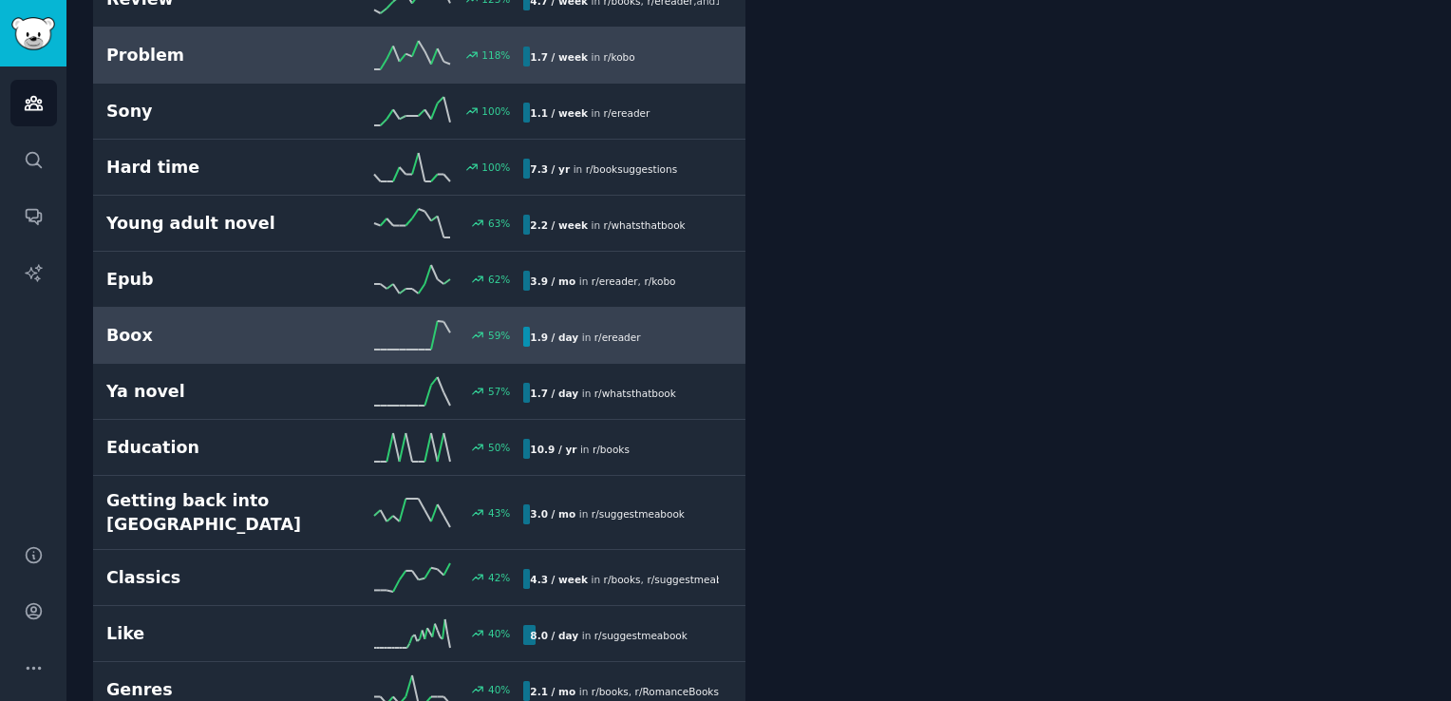
click at [256, 333] on h2 "Boox" at bounding box center [210, 336] width 209 height 24
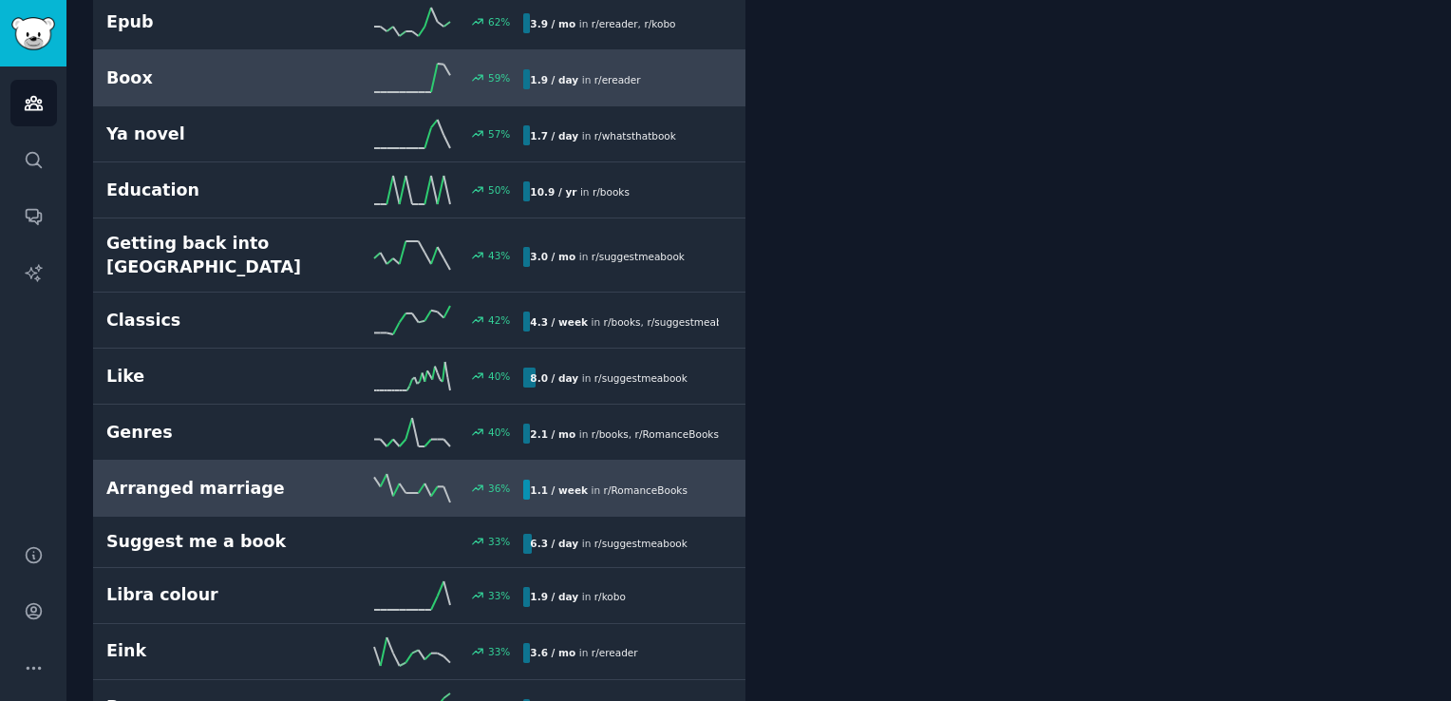
scroll to position [960, 0]
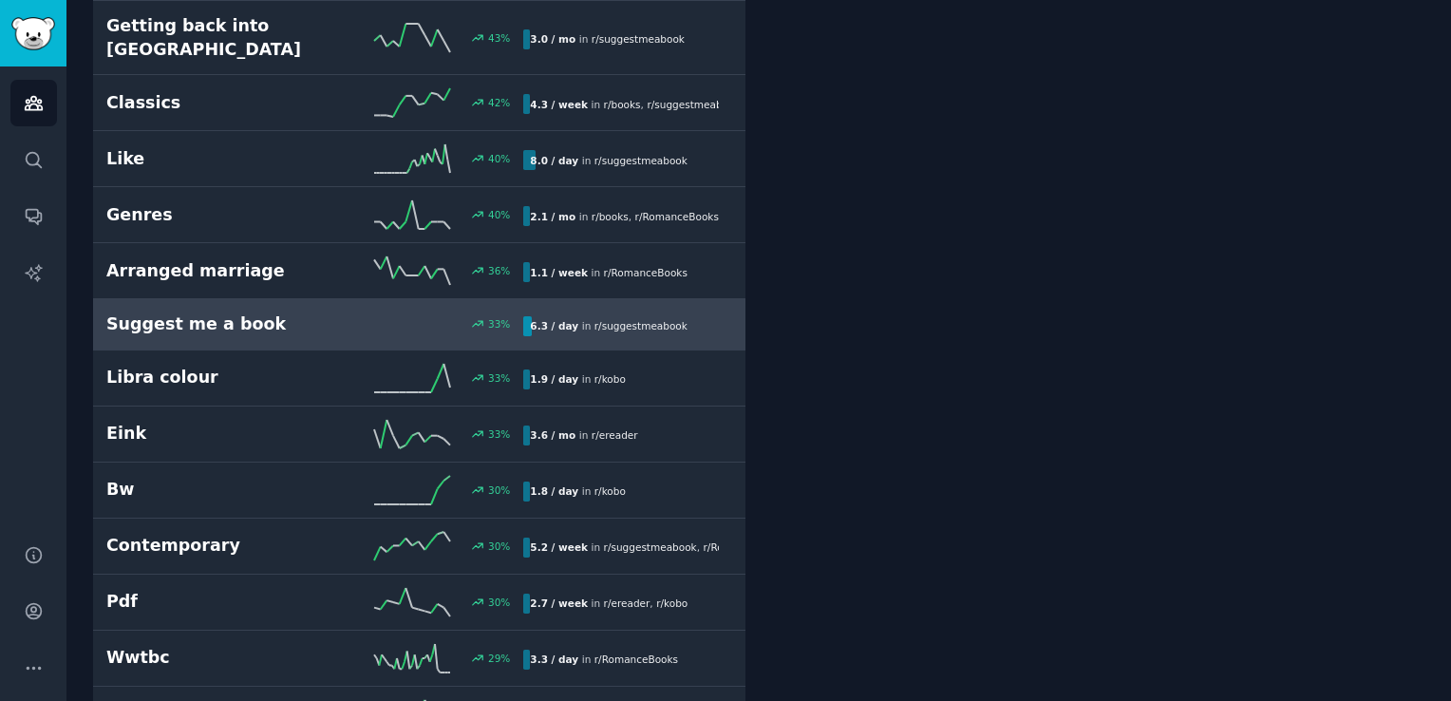
click at [222, 312] on h2 "Suggest me a book" at bounding box center [210, 324] width 209 height 24
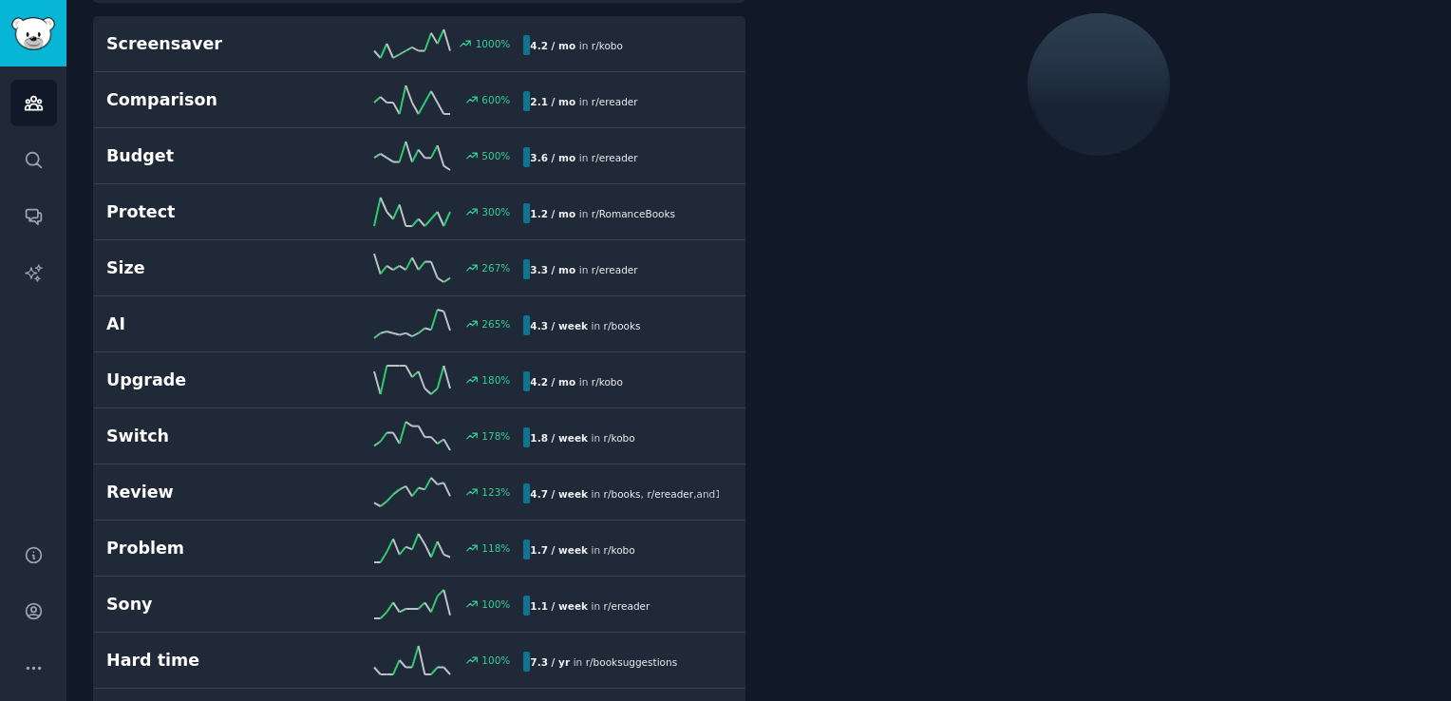
scroll to position [105, 0]
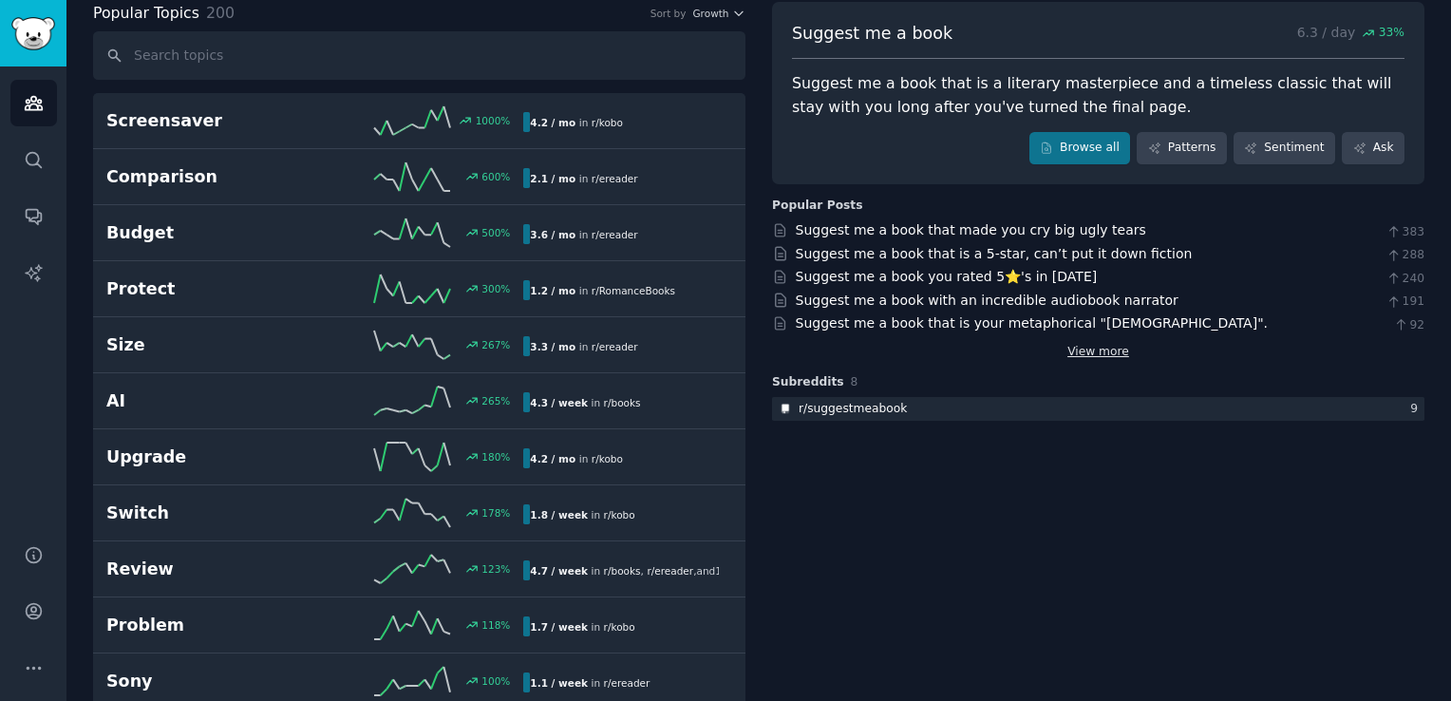
click at [1089, 352] on link "View more" at bounding box center [1098, 352] width 62 height 17
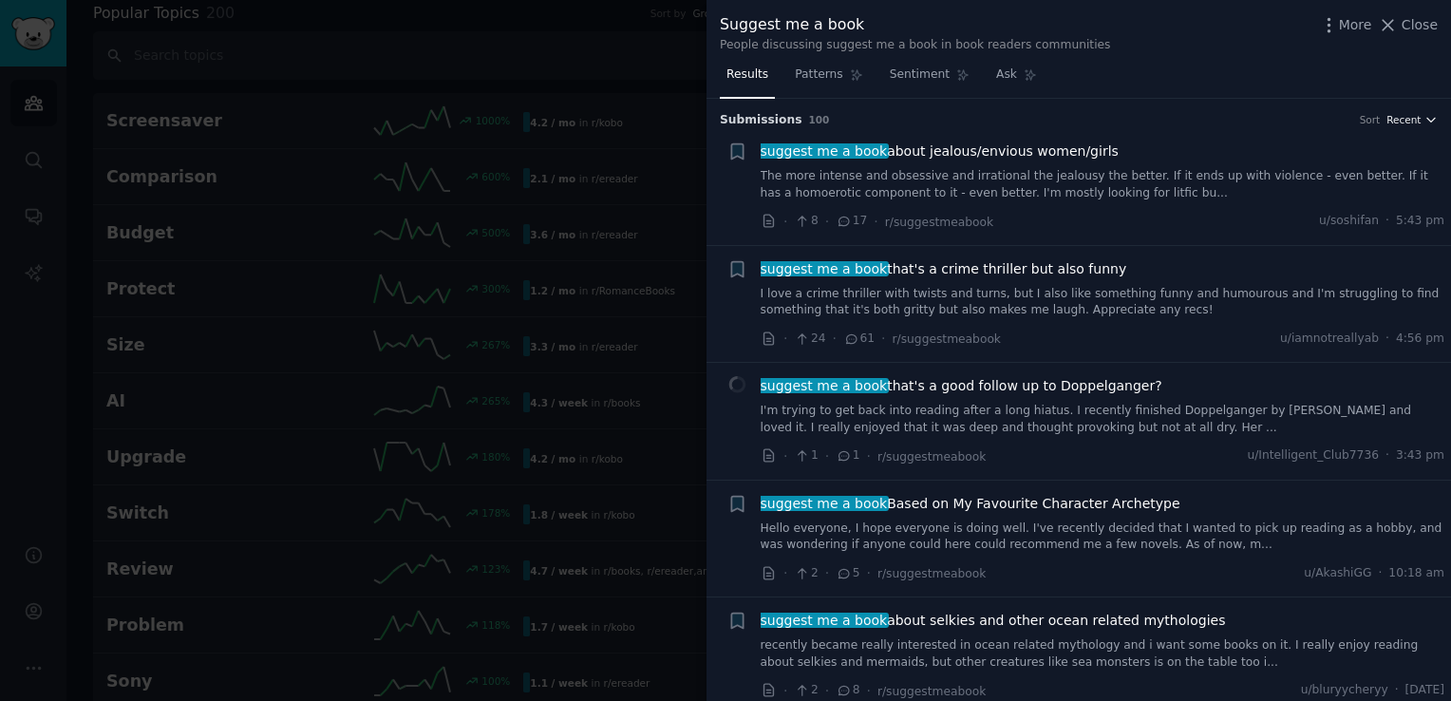
click at [1424, 114] on icon "button" at bounding box center [1430, 119] width 13 height 13
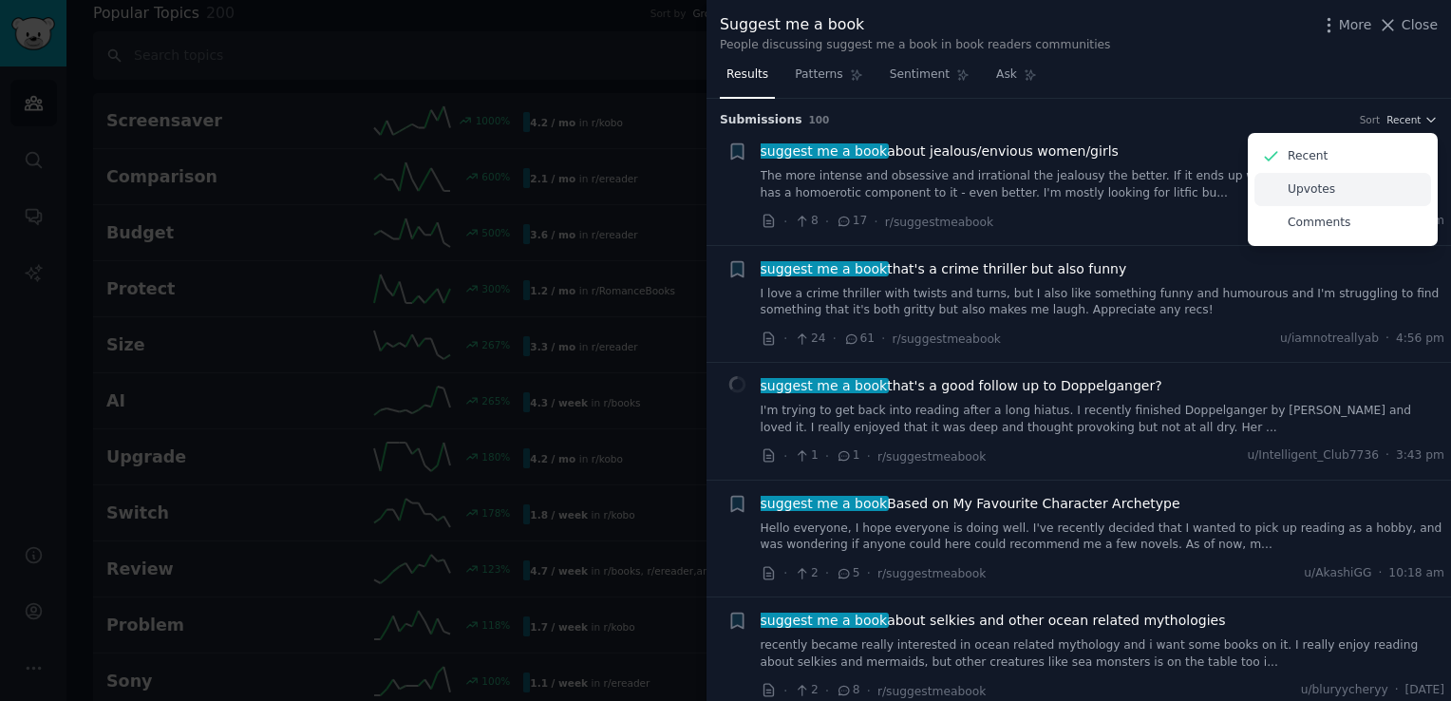
click at [1304, 192] on p "Upvotes" at bounding box center [1311, 189] width 47 height 17
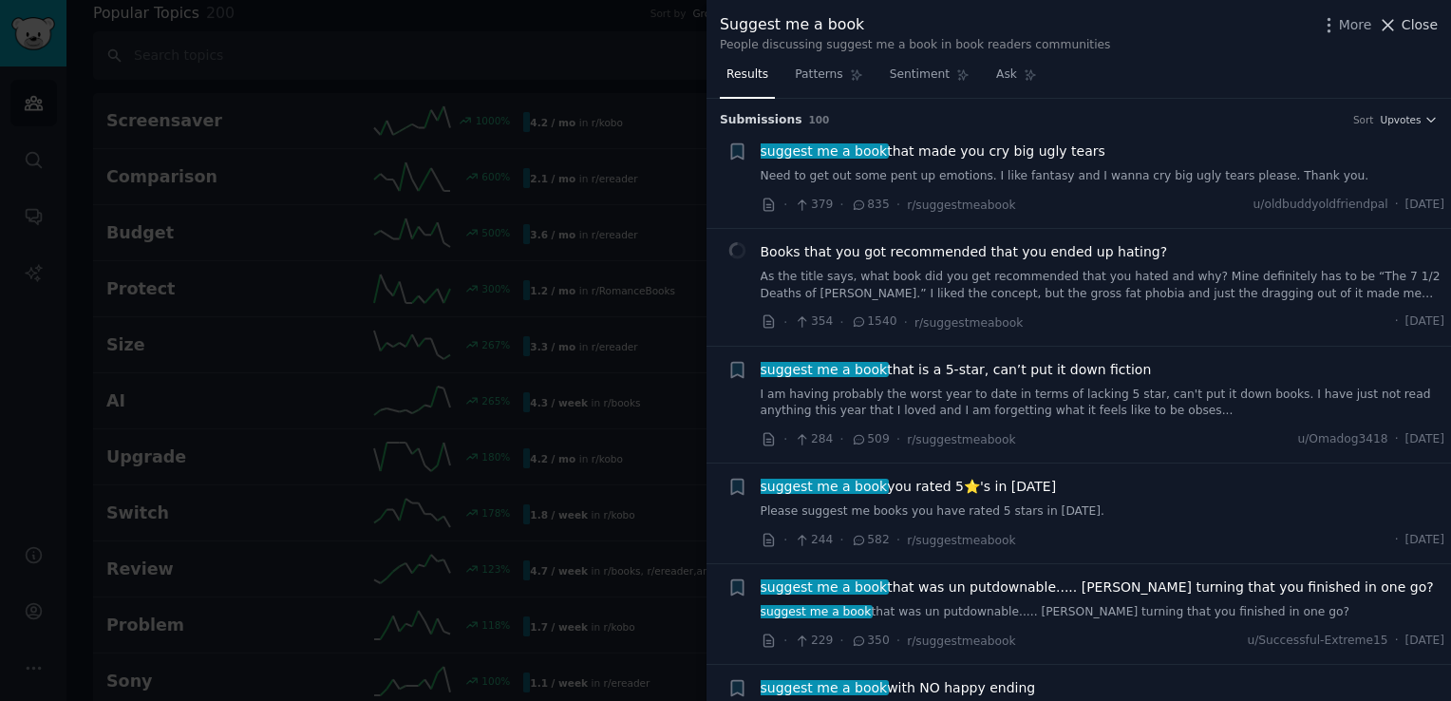
click at [1394, 28] on icon at bounding box center [1388, 25] width 20 height 20
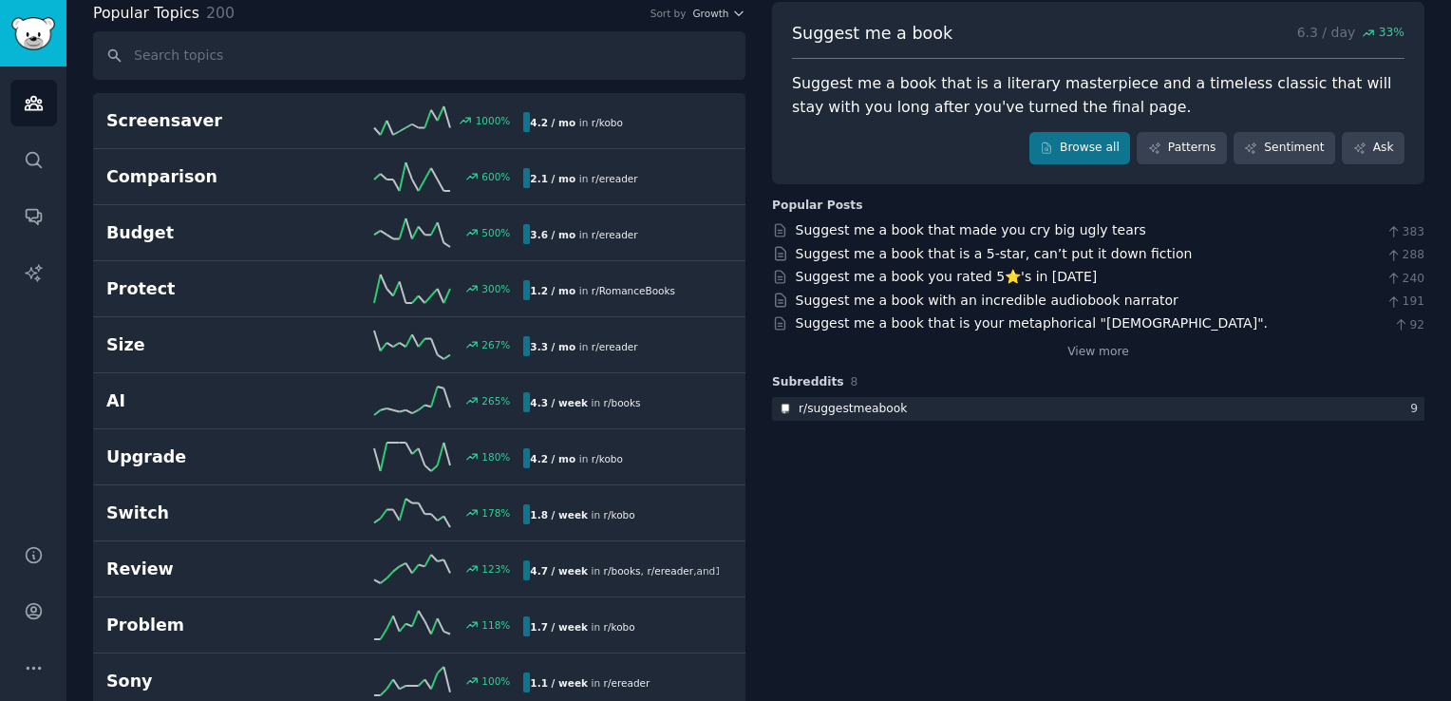
click at [1402, 25] on div "Suggest me a book 6.3 / day 33 % Suggest me a book that is a literary masterpie…" at bounding box center [1098, 93] width 652 height 182
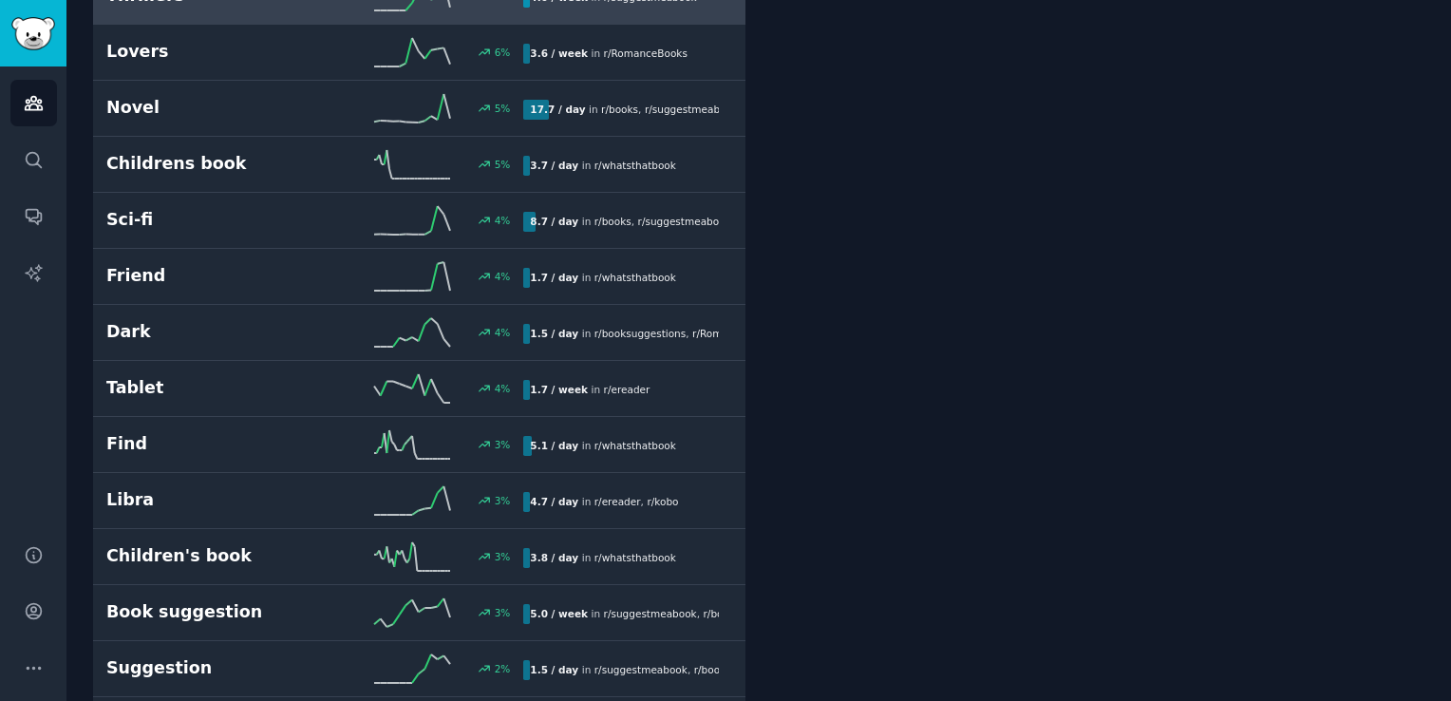
scroll to position [3904, 0]
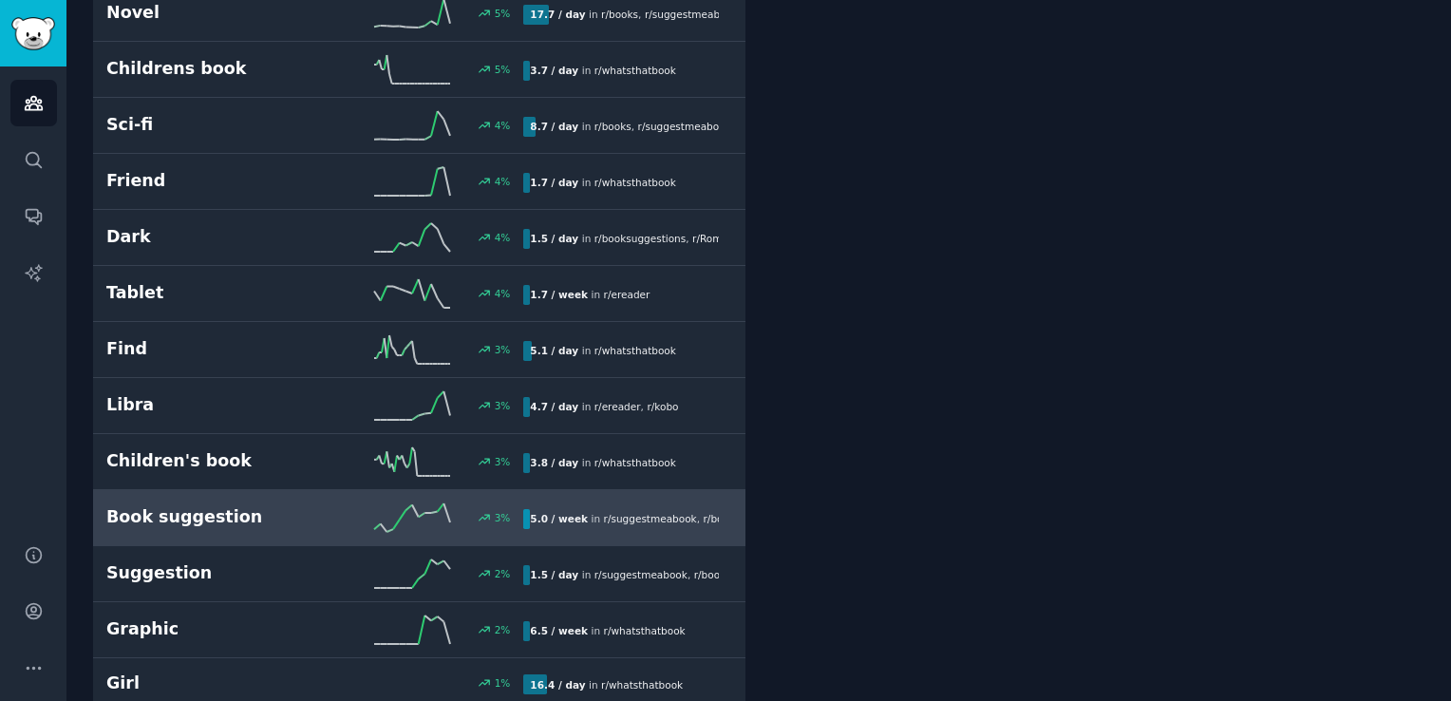
click at [347, 503] on div "3 %" at bounding box center [419, 517] width 209 height 28
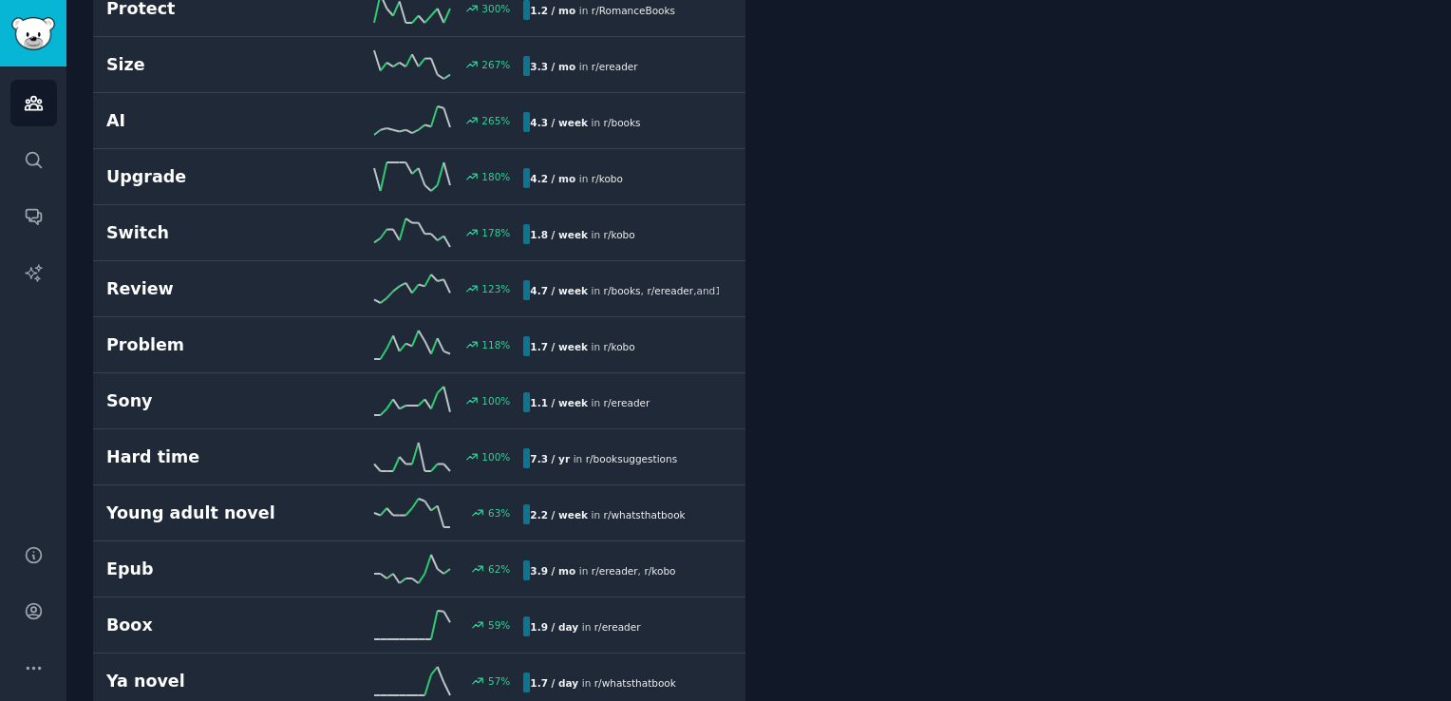
scroll to position [105, 0]
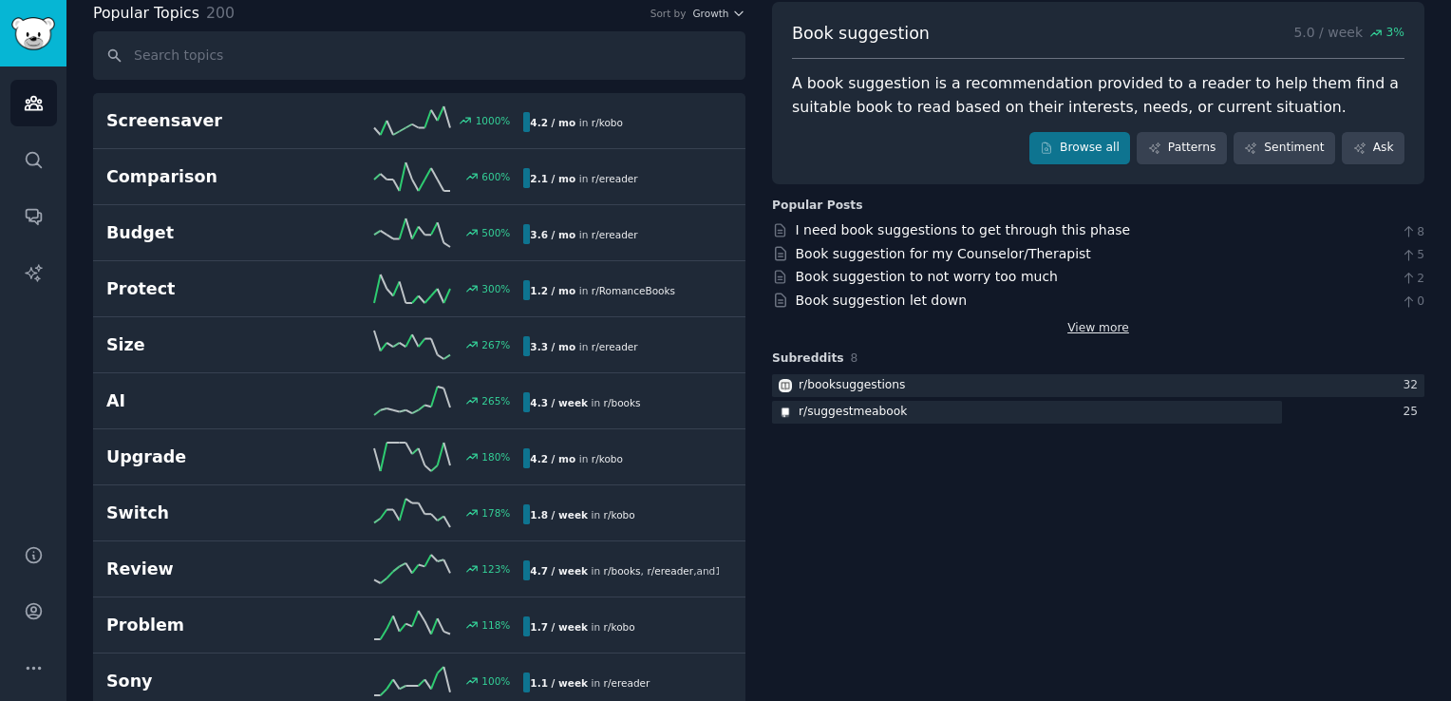
click at [1079, 327] on link "View more" at bounding box center [1098, 328] width 62 height 17
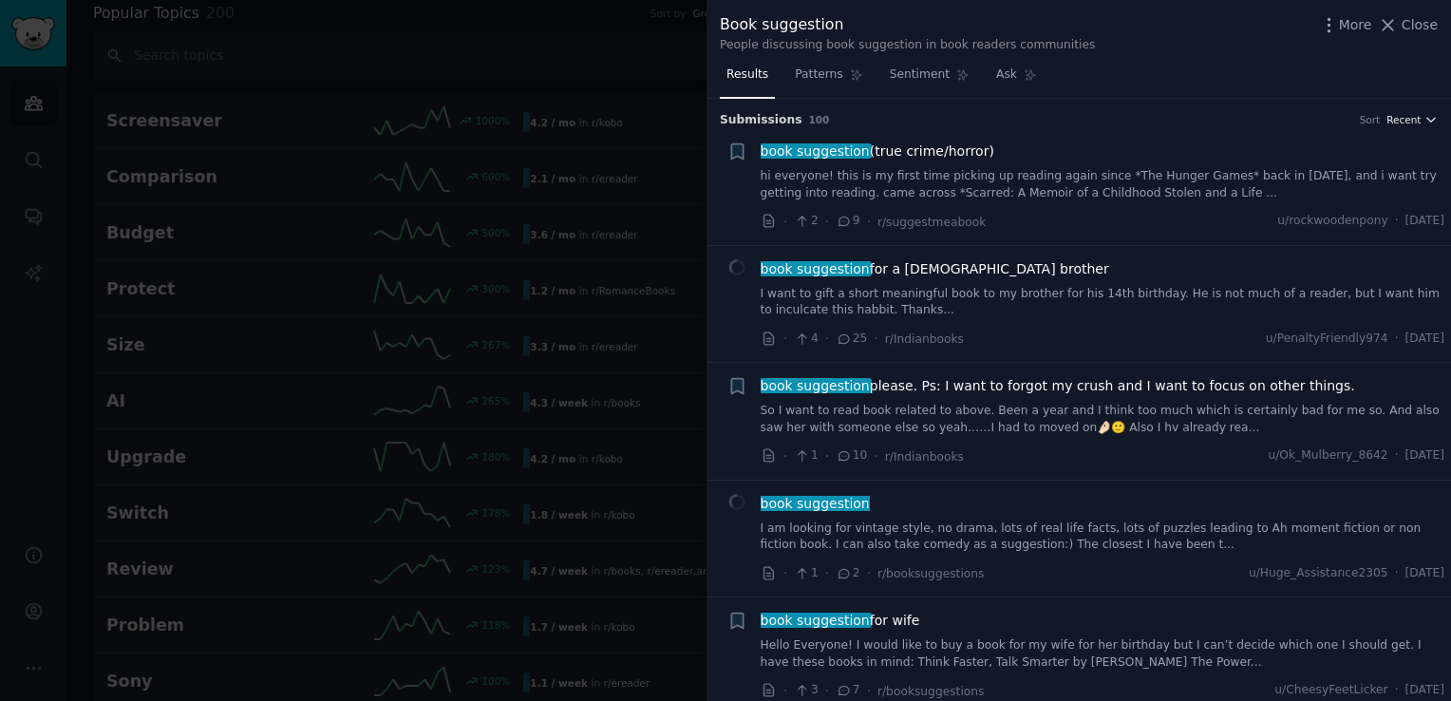
click at [1413, 122] on span "Recent" at bounding box center [1404, 119] width 34 height 13
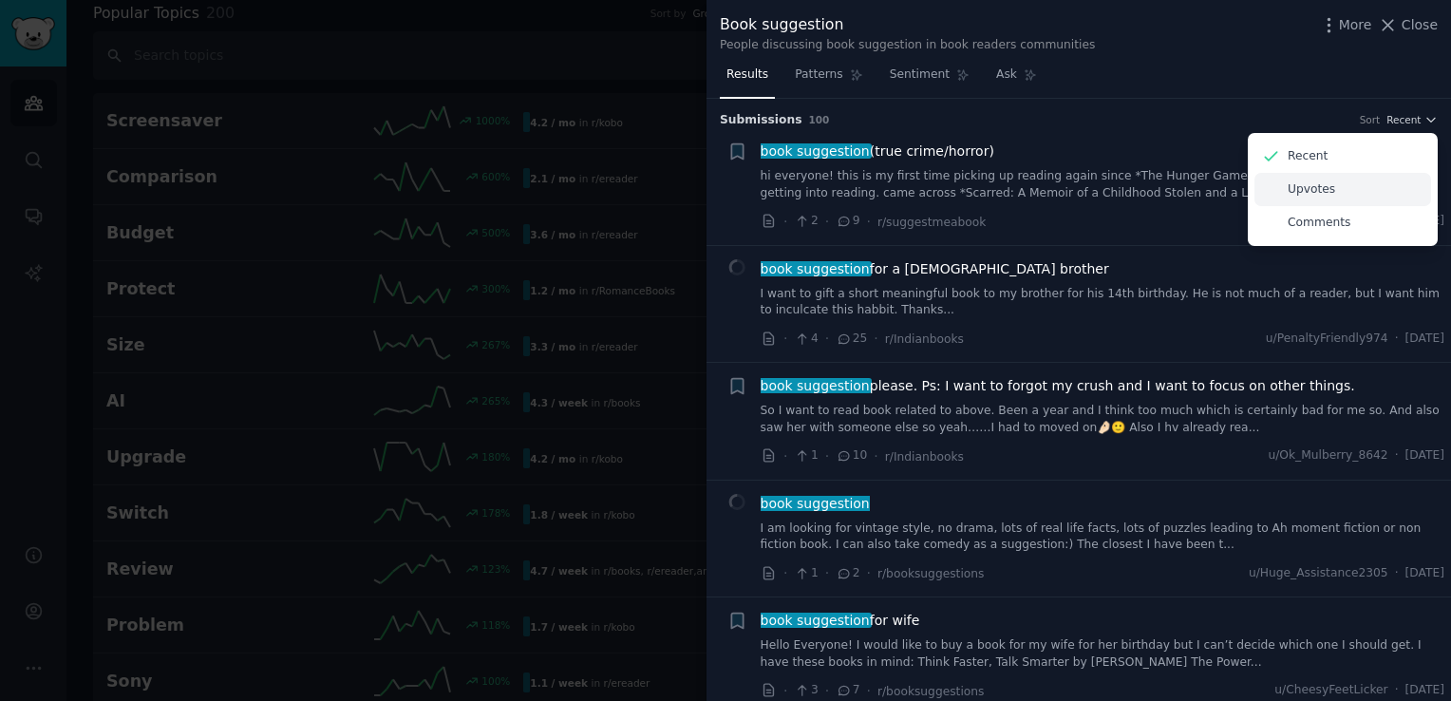
click at [1304, 189] on p "Upvotes" at bounding box center [1311, 189] width 47 height 17
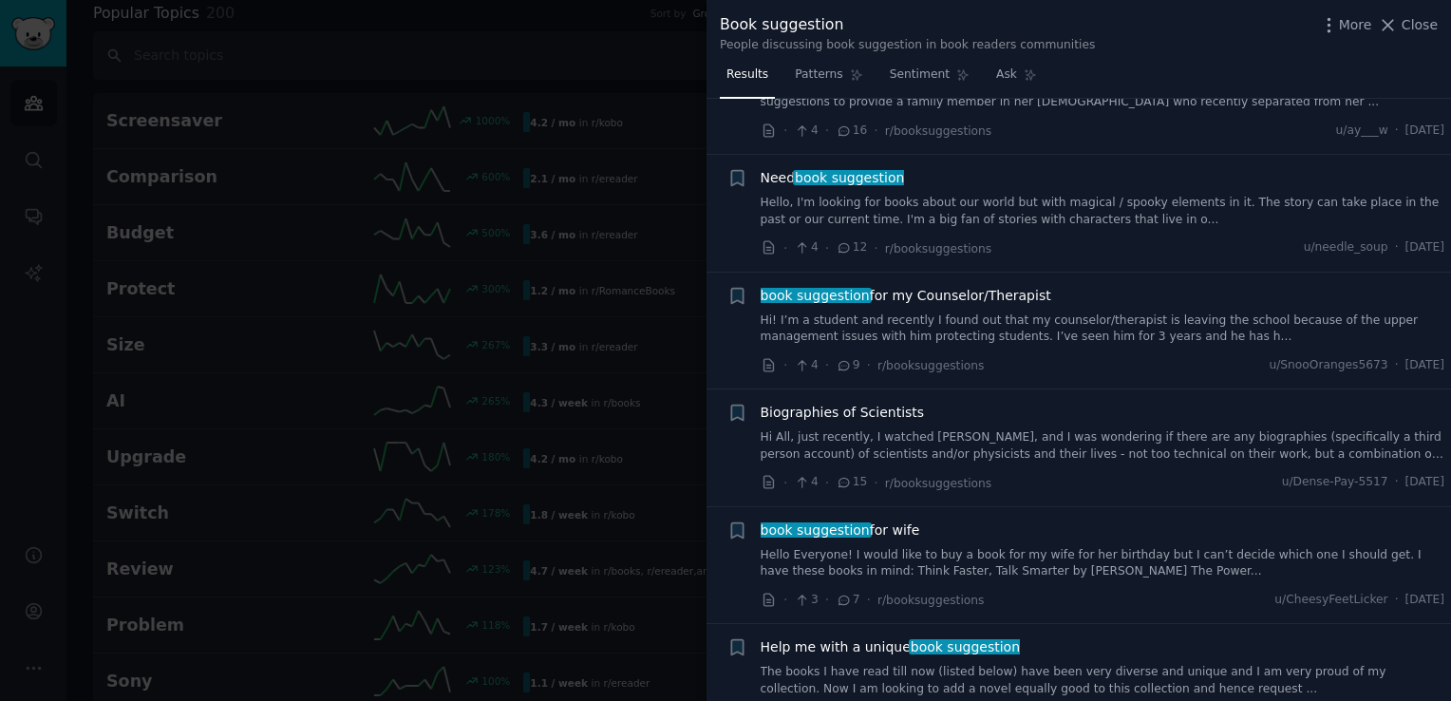
scroll to position [2469, 0]
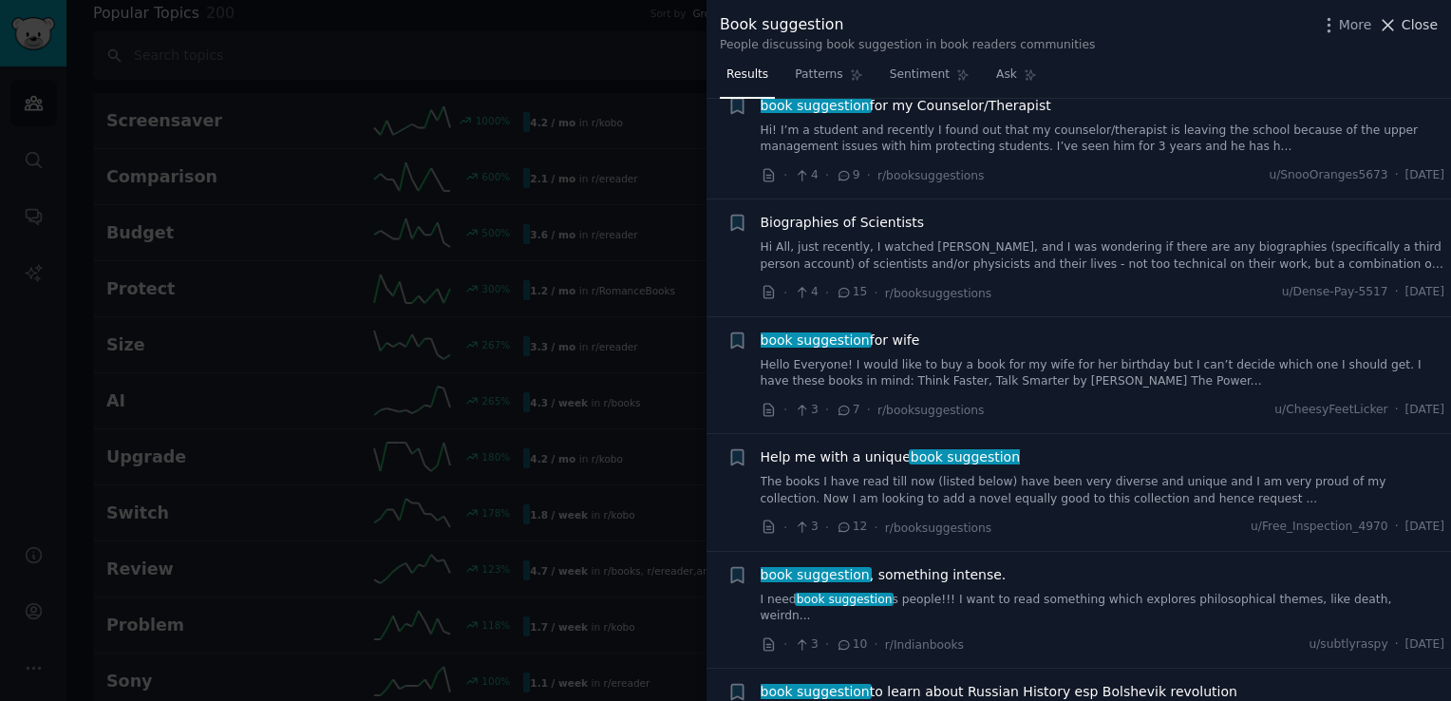
click at [1407, 23] on span "Close" at bounding box center [1420, 25] width 36 height 20
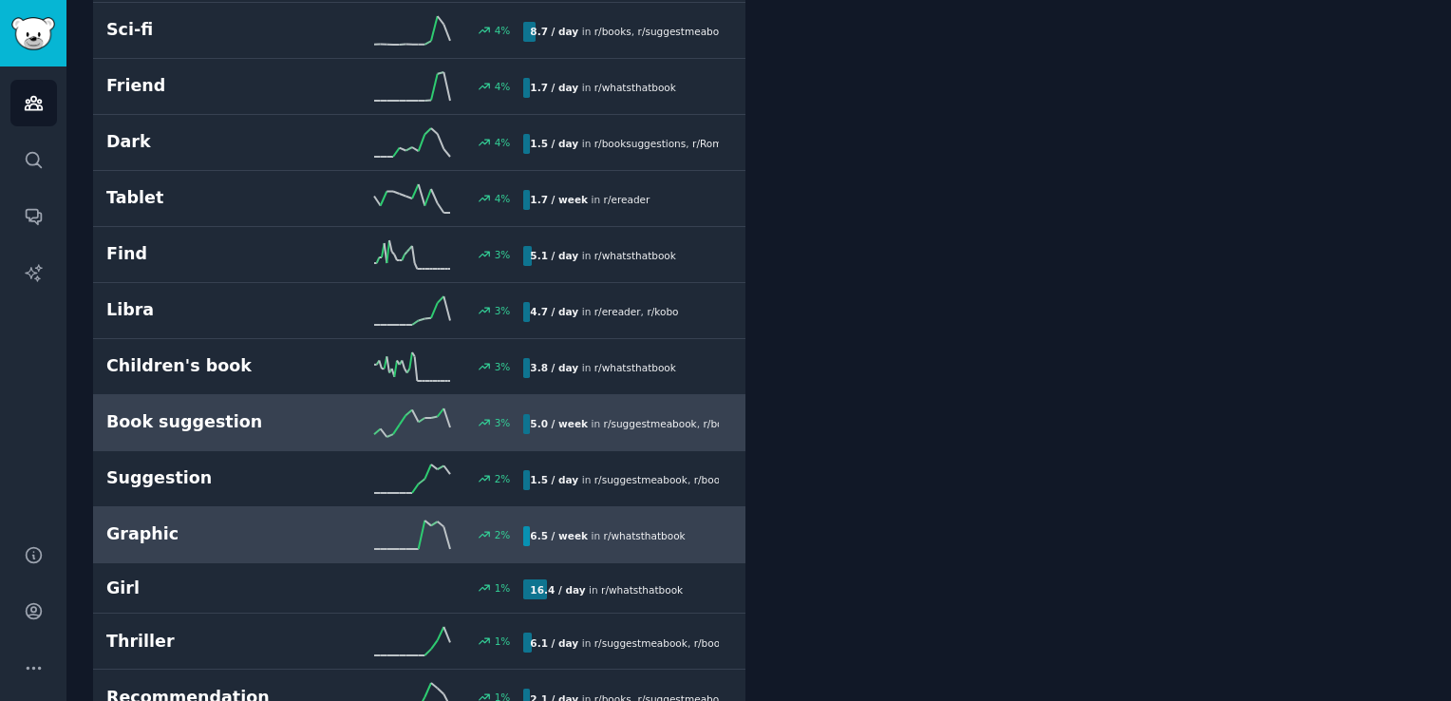
scroll to position [4189, 0]
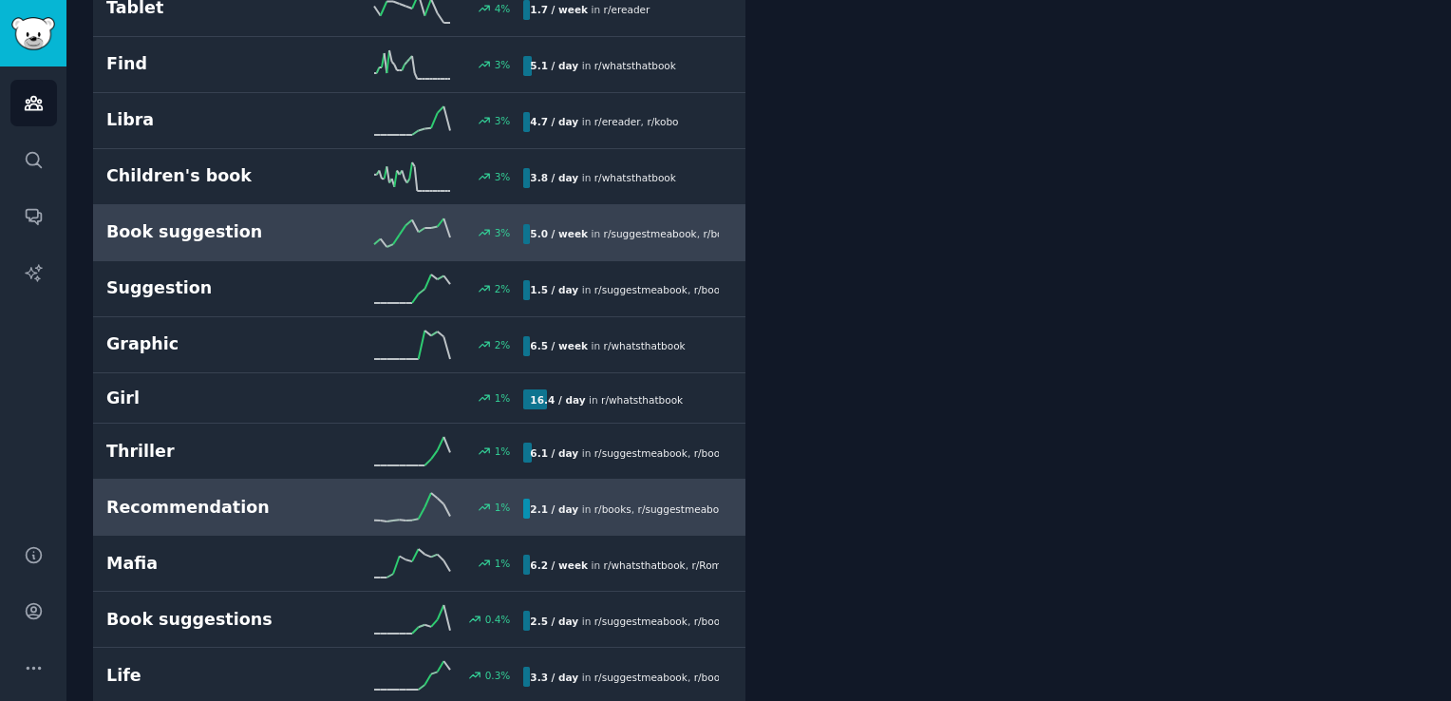
click at [223, 496] on h2 "Recommendation" at bounding box center [210, 508] width 209 height 24
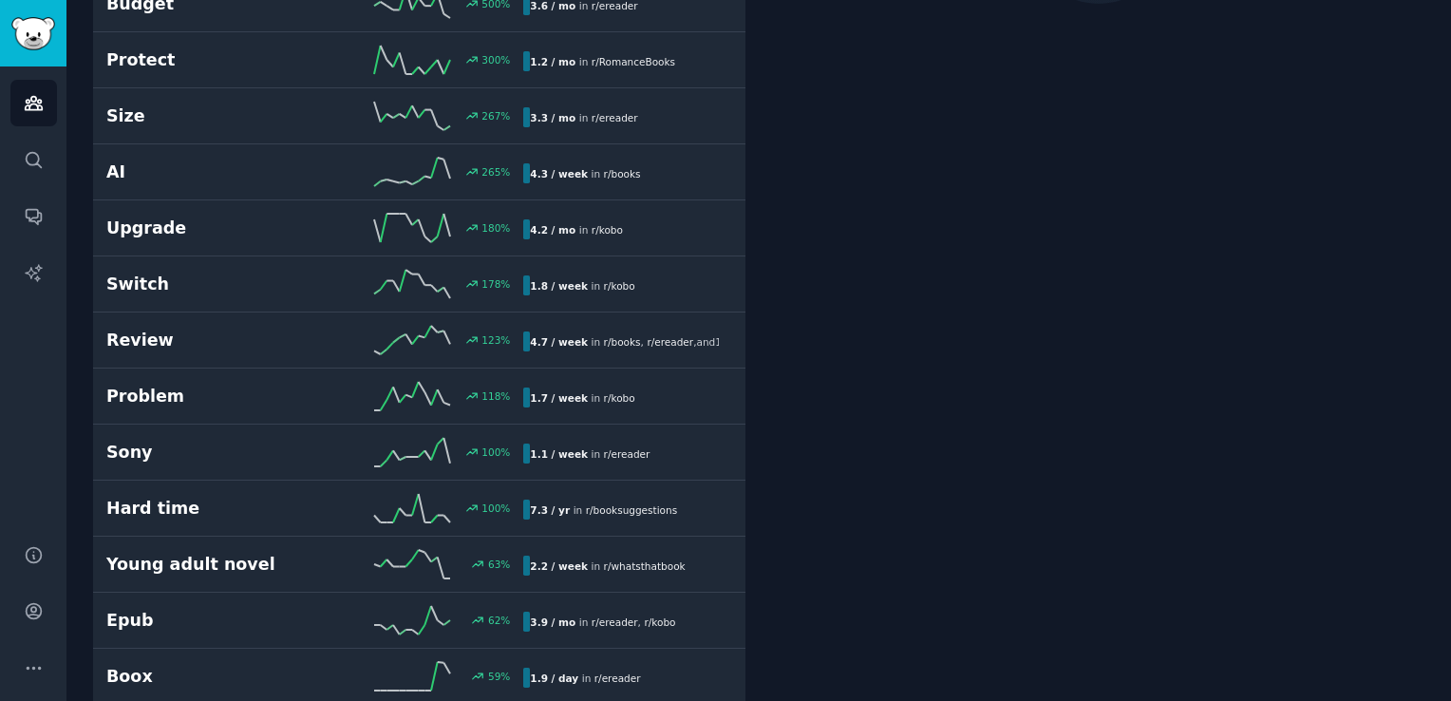
scroll to position [105, 0]
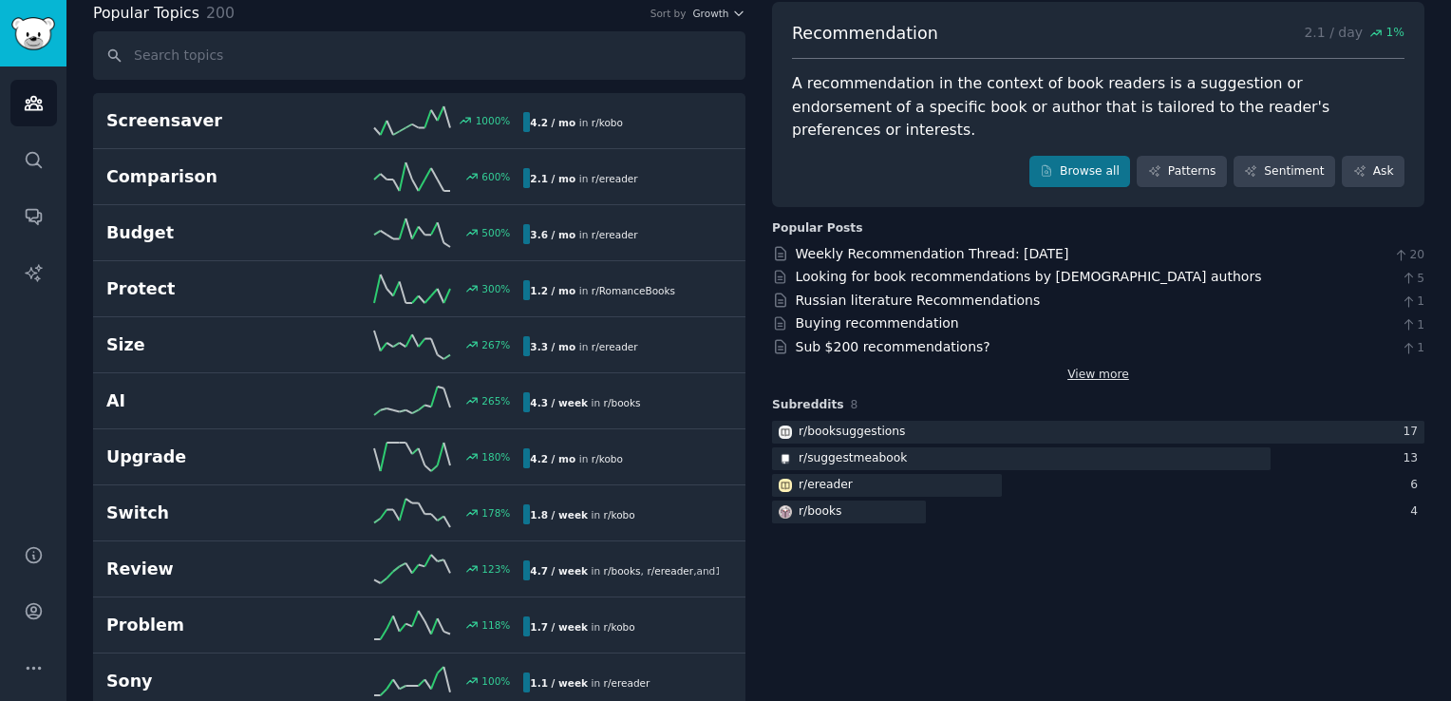
click at [1071, 367] on link "View more" at bounding box center [1098, 375] width 62 height 17
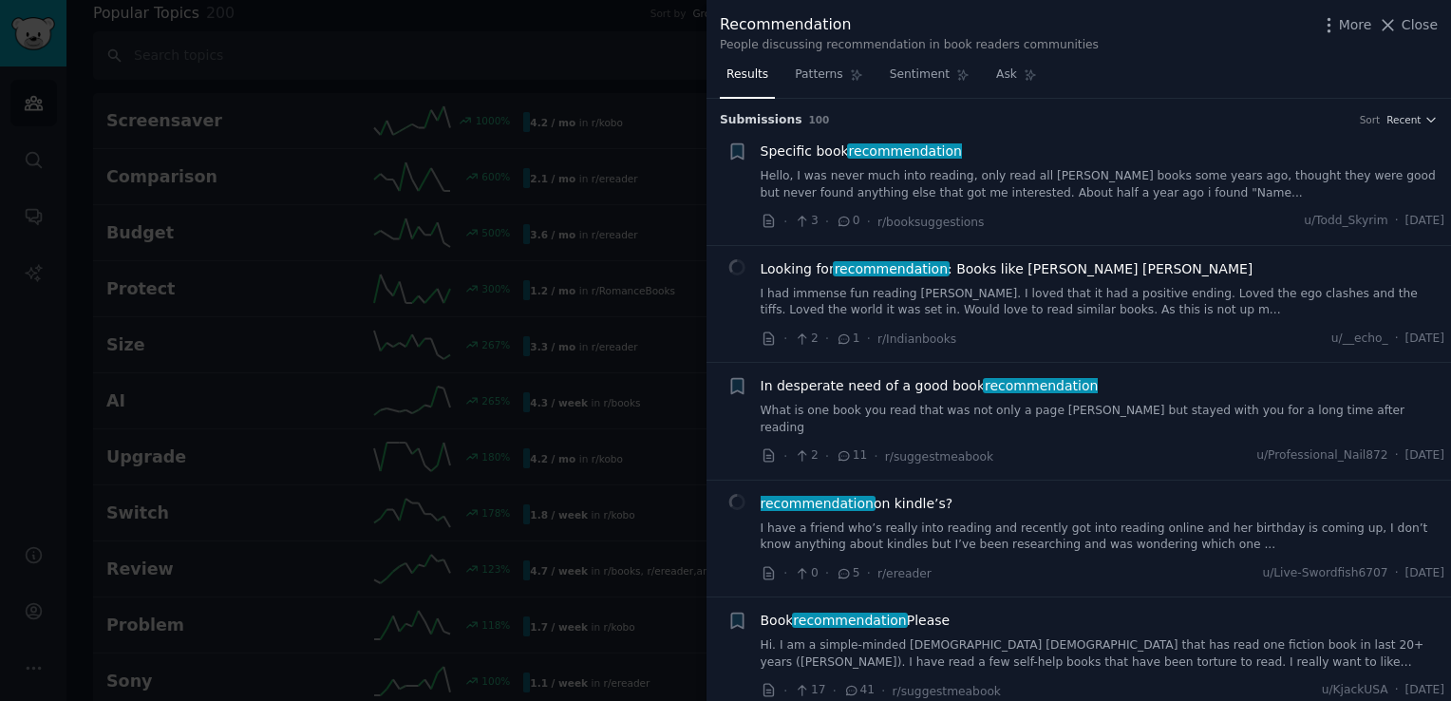
click at [1412, 128] on li "+ Specific book recommendation Hello, I was never much into reading, only read …" at bounding box center [1079, 186] width 745 height 117
click at [1411, 122] on span "Recent" at bounding box center [1404, 119] width 34 height 13
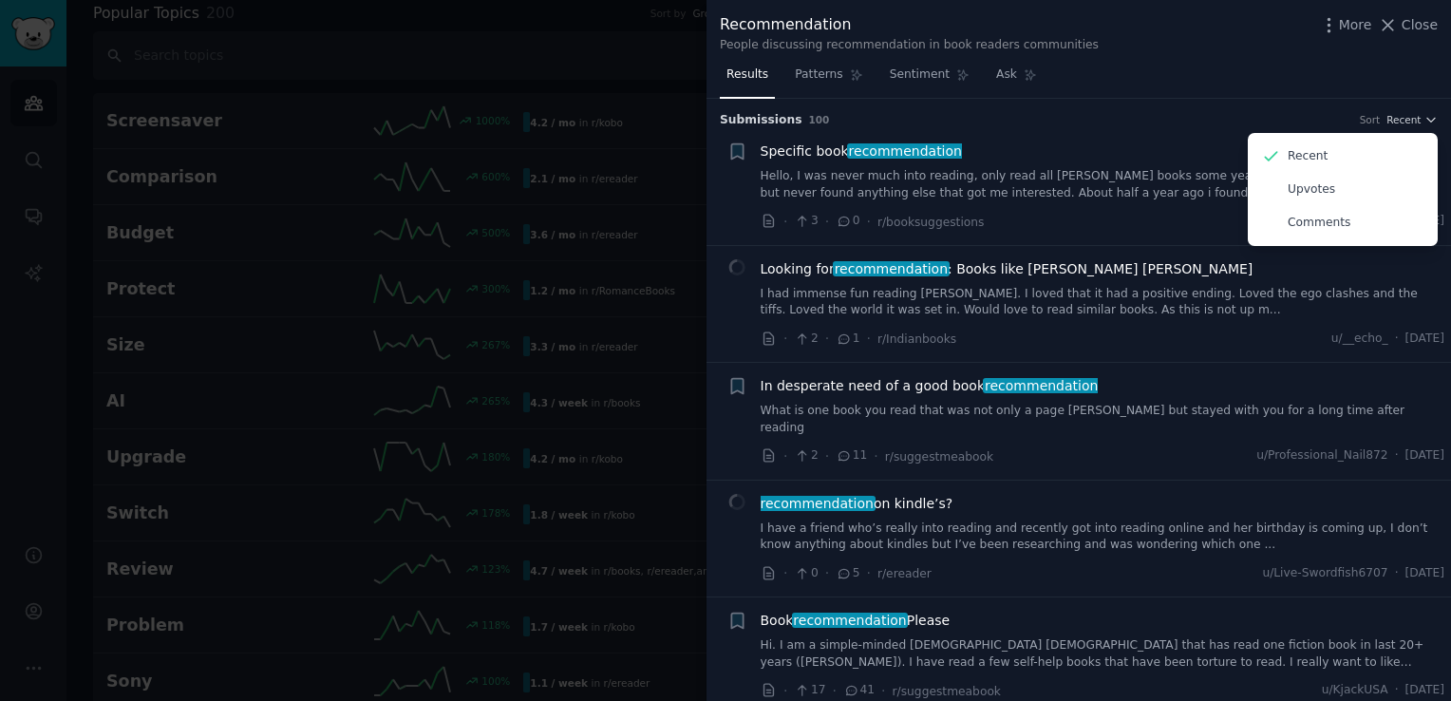
click at [1330, 190] on div "Upvotes" at bounding box center [1343, 189] width 177 height 33
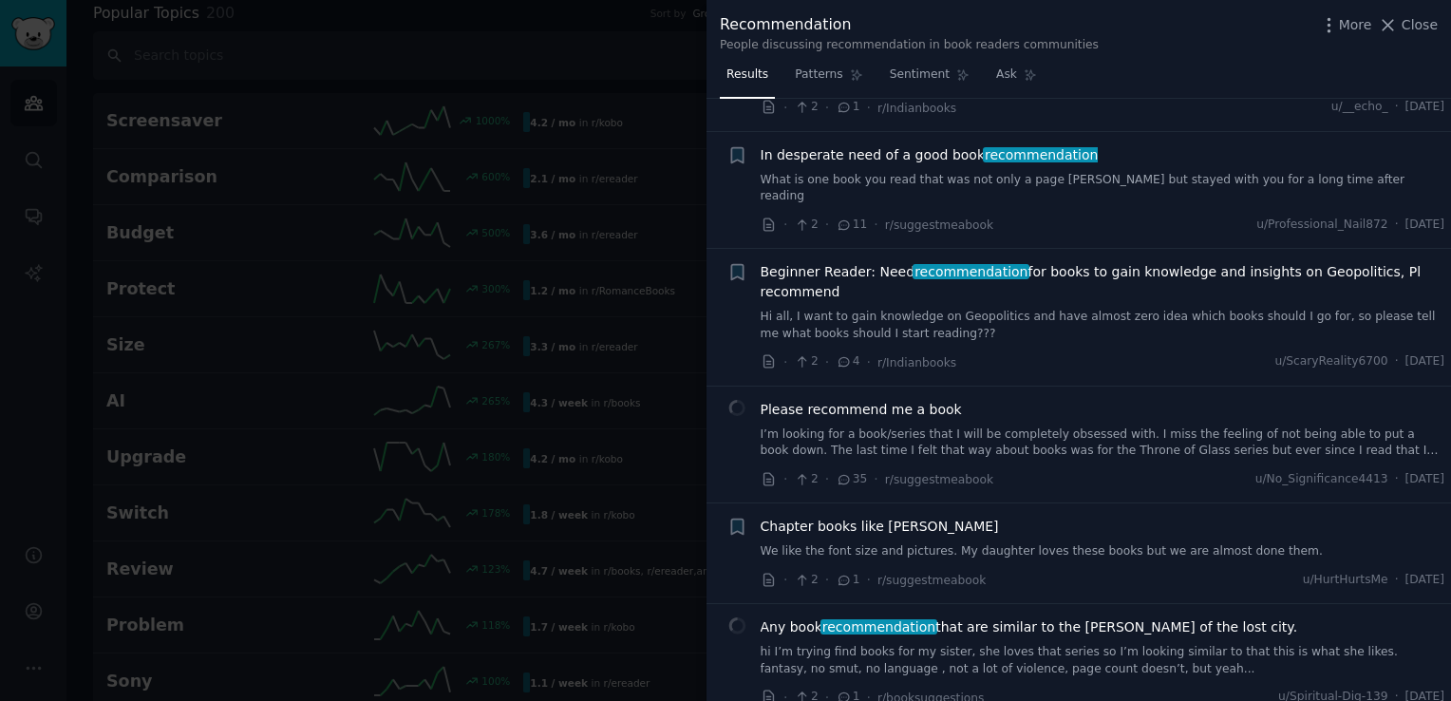
scroll to position [6363, 0]
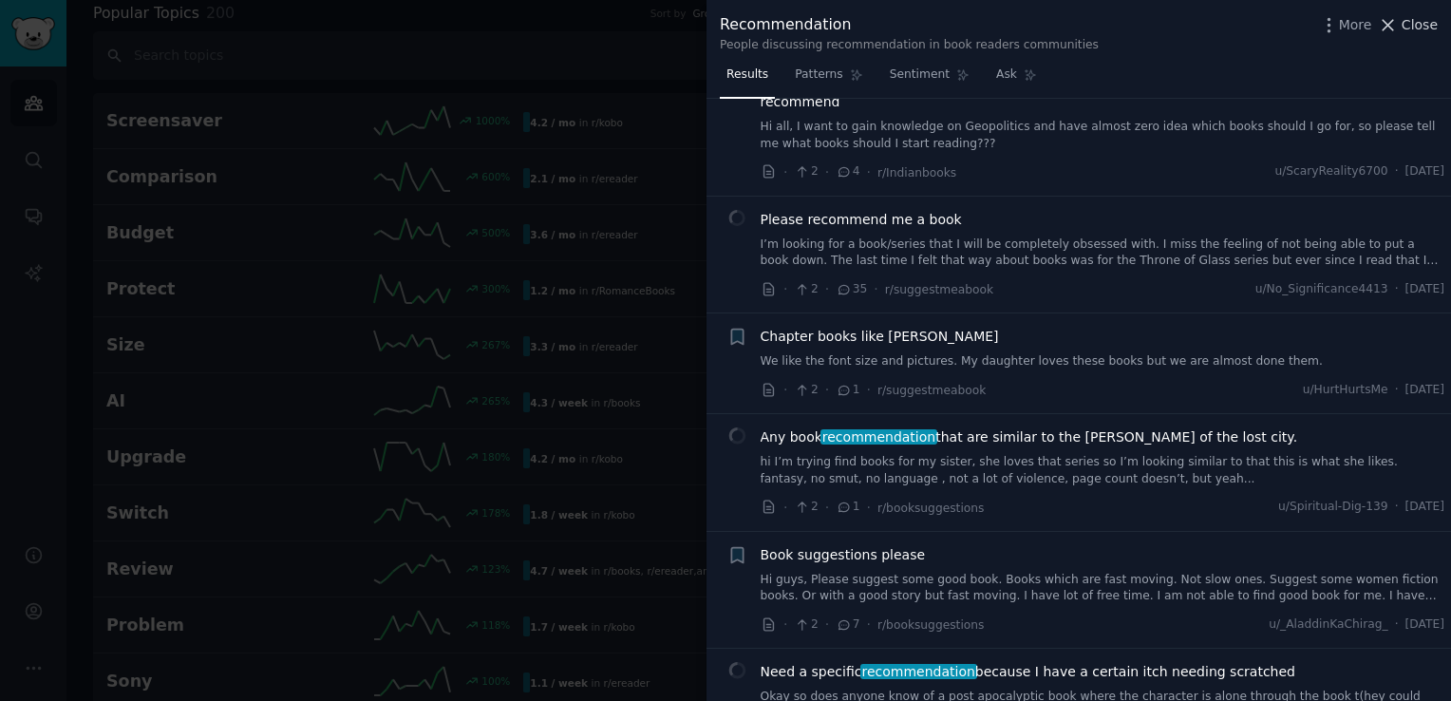
click at [1420, 17] on span "Close" at bounding box center [1420, 25] width 36 height 20
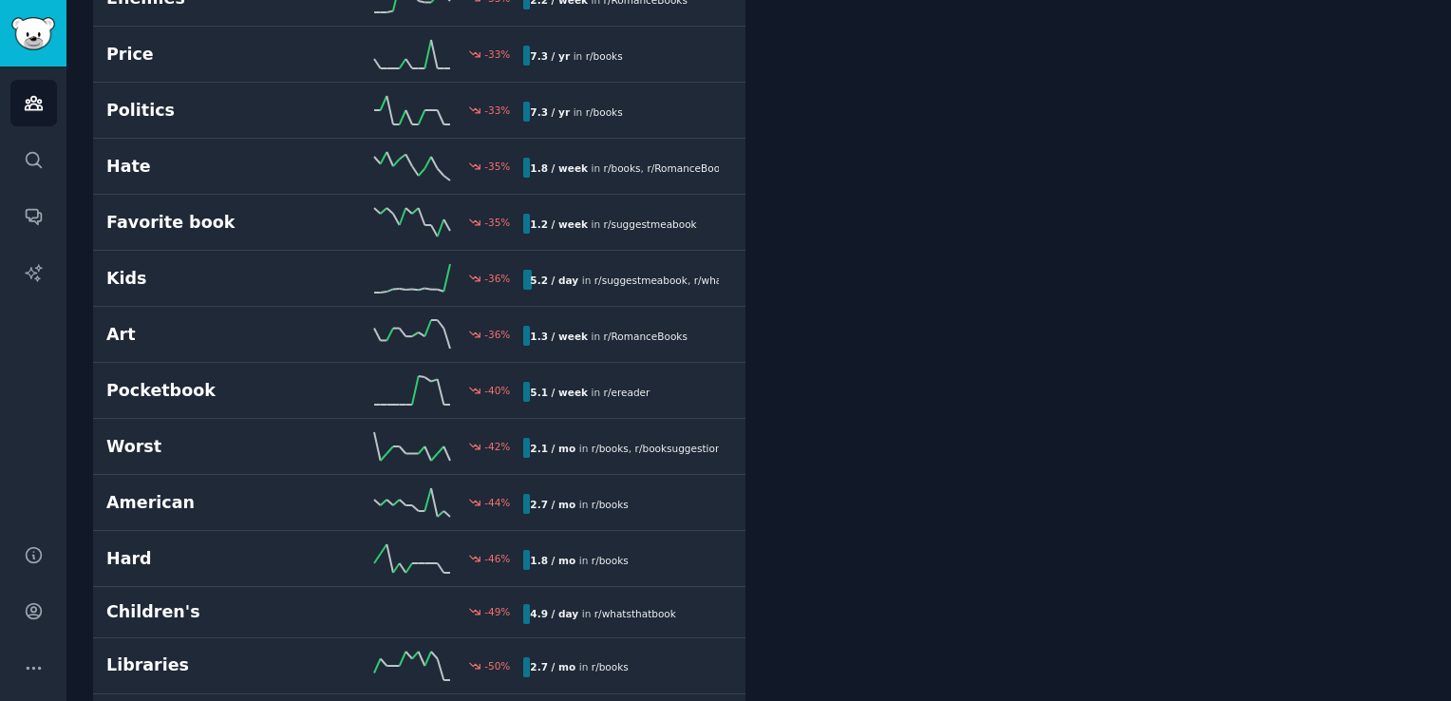
scroll to position [10644, 0]
